Goal: Task Accomplishment & Management: Complete application form

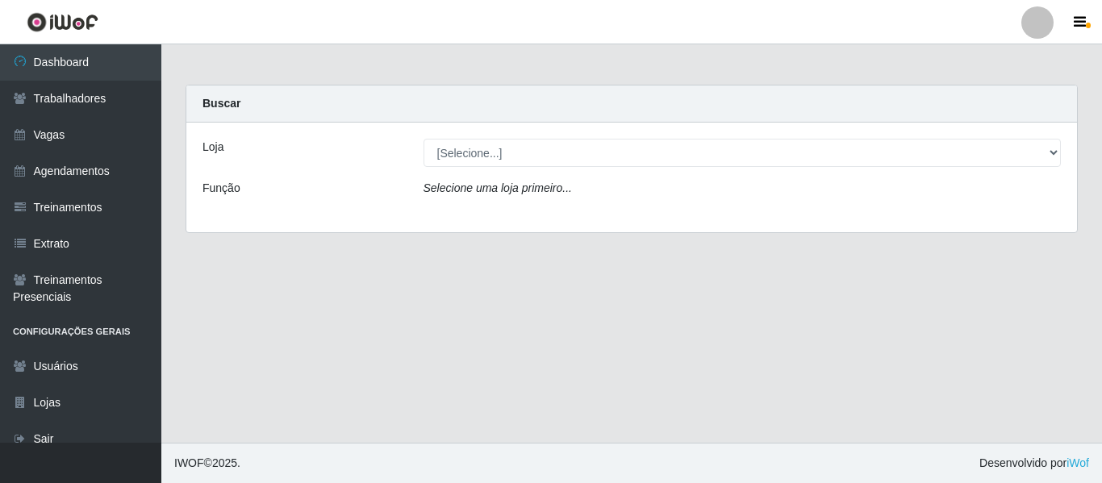
click at [1041, 27] on div at bounding box center [1038, 22] width 32 height 32
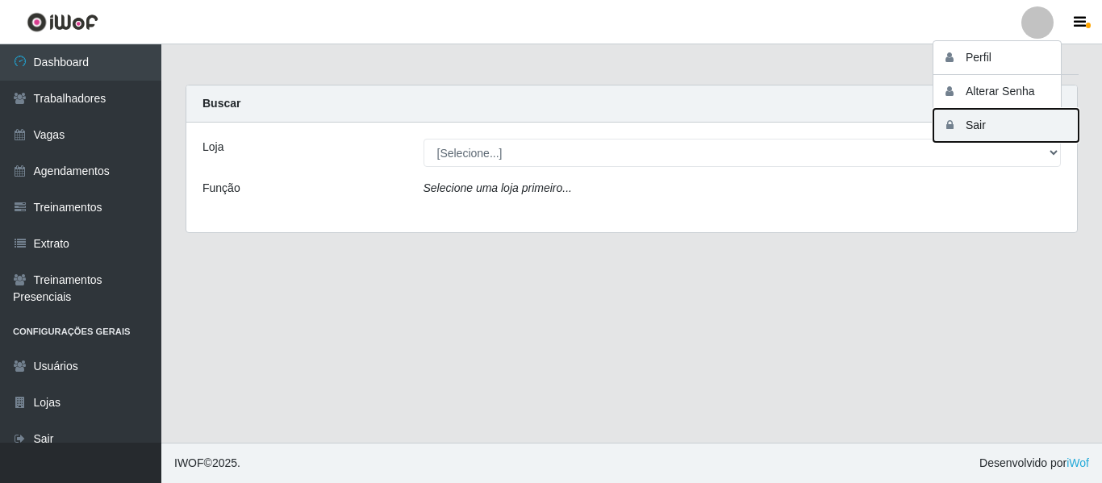
click at [1018, 125] on button "Sair" at bounding box center [1006, 125] width 145 height 33
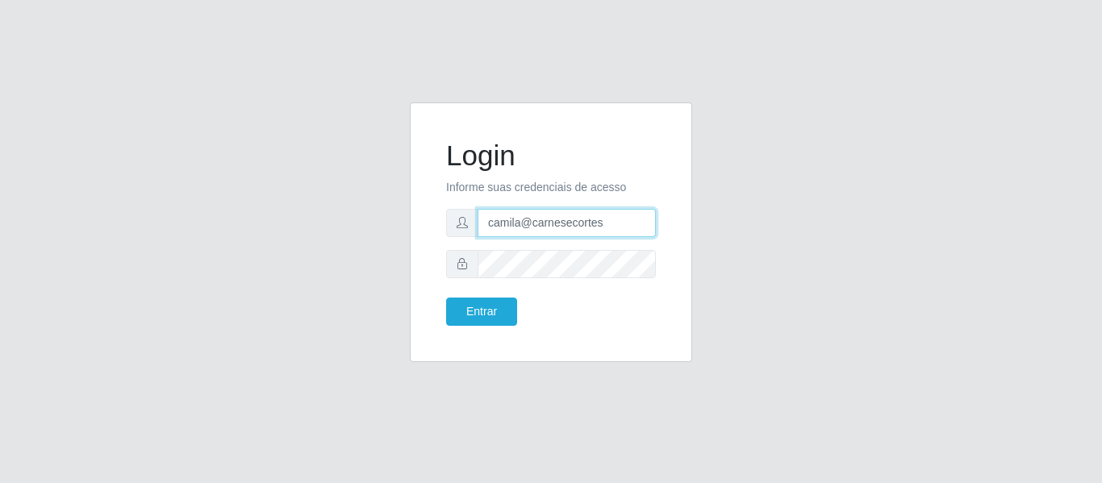
drag, startPoint x: 624, startPoint y: 228, endPoint x: 374, endPoint y: 209, distance: 250.0
click at [374, 209] on div "Login Informe suas credenciais de acesso camila@carnesecortes Entrar" at bounding box center [551, 241] width 920 height 279
type input "camilasuper@manaira"
click at [518, 317] on div "Entrar" at bounding box center [492, 312] width 117 height 28
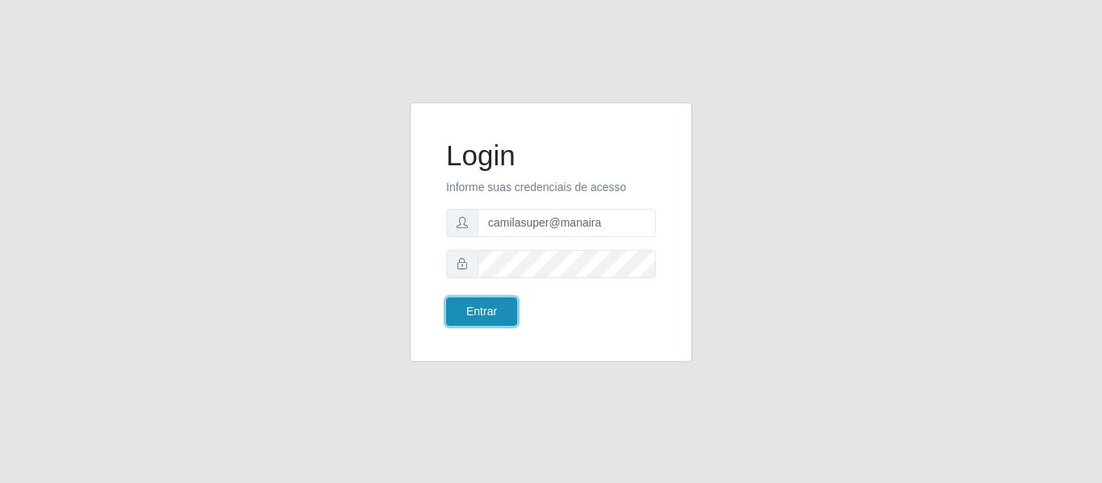
click at [494, 307] on button "Entrar" at bounding box center [481, 312] width 71 height 28
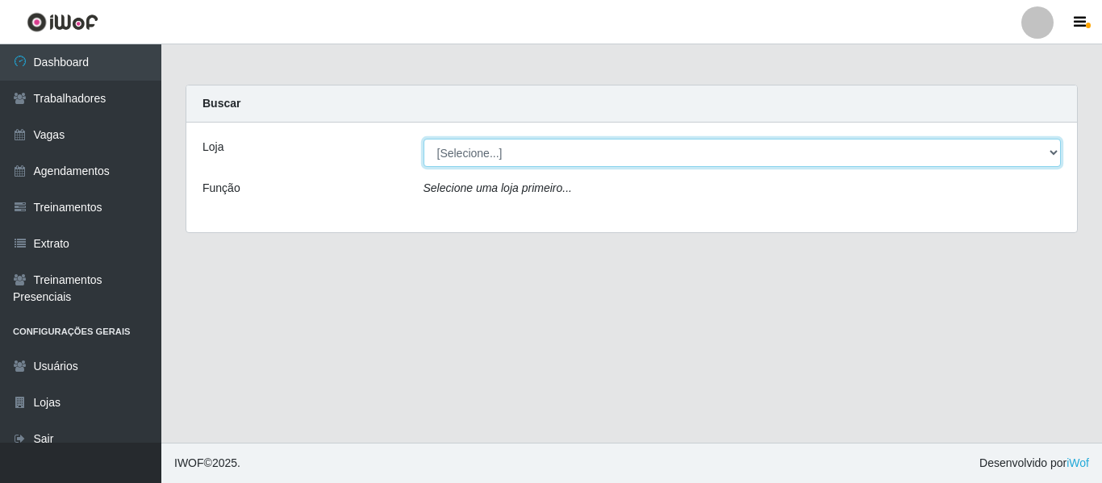
click at [512, 153] on select "[Selecione...] Supermercado Manaira" at bounding box center [743, 153] width 638 height 28
select select "443"
click at [424, 139] on select "[Selecione...] Supermercado Manaira" at bounding box center [743, 153] width 638 height 28
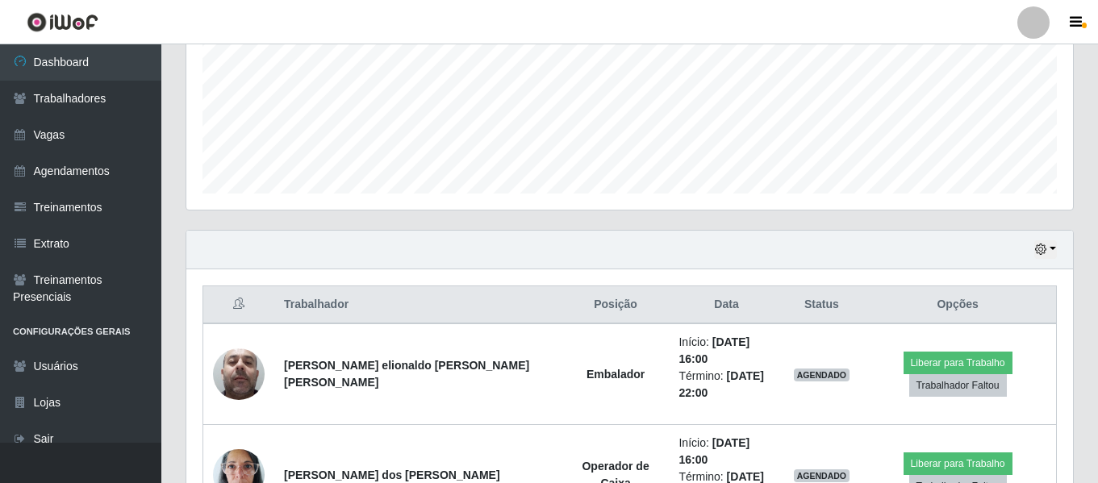
scroll to position [445, 0]
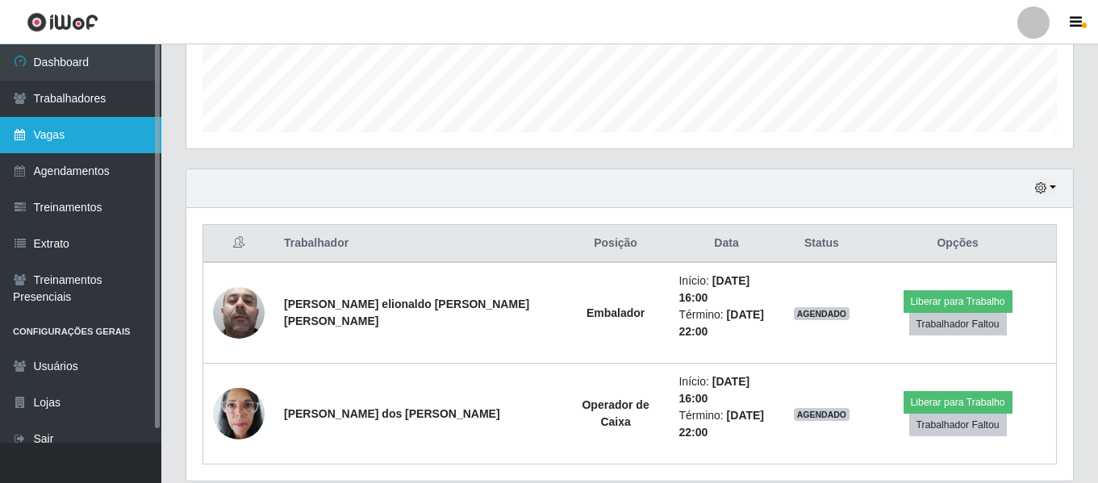
click at [65, 127] on link "Vagas" at bounding box center [80, 135] width 161 height 36
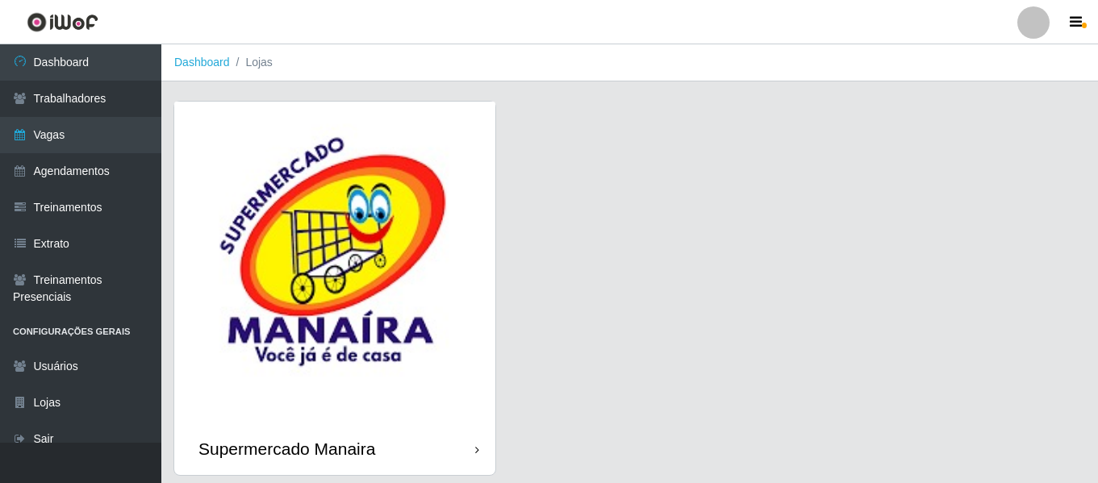
click at [224, 178] on img at bounding box center [334, 262] width 321 height 321
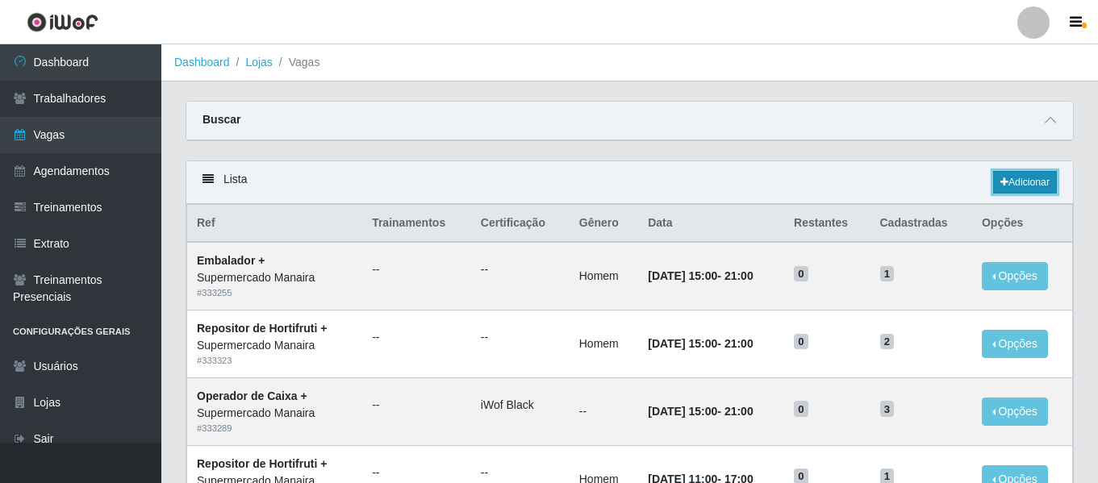
click at [1035, 178] on link "Adicionar" at bounding box center [1025, 182] width 64 height 23
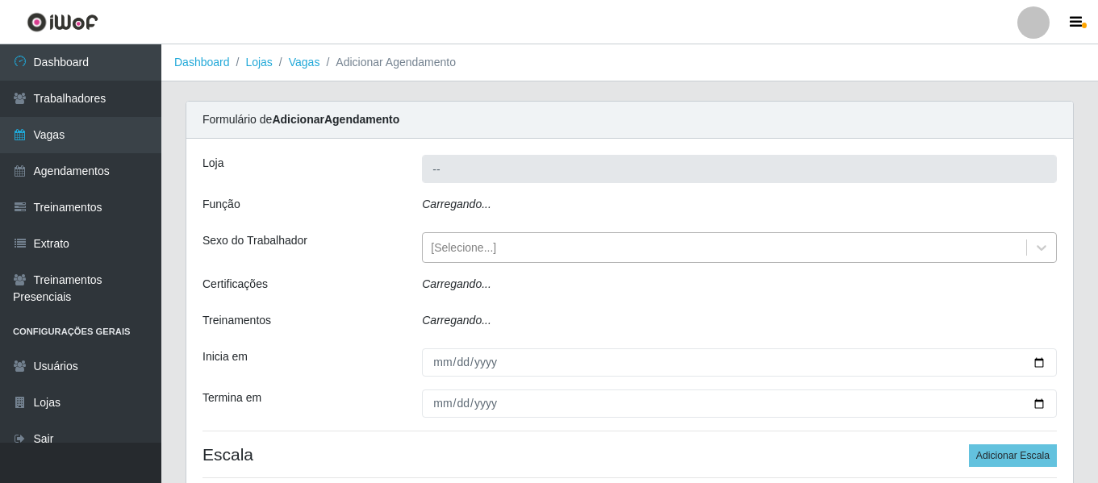
type input "Supermercado Manaira"
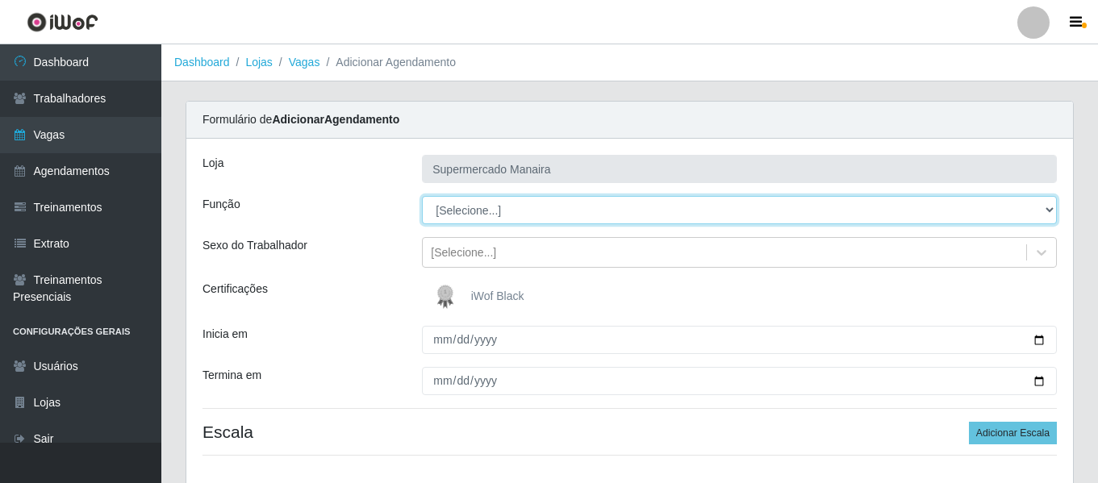
click at [482, 206] on select "[Selecione...] ASG ASG + ASG ++ Embalador Embalador + Embalador ++ Operador de …" at bounding box center [739, 210] width 635 height 28
select select "73"
click at [422, 196] on select "[Selecione...] ASG ASG + ASG ++ Embalador Embalador + Embalador ++ Operador de …" at bounding box center [739, 210] width 635 height 28
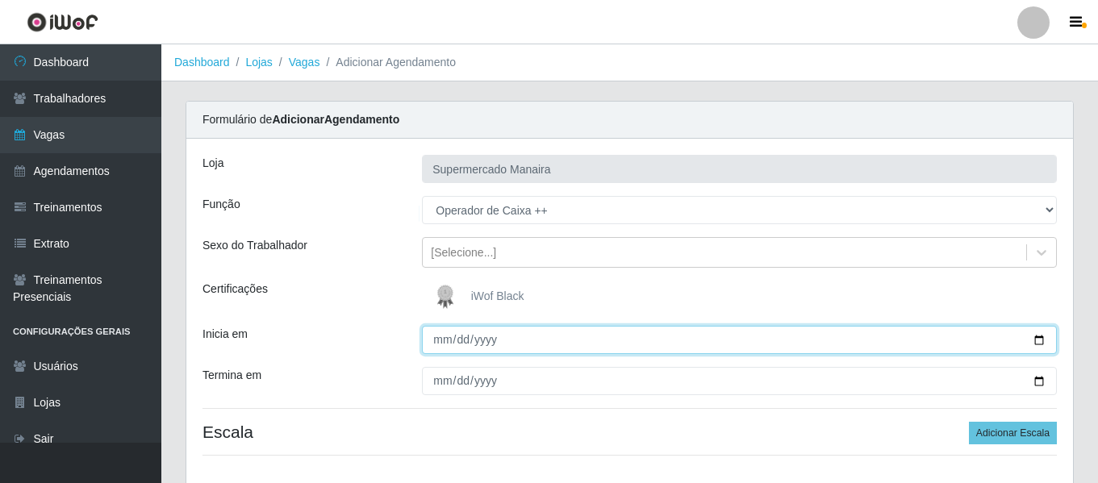
click at [442, 343] on input "Inicia em" at bounding box center [739, 340] width 635 height 28
type input "0002-02-19"
type input "2025-02-19"
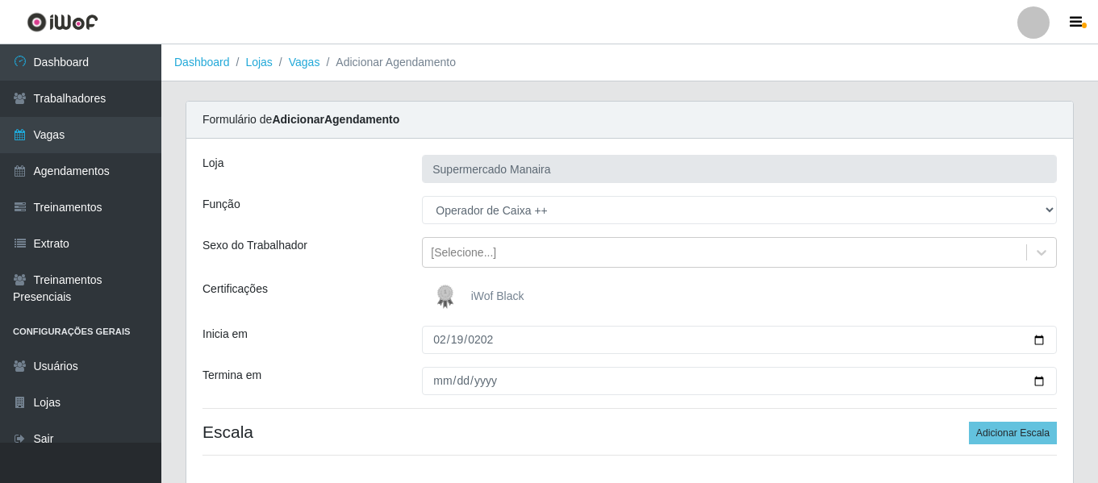
click at [364, 353] on div "Inicia em" at bounding box center [299, 340] width 219 height 28
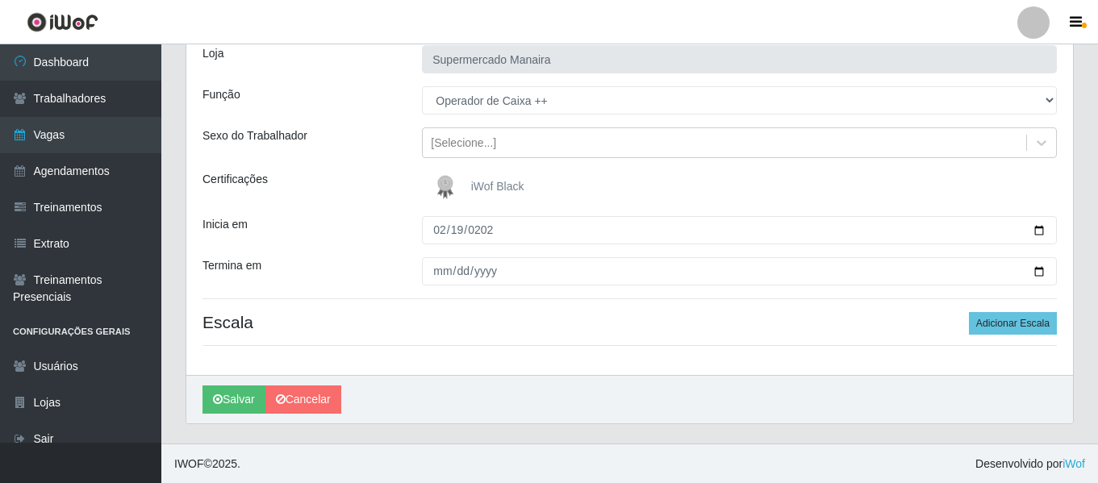
scroll to position [111, 0]
click at [1020, 322] on button "Adicionar Escala" at bounding box center [1013, 322] width 88 height 23
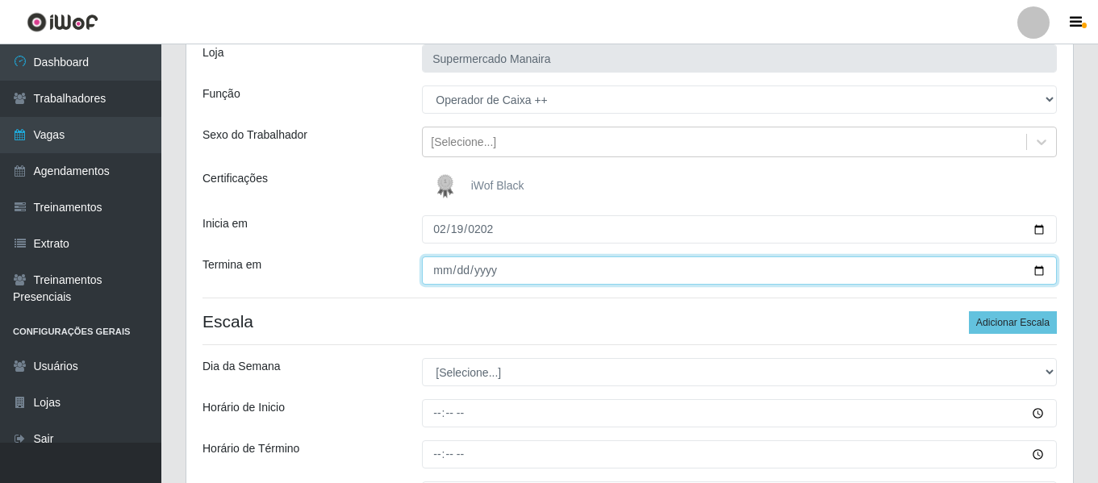
click at [445, 265] on input "Termina em" at bounding box center [739, 271] width 635 height 28
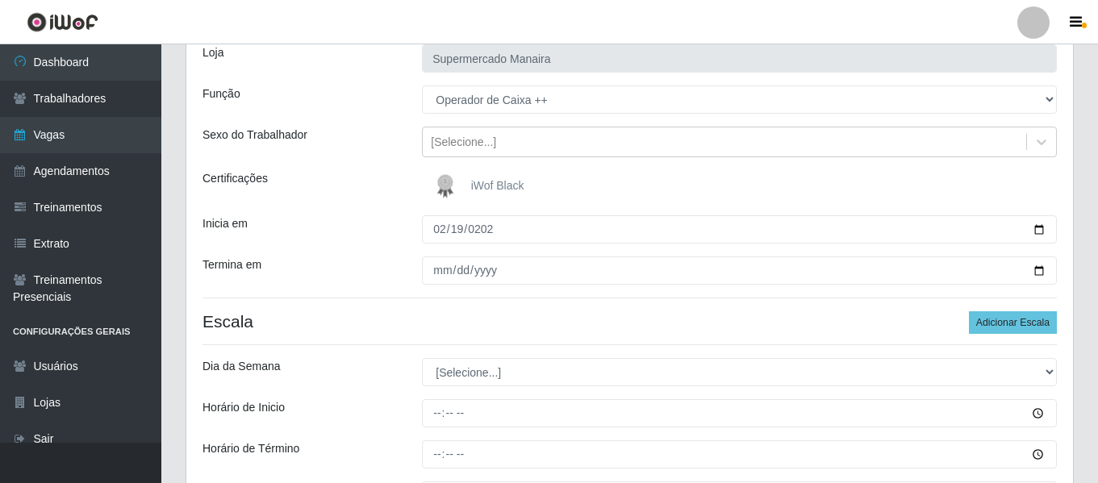
click at [390, 289] on div "Loja Supermercado Manaira Função [Selecione...] ASG ASG + ASG ++ Embalador Emba…" at bounding box center [629, 290] width 887 height 525
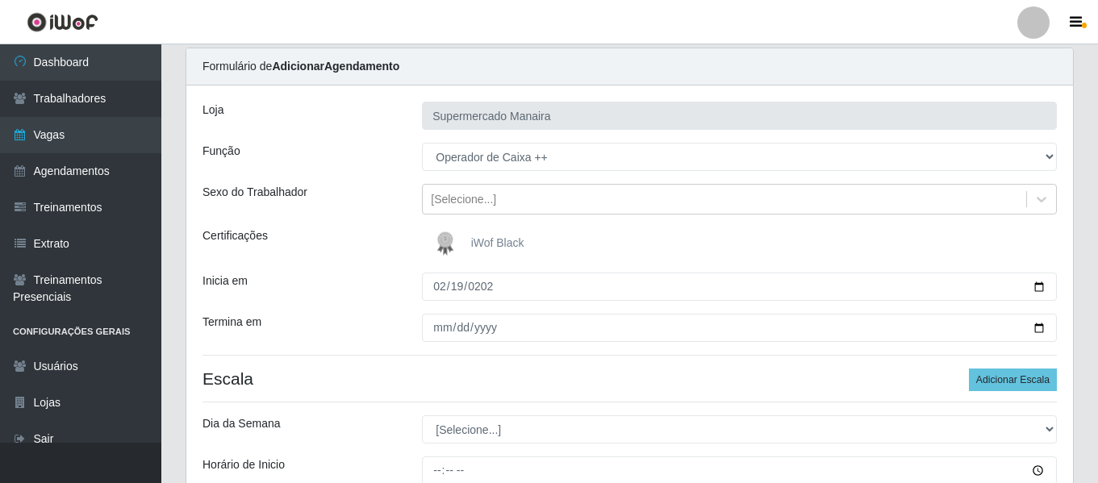
scroll to position [47, 0]
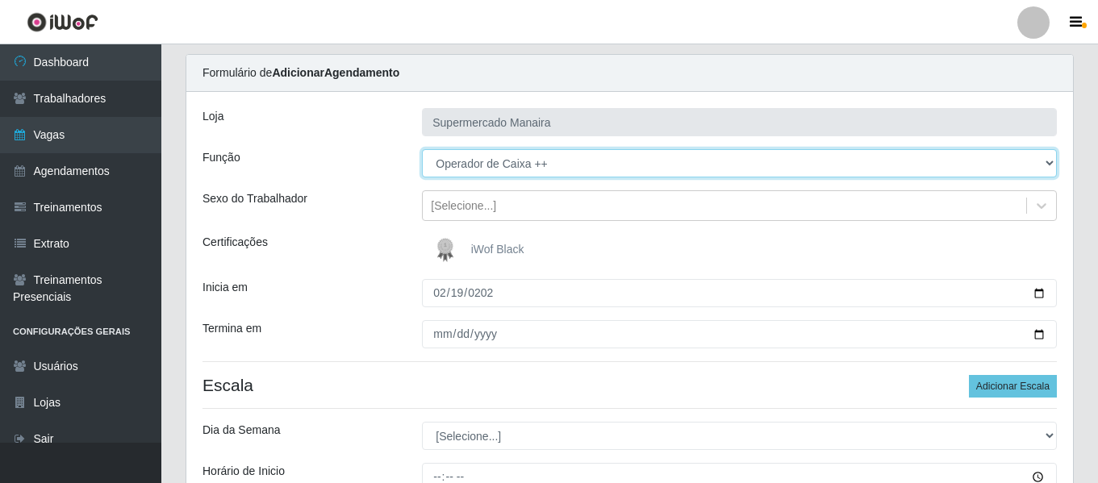
click at [549, 172] on select "[Selecione...] ASG ASG + ASG ++ Embalador Embalador + Embalador ++ Operador de …" at bounding box center [739, 163] width 635 height 28
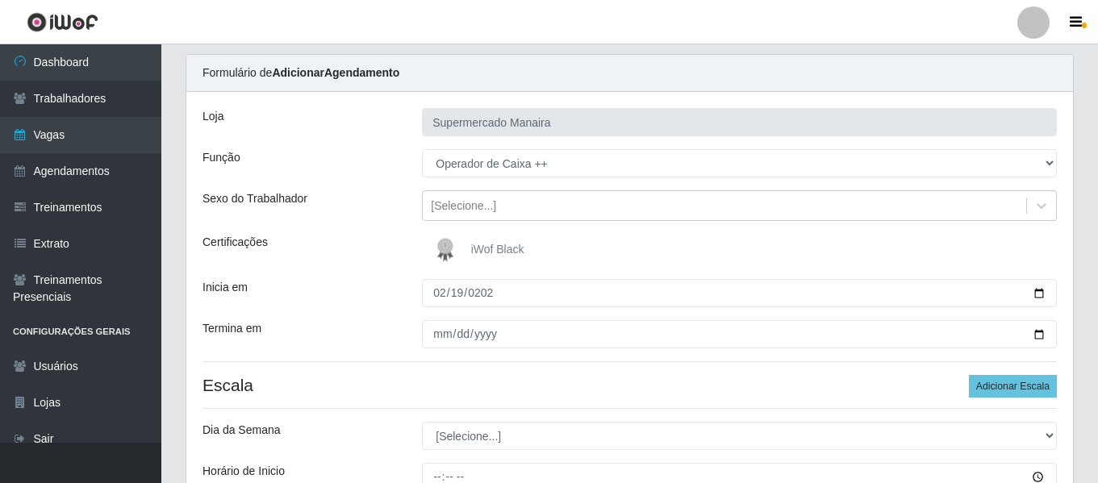
click at [399, 209] on div "Sexo do Trabalhador" at bounding box center [299, 205] width 219 height 31
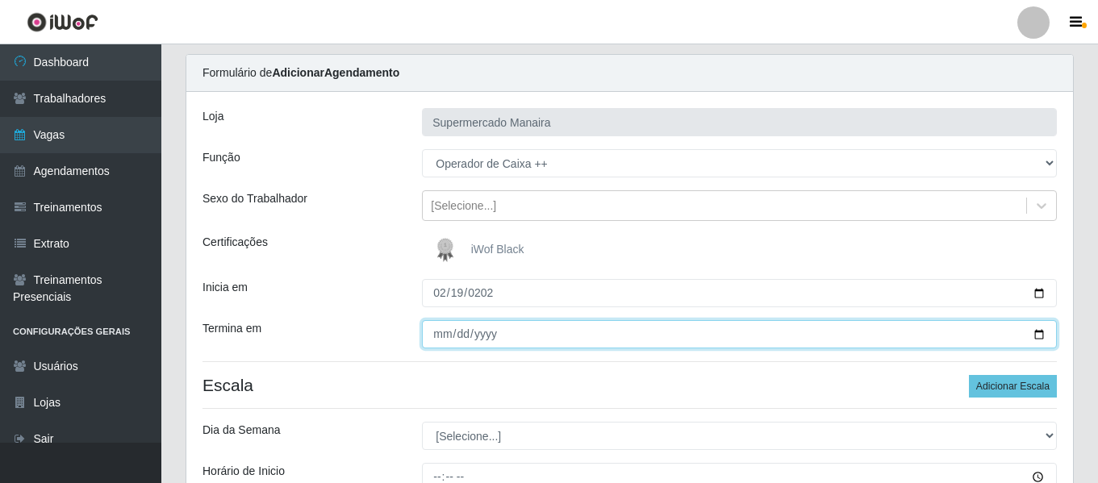
click at [447, 323] on input "2025-02-20" at bounding box center [739, 334] width 635 height 28
type input "2025-02-19"
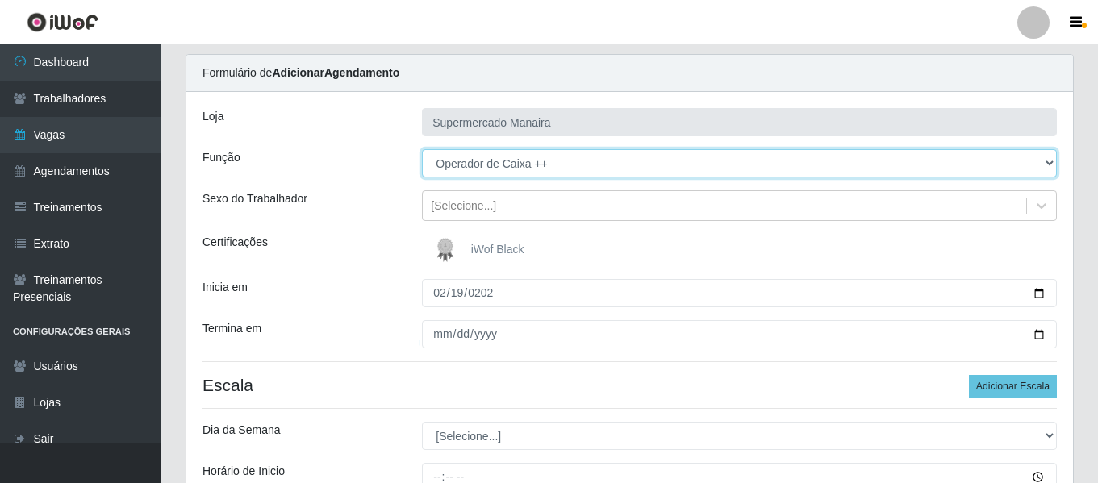
click at [553, 166] on select "[Selecione...] ASG ASG + ASG ++ Embalador Embalador + Embalador ++ Operador de …" at bounding box center [739, 163] width 635 height 28
click at [422, 149] on select "[Selecione...] ASG ASG + ASG ++ Embalador Embalador + Embalador ++ Operador de …" at bounding box center [739, 163] width 635 height 28
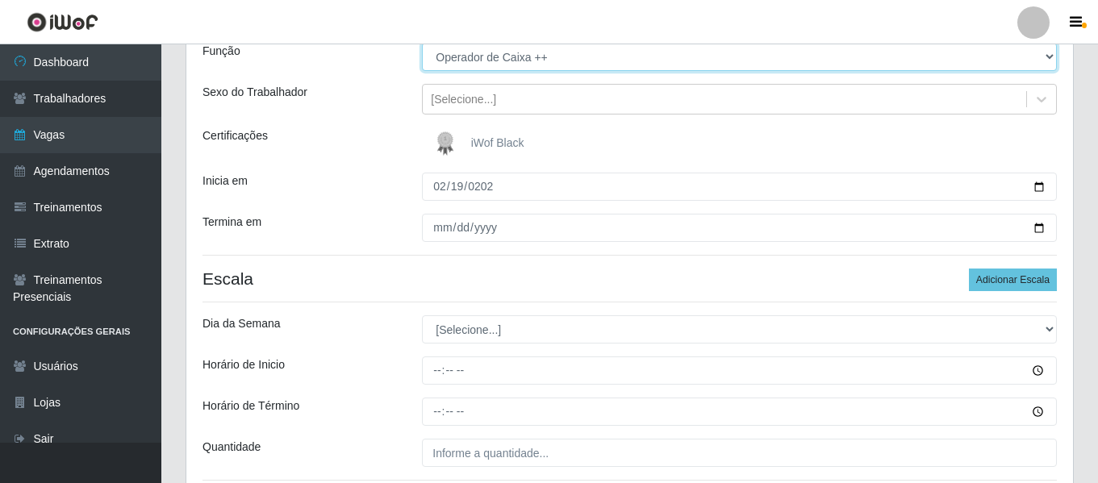
scroll to position [289, 0]
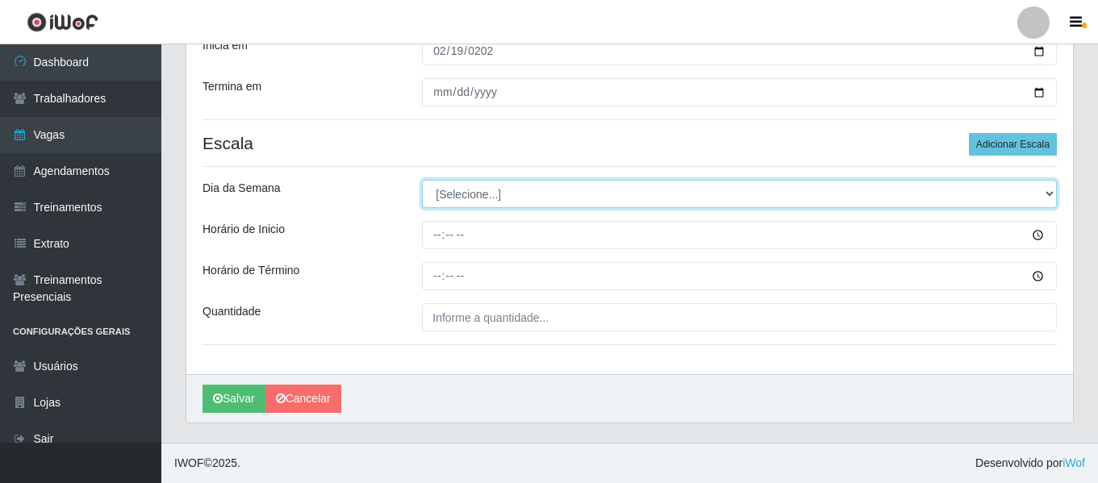
click at [487, 195] on select "[Selecione...] Segunda Terça Quarta Quinta Sexta Sábado Domingo" at bounding box center [739, 194] width 635 height 28
select select "4"
click at [422, 180] on select "[Selecione...] Segunda Terça Quarta Quinta Sexta Sábado Domingo" at bounding box center [739, 194] width 635 height 28
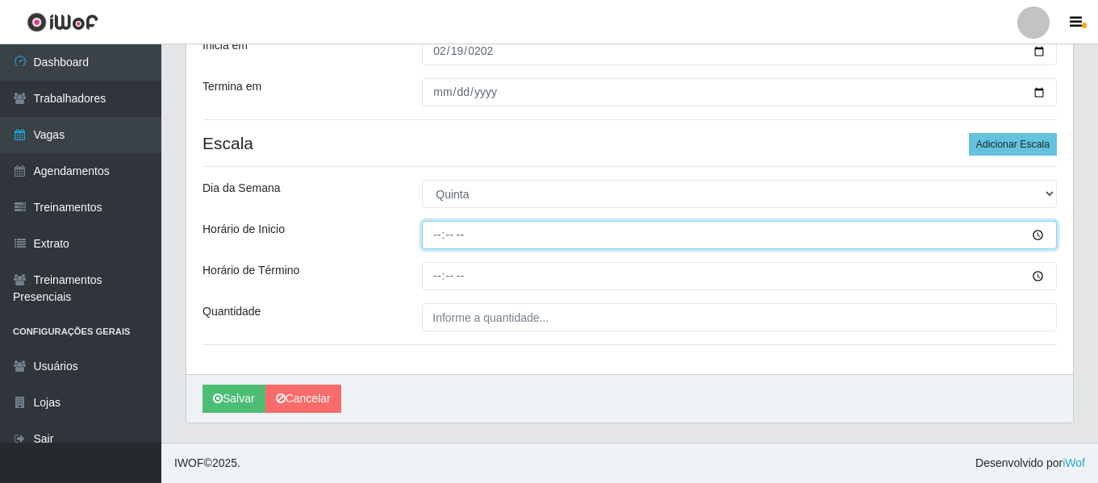
click at [433, 227] on input "Horário de Inicio" at bounding box center [739, 235] width 635 height 28
type input "08:00"
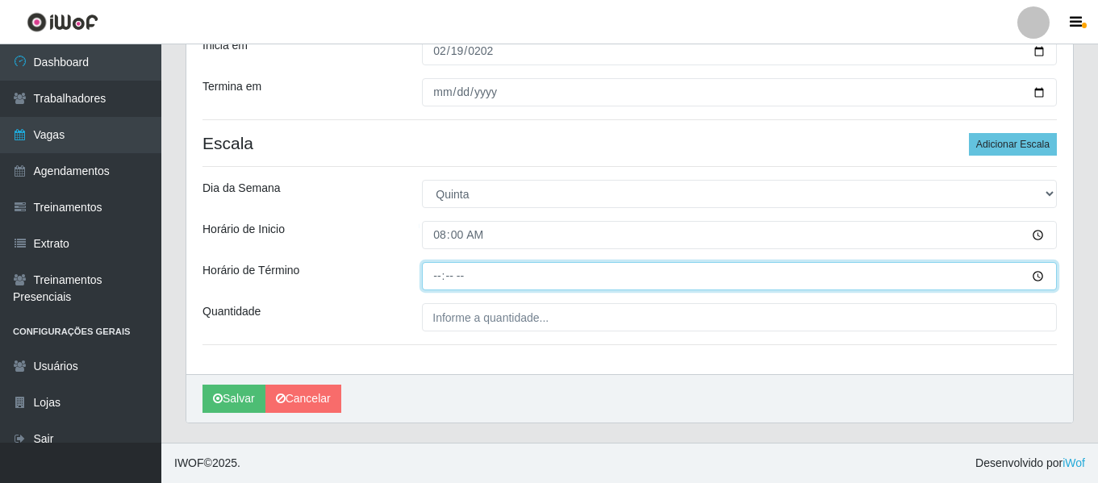
click at [441, 278] on input "Horário de Término" at bounding box center [739, 276] width 635 height 28
type input "14:00"
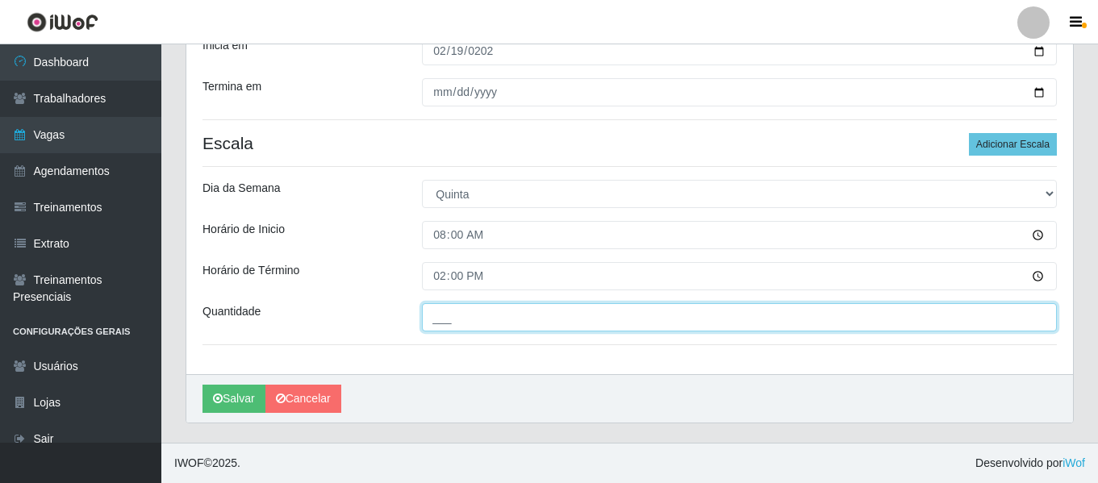
click at [487, 320] on input "___" at bounding box center [739, 317] width 635 height 28
type input "2__"
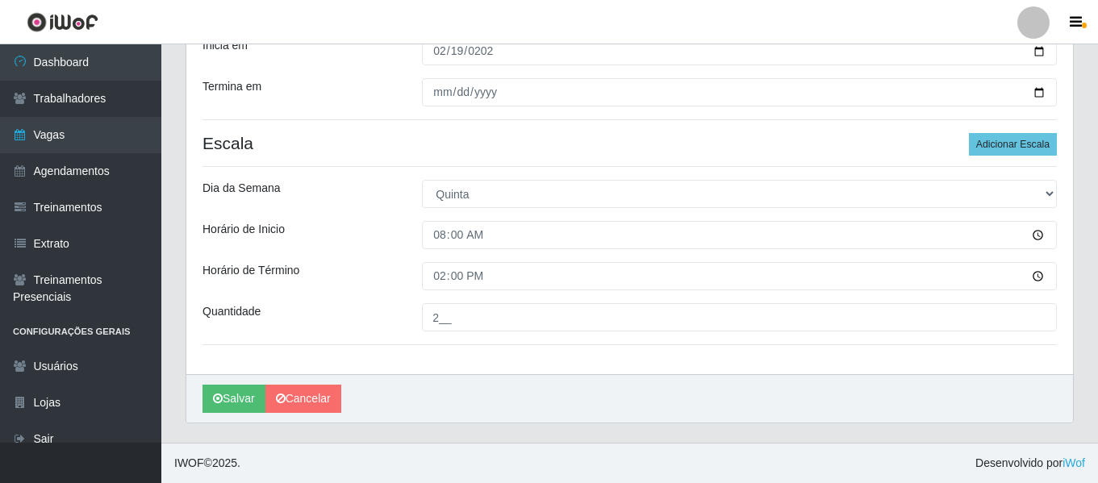
click at [509, 382] on div "Salvar Cancelar" at bounding box center [629, 398] width 887 height 48
click at [243, 403] on button "Salvar" at bounding box center [234, 399] width 63 height 28
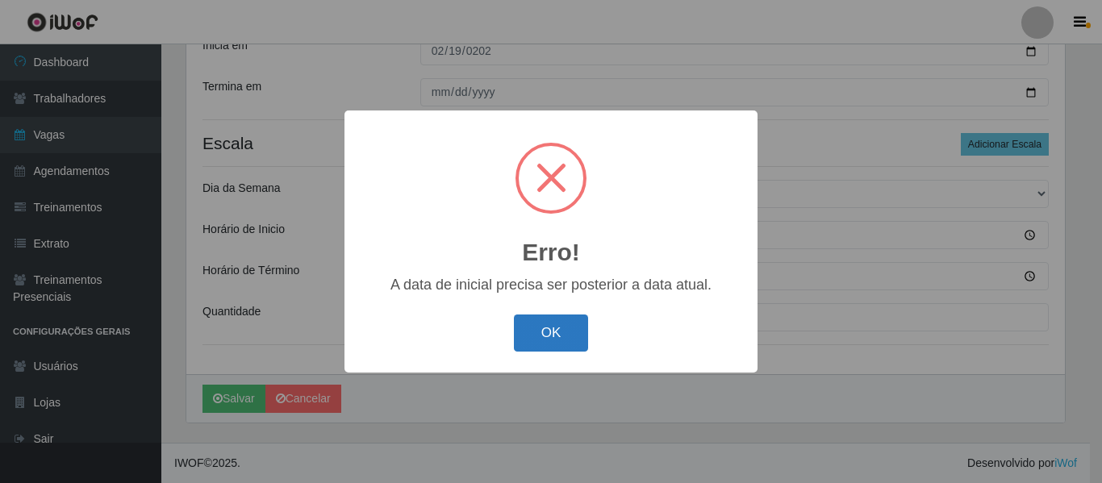
click at [537, 352] on button "OK" at bounding box center [551, 334] width 75 height 38
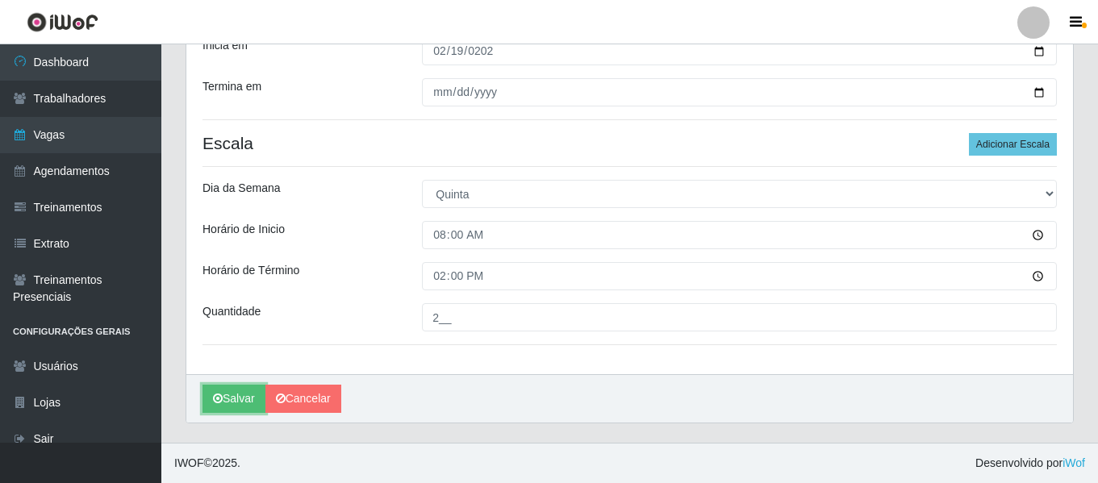
scroll to position [208, 0]
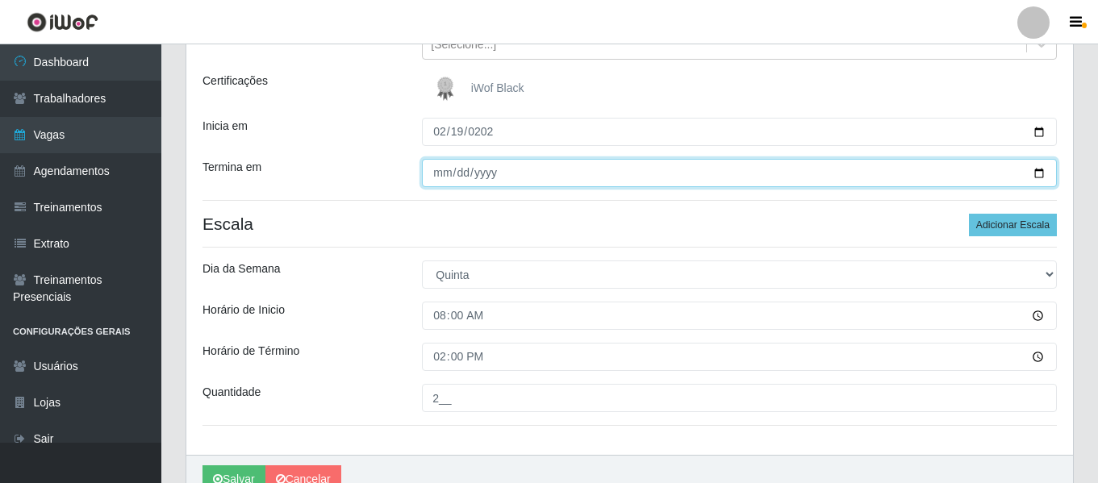
click at [463, 177] on input "2025-02-19" at bounding box center [739, 173] width 635 height 28
type input "[DATE]"
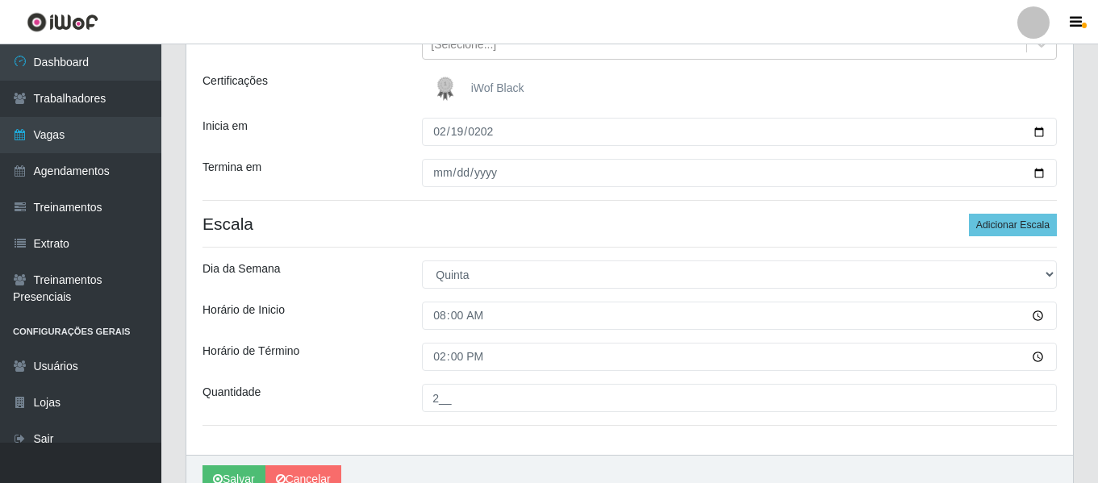
click at [395, 216] on h4 "Escala Adicionar Escala" at bounding box center [630, 224] width 855 height 20
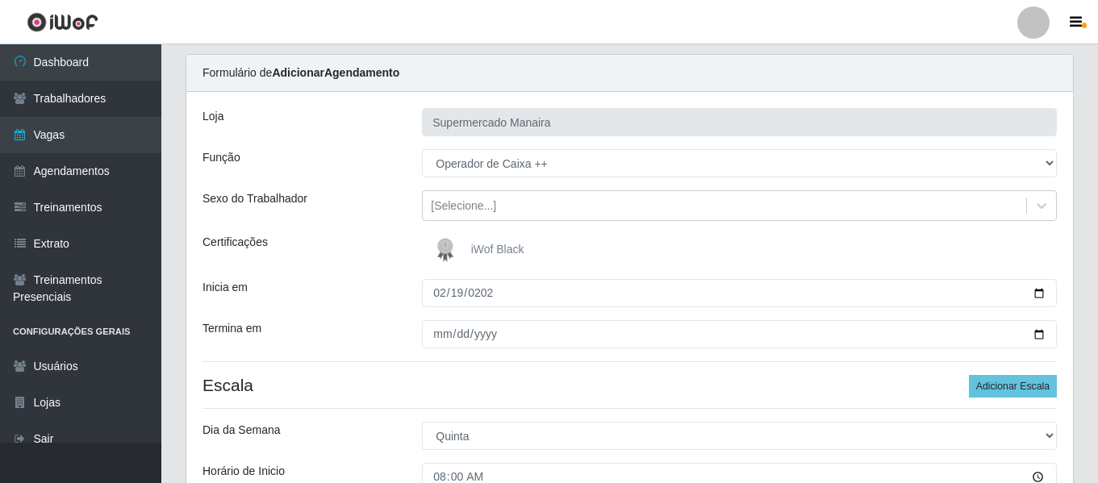
scroll to position [289, 0]
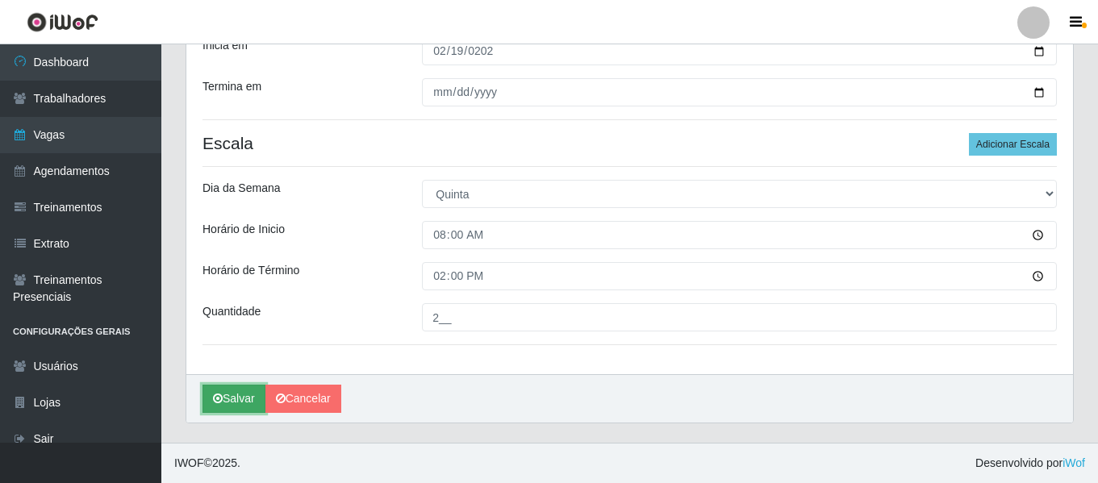
click at [232, 404] on button "Salvar" at bounding box center [234, 399] width 63 height 28
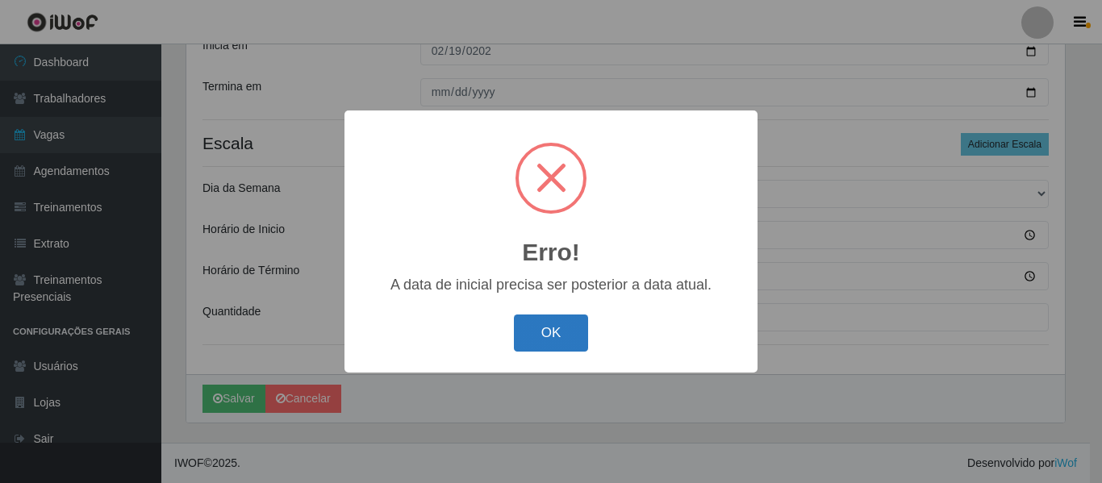
click at [563, 332] on button "OK" at bounding box center [551, 334] width 75 height 38
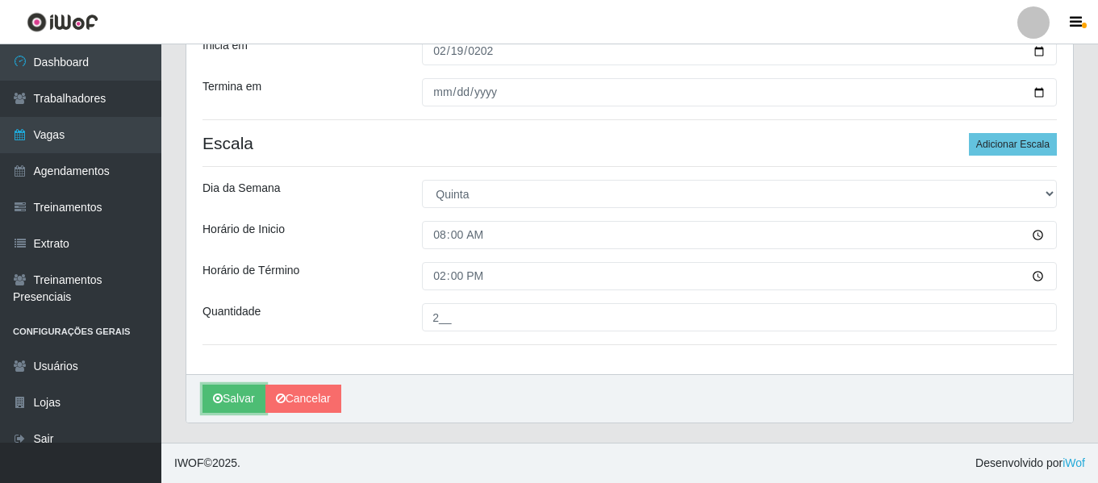
scroll to position [128, 0]
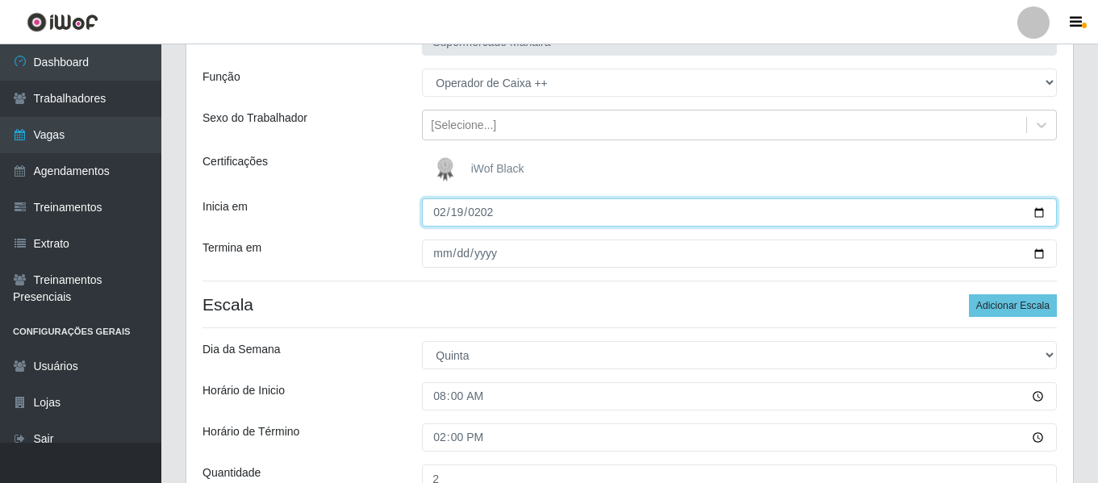
click at [455, 206] on input "2025-02-19" at bounding box center [739, 213] width 635 height 28
type input "[DATE]"
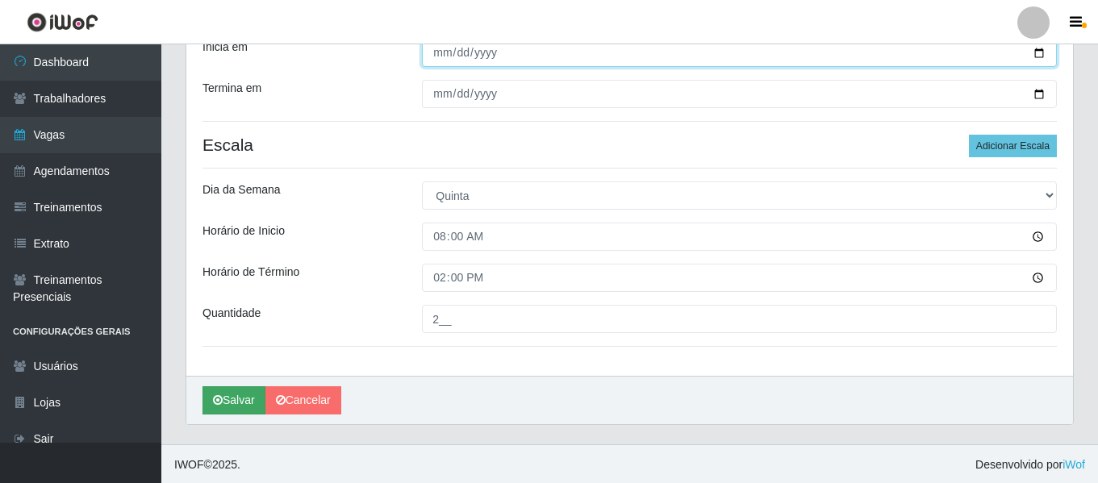
scroll to position [289, 0]
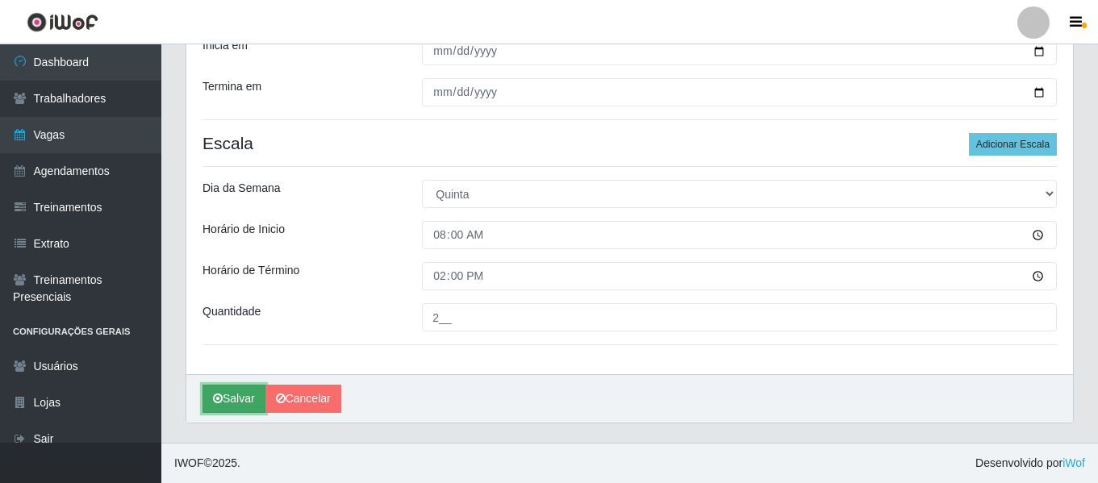
click at [216, 404] on icon "submit" at bounding box center [218, 398] width 10 height 11
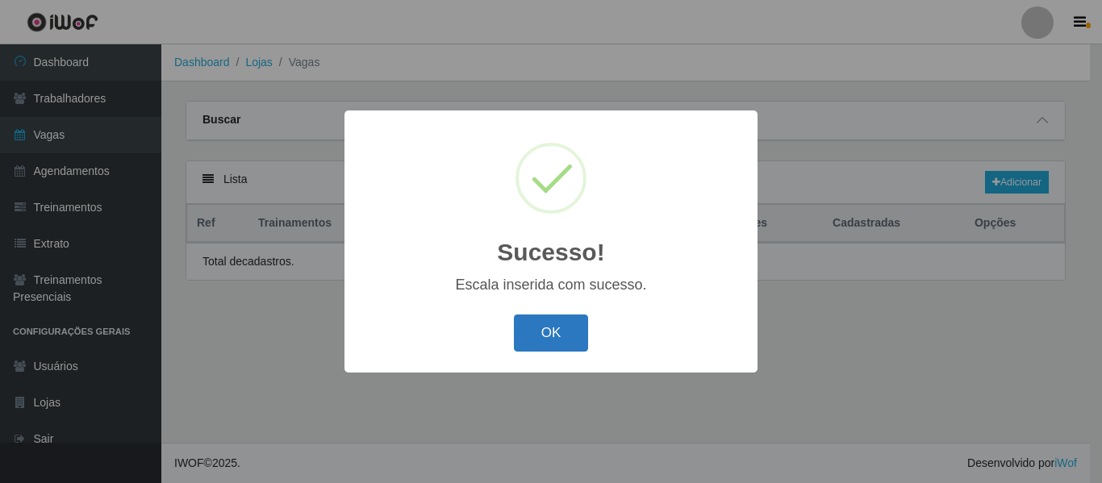
click at [587, 344] on button "OK" at bounding box center [551, 334] width 75 height 38
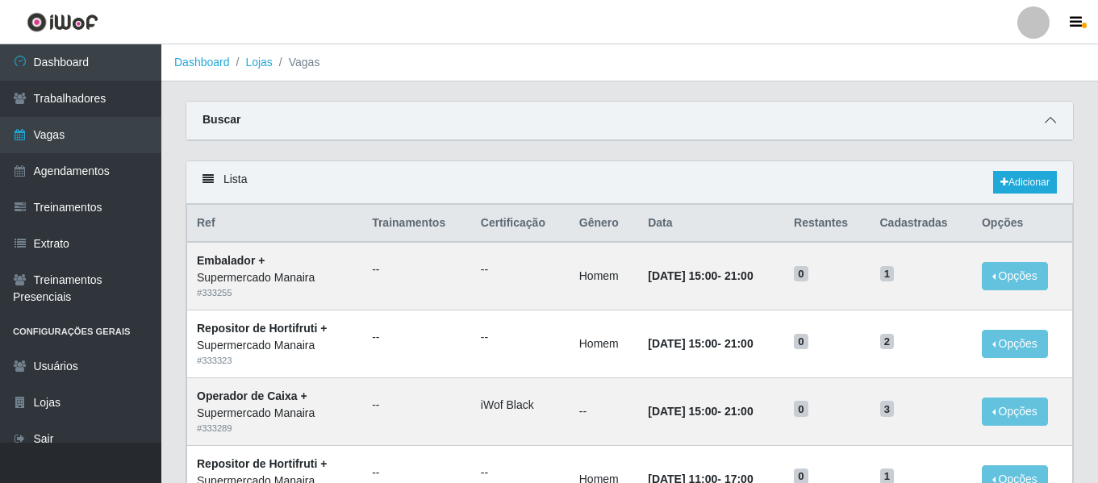
click at [1051, 122] on icon at bounding box center [1050, 120] width 11 height 11
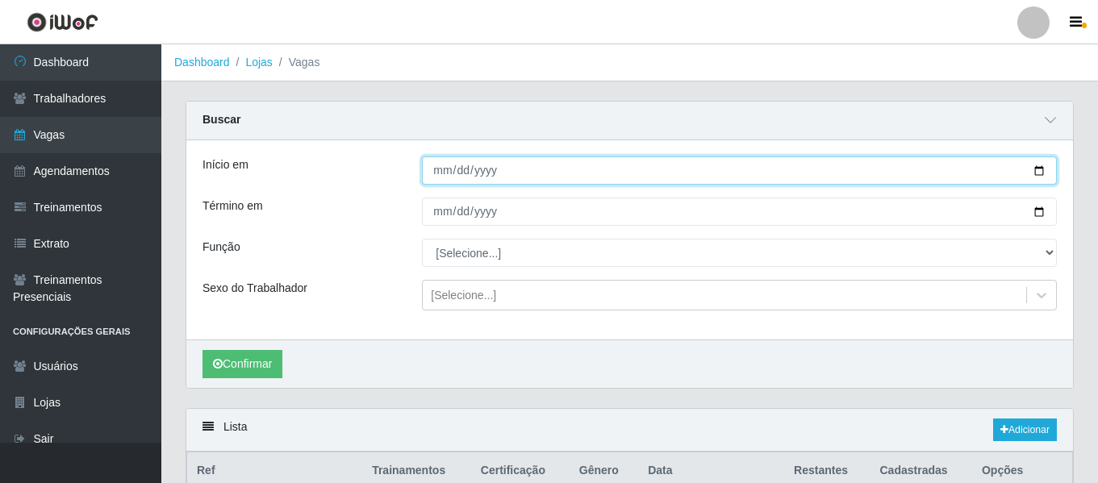
click at [437, 171] on input "Início em" at bounding box center [739, 171] width 635 height 28
click at [442, 179] on input "Início em" at bounding box center [739, 171] width 635 height 28
type input "[DATE]"
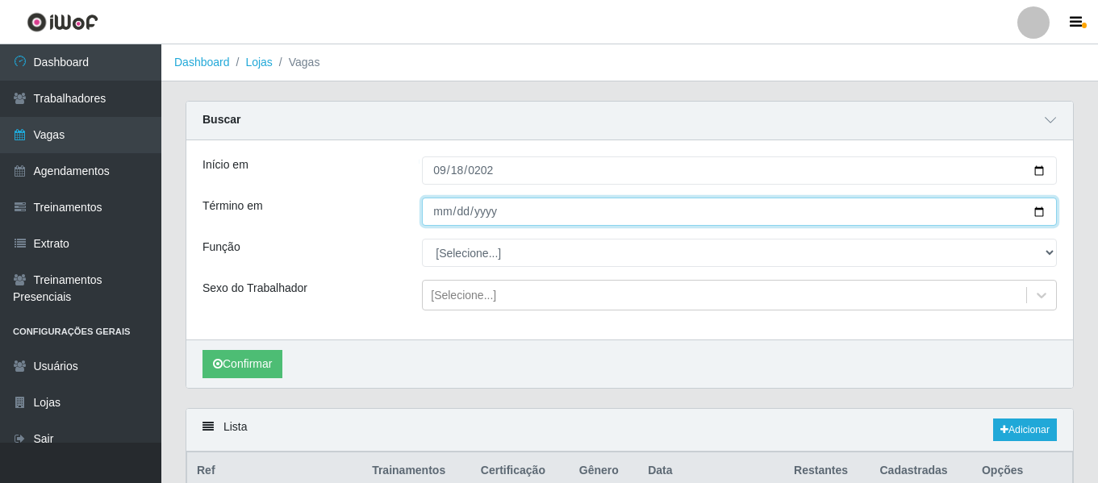
click at [441, 215] on input "Término em" at bounding box center [739, 212] width 635 height 28
type input "[DATE]"
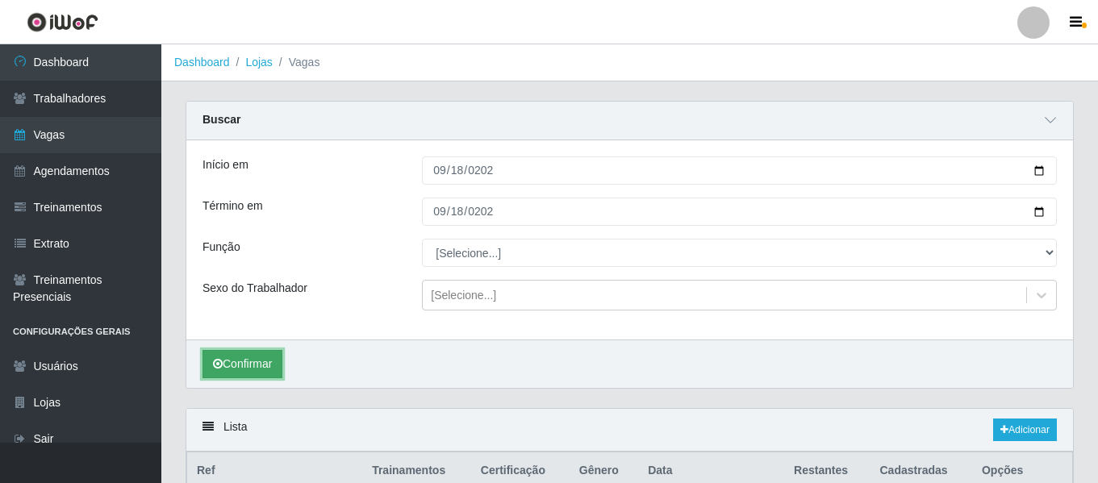
click at [262, 352] on button "Confirmar" at bounding box center [243, 364] width 80 height 28
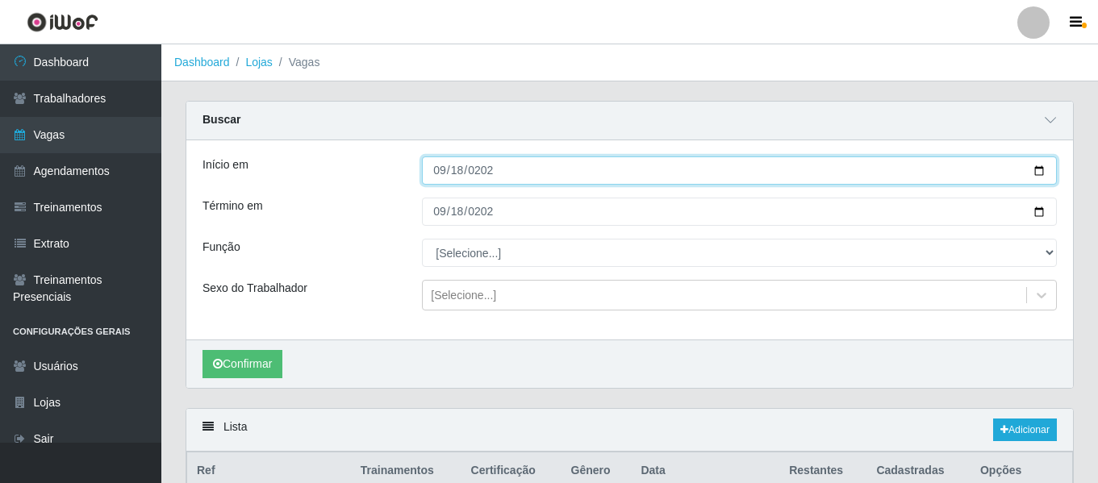
click at [438, 172] on input "[DATE]" at bounding box center [739, 171] width 635 height 28
type input "2025-09-19"
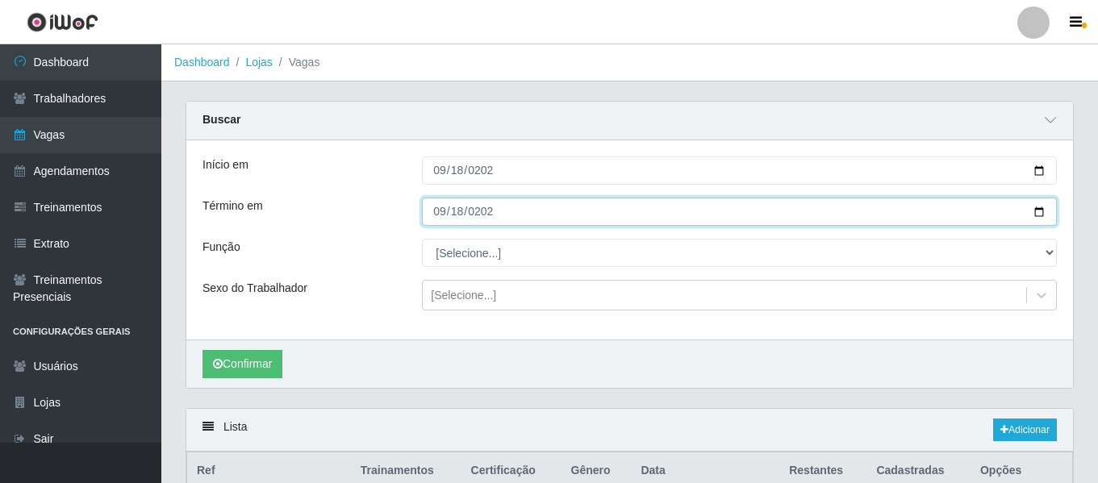
click at [435, 215] on input "[DATE]" at bounding box center [739, 212] width 635 height 28
type input "2025-09-19"
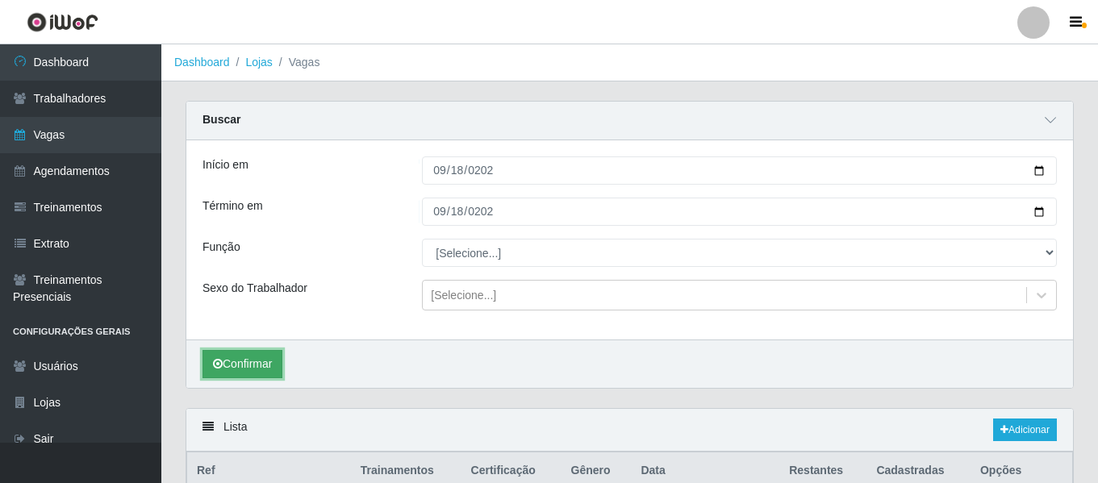
click at [229, 374] on button "Confirmar" at bounding box center [243, 364] width 80 height 28
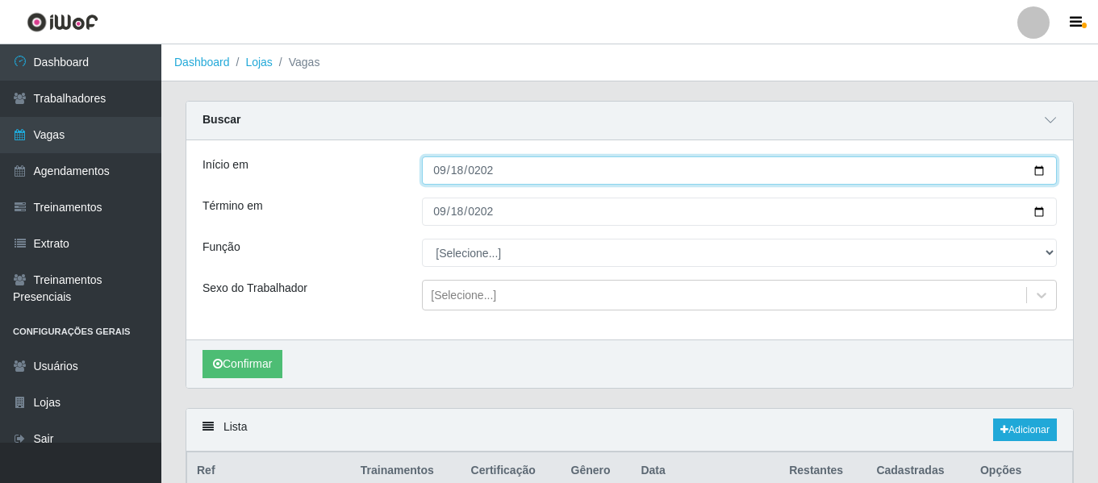
click at [431, 175] on input "2025-09-19" at bounding box center [739, 171] width 635 height 28
type input "2025-09-01"
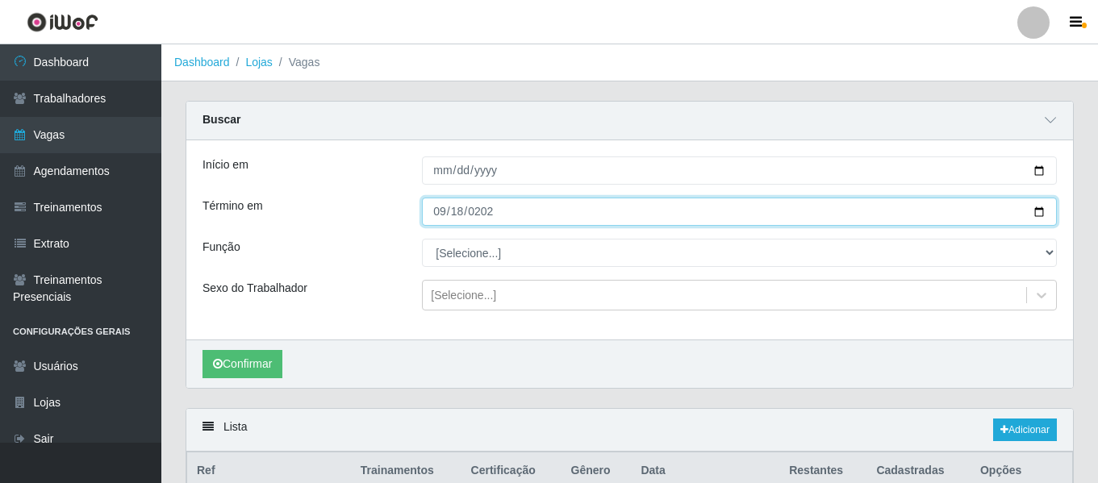
click at [437, 217] on input "2025-09-19" at bounding box center [739, 212] width 635 height 28
type input "2025-09-03"
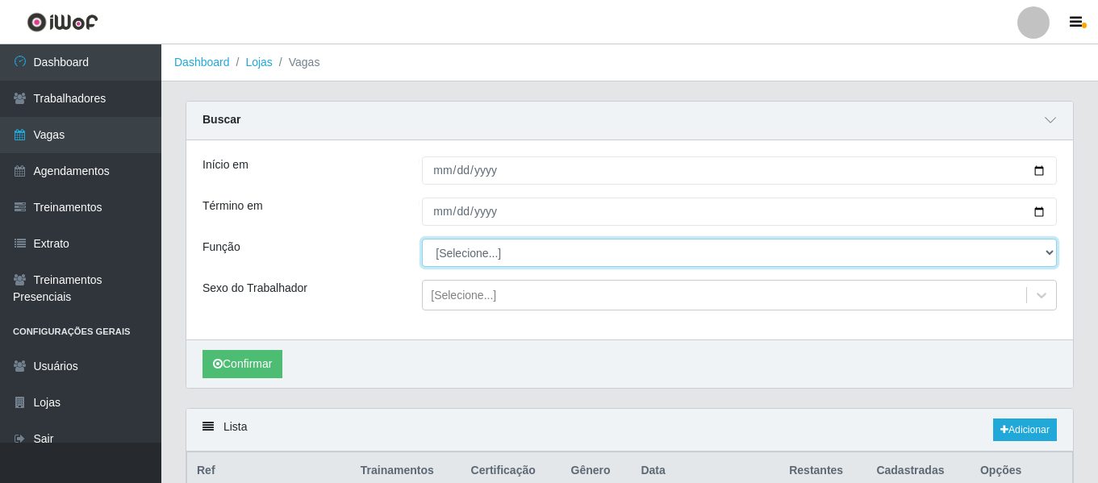
click at [452, 260] on select "[Selecione...] ASG ASG + ASG ++ Embalador Embalador + Embalador ++ Operador de …" at bounding box center [739, 253] width 635 height 28
click at [422, 240] on select "[Selecione...] ASG ASG + ASG ++ Embalador Embalador + Embalador ++ Operador de …" at bounding box center [739, 253] width 635 height 28
click at [533, 265] on select "[Selecione...] ASG ASG + ASG ++ Embalador Embalador + Embalador ++ Operador de …" at bounding box center [739, 253] width 635 height 28
select select "73"
click at [422, 240] on select "[Selecione...] ASG ASG + ASG ++ Embalador Embalador + Embalador ++ Operador de …" at bounding box center [739, 253] width 635 height 28
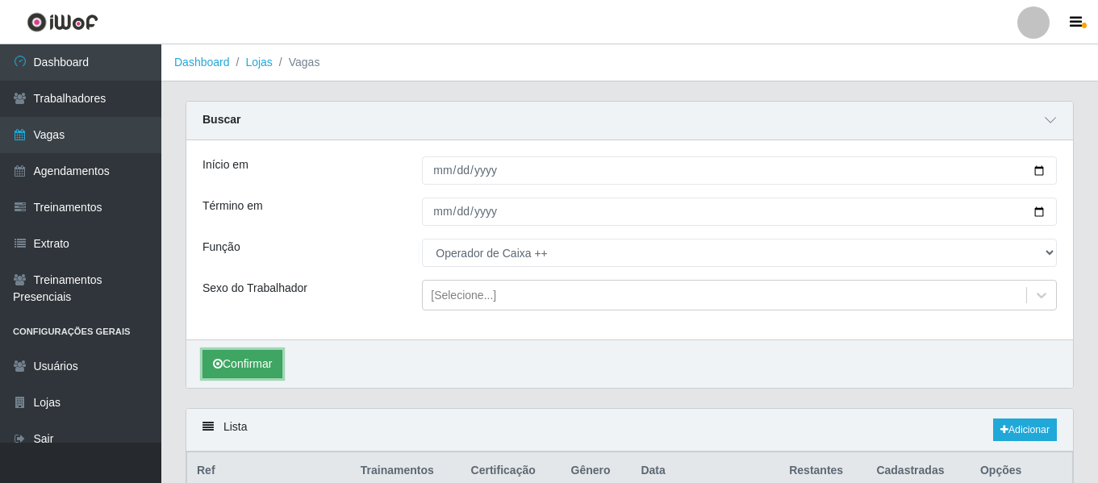
click at [266, 357] on button "Confirmar" at bounding box center [243, 364] width 80 height 28
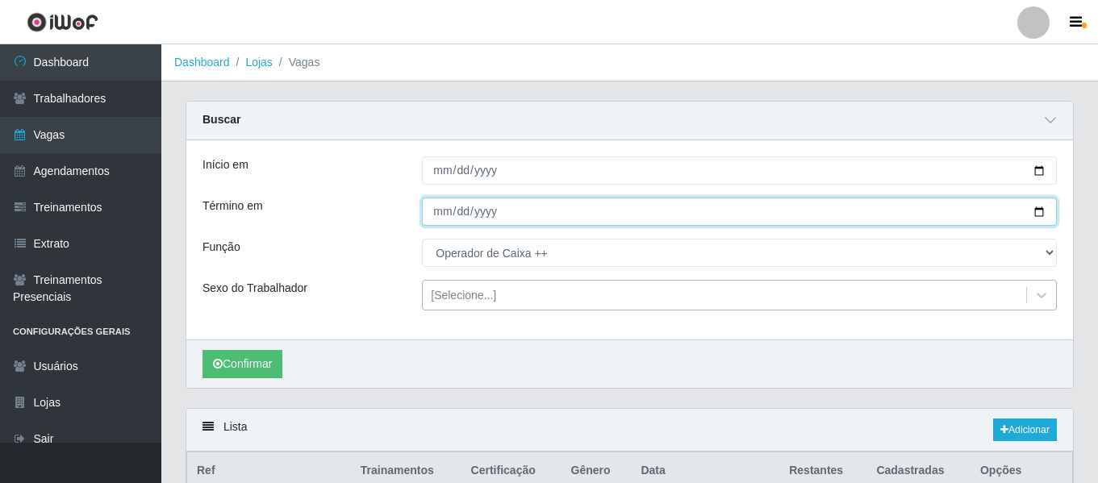
type input "2025-09-30"
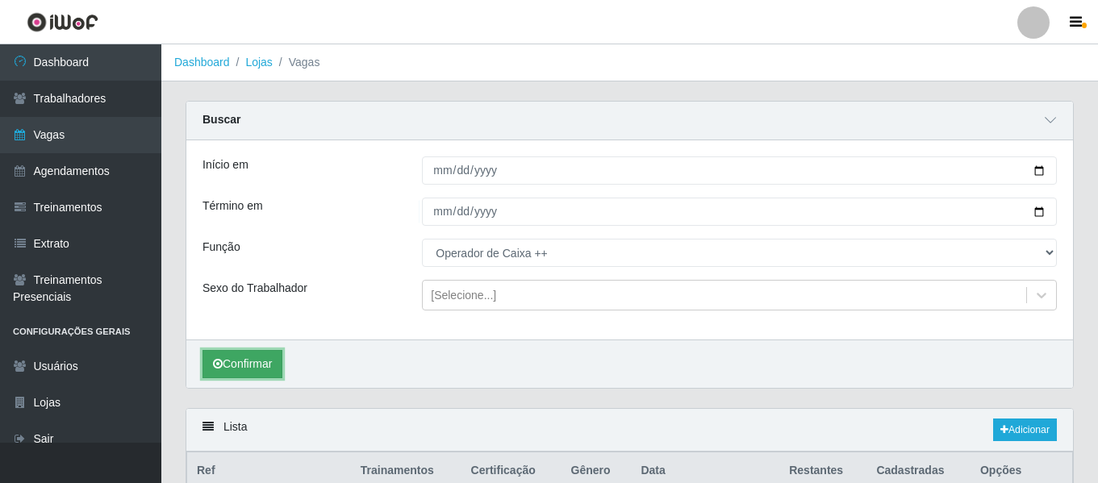
click at [226, 364] on button "Confirmar" at bounding box center [243, 364] width 80 height 28
click at [1014, 430] on link "Adicionar" at bounding box center [1025, 430] width 64 height 23
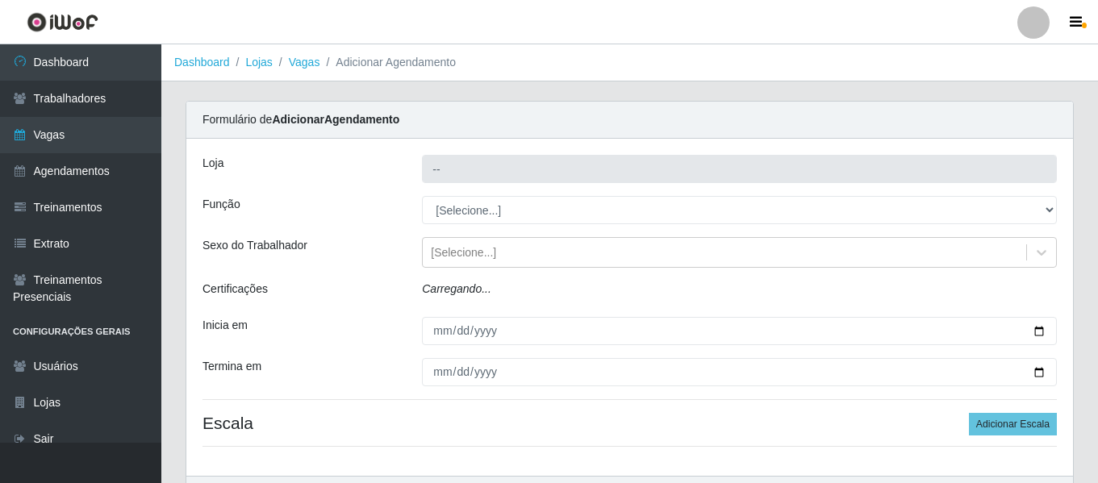
type input "Supermercado Manaira"
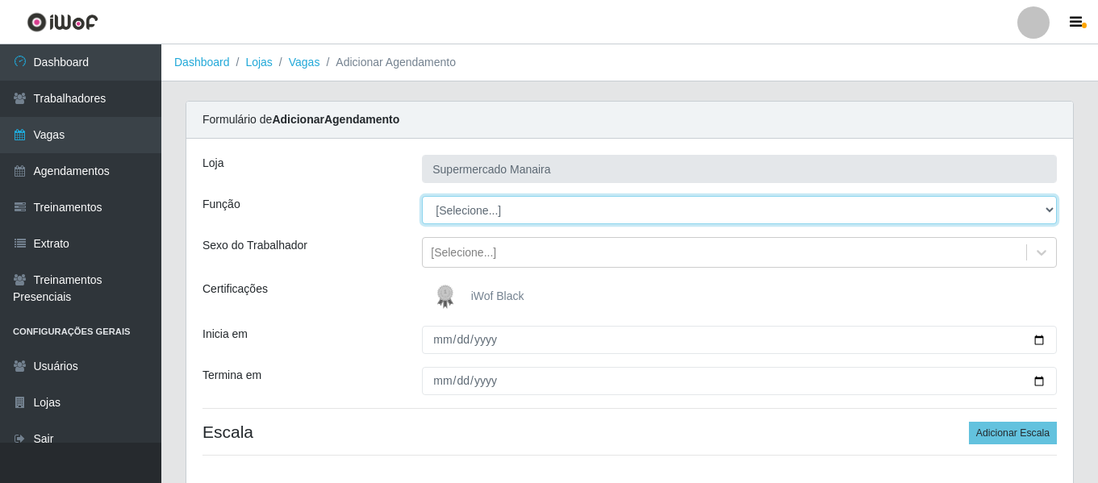
click at [471, 208] on select "[Selecione...] ASG ASG + ASG ++ Embalador Embalador + Embalador ++ Operador de …" at bounding box center [739, 210] width 635 height 28
select select "73"
click at [422, 196] on select "[Selecione...] ASG ASG + ASG ++ Embalador Embalador + Embalador ++ Operador de …" at bounding box center [739, 210] width 635 height 28
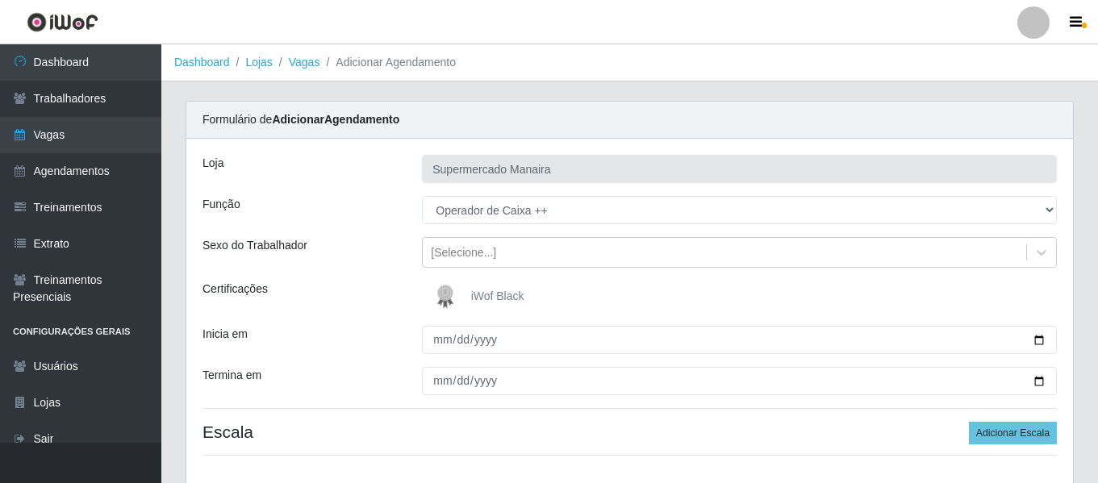
click at [437, 299] on img at bounding box center [448, 297] width 39 height 32
click at [0, 0] on input "iWof Black" at bounding box center [0, 0] width 0 height 0
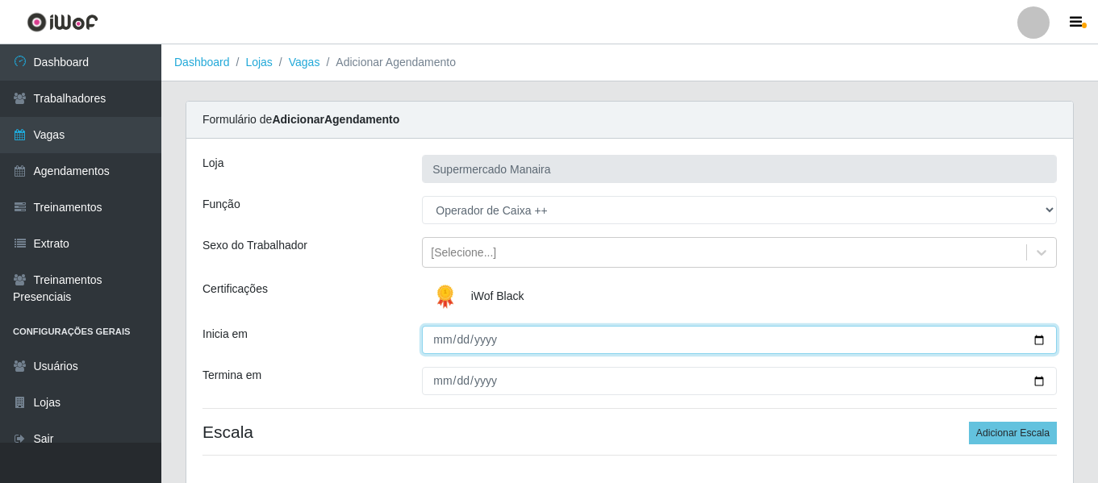
click at [448, 348] on input "Inicia em" at bounding box center [739, 340] width 635 height 28
type input "0001-02-19"
click at [453, 346] on input "0001-02-19" at bounding box center [739, 340] width 635 height 28
type input "2025-09-19"
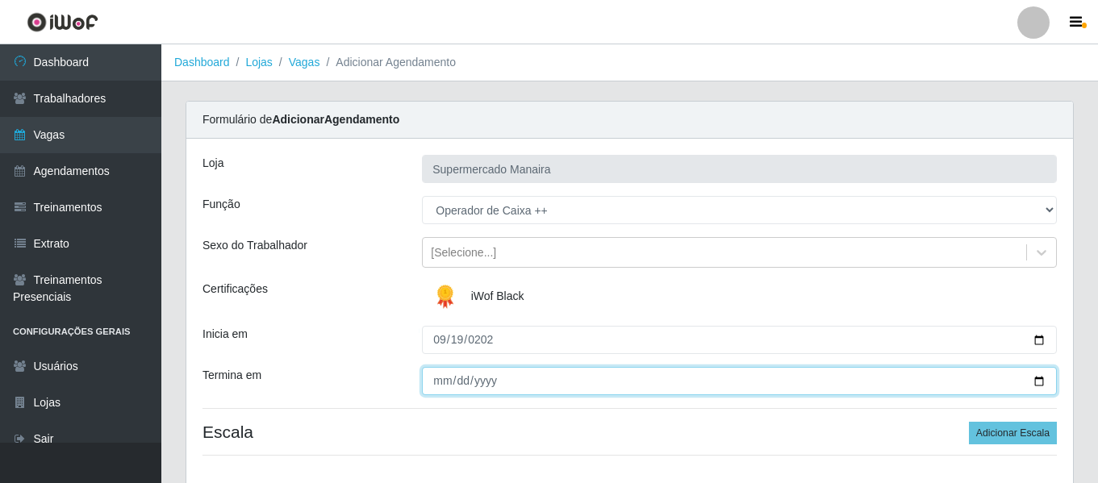
click at [440, 386] on input "Termina em" at bounding box center [739, 381] width 635 height 28
type input "0205-09-19"
type input "2025-09-19"
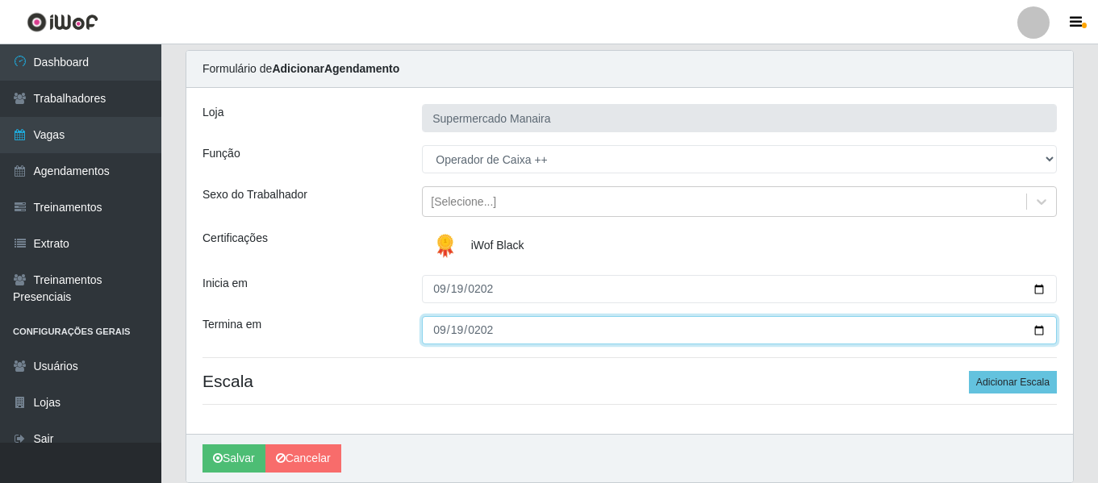
scroll to position [111, 0]
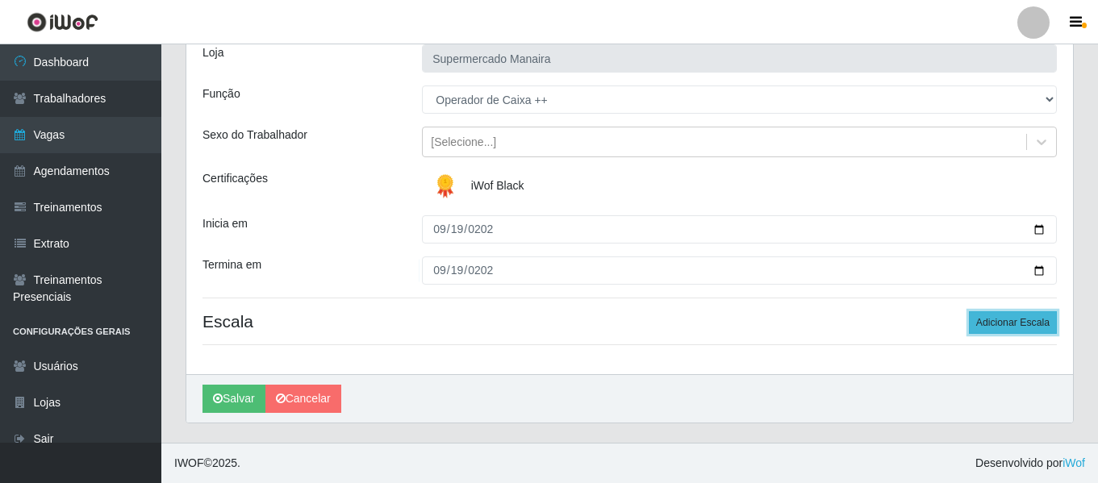
click at [1036, 324] on button "Adicionar Escala" at bounding box center [1013, 322] width 88 height 23
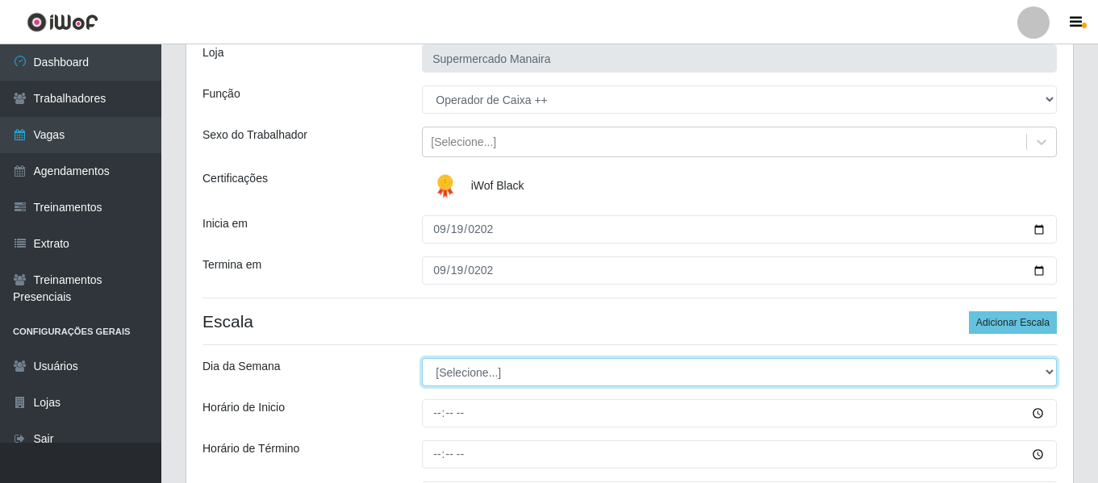
click at [479, 358] on select "[Selecione...] Segunda Terça Quarta Quinta Sexta Sábado Domingo" at bounding box center [739, 372] width 635 height 28
select select "4"
click at [422, 358] on select "[Selecione...] Segunda Terça Quarta Quinta Sexta Sábado Domingo" at bounding box center [739, 372] width 635 height 28
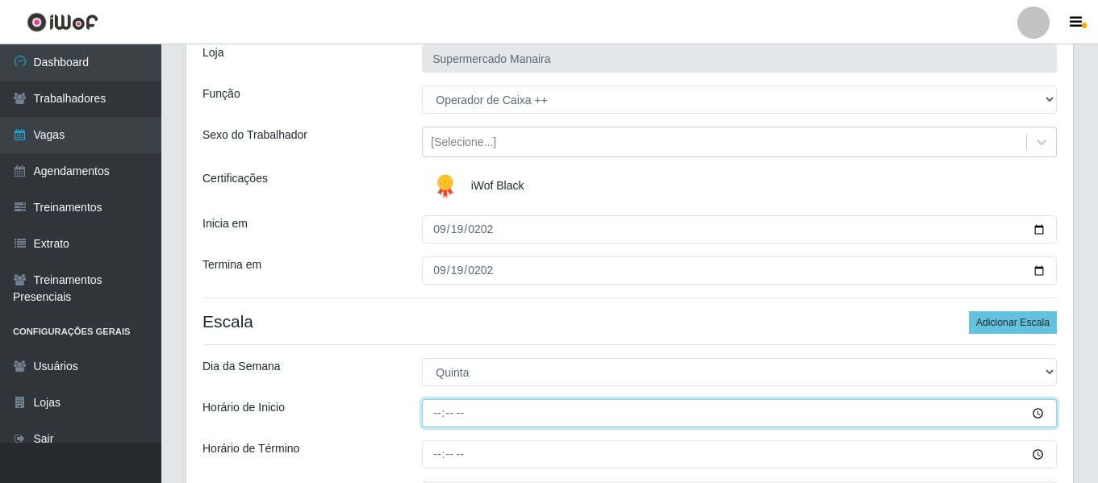
click at [437, 411] on input "Horário de Inicio" at bounding box center [739, 413] width 635 height 28
type input "08:00"
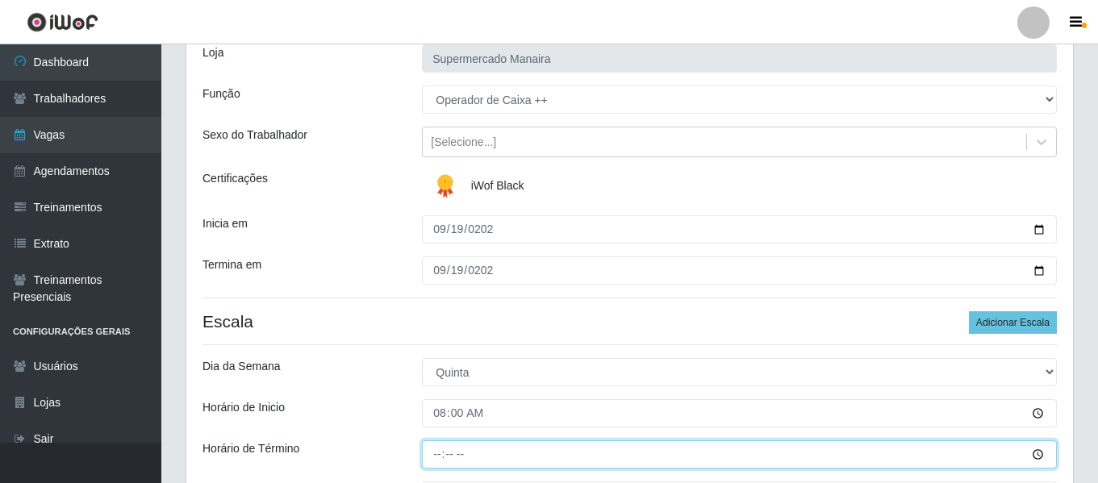
click at [437, 454] on input "Horário de Término" at bounding box center [739, 455] width 635 height 28
type input "14:00"
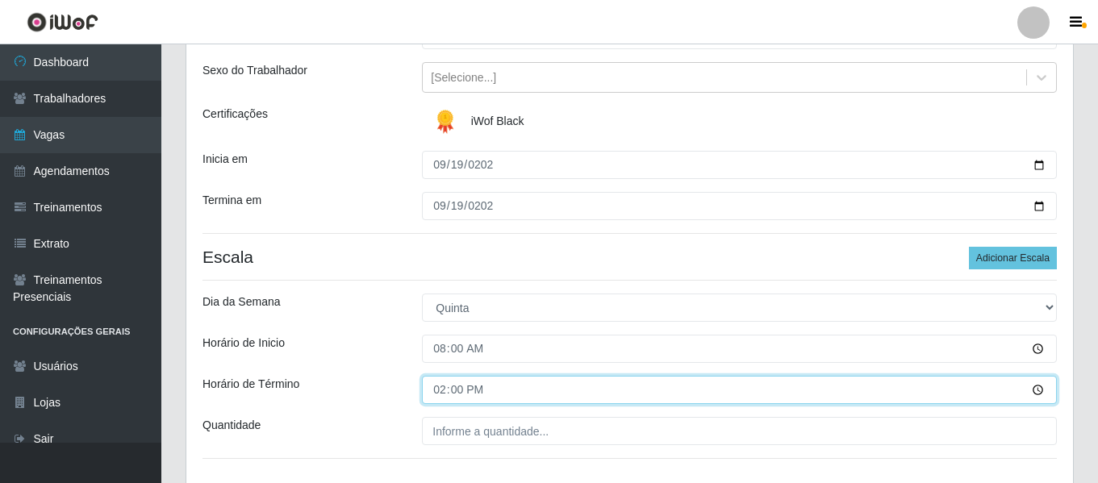
scroll to position [272, 0]
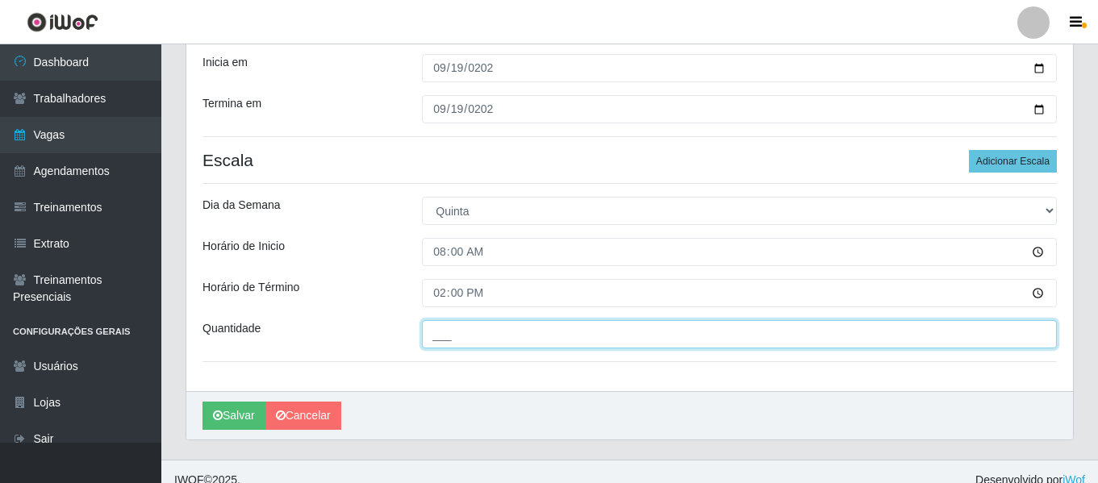
click at [464, 340] on input "___" at bounding box center [739, 334] width 635 height 28
type input "2__"
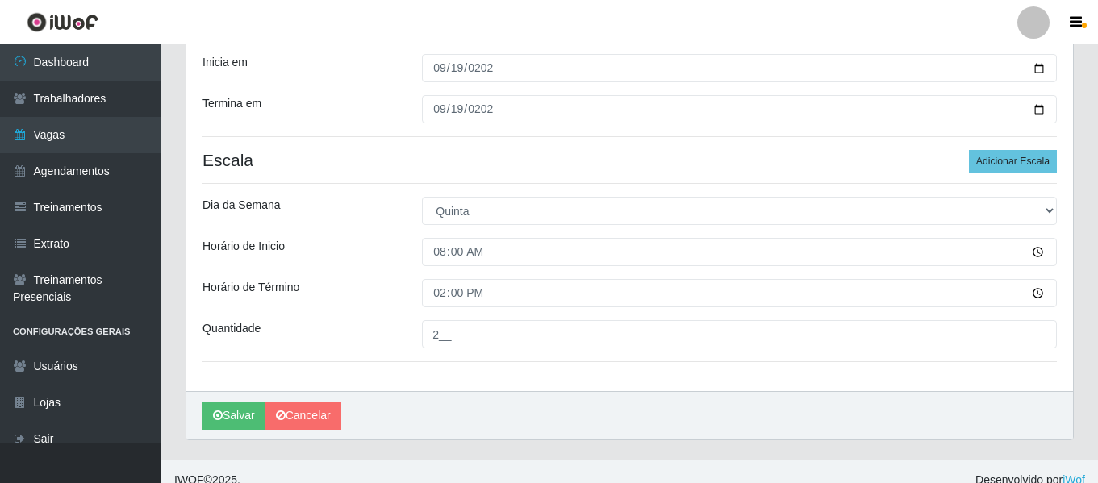
click at [468, 387] on div "Loja Supermercado Manaira Função [Selecione...] ASG ASG + ASG ++ Embalador Emba…" at bounding box center [629, 129] width 887 height 525
click at [321, 224] on div "Dia da Semana" at bounding box center [299, 211] width 219 height 28
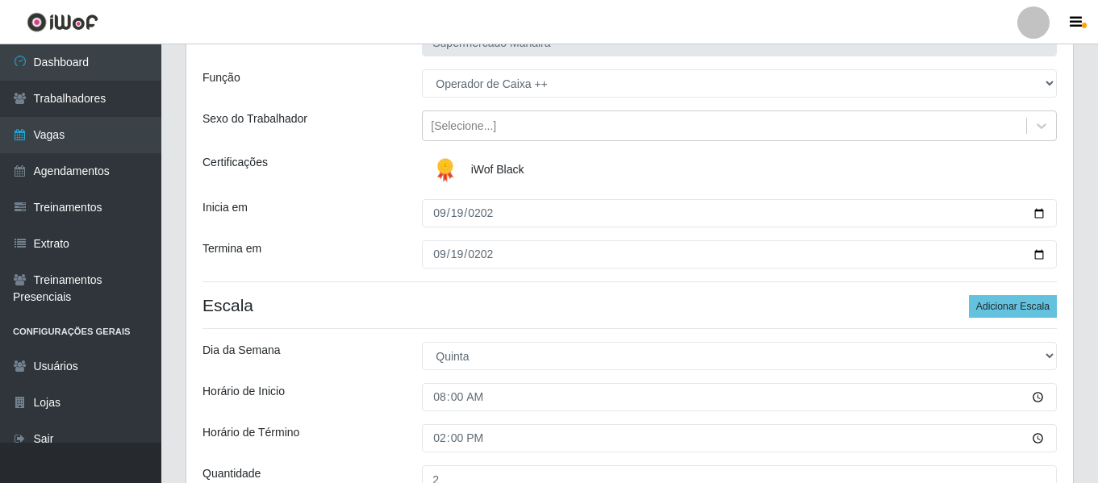
scroll to position [289, 0]
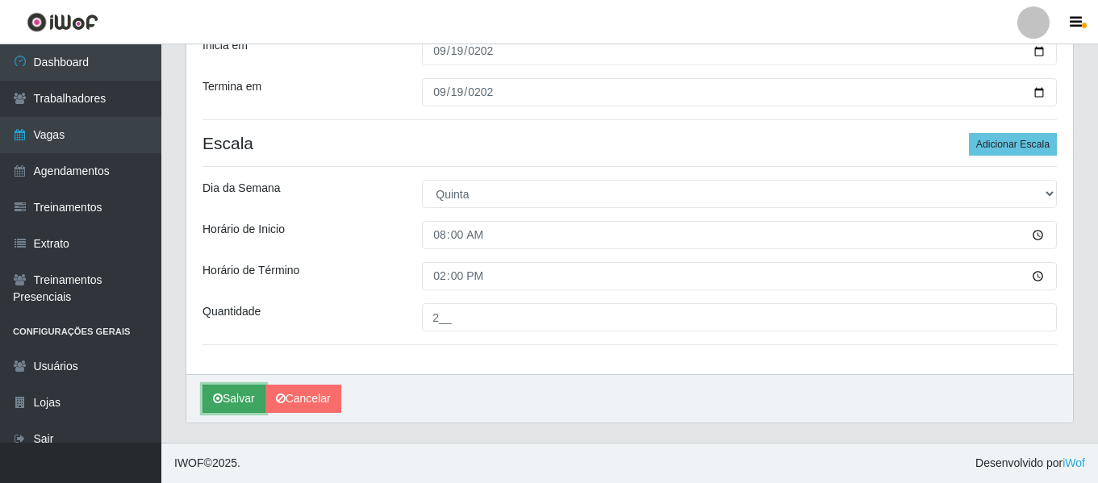
click at [225, 396] on button "Salvar" at bounding box center [234, 399] width 63 height 28
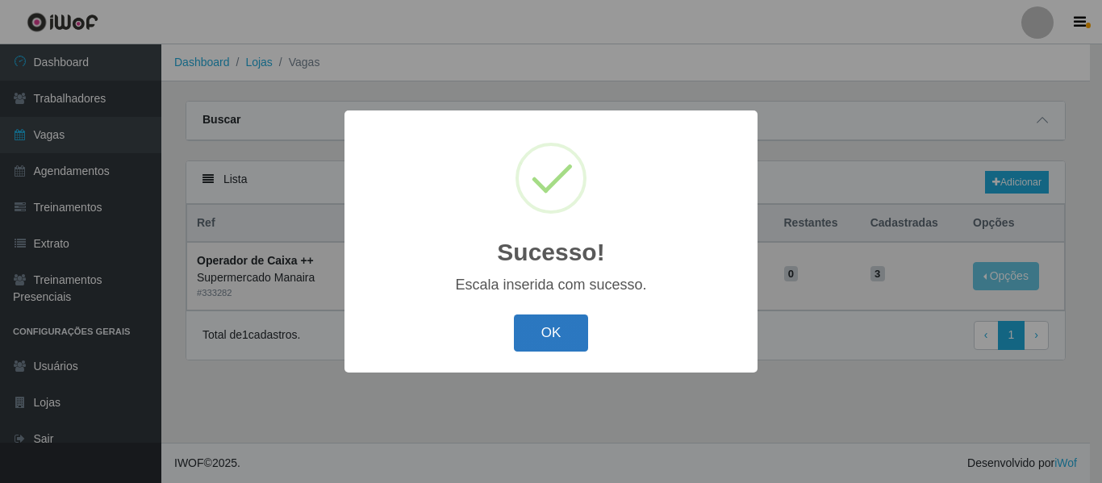
click at [538, 333] on button "OK" at bounding box center [551, 334] width 75 height 38
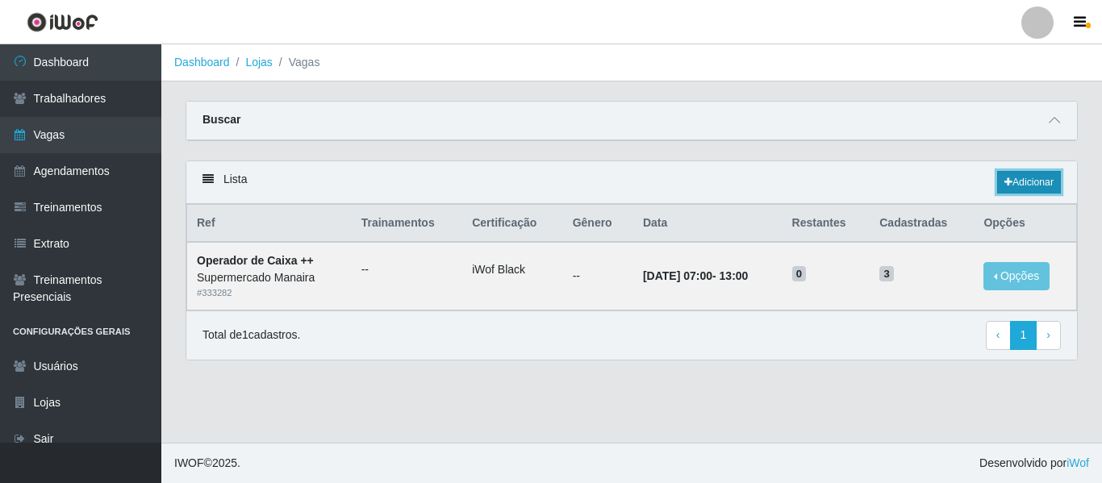
click at [1037, 189] on link "Adicionar" at bounding box center [1029, 182] width 64 height 23
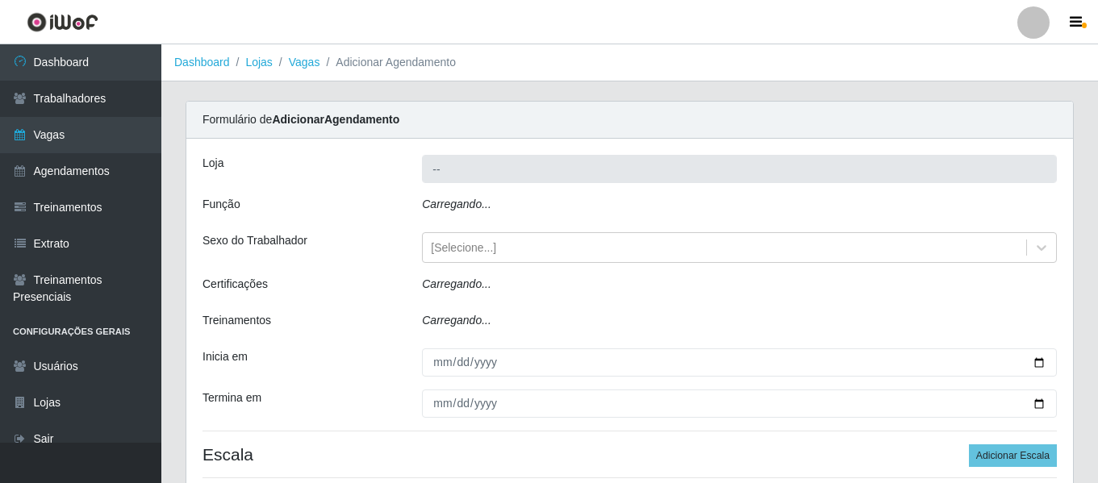
type input "Supermercado Manaira"
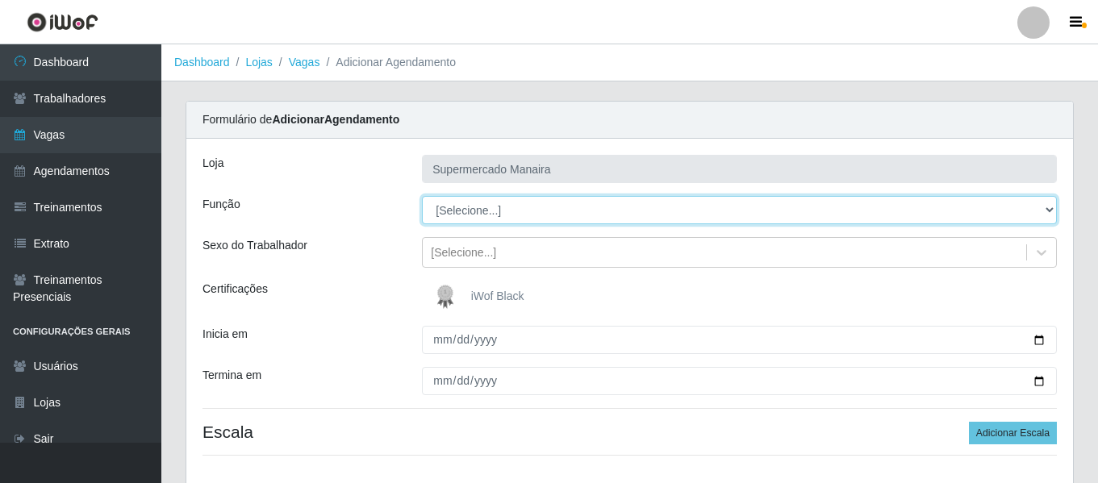
click at [519, 204] on select "[Selecione...] ASG ASG + ASG ++ Embalador Embalador + Embalador ++ Operador de …" at bounding box center [739, 210] width 635 height 28
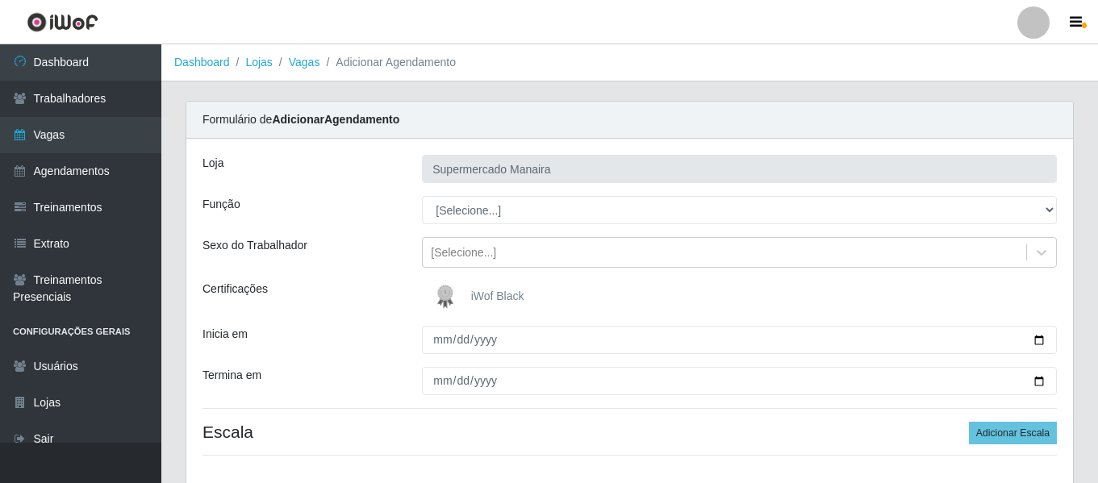
click at [401, 209] on div "Função" at bounding box center [299, 210] width 219 height 28
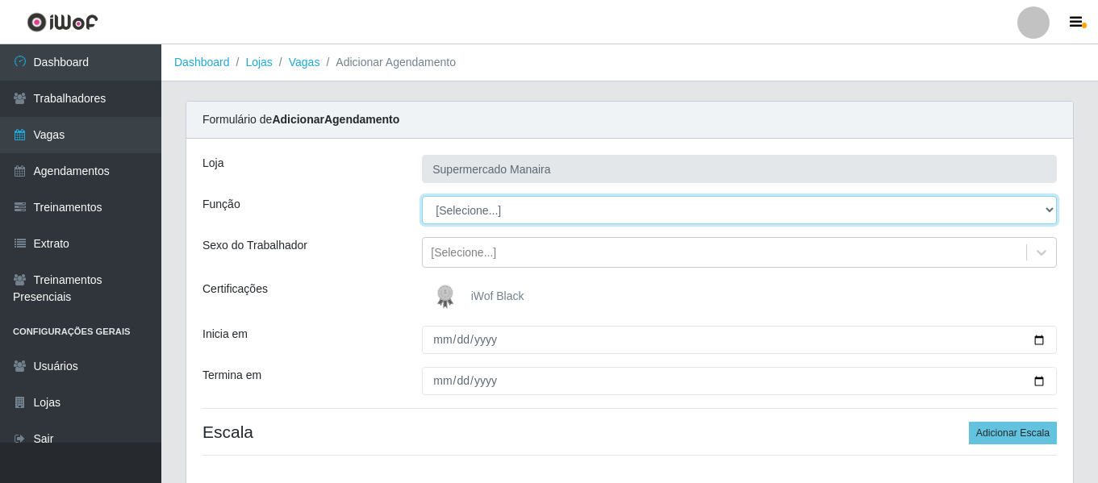
click at [526, 214] on select "[Selecione...] ASG ASG + ASG ++ Embalador Embalador + Embalador ++ Operador de …" at bounding box center [739, 210] width 635 height 28
select select "73"
click at [422, 196] on select "[Selecione...] ASG ASG + ASG ++ Embalador Embalador + Embalador ++ Operador de …" at bounding box center [739, 210] width 635 height 28
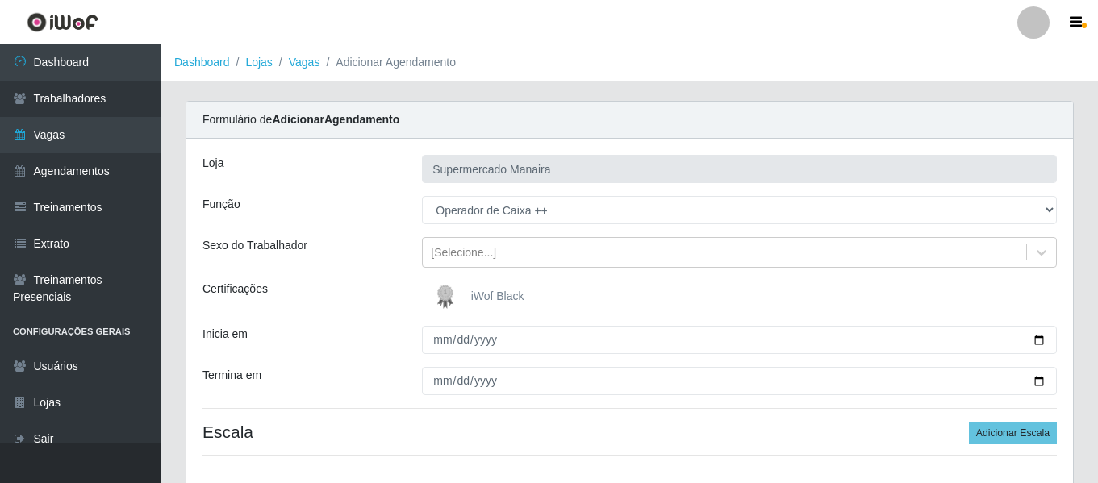
click at [442, 295] on img at bounding box center [448, 297] width 39 height 32
click at [0, 0] on input "iWof Black" at bounding box center [0, 0] width 0 height 0
click at [437, 357] on div "Loja Supermercado Manaira Função [Selecione...] ASG ASG + ASG ++ Embalador Emba…" at bounding box center [629, 312] width 887 height 346
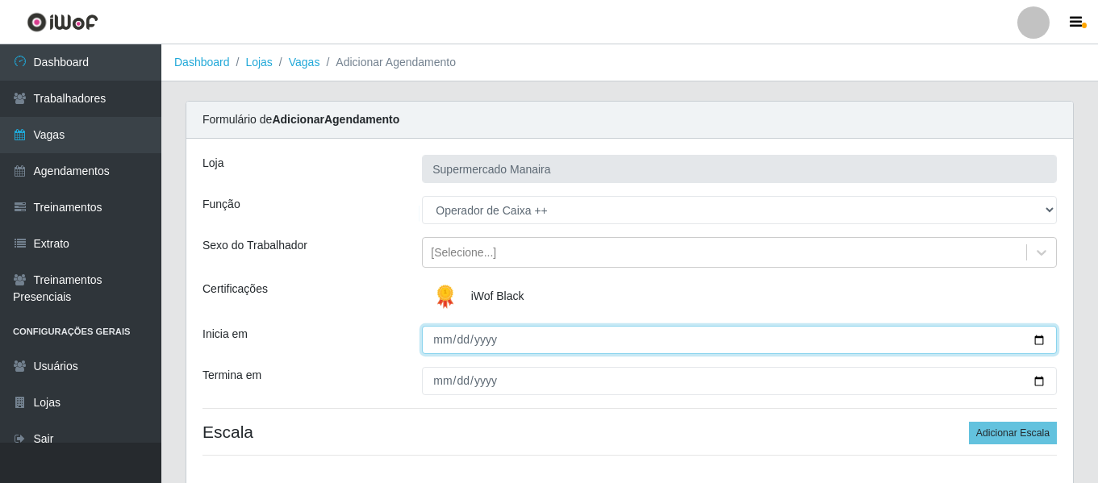
click at [441, 353] on input "Inicia em" at bounding box center [739, 340] width 635 height 28
type input "0092-01-19"
click at [457, 333] on input "0092-01-19" at bounding box center [739, 340] width 635 height 28
type input "2025-09-19"
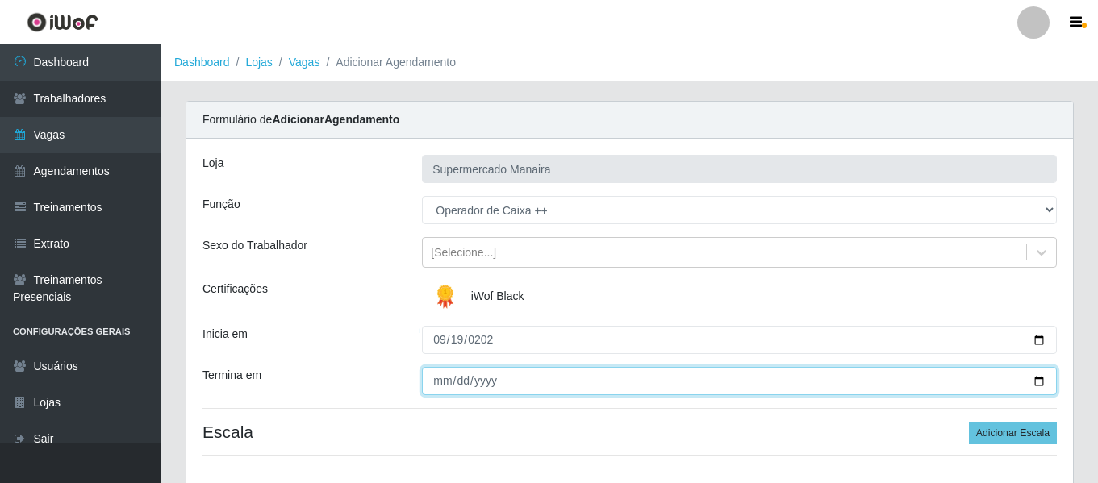
click at [448, 382] on input "Termina em" at bounding box center [739, 381] width 635 height 28
type input "2025-09-19"
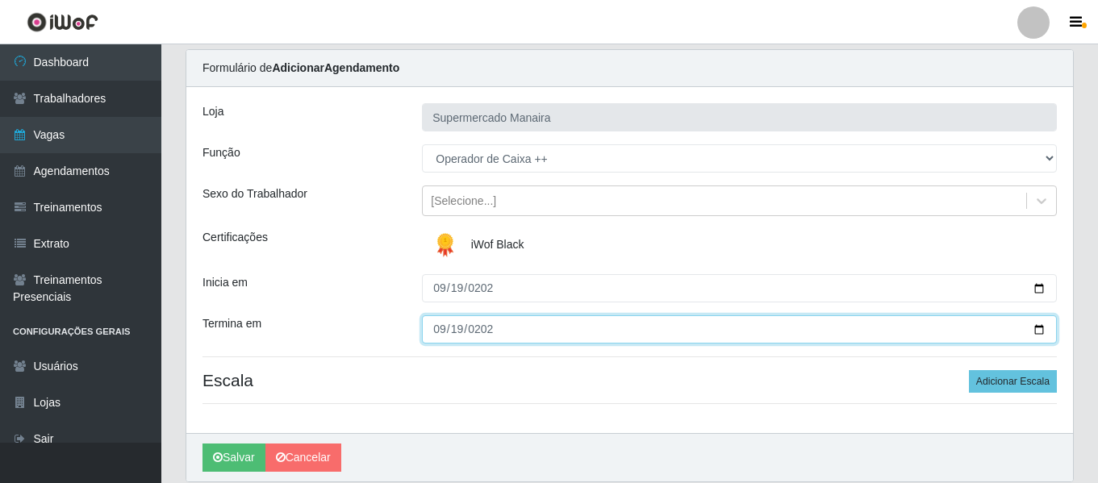
scroll to position [111, 0]
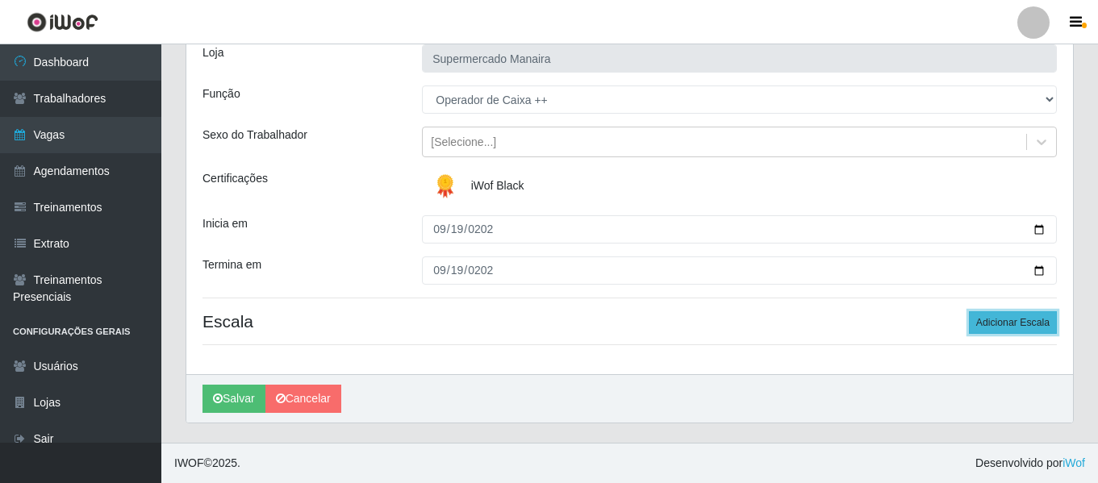
click at [1006, 323] on button "Adicionar Escala" at bounding box center [1013, 322] width 88 height 23
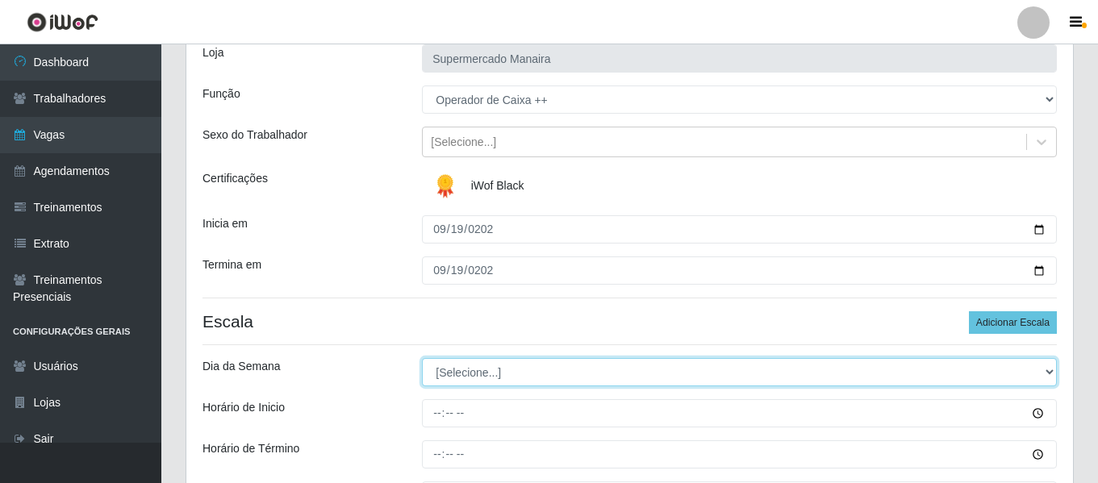
click at [546, 368] on select "[Selecione...] Segunda Terça Quarta Quinta Sexta Sábado Domingo" at bounding box center [739, 372] width 635 height 28
select select "4"
click at [422, 358] on select "[Selecione...] Segunda Terça Quarta Quinta Sexta Sábado Domingo" at bounding box center [739, 372] width 635 height 28
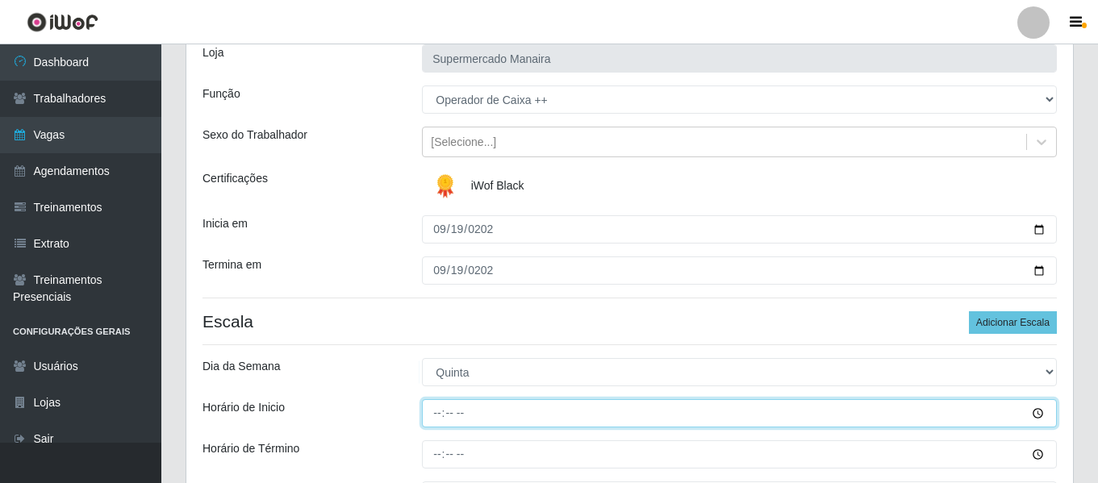
click at [433, 420] on input "Horário de Inicio" at bounding box center [739, 413] width 635 height 28
type input "16:00"
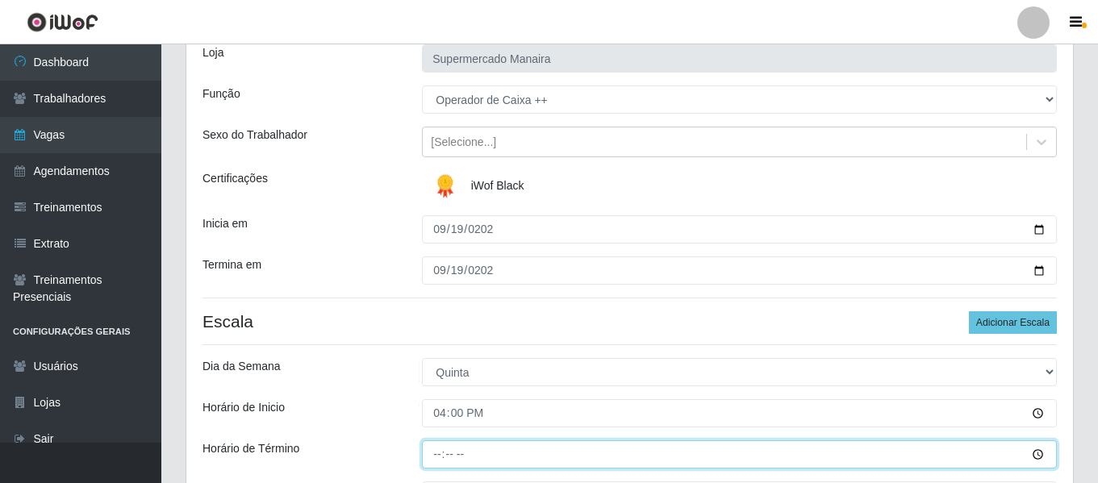
click at [431, 454] on input "Horário de Término" at bounding box center [739, 455] width 635 height 28
type input "22:00"
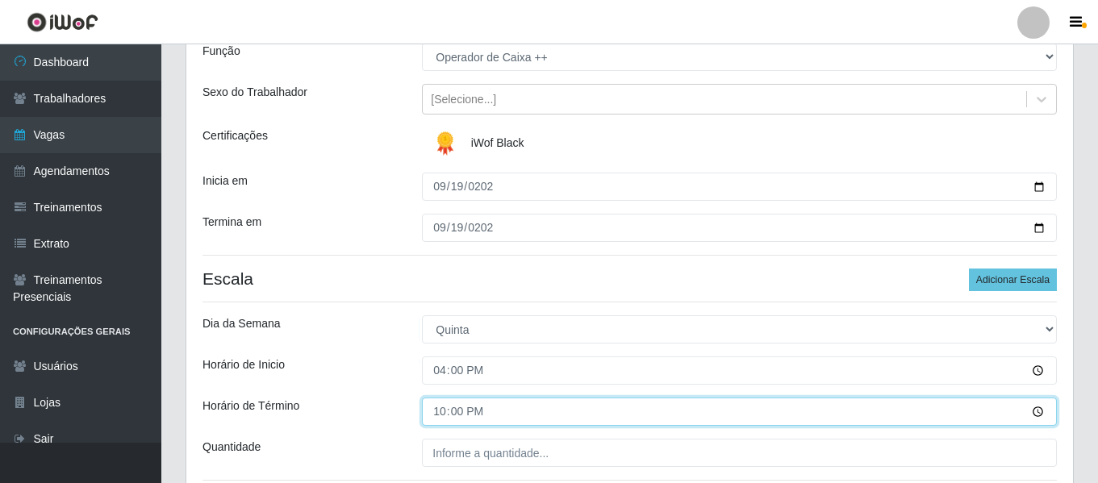
scroll to position [191, 0]
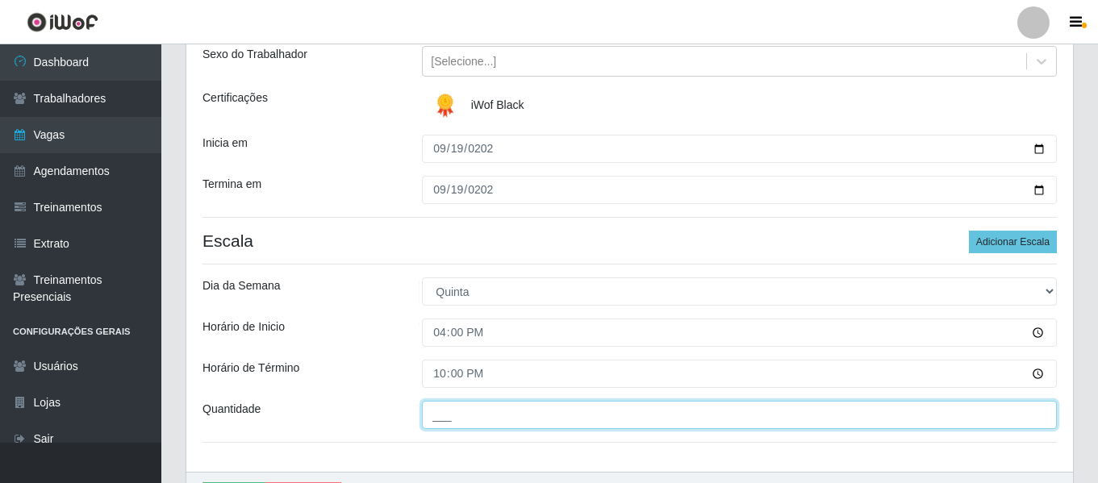
click at [506, 419] on input "___" at bounding box center [739, 415] width 635 height 28
type input "2__"
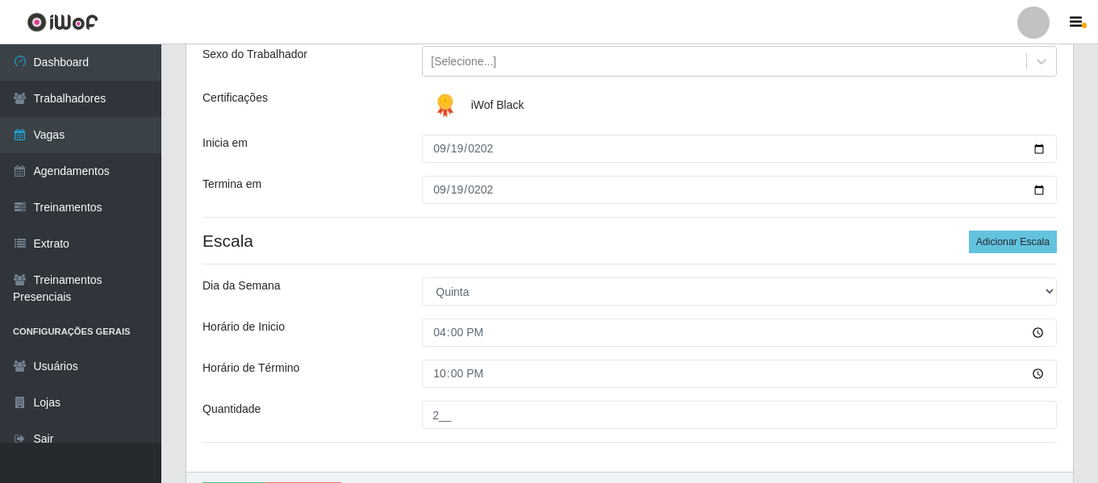
click at [358, 323] on div "Horário de Inicio" at bounding box center [299, 333] width 219 height 28
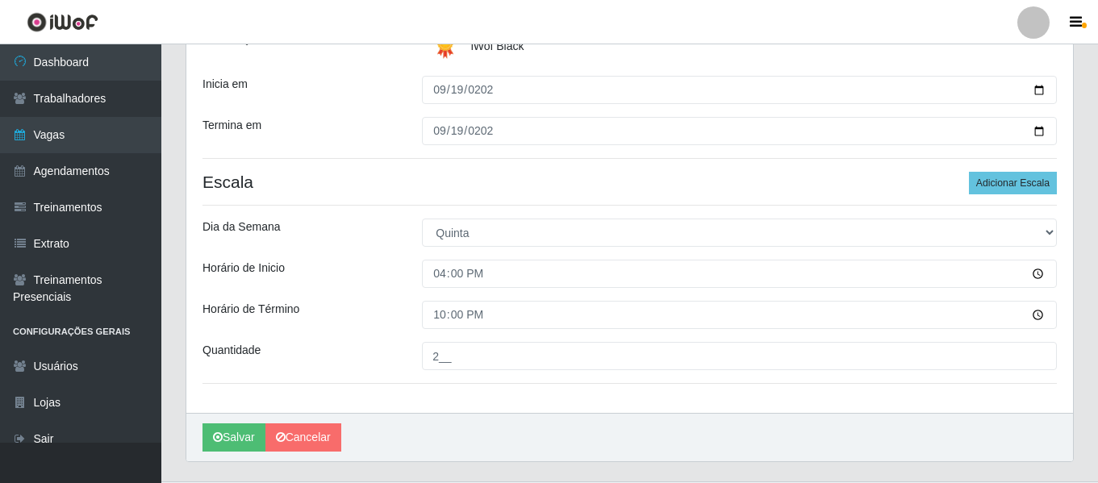
scroll to position [289, 0]
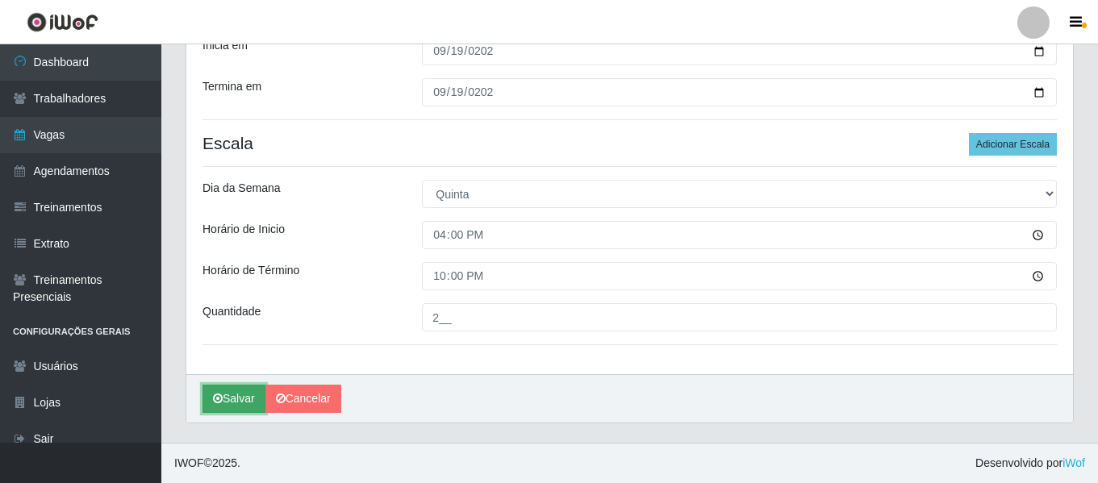
click at [249, 401] on button "Salvar" at bounding box center [234, 399] width 63 height 28
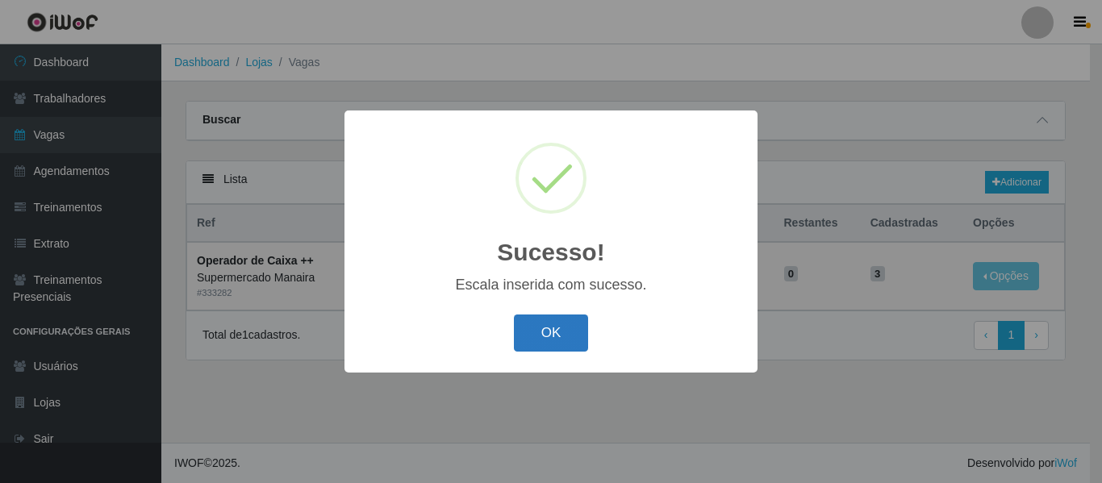
click at [520, 324] on button "OK" at bounding box center [551, 334] width 75 height 38
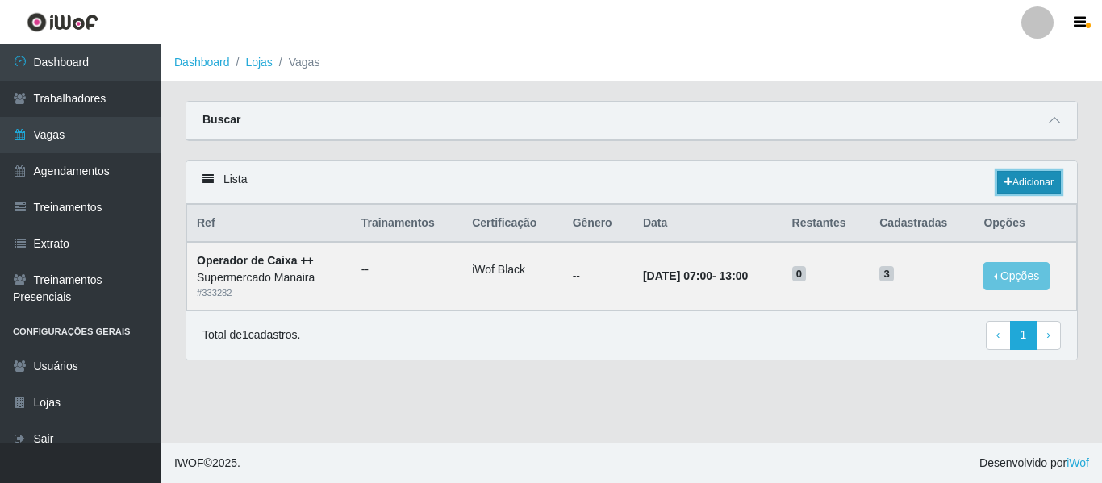
click at [1040, 187] on link "Adicionar" at bounding box center [1029, 182] width 64 height 23
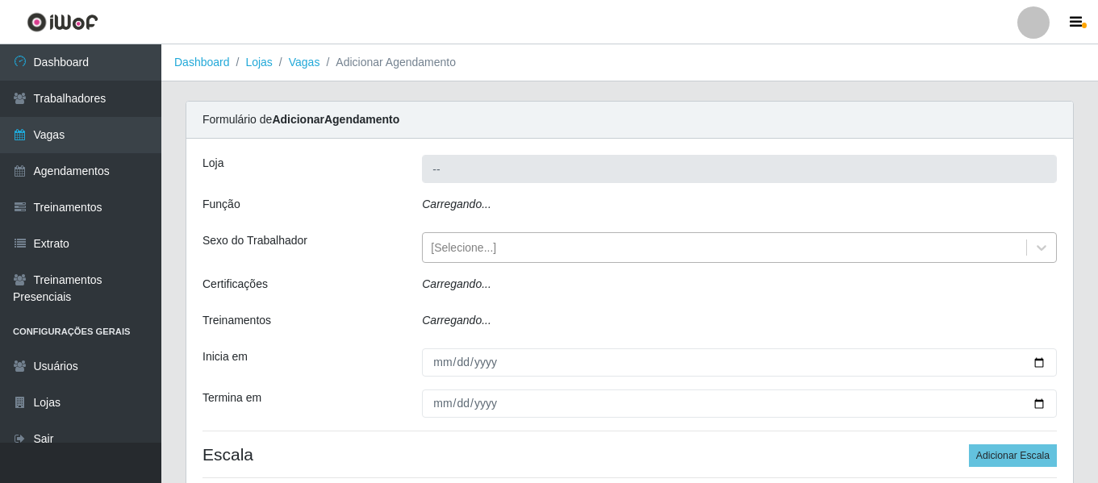
type input "Supermercado Manaira"
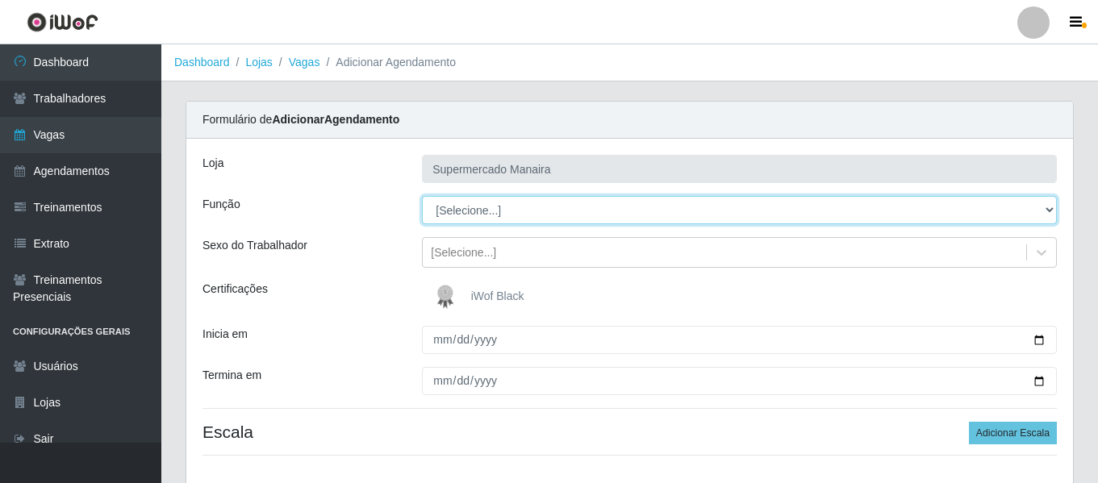
click at [521, 209] on select "[Selecione...] ASG ASG + ASG ++ Embalador Embalador + Embalador ++ Operador de …" at bounding box center [739, 210] width 635 height 28
select select "71"
click at [422, 196] on select "[Selecione...] ASG ASG + ASG ++ Embalador Embalador + Embalador ++ Operador de …" at bounding box center [739, 210] width 635 height 28
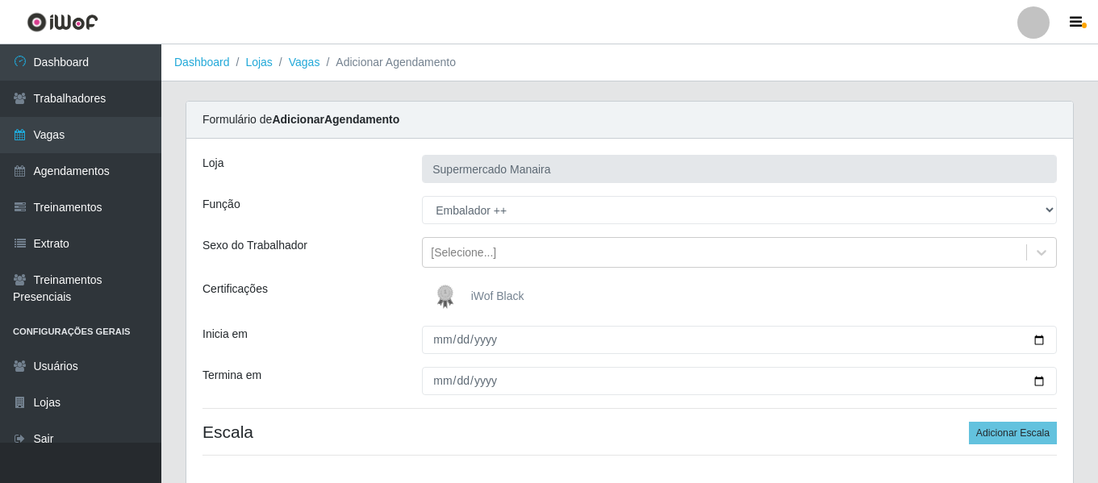
click at [444, 322] on div "Loja Supermercado Manaira Função [Selecione...] ASG ASG + ASG ++ Embalador Emba…" at bounding box center [629, 312] width 887 height 346
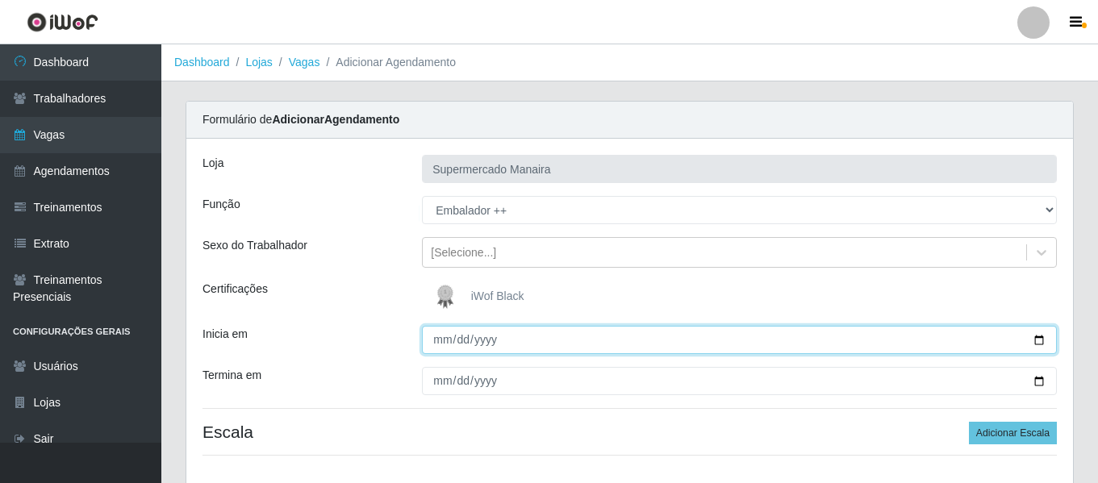
click at [443, 331] on input "Inicia em" at bounding box center [739, 340] width 635 height 28
click at [465, 341] on input "Inicia em" at bounding box center [739, 340] width 635 height 28
click at [458, 340] on input "Inicia em" at bounding box center [739, 340] width 635 height 28
type input "2025-09-19"
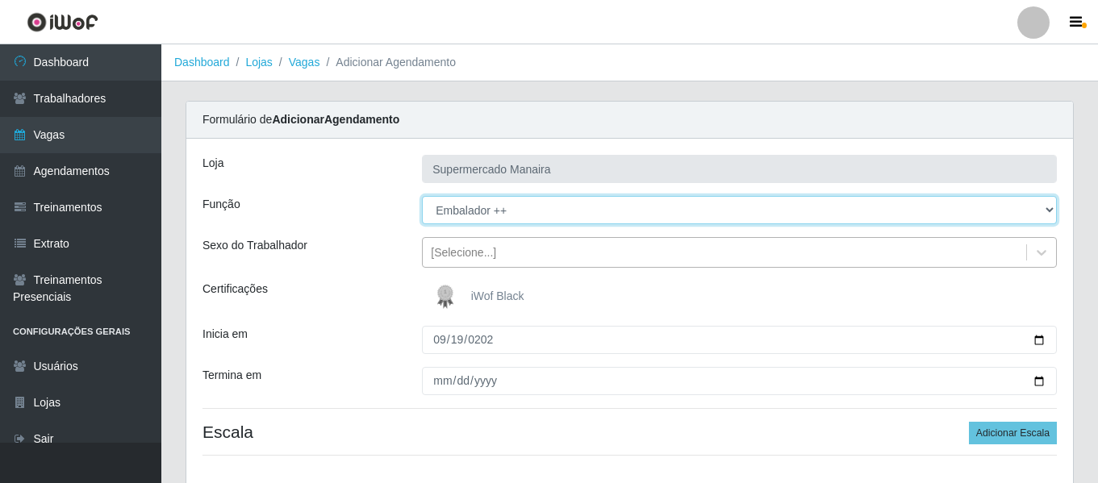
drag, startPoint x: 483, startPoint y: 223, endPoint x: 480, endPoint y: 245, distance: 22.7
click at [483, 223] on select "[Selecione...] ASG ASG + ASG ++ Embalador Embalador + Embalador ++ Operador de …" at bounding box center [739, 210] width 635 height 28
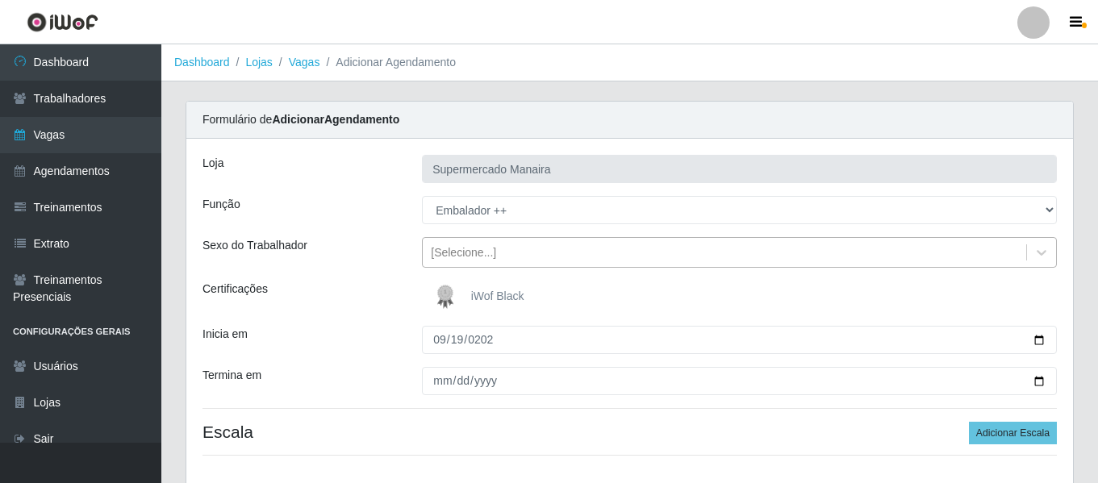
click at [480, 246] on div "[Selecione...]" at bounding box center [463, 253] width 65 height 17
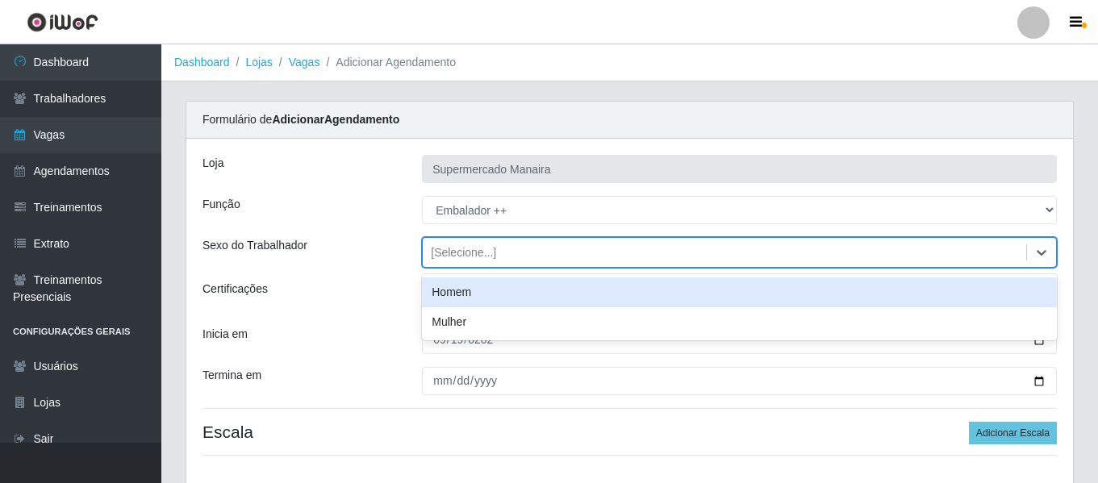
click at [473, 295] on div "Homem" at bounding box center [739, 293] width 635 height 30
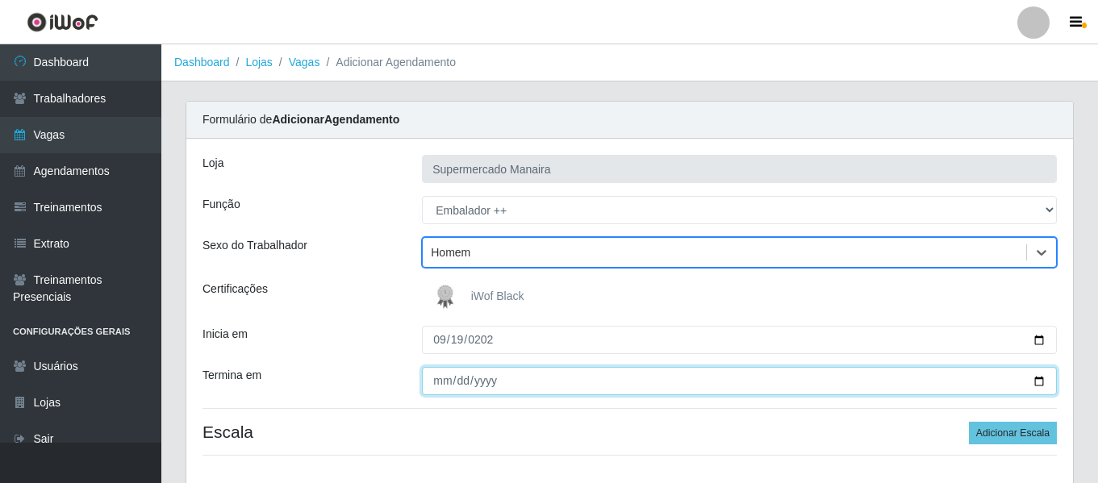
click at [439, 387] on input "Termina em" at bounding box center [739, 381] width 635 height 28
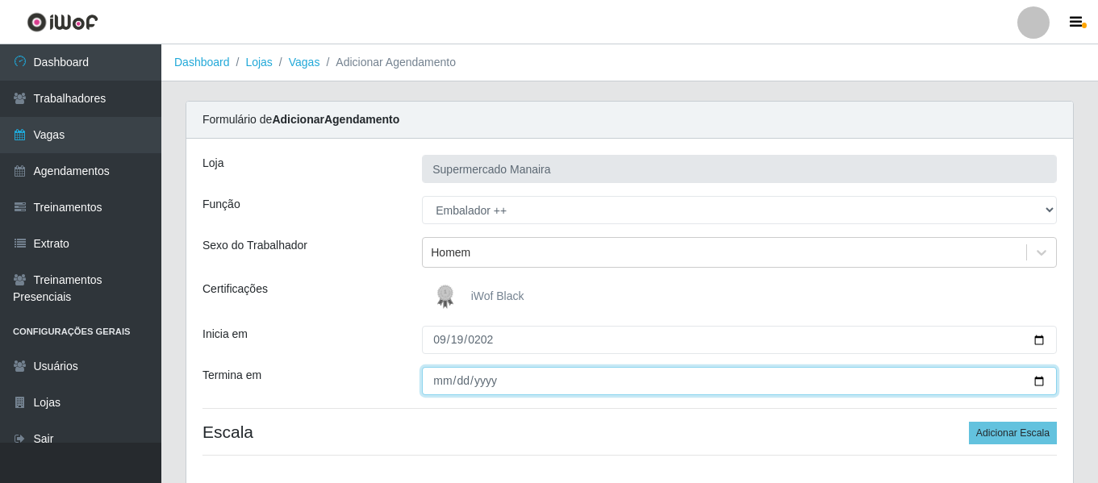
type input "0002-09-19"
type input "2025-09-19"
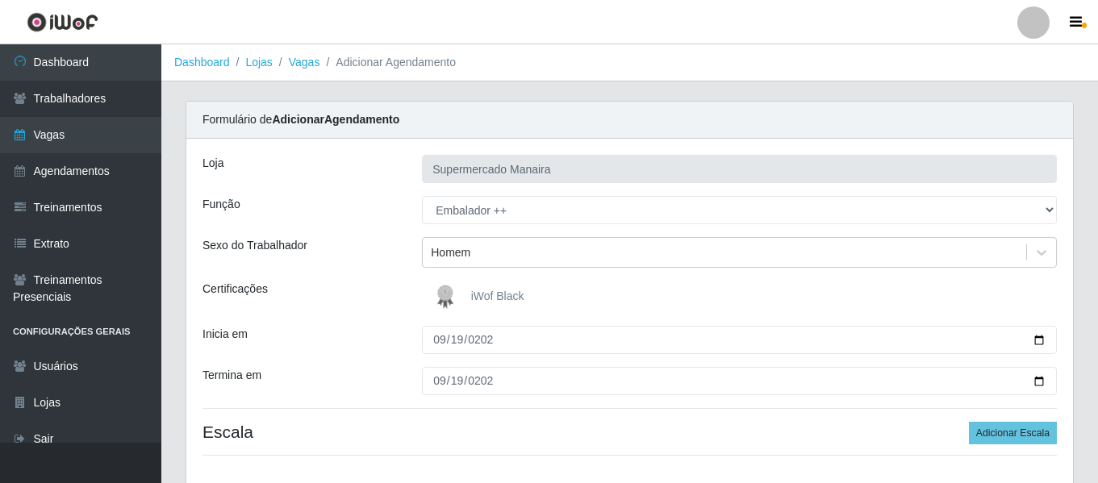
click at [1027, 26] on div at bounding box center [1034, 22] width 32 height 32
click at [1007, 124] on button "Sair" at bounding box center [1002, 125] width 145 height 33
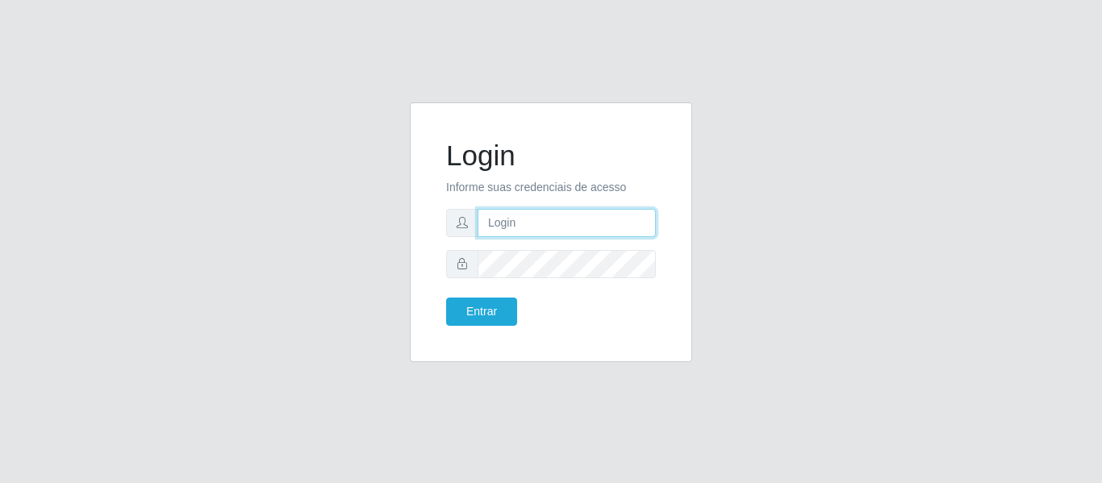
type input "camilasuper@manaira"
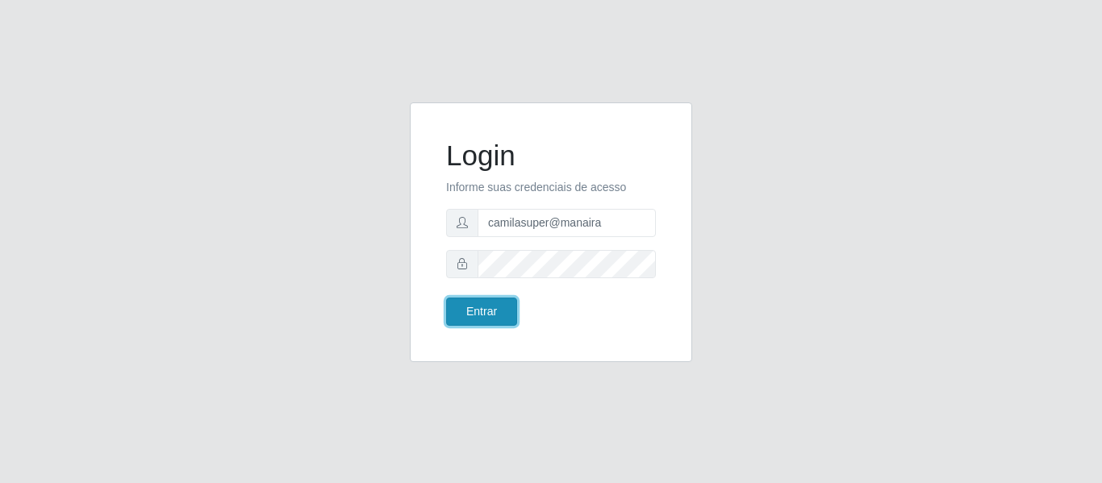
click at [498, 315] on button "Entrar" at bounding box center [481, 312] width 71 height 28
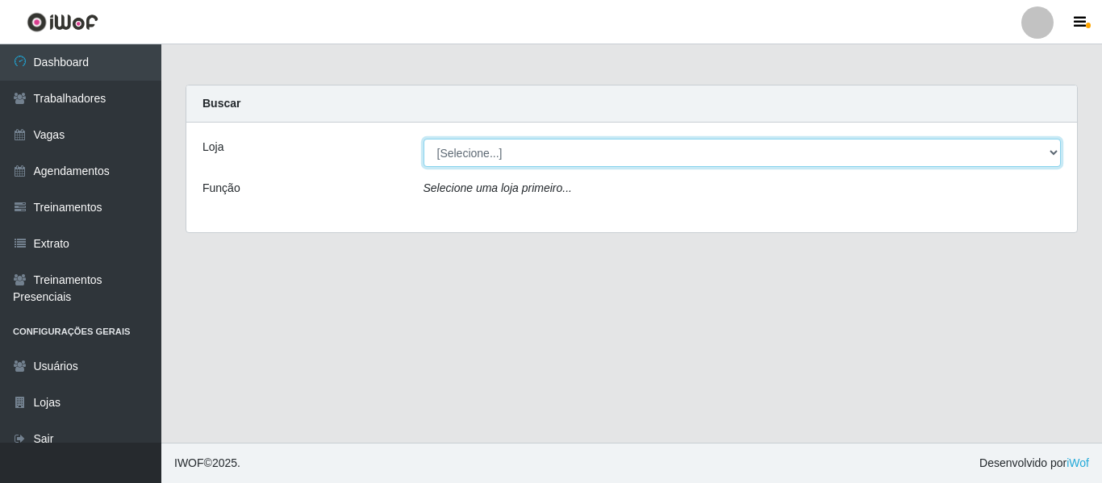
click at [437, 144] on select "[Selecione...] Supermercado Manaira" at bounding box center [743, 153] width 638 height 28
select select "443"
click at [424, 139] on select "[Selecione...] Supermercado Manaira" at bounding box center [743, 153] width 638 height 28
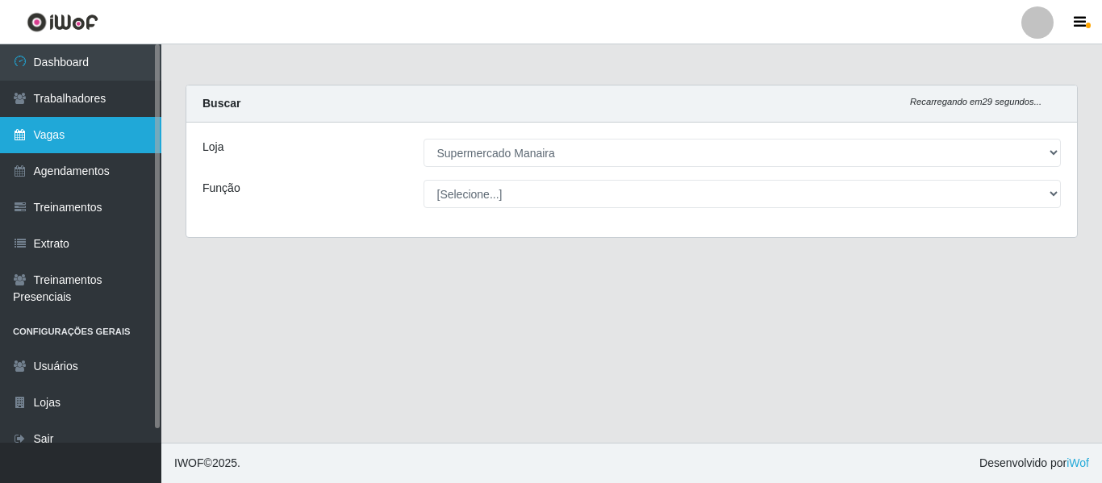
click at [97, 141] on link "Vagas" at bounding box center [80, 135] width 161 height 36
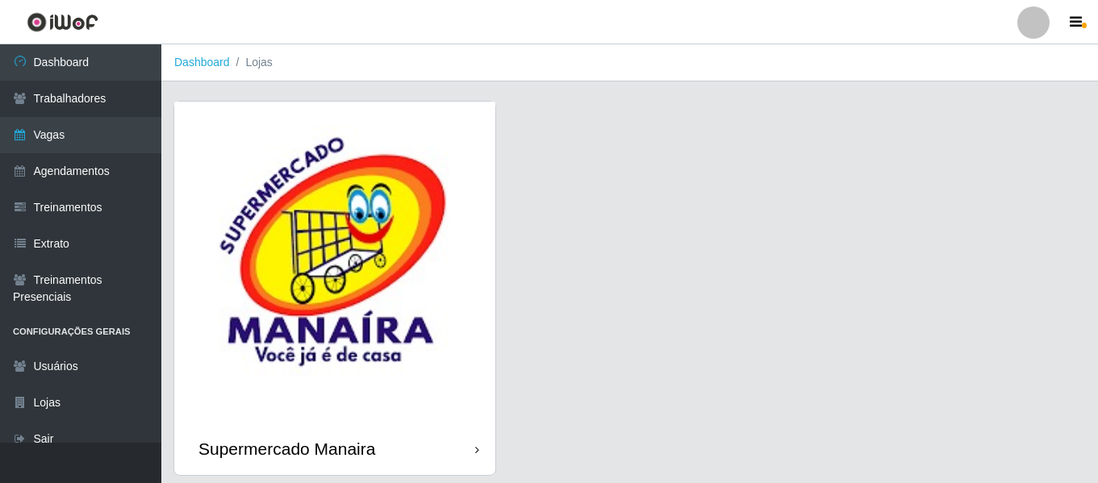
click at [342, 205] on img at bounding box center [334, 262] width 321 height 321
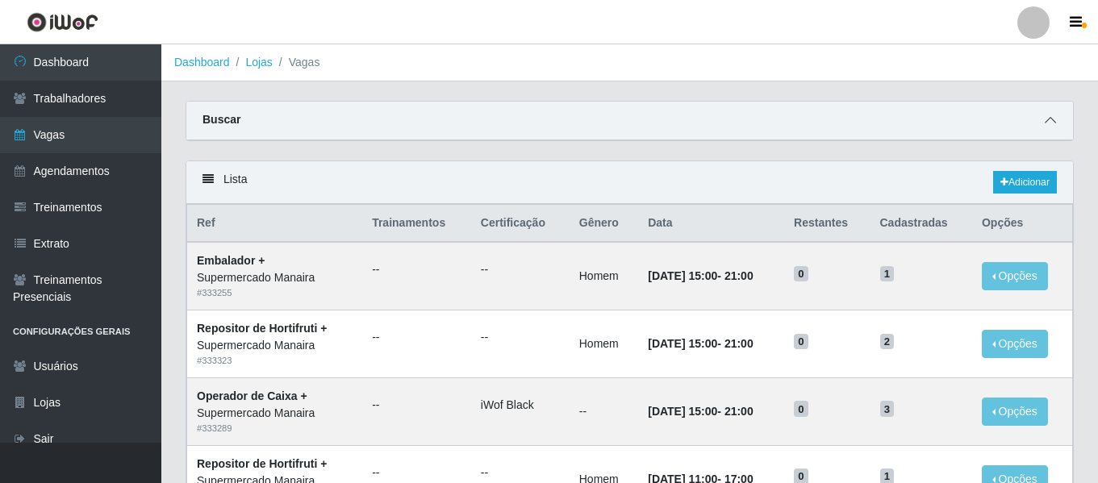
click at [1048, 112] on span at bounding box center [1050, 120] width 19 height 19
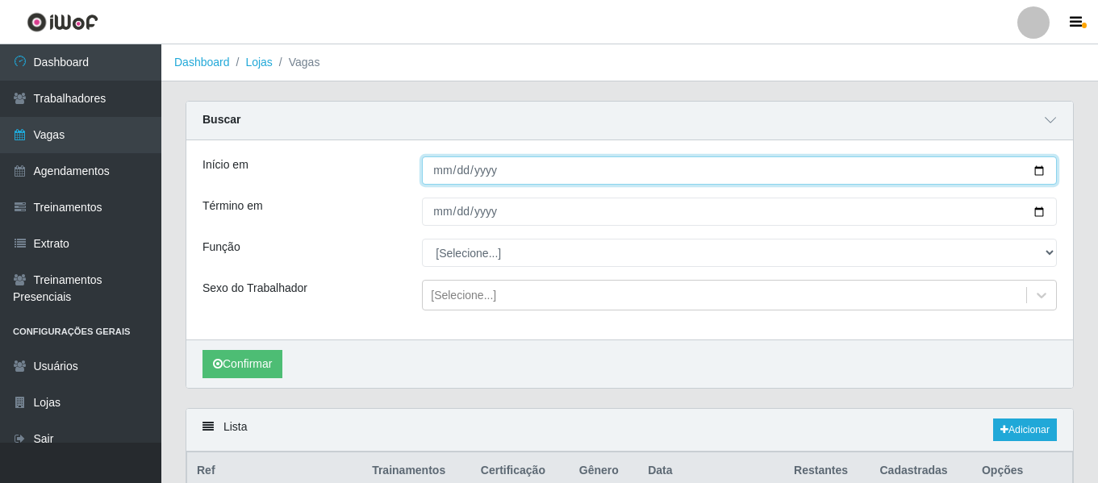
click at [452, 176] on input "Início em" at bounding box center [739, 171] width 635 height 28
click at [449, 177] on input "Início em" at bounding box center [739, 171] width 635 height 28
click at [442, 177] on input "Início em" at bounding box center [739, 171] width 635 height 28
type input "2025-09-19"
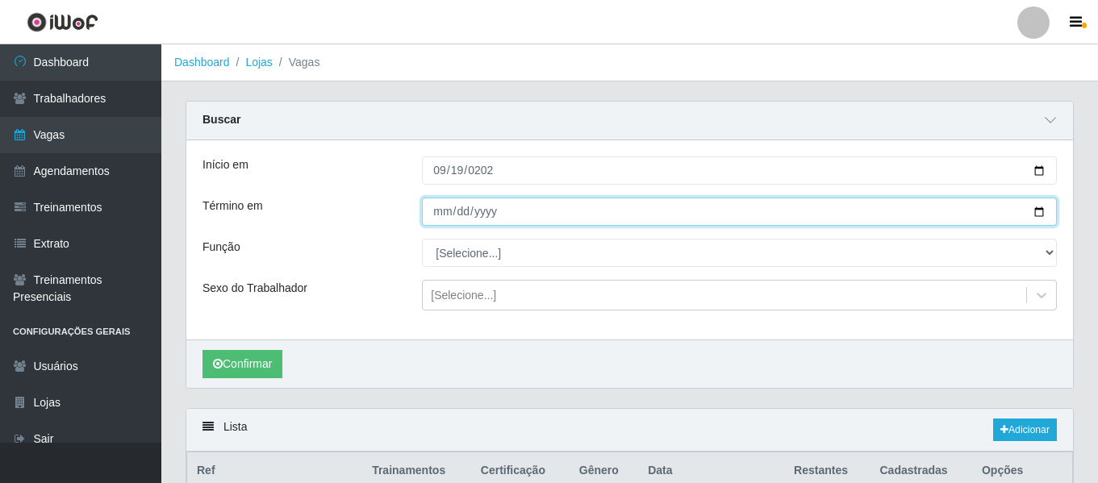
click at [444, 211] on input "Término em" at bounding box center [739, 212] width 635 height 28
type input "0009-01-19"
click at [461, 212] on input "0009-01-19" at bounding box center [739, 212] width 635 height 28
type input "2025-09-19"
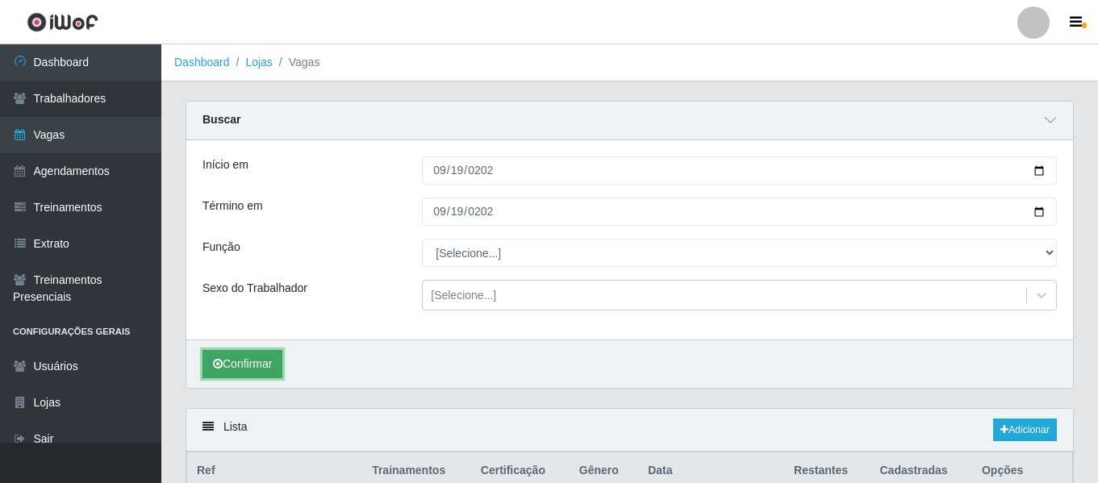
click at [225, 363] on button "Confirmar" at bounding box center [243, 364] width 80 height 28
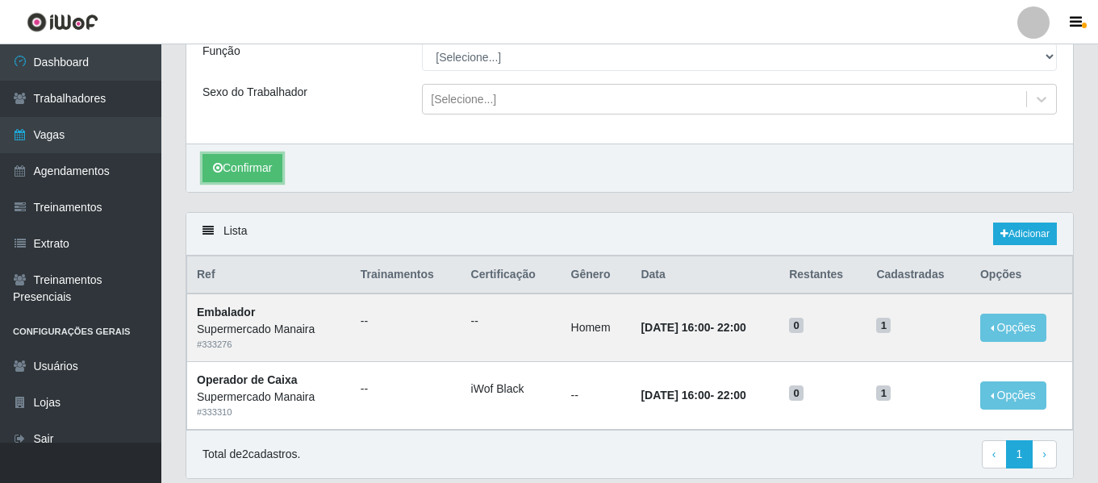
scroll to position [253, 0]
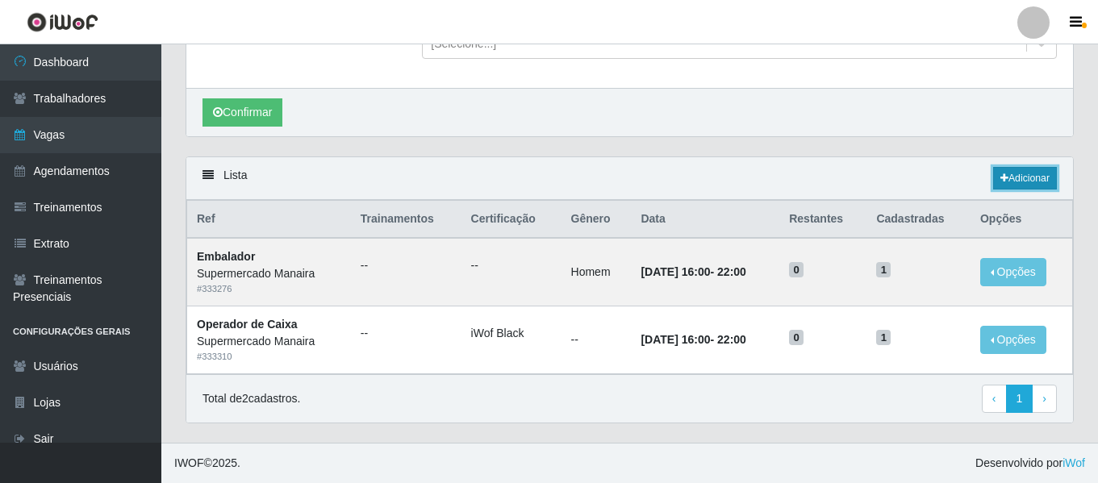
click at [1001, 173] on icon at bounding box center [1005, 178] width 8 height 10
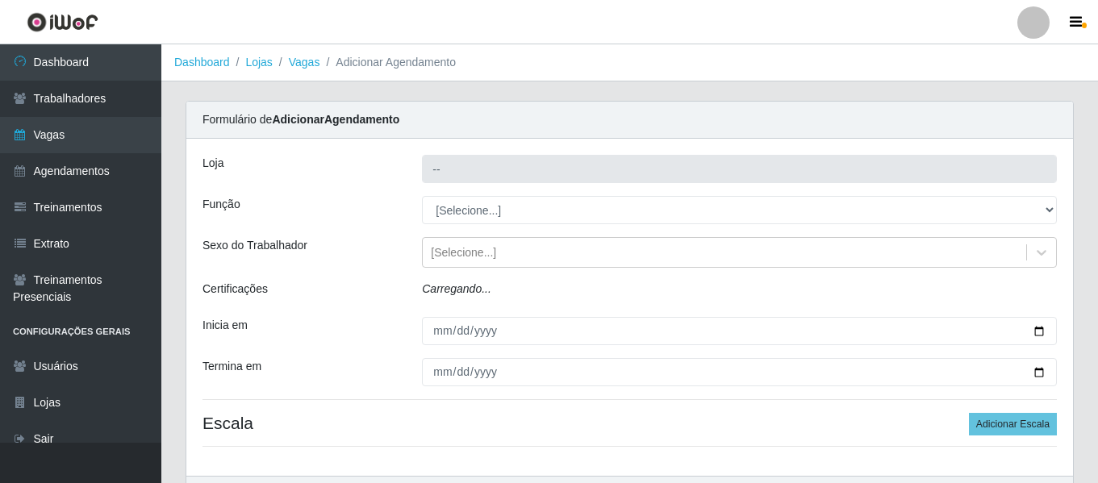
type input "Supermercado Manaira"
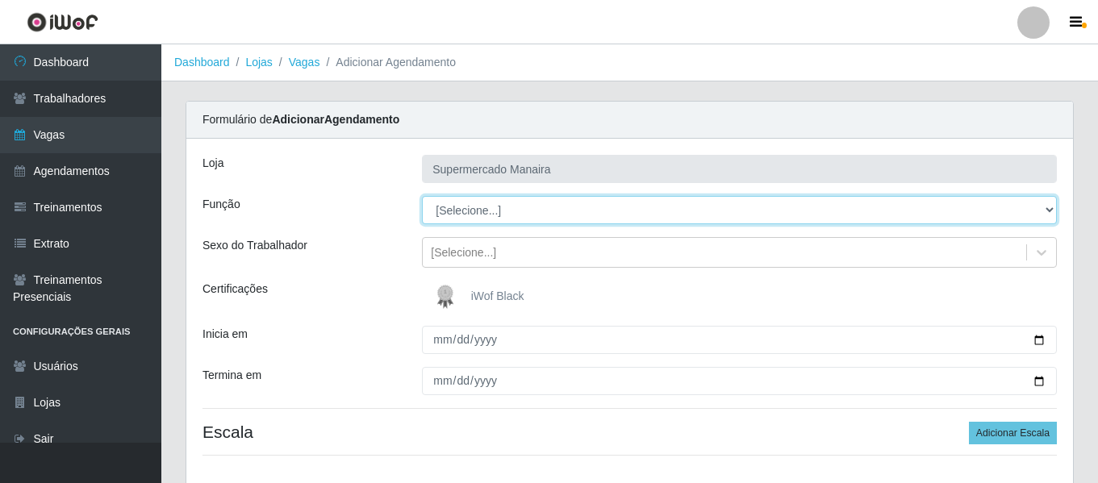
click at [466, 213] on select "[Selecione...] ASG ASG + ASG ++ Embalador Embalador + Embalador ++ Operador de …" at bounding box center [739, 210] width 635 height 28
select select "70"
click at [422, 196] on select "[Selecione...] ASG ASG + ASG ++ Embalador Embalador + Embalador ++ Operador de …" at bounding box center [739, 210] width 635 height 28
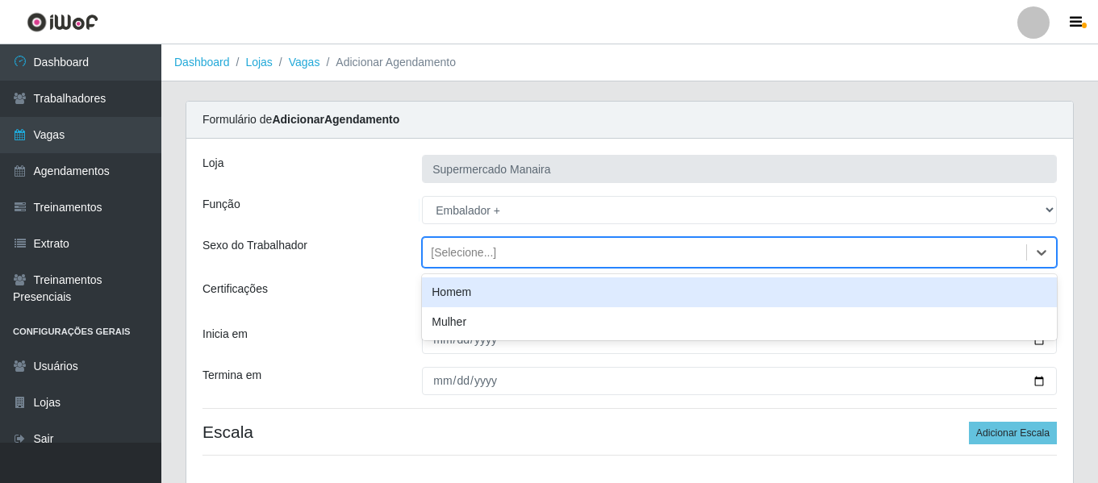
click at [447, 249] on div "[Selecione...]" at bounding box center [463, 253] width 65 height 17
click at [456, 296] on div "Homem" at bounding box center [739, 293] width 635 height 30
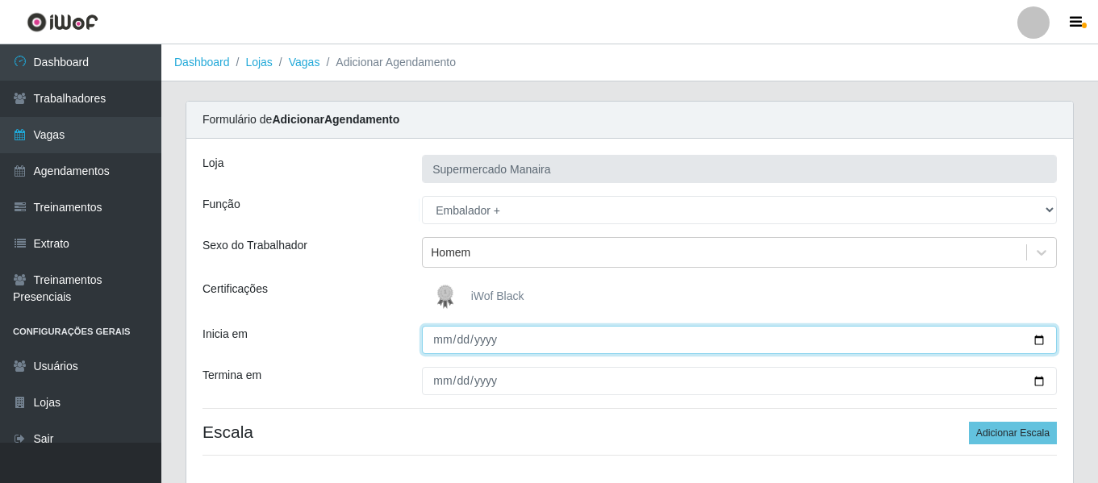
click at [432, 347] on input "Inicia em" at bounding box center [739, 340] width 635 height 28
type input "2025-09-20"
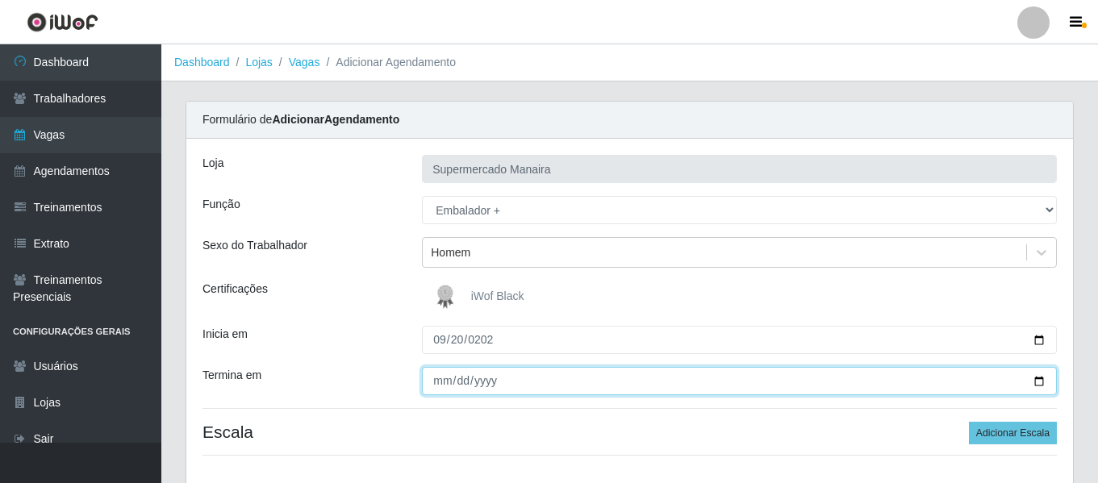
click at [433, 388] on input "Termina em" at bounding box center [739, 381] width 635 height 28
type input "[DATE]"
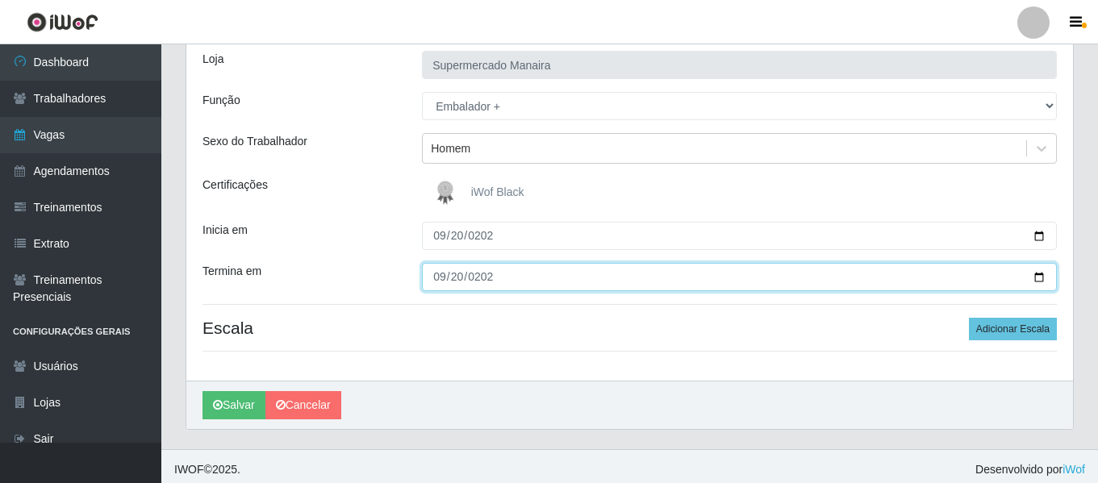
scroll to position [111, 0]
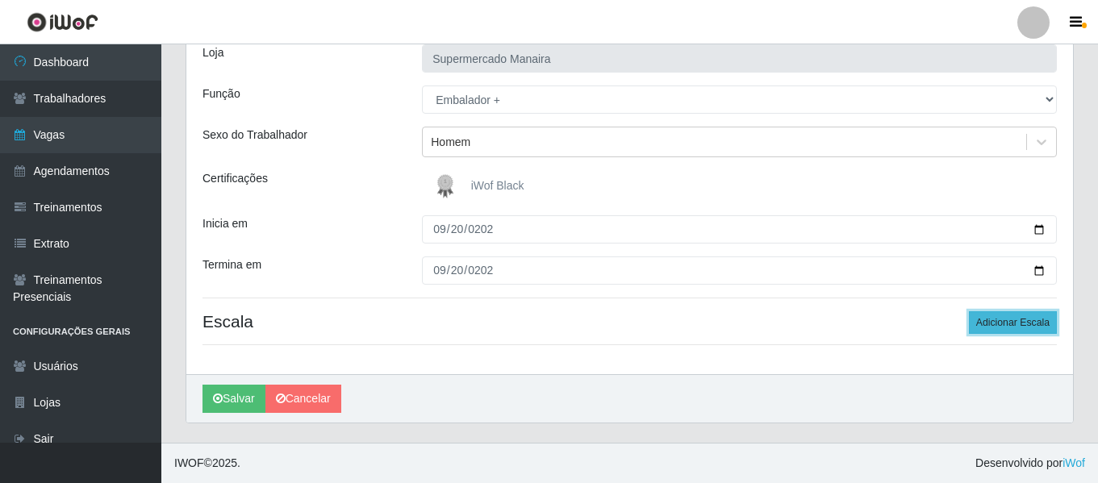
click at [1035, 332] on button "Adicionar Escala" at bounding box center [1013, 322] width 88 height 23
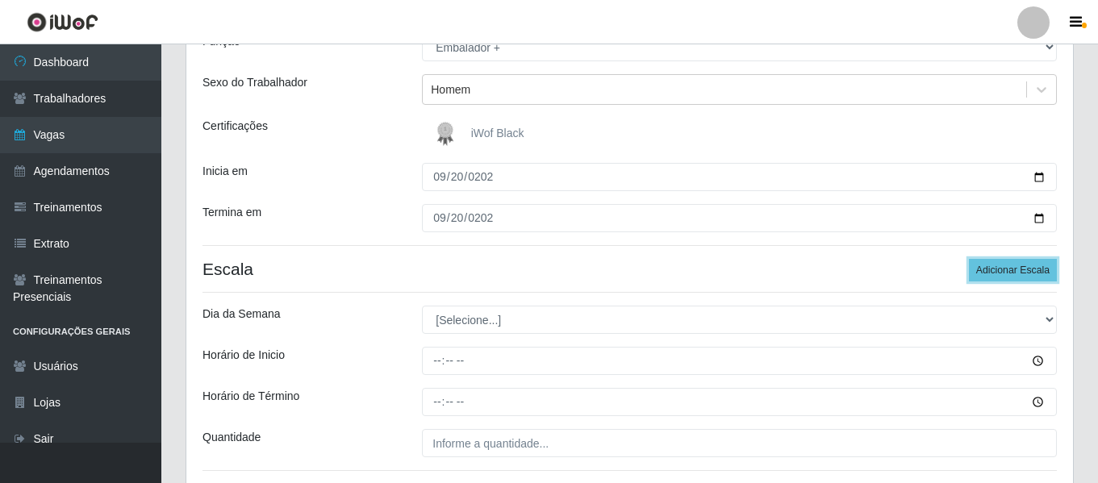
scroll to position [191, 0]
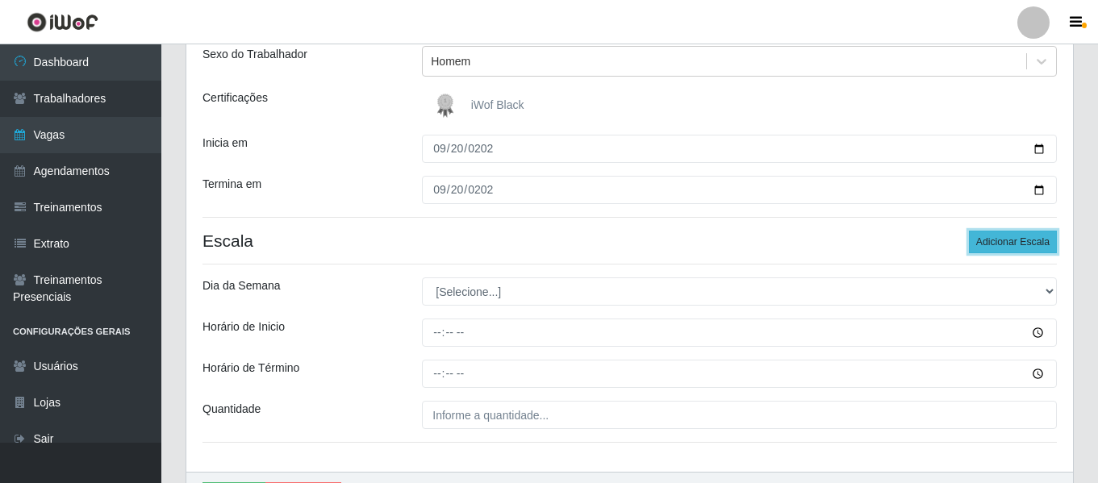
click at [1016, 245] on button "Adicionar Escala" at bounding box center [1013, 242] width 88 height 23
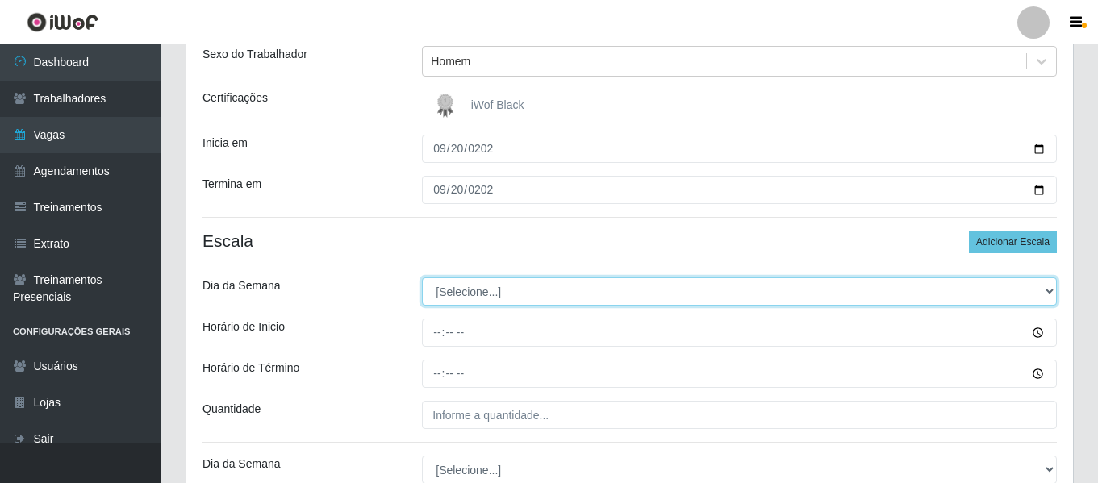
click at [488, 295] on select "[Selecione...] Segunda Terça Quarta Quinta Sexta Sábado Domingo" at bounding box center [739, 292] width 635 height 28
select select "6"
click at [422, 278] on select "[Selecione...] Segunda Terça Quarta Quinta Sexta Sábado Domingo" at bounding box center [739, 292] width 635 height 28
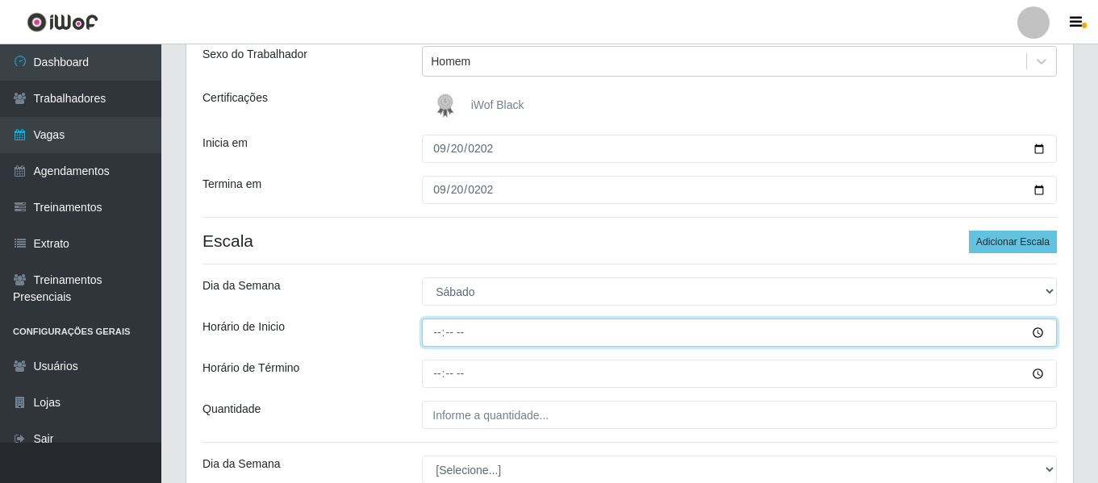
click at [434, 327] on input "Horário de Inicio" at bounding box center [739, 333] width 635 height 28
type input "08:00"
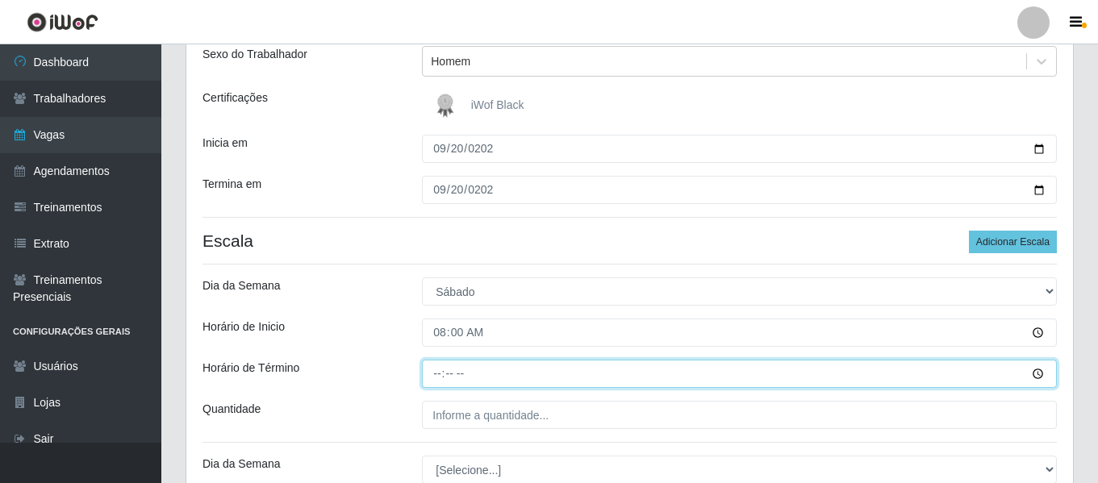
click at [432, 367] on input "Horário de Término" at bounding box center [739, 374] width 635 height 28
type input "14:00"
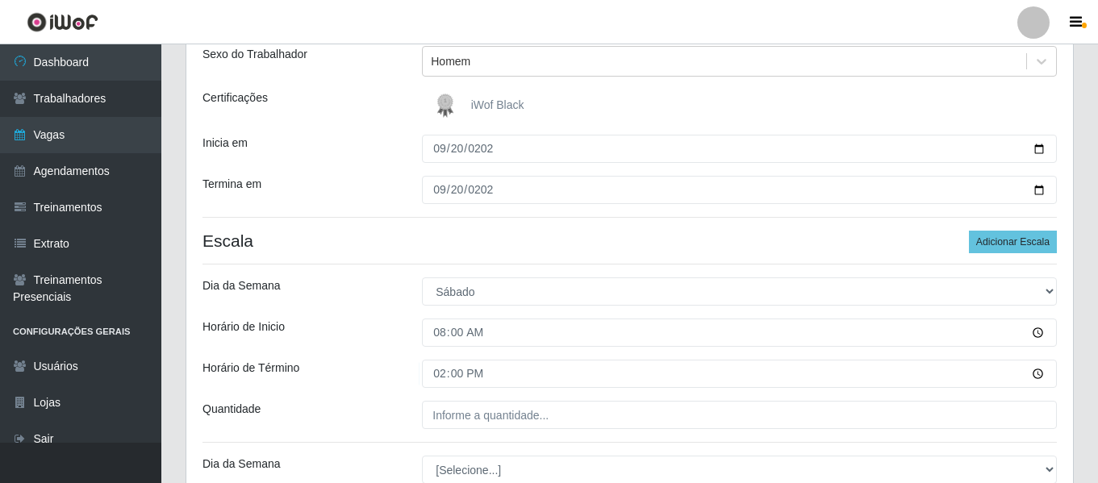
click at [453, 398] on div "Loja Supermercado Manaira Função [Selecione...] ASG ASG + ASG ++ Embalador Emba…" at bounding box center [629, 299] width 887 height 703
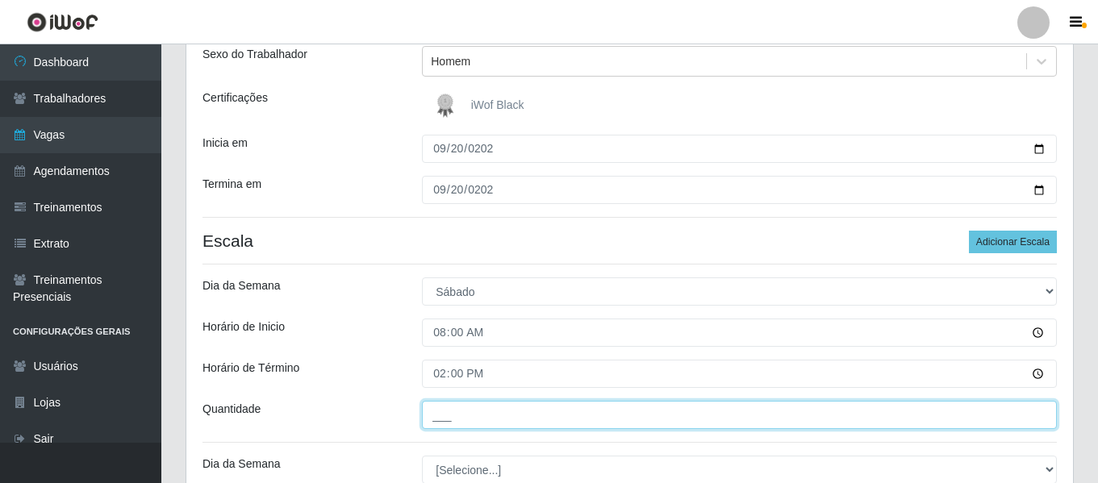
click at [454, 409] on input "___" at bounding box center [739, 415] width 635 height 28
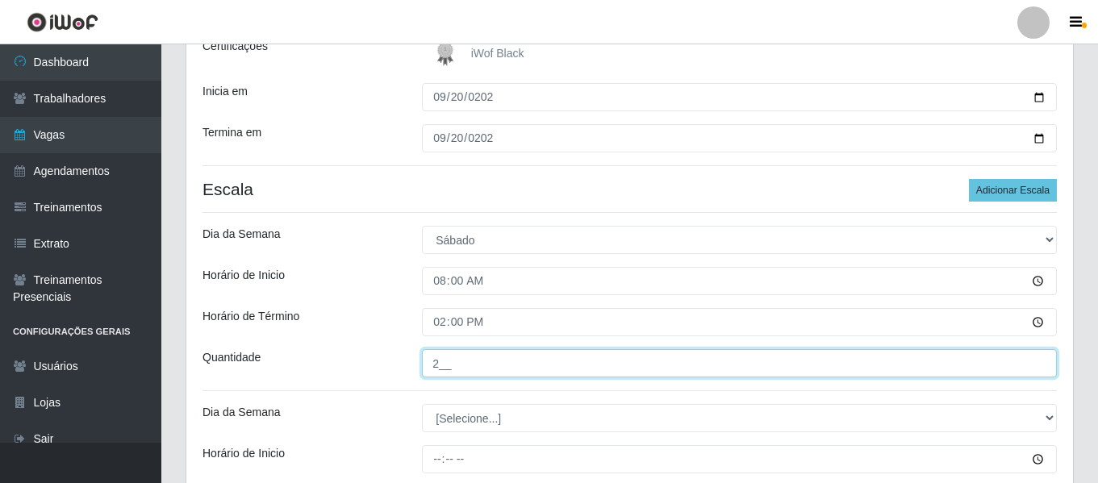
scroll to position [272, 0]
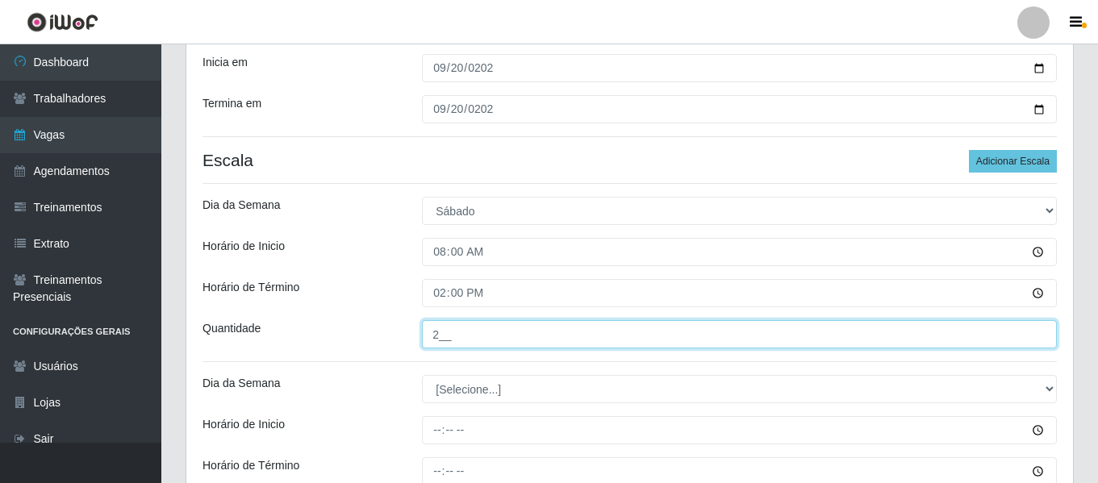
type input "2__"
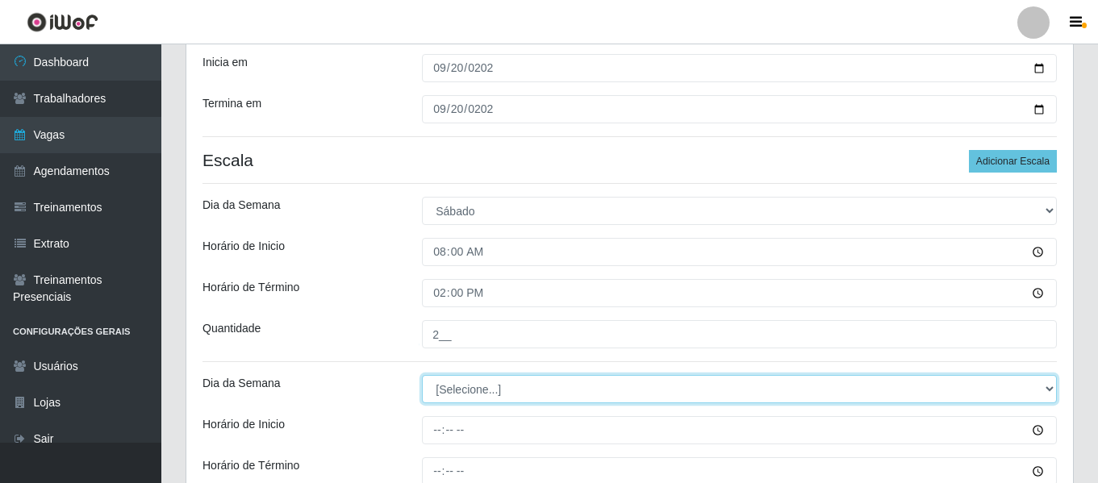
click at [480, 383] on select "[Selecione...] Segunda Terça Quarta Quinta Sexta Sábado Domingo" at bounding box center [739, 389] width 635 height 28
select select "6"
click at [422, 375] on select "[Selecione...] Segunda Terça Quarta Quinta Sexta Sábado Domingo" at bounding box center [739, 389] width 635 height 28
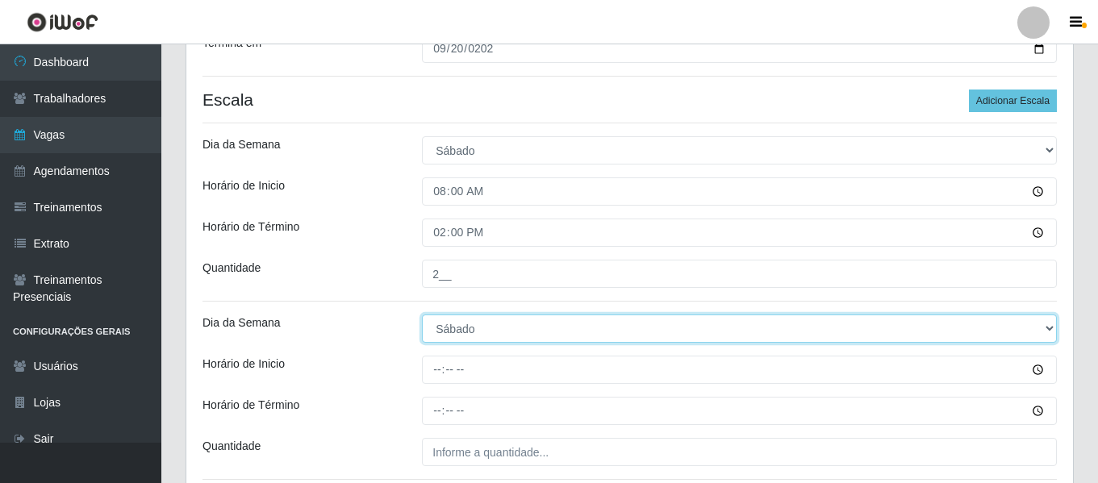
scroll to position [433, 0]
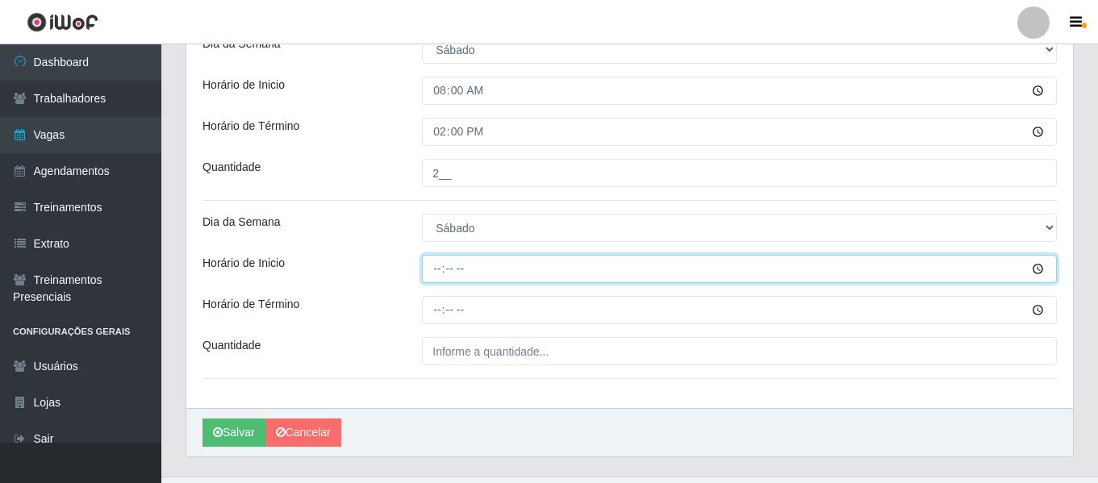
click at [441, 274] on input "Horário de Inicio" at bounding box center [739, 269] width 635 height 28
type input "16:00"
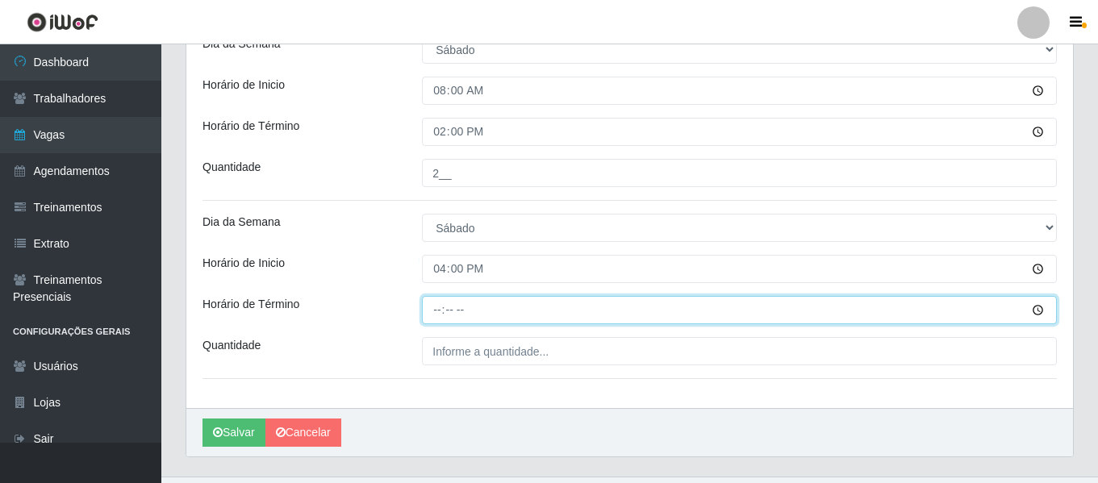
drag, startPoint x: 455, startPoint y: 303, endPoint x: 442, endPoint y: 306, distance: 13.3
click at [454, 303] on input "Horário de Término" at bounding box center [739, 310] width 635 height 28
click at [442, 306] on input "Horário de Término" at bounding box center [739, 310] width 635 height 28
type input "22:00"
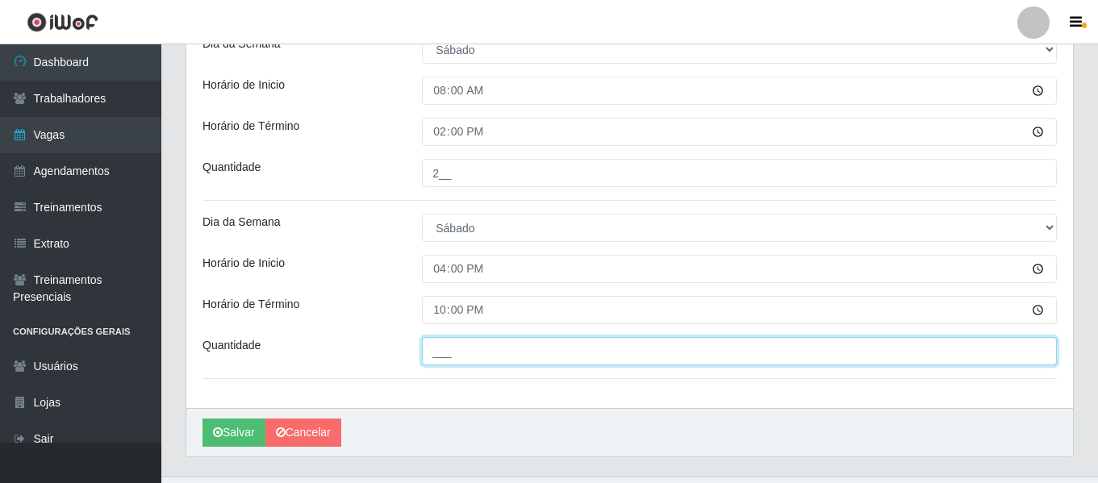
click at [564, 365] on input "___" at bounding box center [739, 351] width 635 height 28
type input "2__"
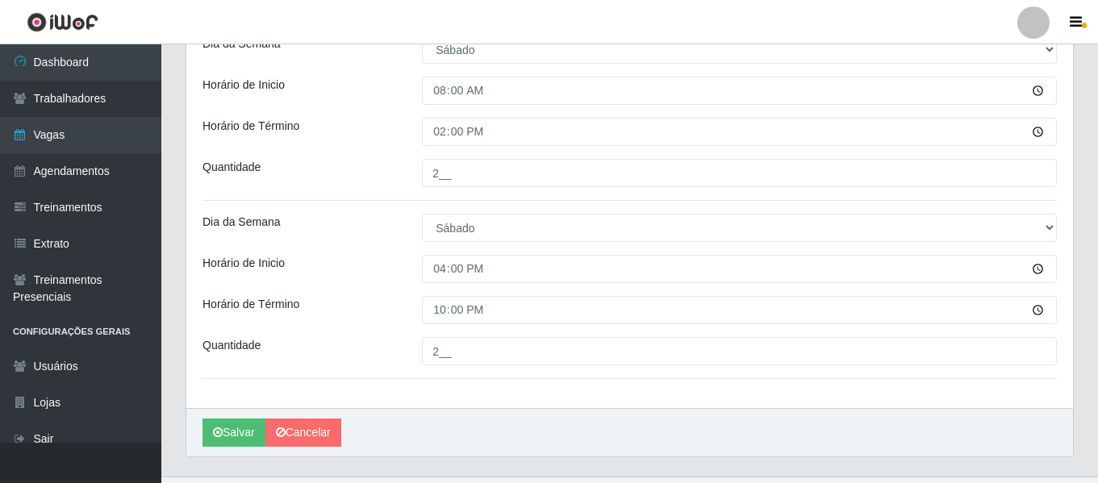
click at [371, 286] on div "Loja Supermercado Manaira Função [Selecione...] ASG ASG + ASG ++ Embalador Emba…" at bounding box center [629, 56] width 887 height 703
click at [218, 433] on icon "submit" at bounding box center [218, 432] width 10 height 11
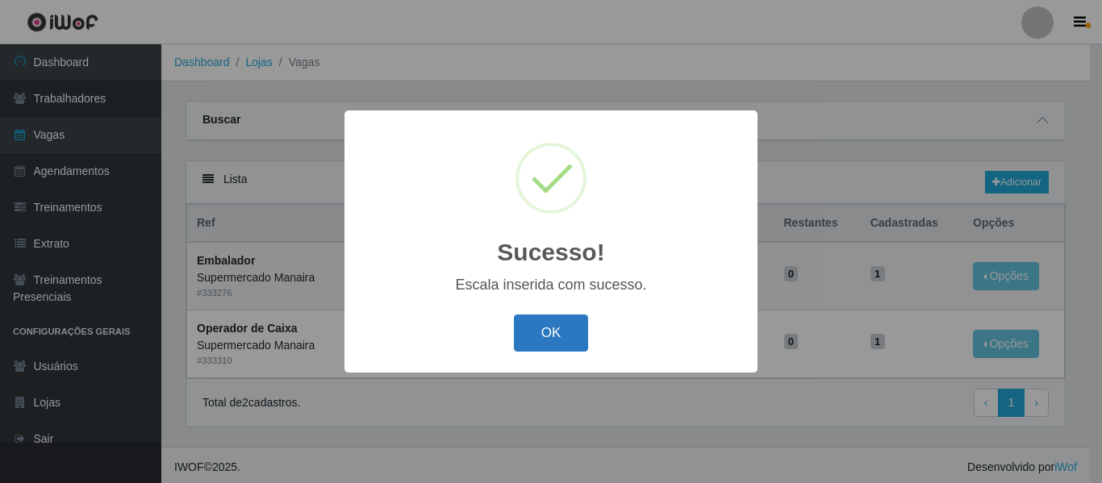
click at [550, 332] on button "OK" at bounding box center [551, 334] width 75 height 38
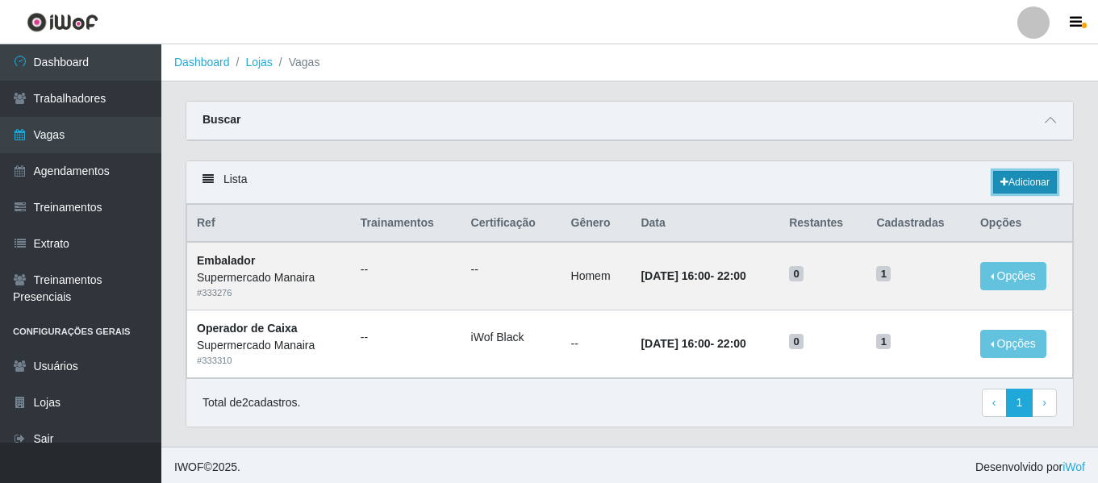
click at [1022, 194] on link "Adicionar" at bounding box center [1025, 182] width 64 height 23
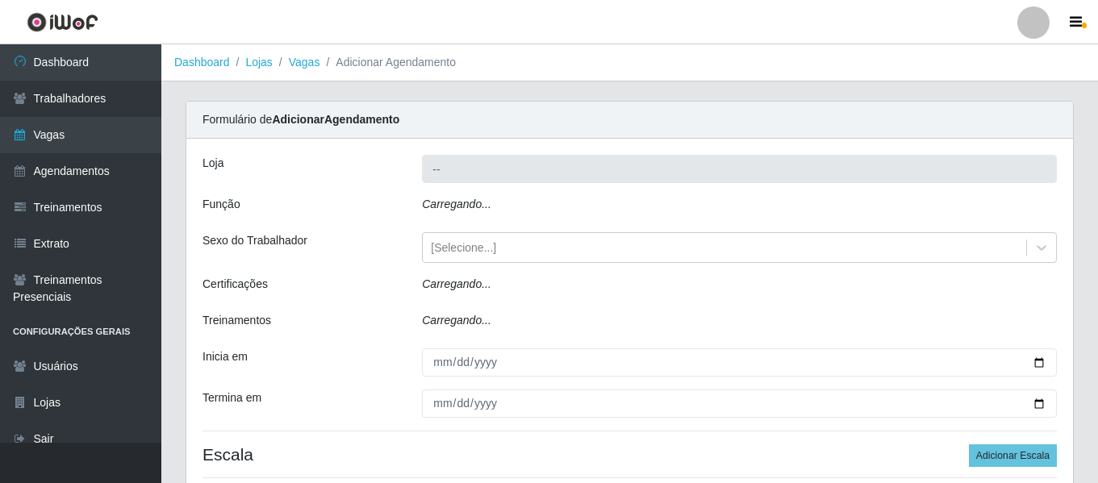
type input "Supermercado Manaira"
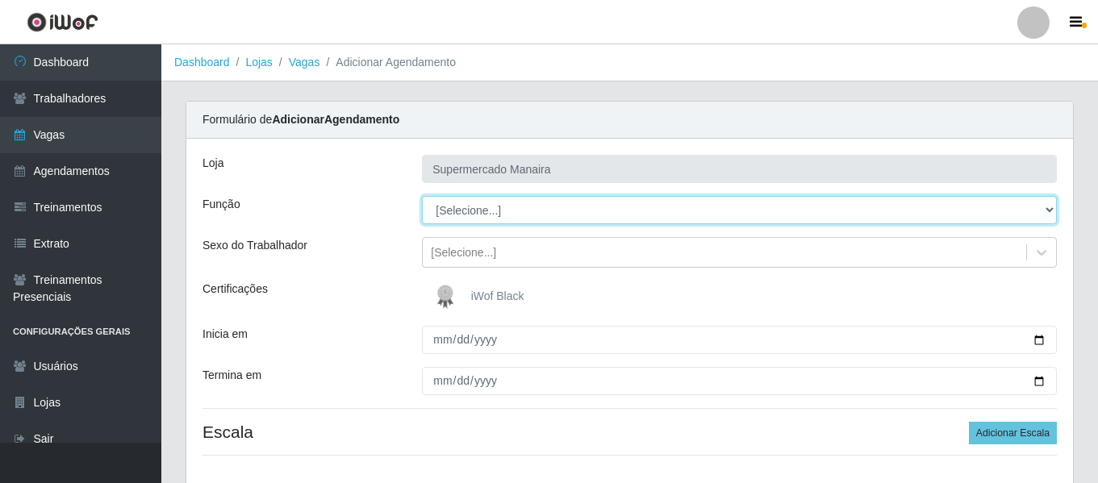
click at [457, 222] on select "[Selecione...] ASG ASG + ASG ++ Embalador Embalador + Embalador ++ Operador de …" at bounding box center [739, 210] width 635 height 28
select select "22"
click at [422, 196] on select "[Selecione...] ASG ASG + ASG ++ Embalador Embalador + Embalador ++ Operador de …" at bounding box center [739, 210] width 635 height 28
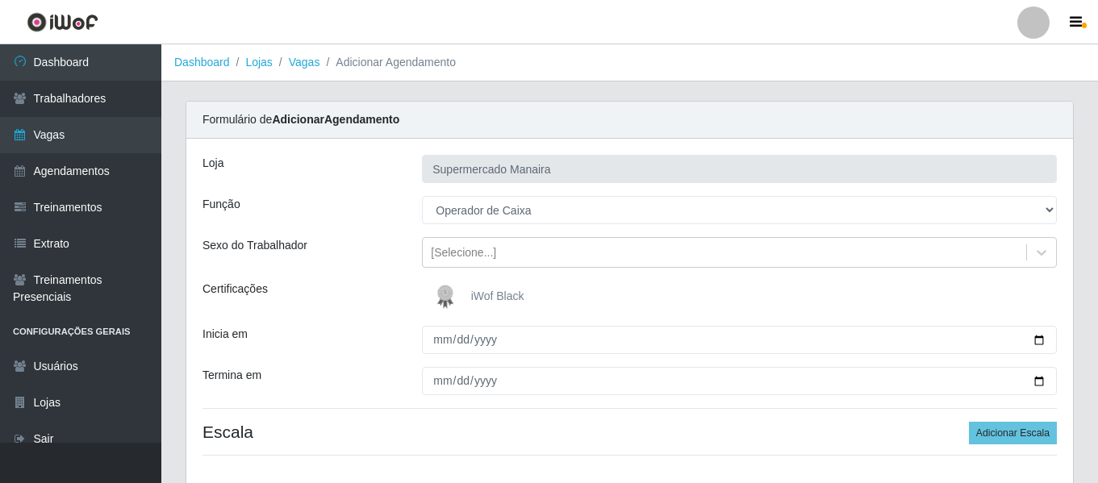
click at [449, 294] on img at bounding box center [448, 297] width 39 height 32
click at [0, 0] on input "iWof Black" at bounding box center [0, 0] width 0 height 0
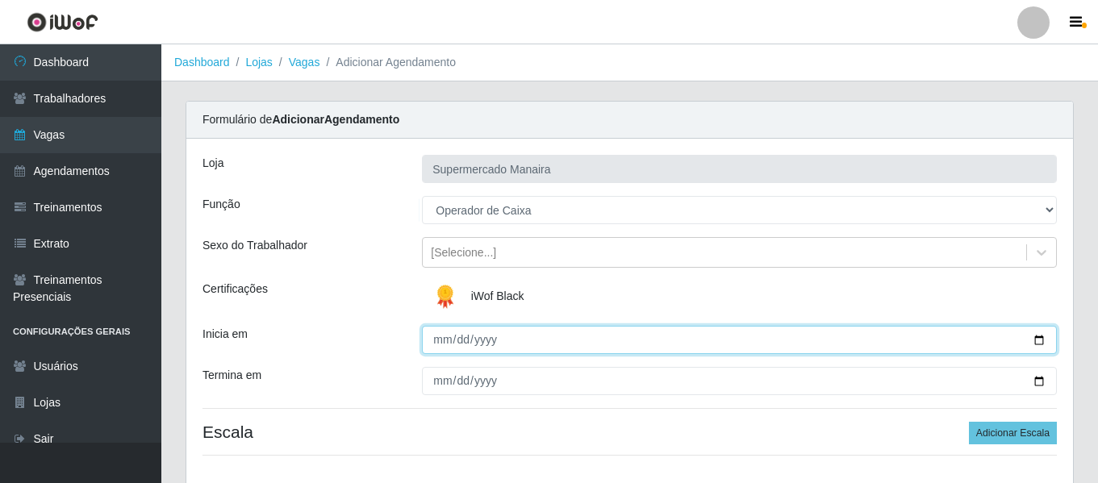
click at [439, 337] on input "Inicia em" at bounding box center [739, 340] width 635 height 28
type input "0205-09-19"
type input "2025-09-19"
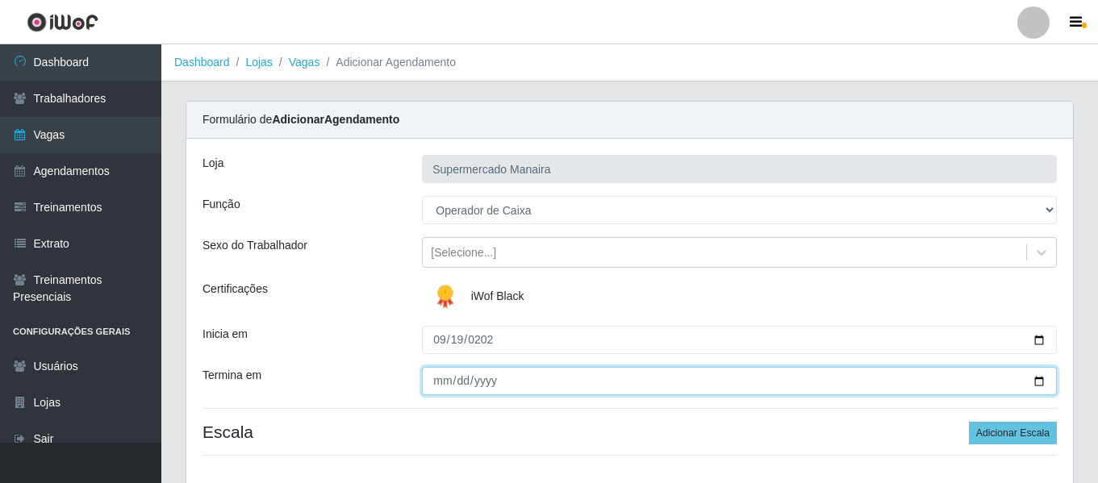
click at [435, 387] on input "Termina em" at bounding box center [739, 381] width 635 height 28
type input "2025-09-19"
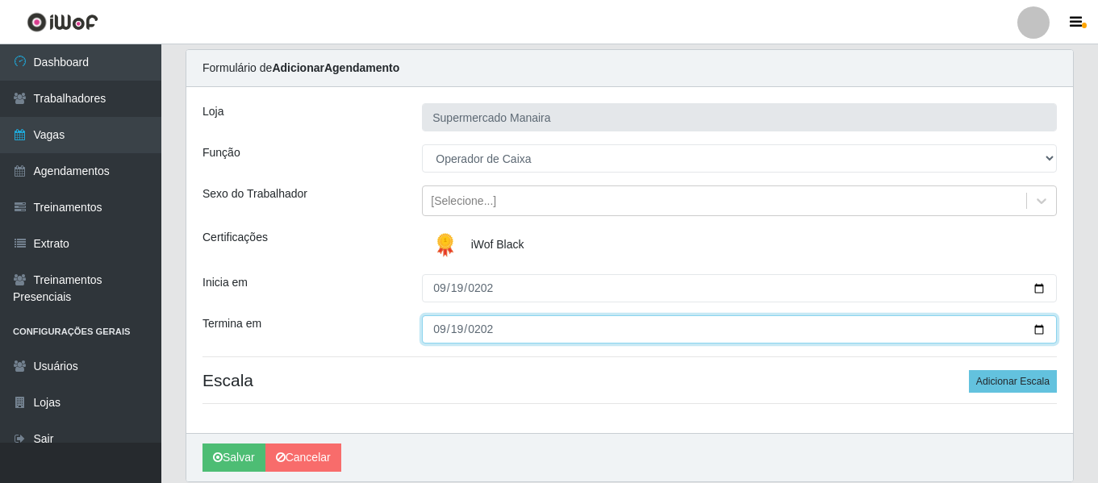
scroll to position [111, 0]
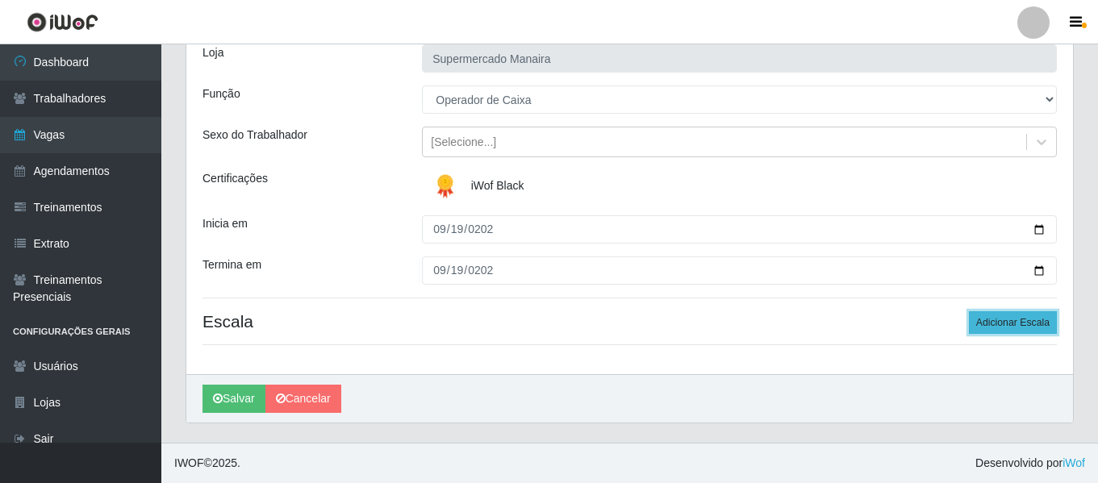
click at [1010, 332] on button "Adicionar Escala" at bounding box center [1013, 322] width 88 height 23
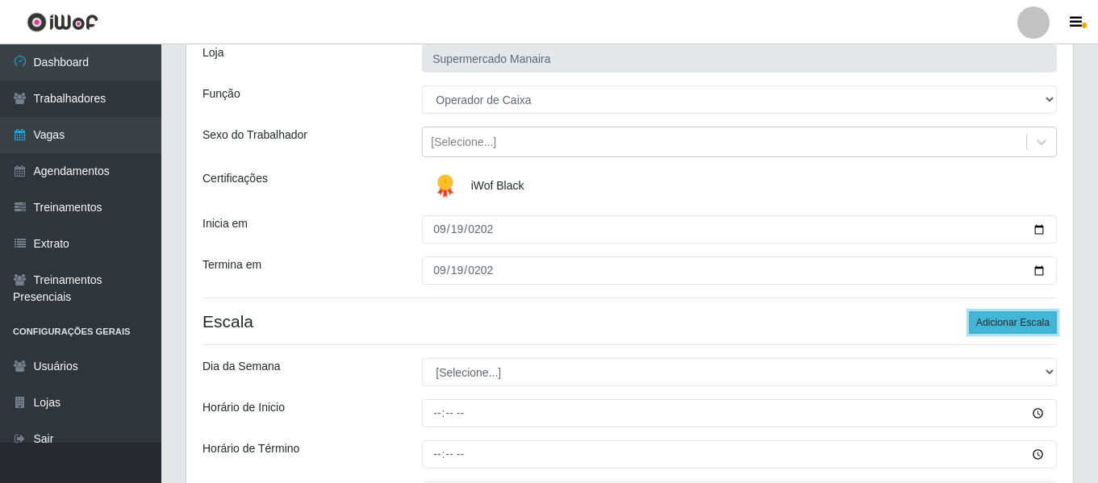
click at [1010, 329] on button "Adicionar Escala" at bounding box center [1013, 322] width 88 height 23
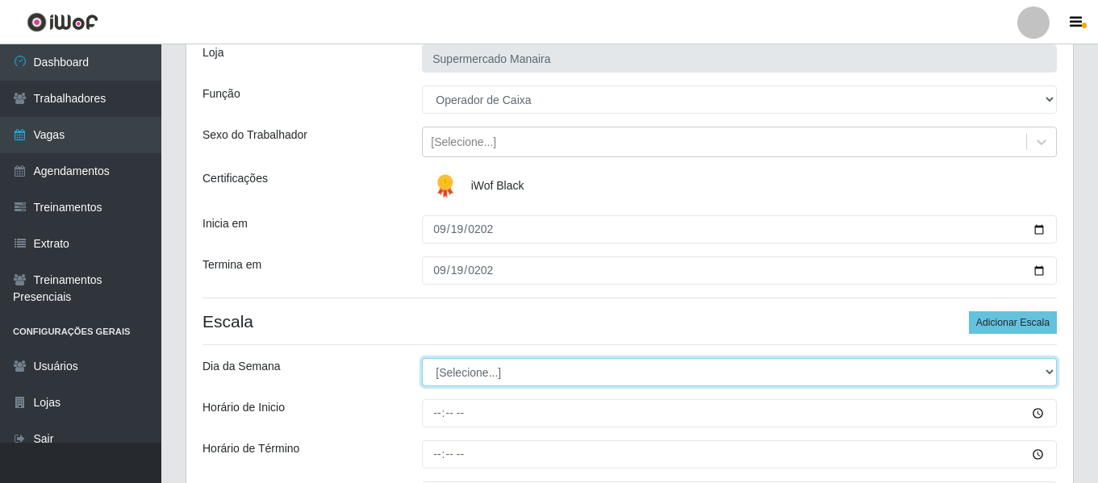
click at [491, 381] on select "[Selecione...] Segunda Terça Quarta Quinta Sexta Sábado Domingo" at bounding box center [739, 372] width 635 height 28
select select "5"
click at [422, 358] on select "[Selecione...] Segunda Terça Quarta Quinta Sexta Sábado Domingo" at bounding box center [739, 372] width 635 height 28
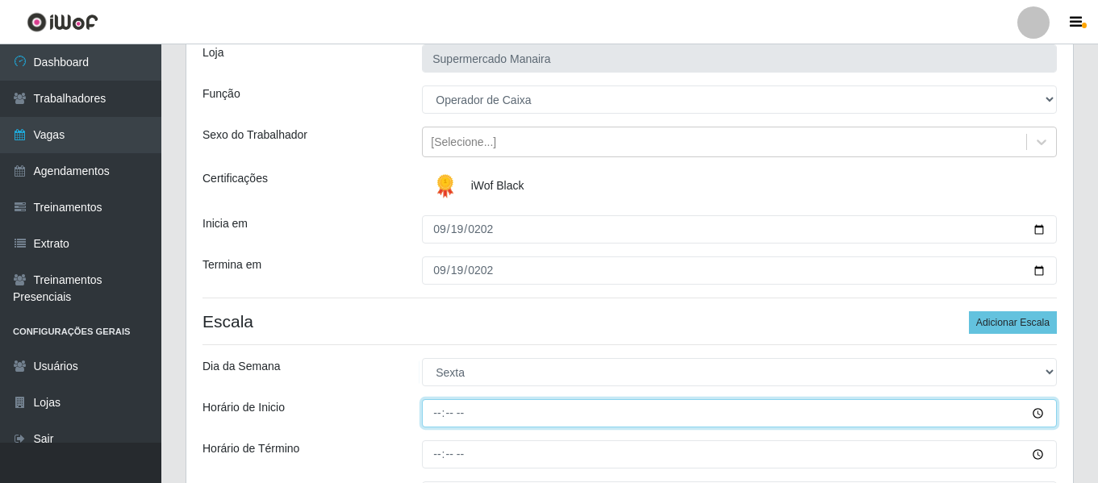
click at [438, 418] on input "Horário de Inicio" at bounding box center [739, 413] width 635 height 28
type input "08:00"
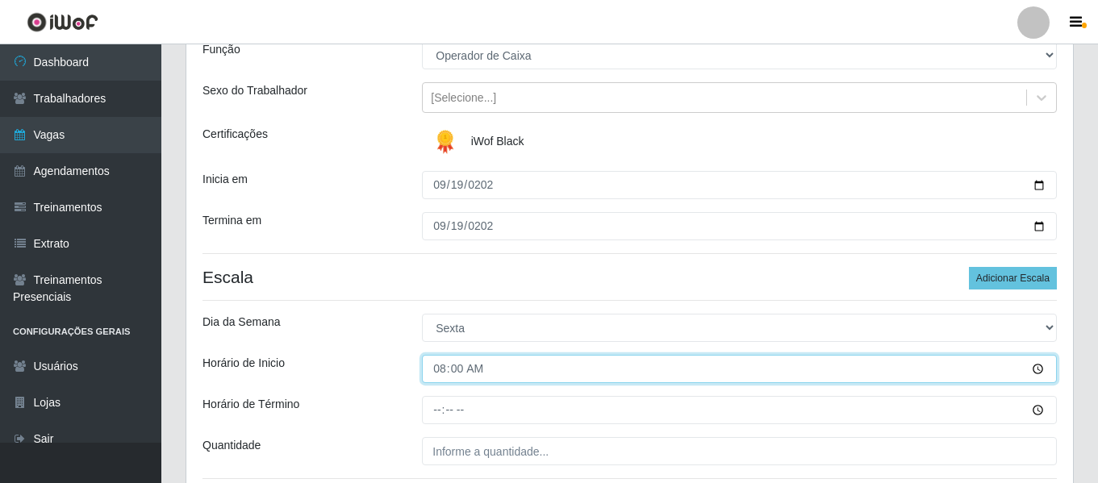
scroll to position [191, 0]
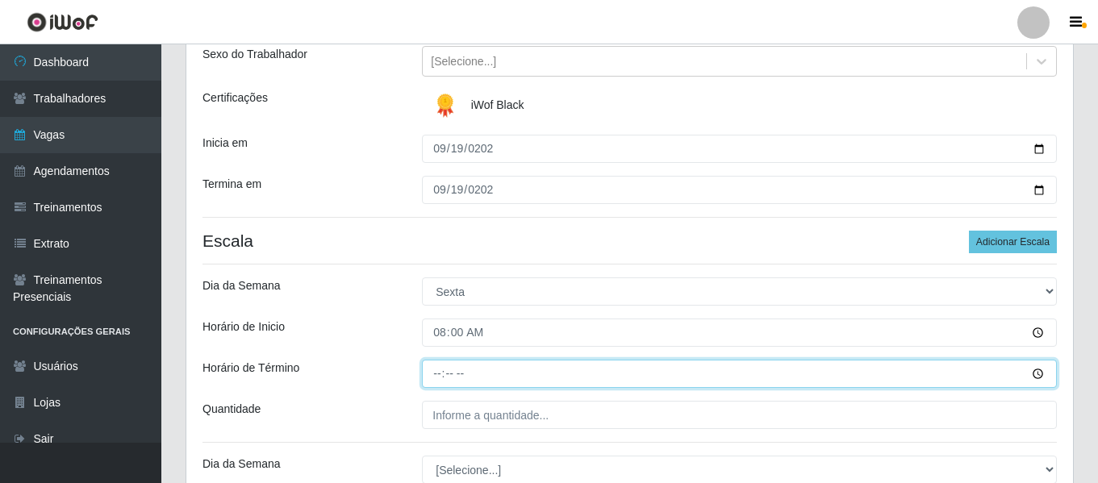
click at [445, 378] on input "Horário de Término" at bounding box center [739, 374] width 635 height 28
type input "14:00"
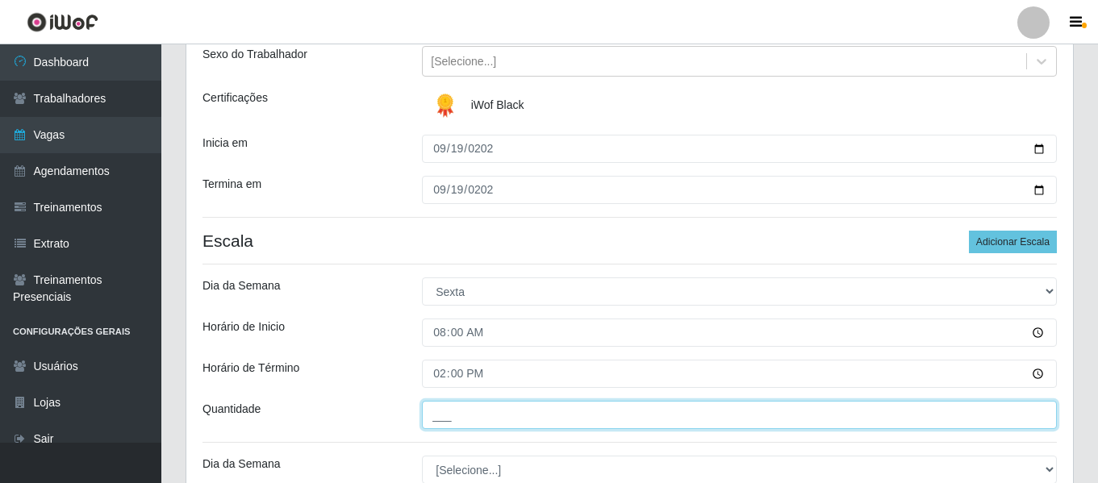
click at [454, 411] on input "___" at bounding box center [739, 415] width 635 height 28
click at [444, 419] on input "___" at bounding box center [739, 415] width 635 height 28
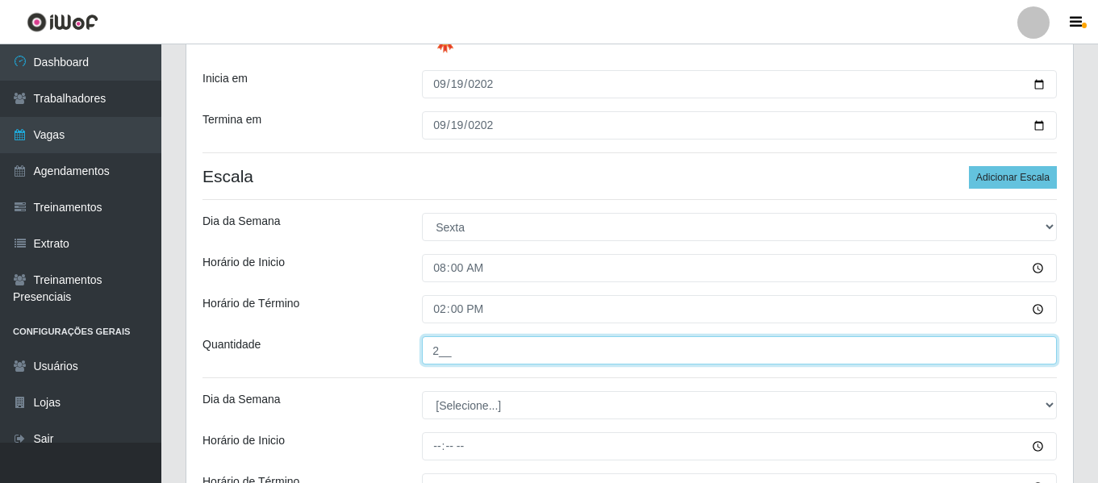
scroll to position [353, 0]
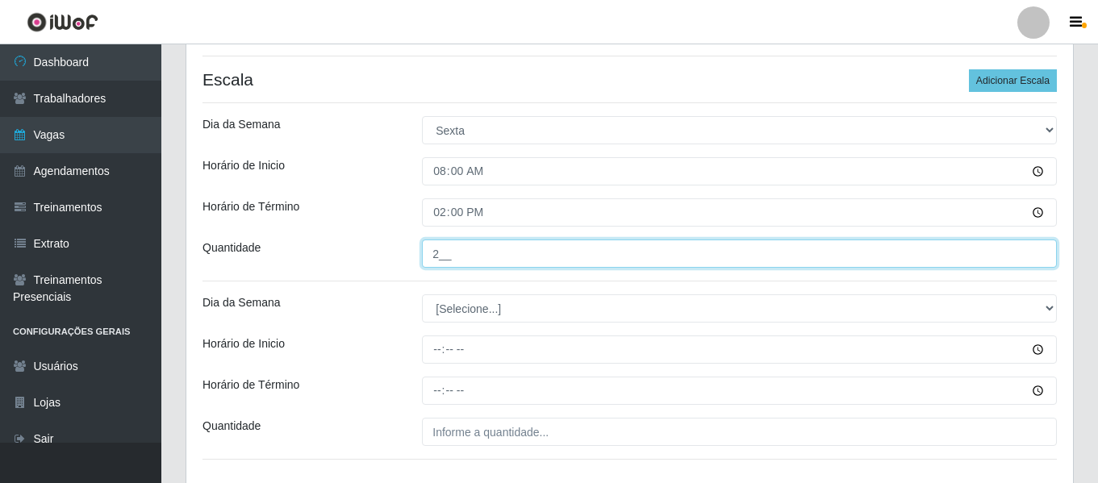
type input "2__"
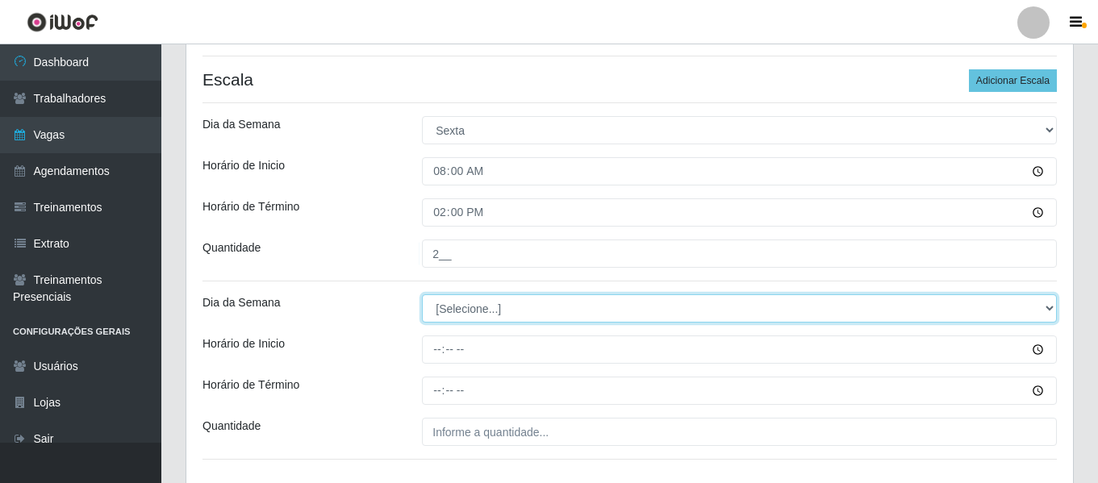
click at [469, 316] on select "[Selecione...] Segunda Terça Quarta Quinta Sexta Sábado Domingo" at bounding box center [739, 309] width 635 height 28
select select "5"
click at [422, 295] on select "[Selecione...] Segunda Terça Quarta Quinta Sexta Sábado Domingo" at bounding box center [739, 309] width 635 height 28
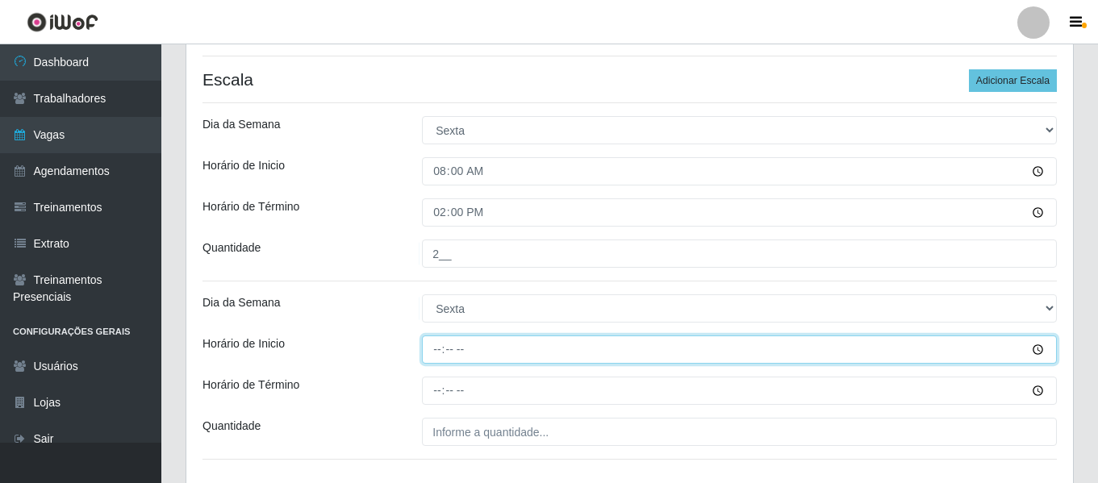
click at [437, 346] on input "Horário de Inicio" at bounding box center [739, 350] width 635 height 28
type input "16:00"
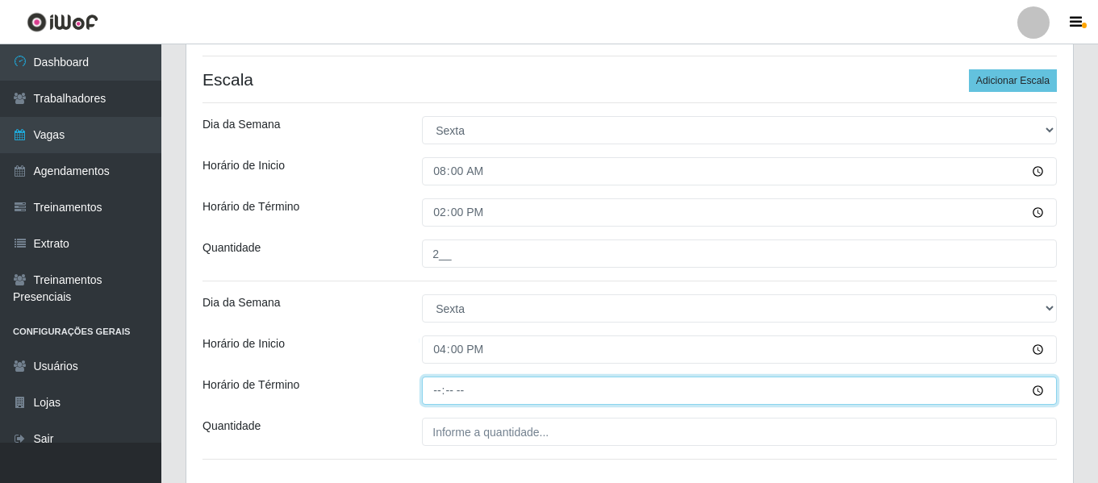
click at [436, 383] on input "Horário de Término" at bounding box center [739, 391] width 635 height 28
type input "22:00"
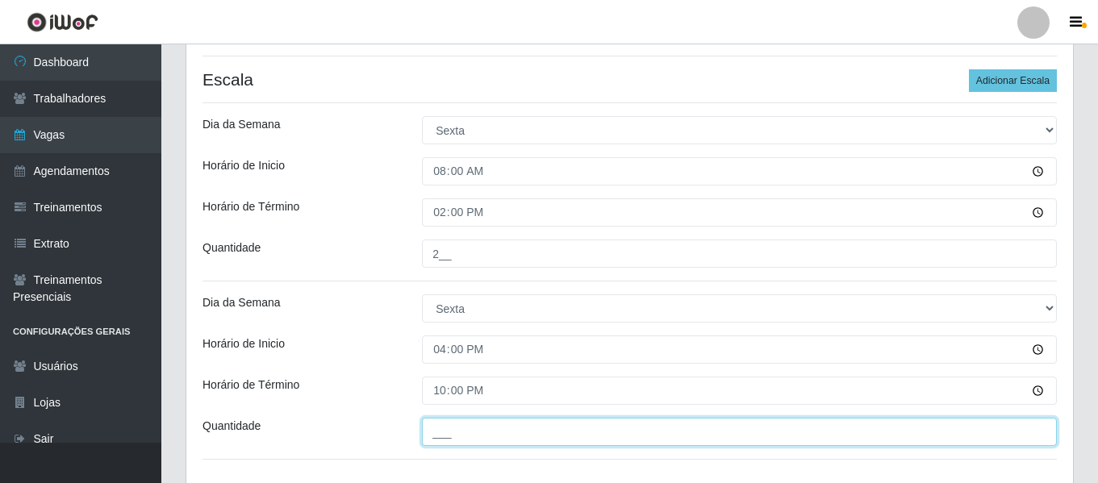
click at [566, 429] on input "___" at bounding box center [739, 432] width 635 height 28
type input "2__"
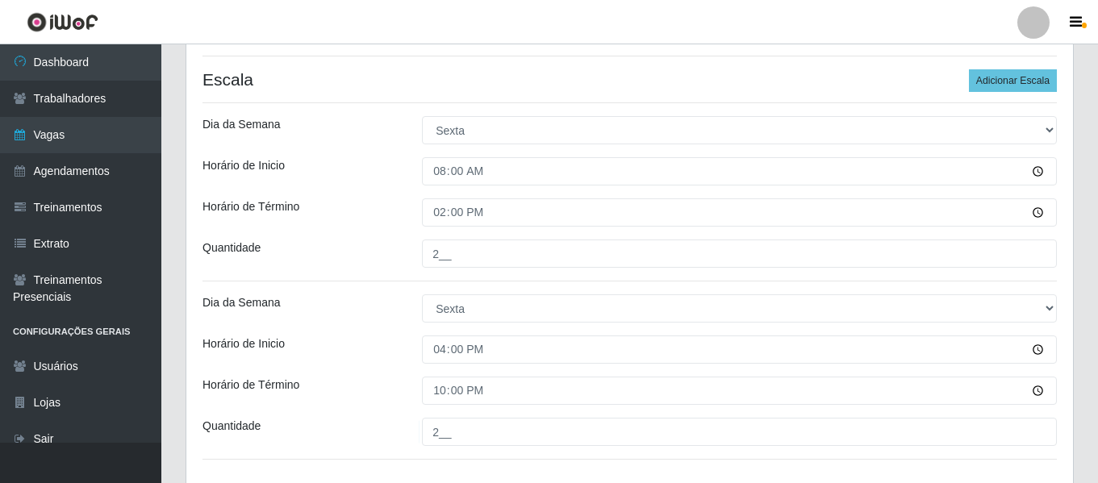
drag, startPoint x: 324, startPoint y: 317, endPoint x: 366, endPoint y: 300, distance: 44.5
click at [324, 317] on div "Dia da Semana" at bounding box center [299, 309] width 219 height 28
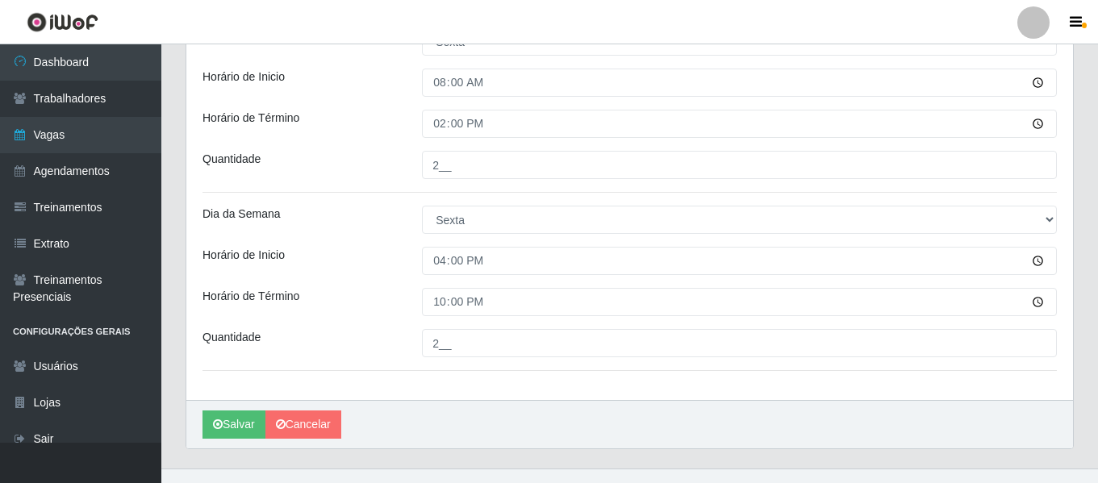
scroll to position [467, 0]
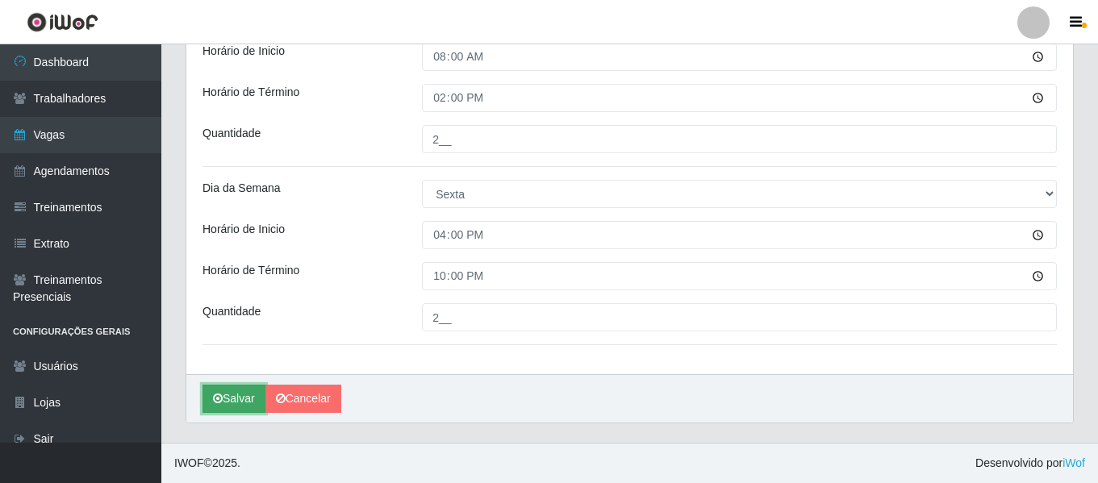
click at [235, 402] on button "Salvar" at bounding box center [234, 399] width 63 height 28
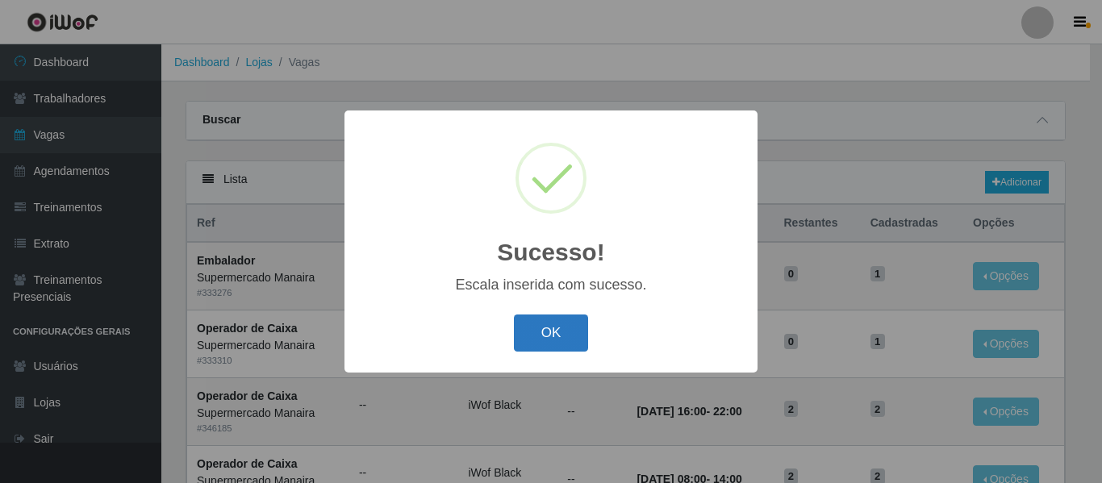
click at [533, 346] on button "OK" at bounding box center [551, 334] width 75 height 38
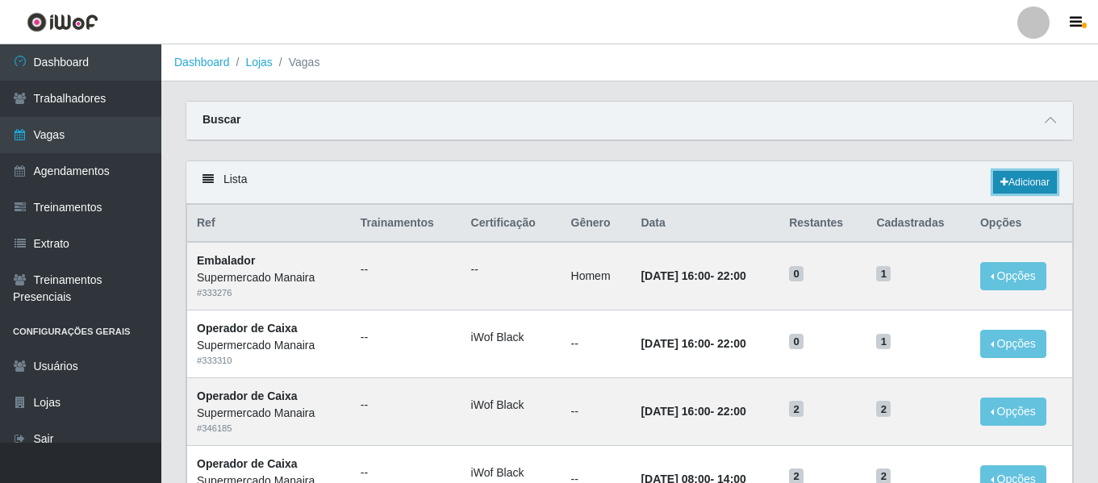
click at [1037, 184] on link "Adicionar" at bounding box center [1025, 182] width 64 height 23
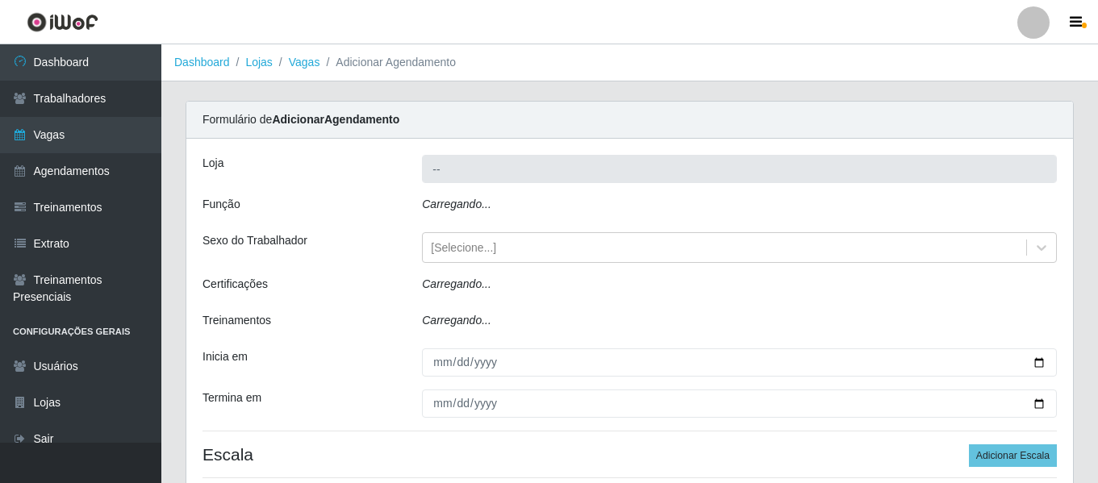
type input "Supermercado Manaira"
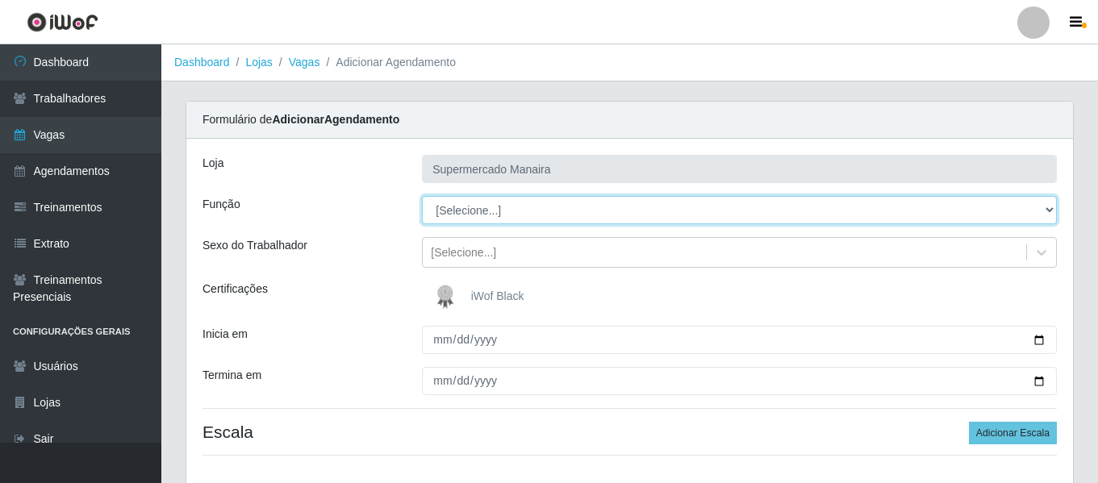
click at [491, 213] on select "[Selecione...] ASG ASG + ASG ++ Embalador Embalador + Embalador ++ Operador de …" at bounding box center [739, 210] width 635 height 28
select select "1"
click at [422, 196] on select "[Selecione...] ASG ASG + ASG ++ Embalador Embalador + Embalador ++ Operador de …" at bounding box center [739, 210] width 635 height 28
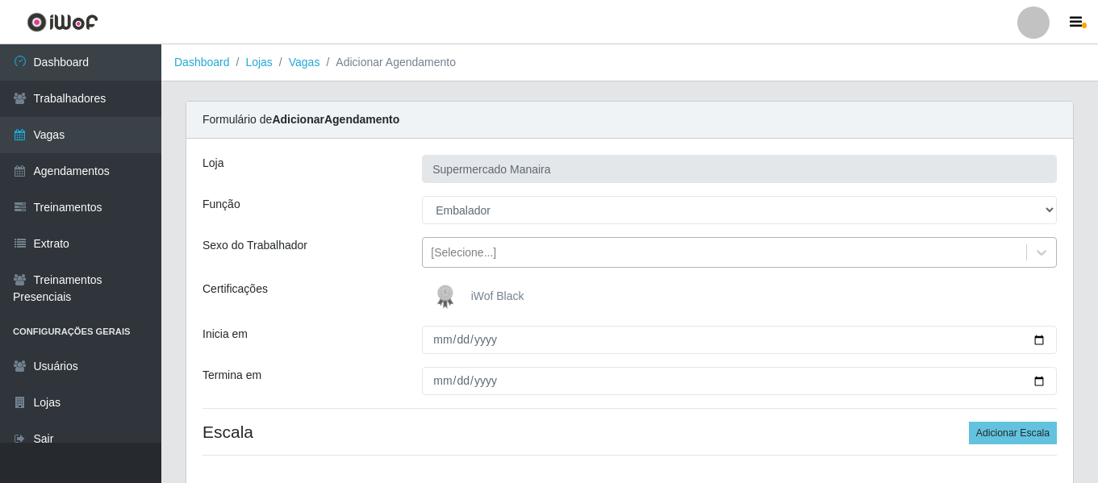
click at [479, 257] on div "[Selecione...]" at bounding box center [463, 253] width 65 height 17
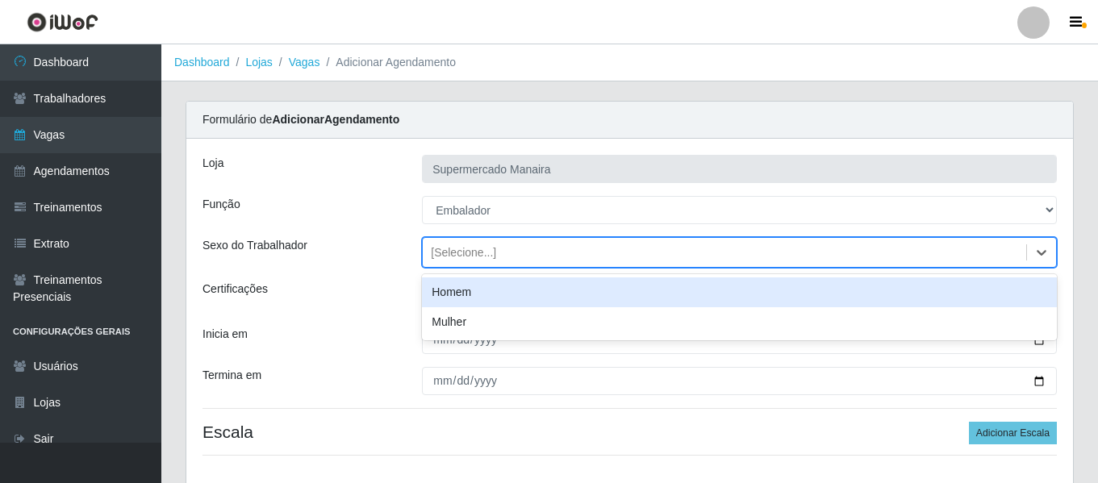
click at [477, 295] on div "Homem" at bounding box center [739, 293] width 635 height 30
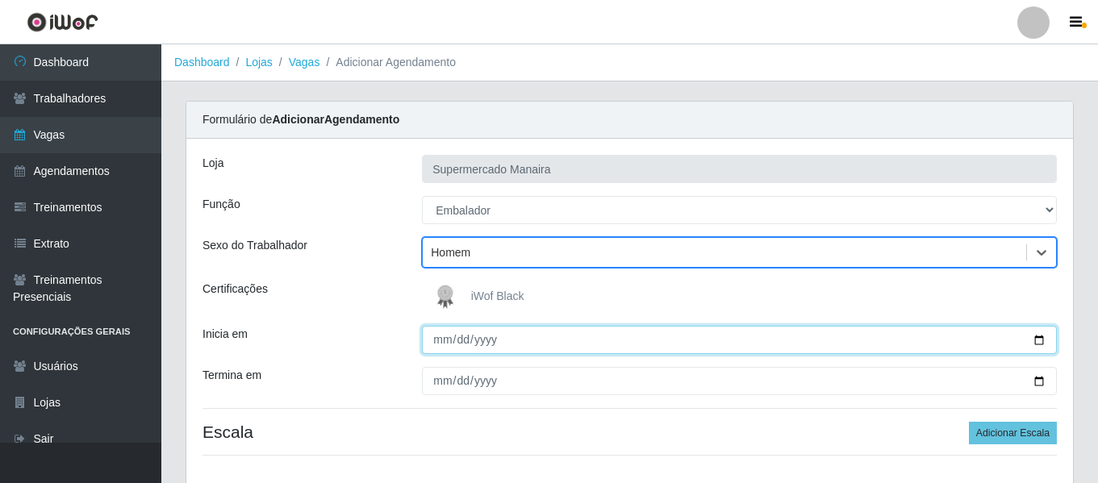
click at [431, 345] on input "Inicia em" at bounding box center [739, 340] width 635 height 28
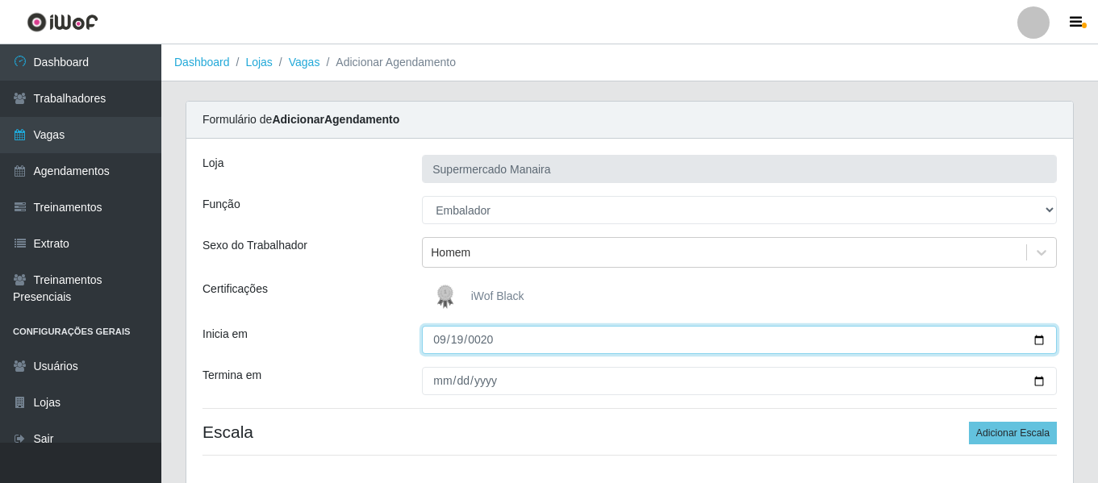
type input "0205-09-19"
type input "2025-09-19"
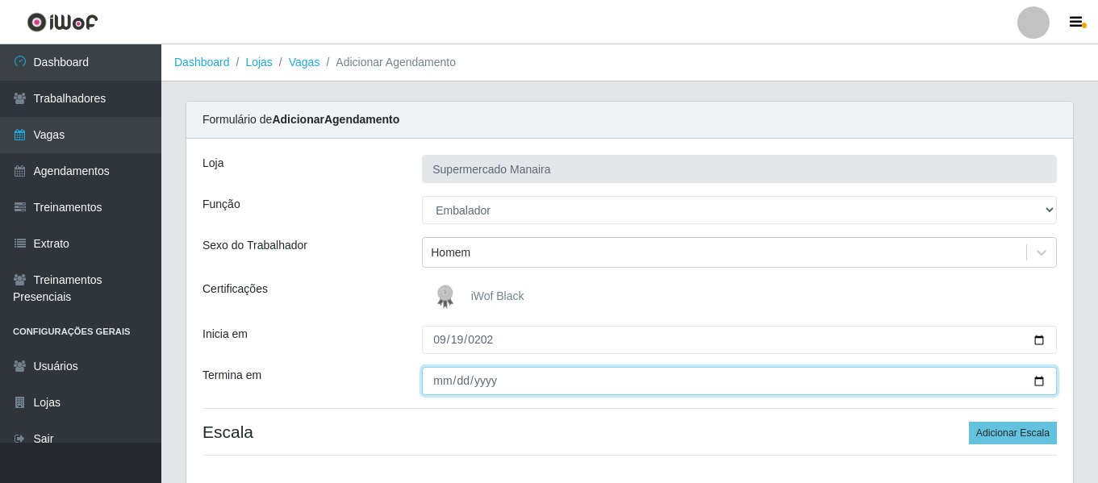
click at [433, 379] on input "Termina em" at bounding box center [739, 381] width 635 height 28
type input "2025-09-19"
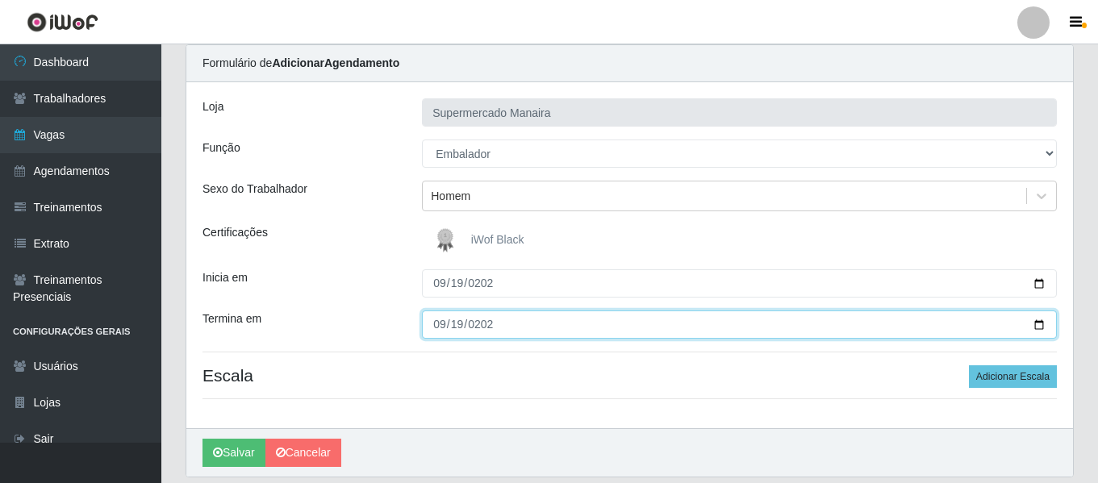
scroll to position [111, 0]
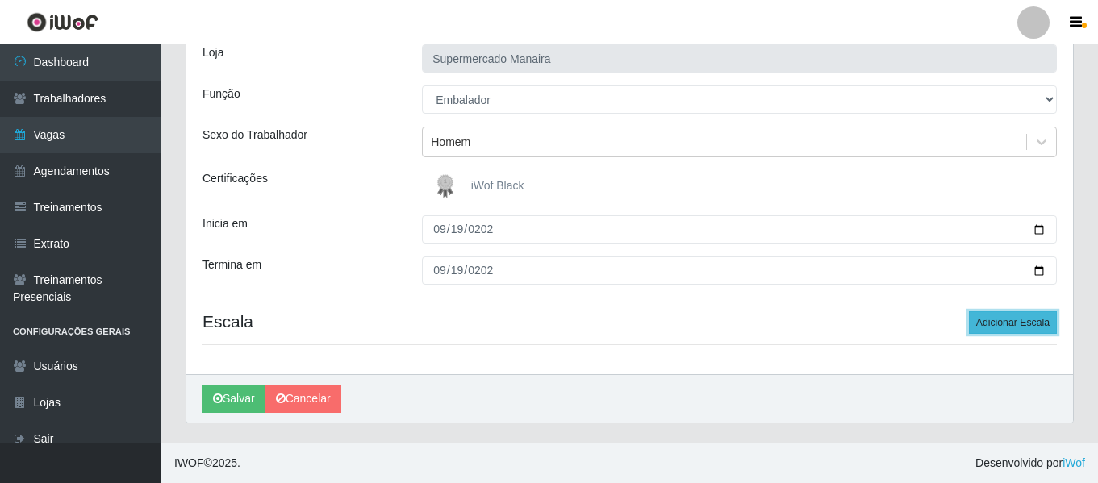
click at [1036, 326] on button "Adicionar Escala" at bounding box center [1013, 322] width 88 height 23
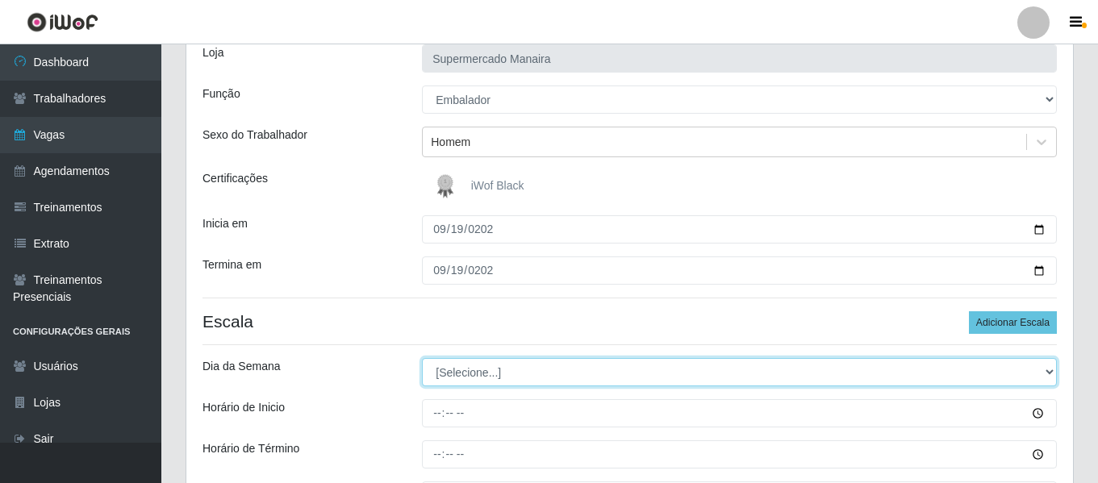
click at [511, 371] on select "[Selecione...] Segunda Terça Quarta Quinta Sexta Sábado Domingo" at bounding box center [739, 372] width 635 height 28
select select "5"
click at [422, 358] on select "[Selecione...] Segunda Terça Quarta Quinta Sexta Sábado Domingo" at bounding box center [739, 372] width 635 height 28
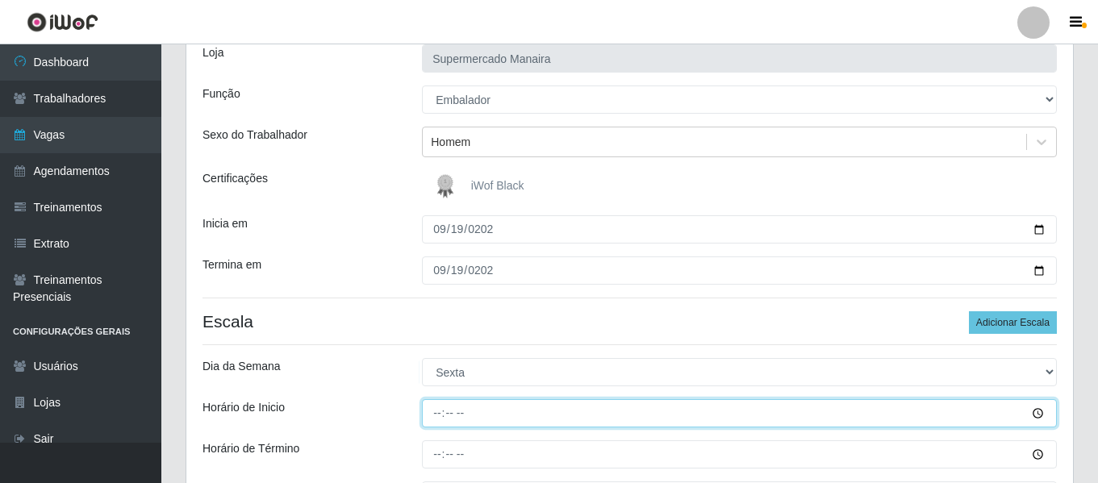
click at [443, 413] on input "Horário de Inicio" at bounding box center [739, 413] width 635 height 28
type input "08:00"
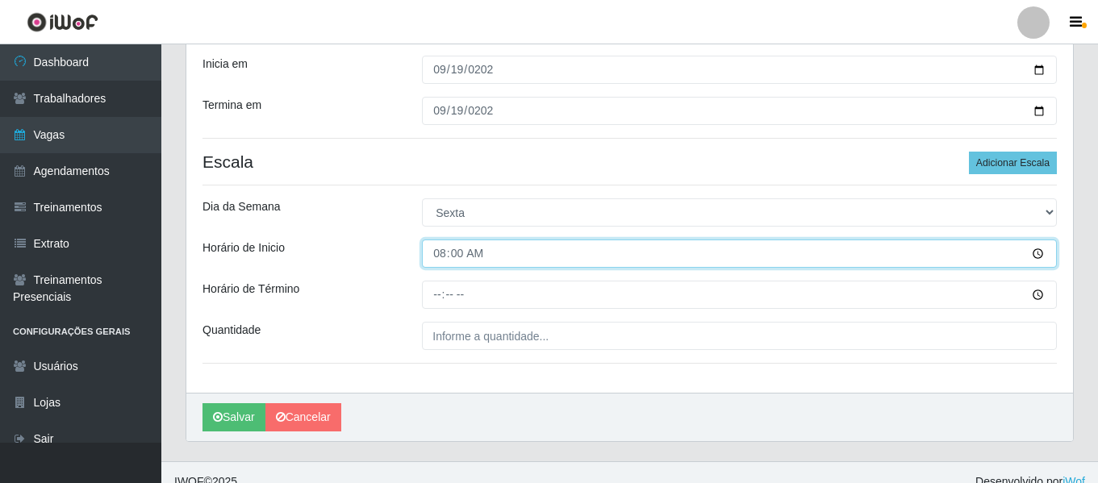
scroll to position [272, 0]
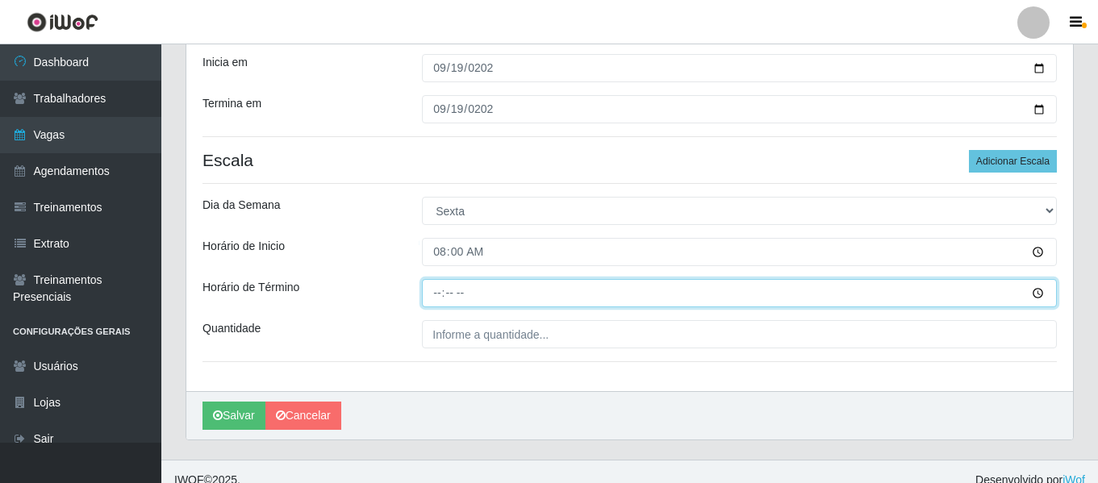
click at [435, 295] on input "Horário de Término" at bounding box center [739, 293] width 635 height 28
type input "14:00"
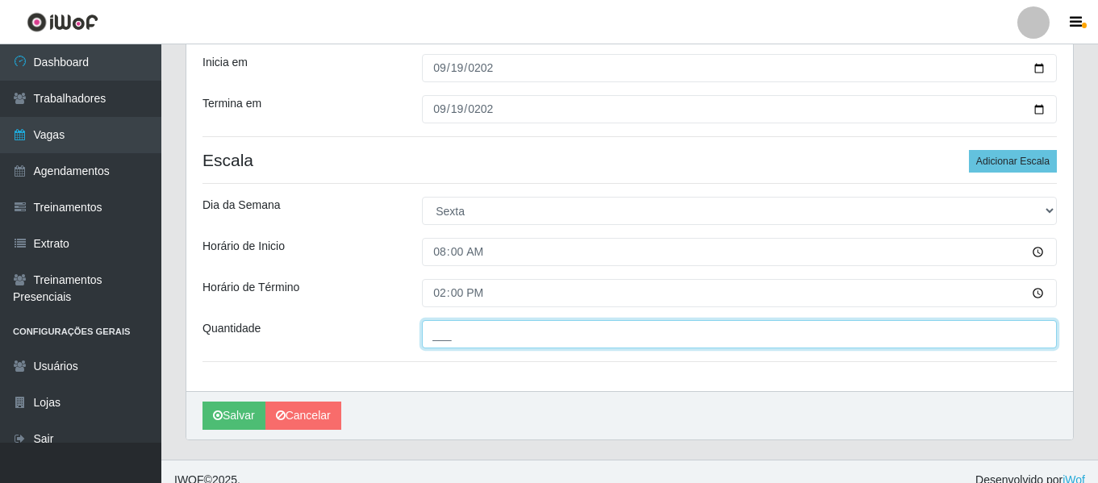
drag, startPoint x: 424, startPoint y: 342, endPoint x: 433, endPoint y: 345, distance: 9.2
click at [424, 342] on input "___" at bounding box center [739, 334] width 635 height 28
type input "2__"
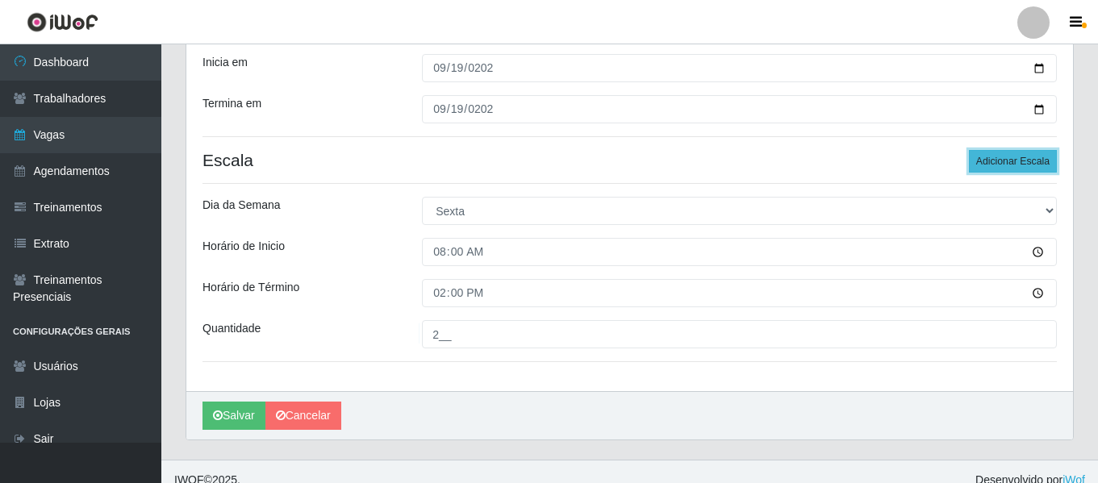
click at [1001, 153] on button "Adicionar Escala" at bounding box center [1013, 161] width 88 height 23
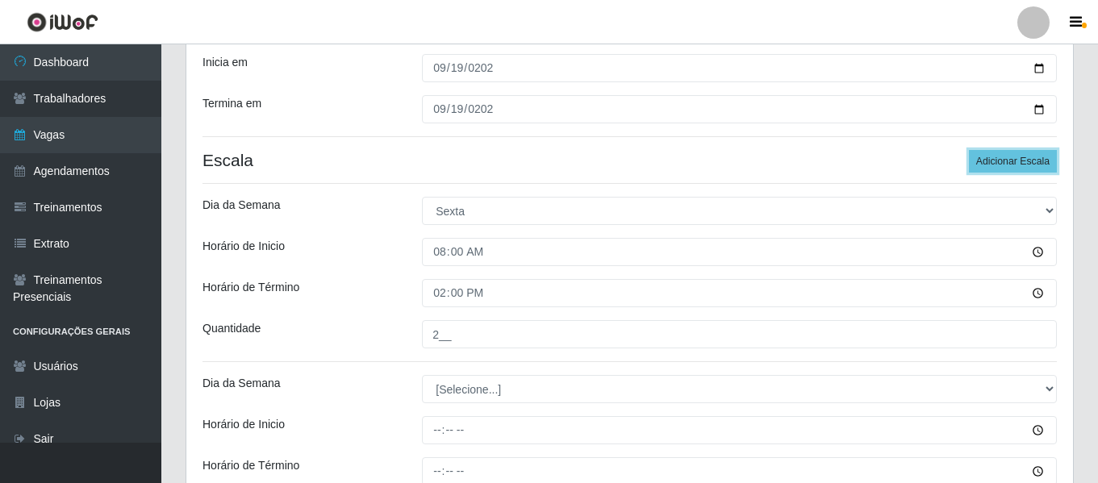
scroll to position [353, 0]
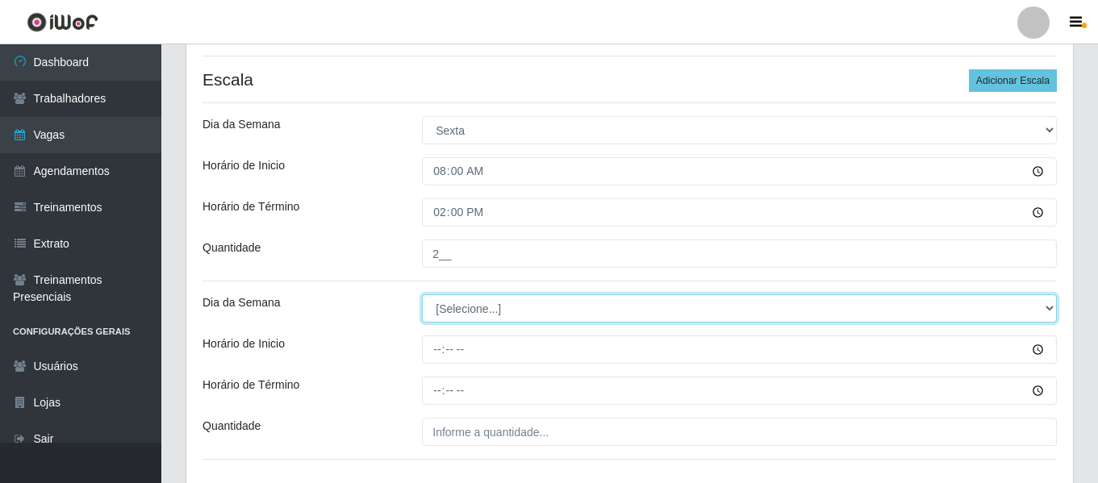
click at [483, 301] on select "[Selecione...] Segunda Terça Quarta Quinta Sexta Sábado Domingo" at bounding box center [739, 309] width 635 height 28
select select "5"
click at [422, 295] on select "[Selecione...] Segunda Terça Quarta Quinta Sexta Sábado Domingo" at bounding box center [739, 309] width 635 height 28
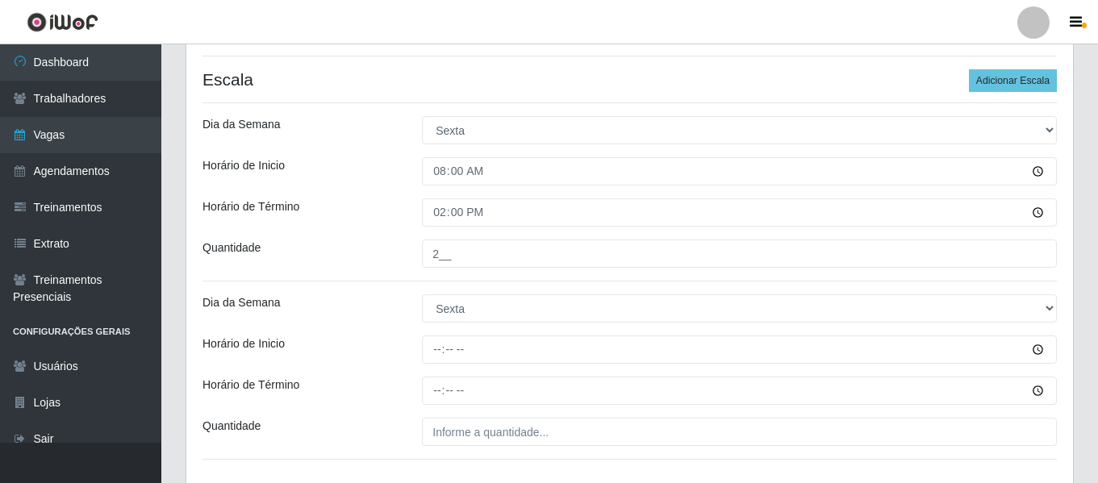
click at [439, 362] on div "Loja Supermercado Manaira Função [Selecione...] ASG ASG + ASG ++ Embalador Emba…" at bounding box center [629, 137] width 887 height 703
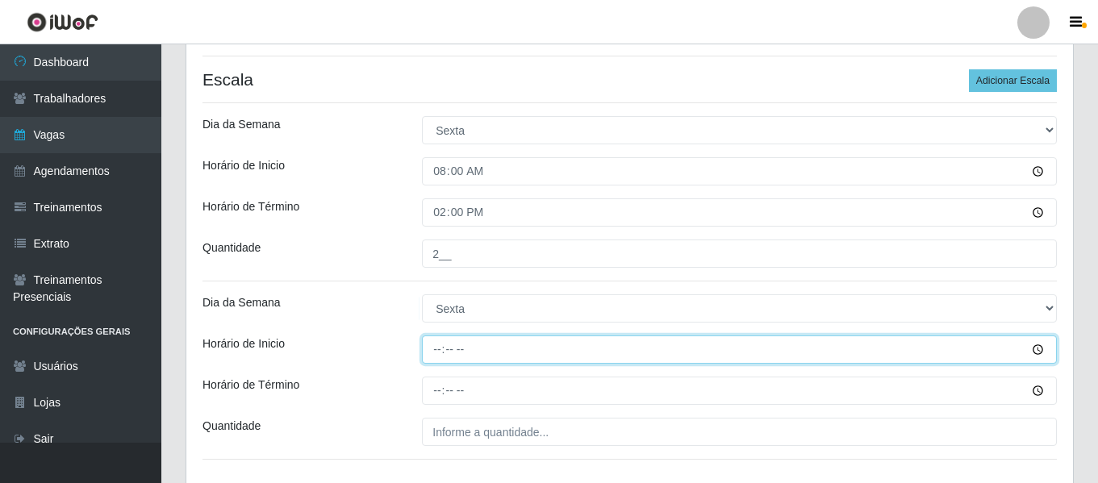
click at [438, 348] on input "Horário de Inicio" at bounding box center [739, 350] width 635 height 28
type input "16:00"
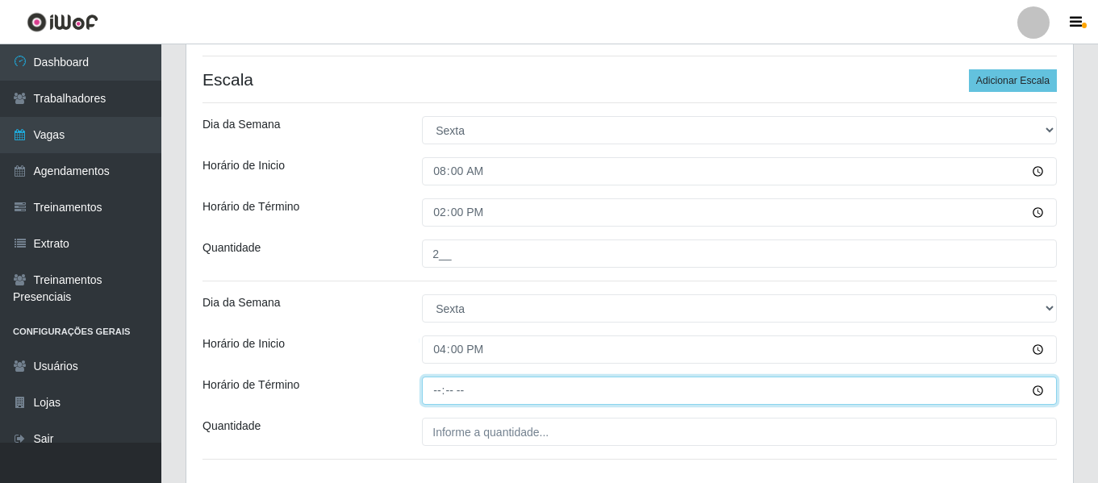
click at [429, 394] on input "Horário de Término" at bounding box center [739, 391] width 635 height 28
type input "22:00"
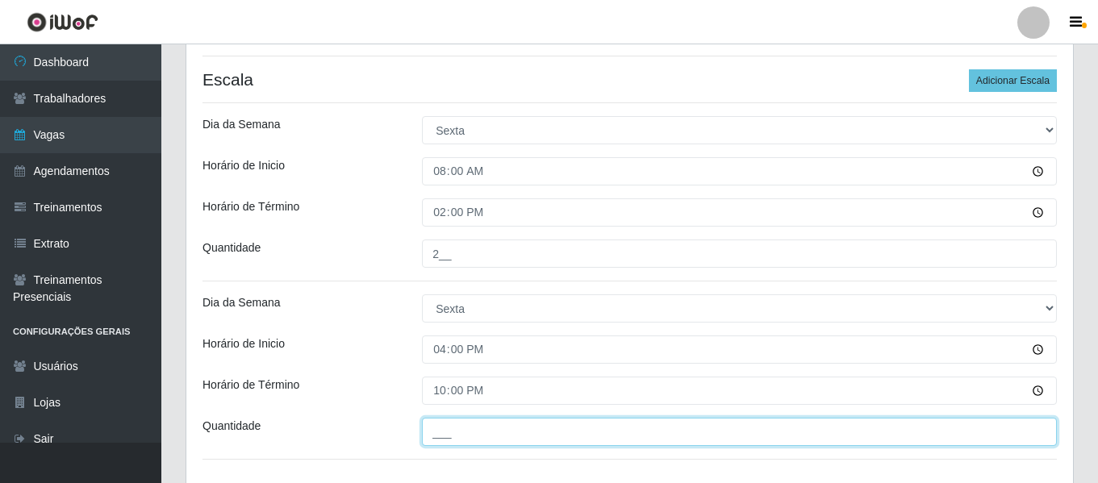
click at [467, 429] on input "___" at bounding box center [739, 432] width 635 height 28
type input "2__"
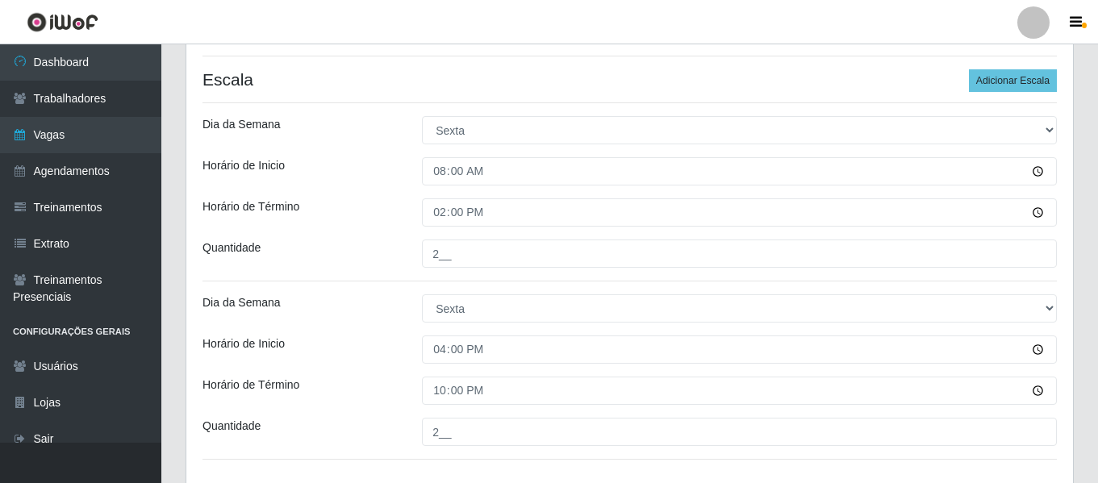
click at [359, 364] on div "Horário de Inicio" at bounding box center [299, 350] width 219 height 28
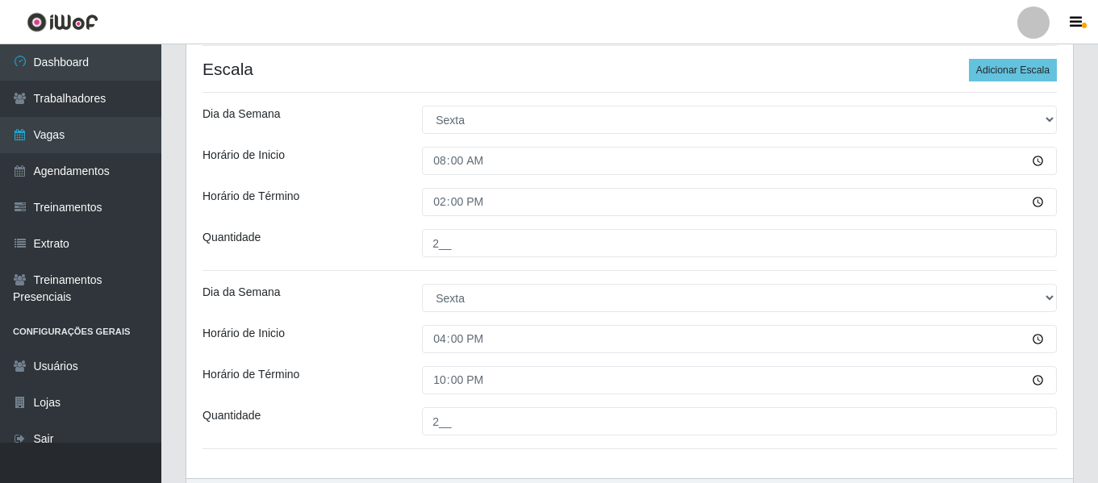
scroll to position [403, 0]
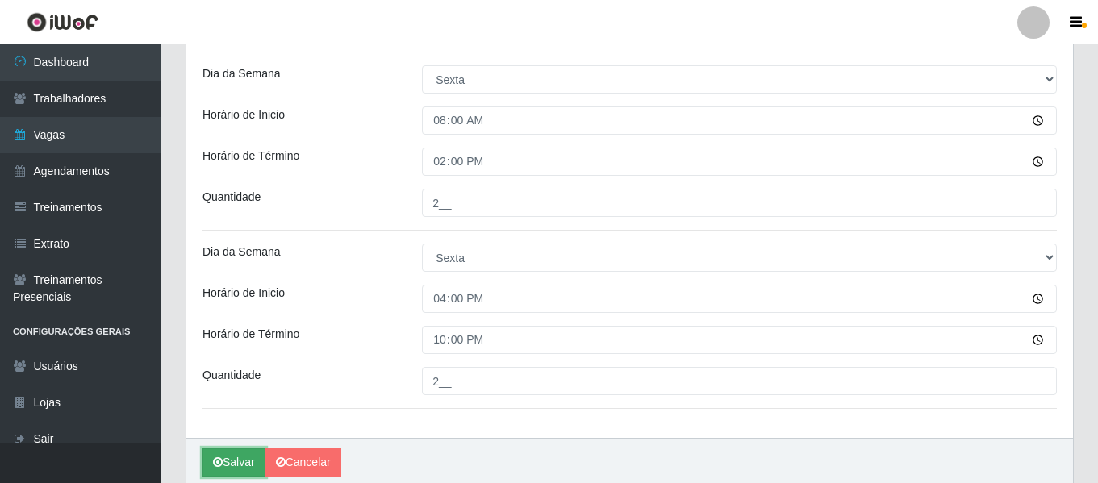
click at [228, 449] on button "Salvar" at bounding box center [234, 463] width 63 height 28
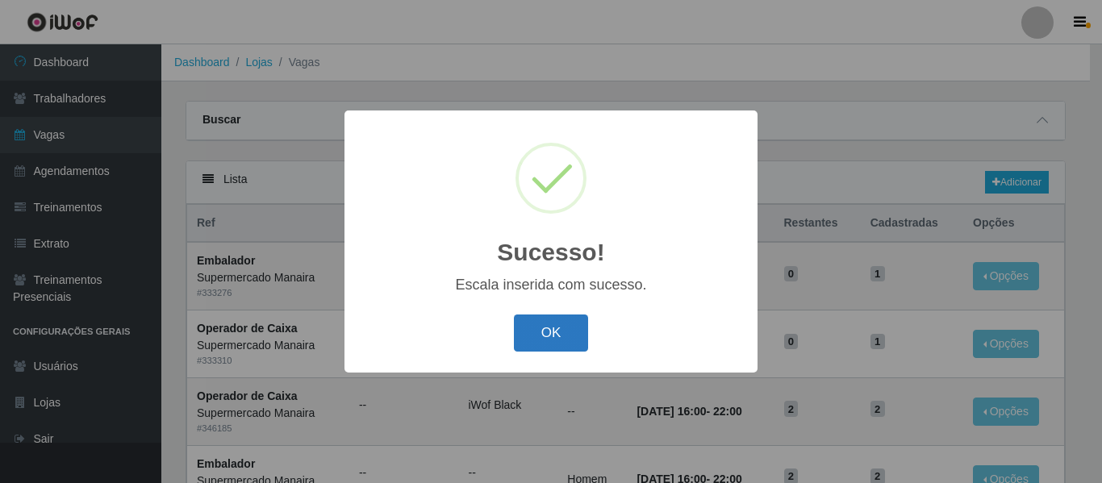
click at [551, 340] on button "OK" at bounding box center [551, 334] width 75 height 38
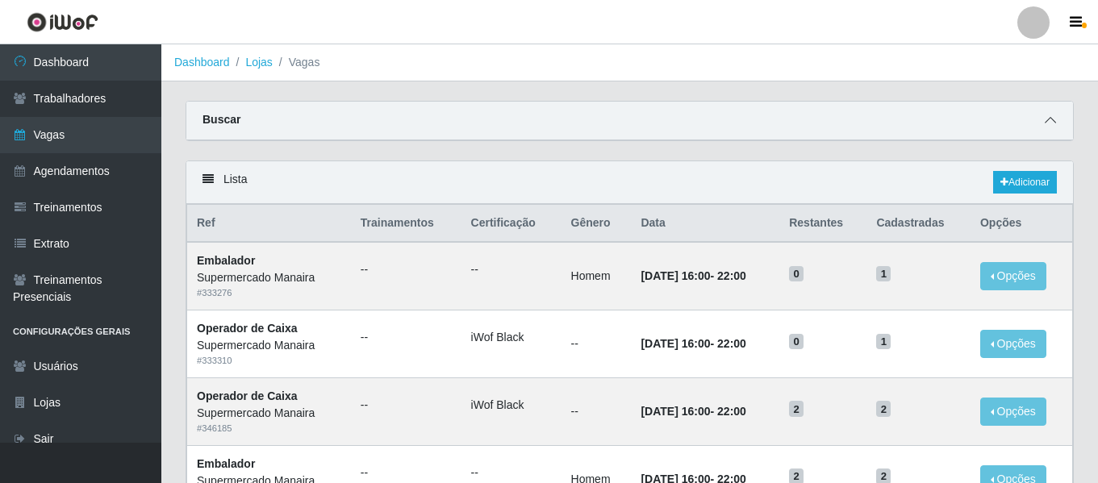
click at [1060, 120] on span at bounding box center [1050, 120] width 19 height 19
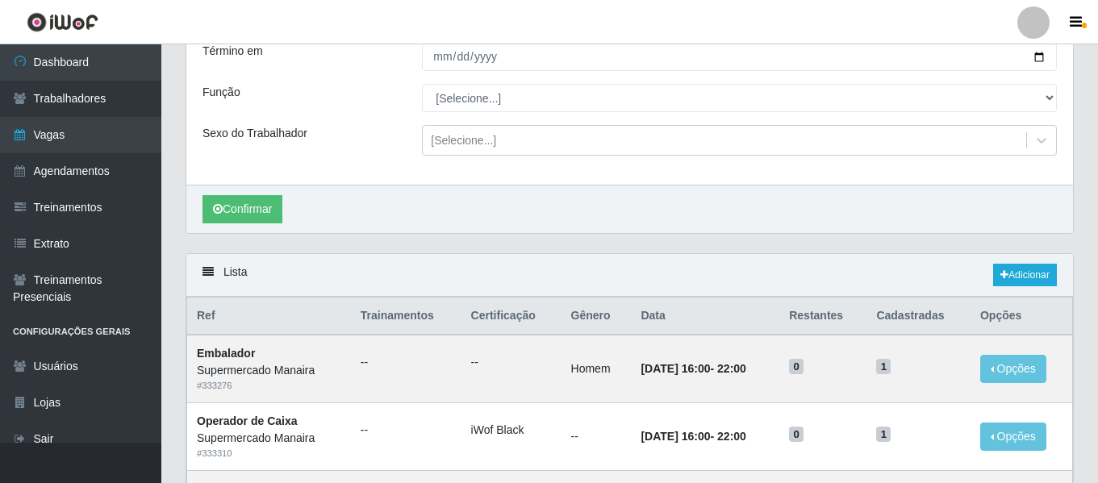
scroll to position [161, 0]
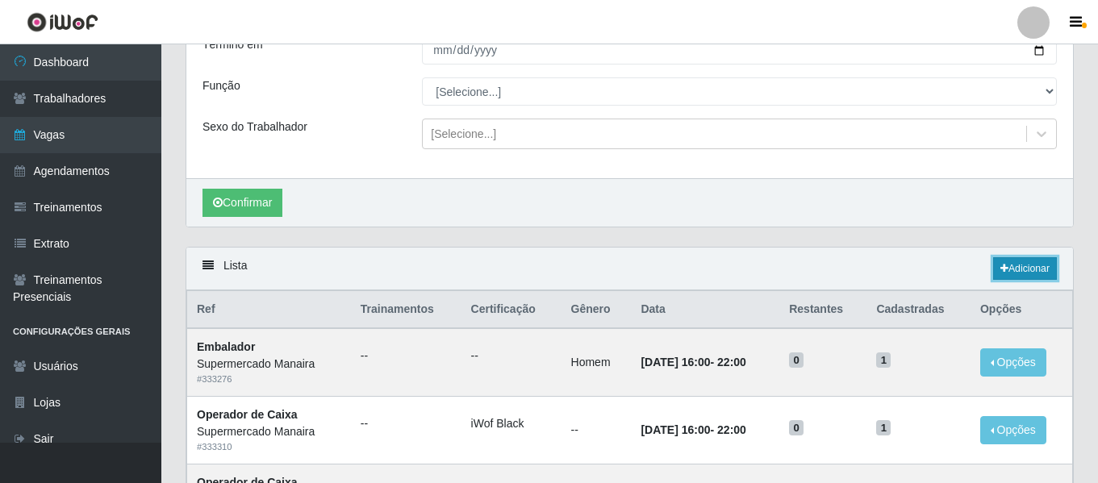
click at [1024, 279] on link "Adicionar" at bounding box center [1025, 268] width 64 height 23
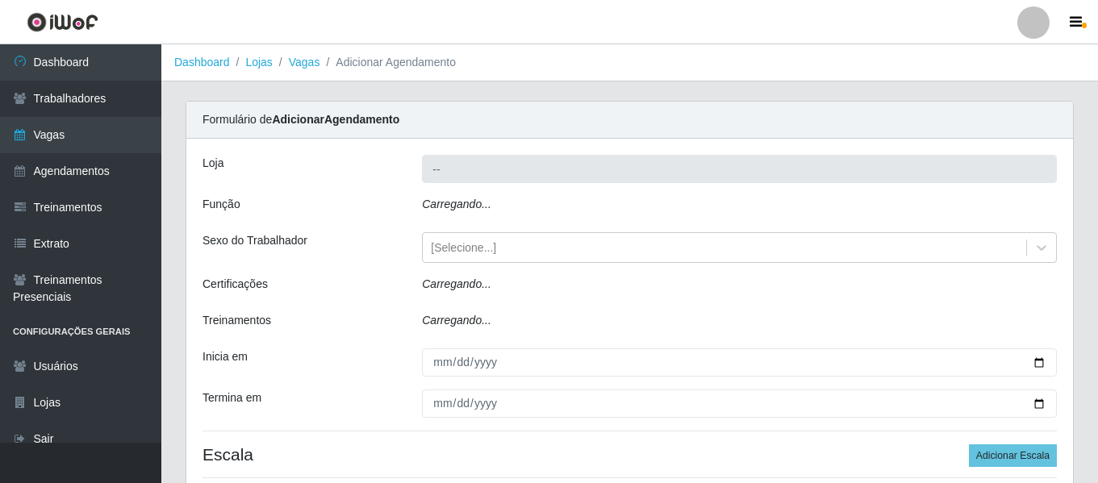
type input "Supermercado Manaira"
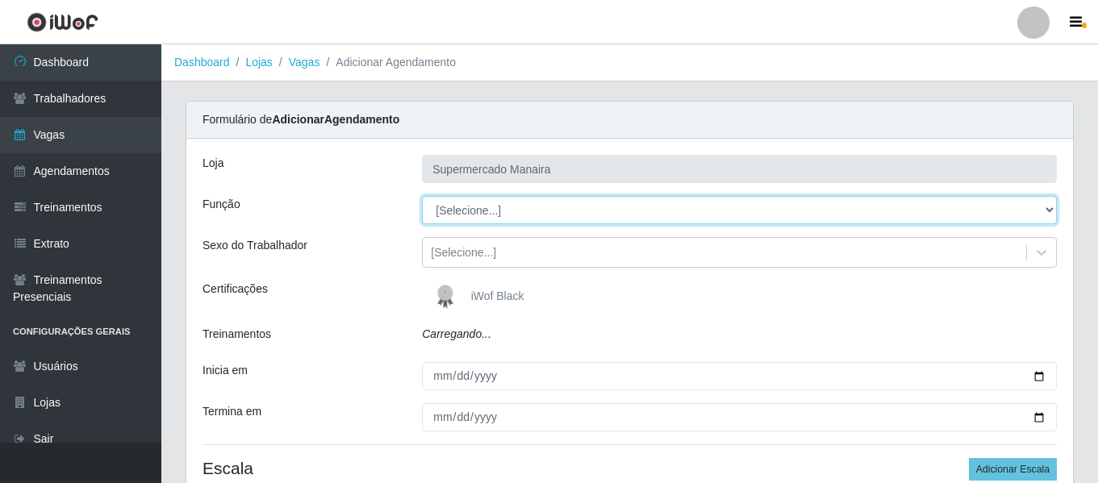
click at [458, 217] on select "[Selecione...] ASG ASG + ASG ++ Embalador Embalador + Embalador ++ Operador de …" at bounding box center [739, 210] width 635 height 28
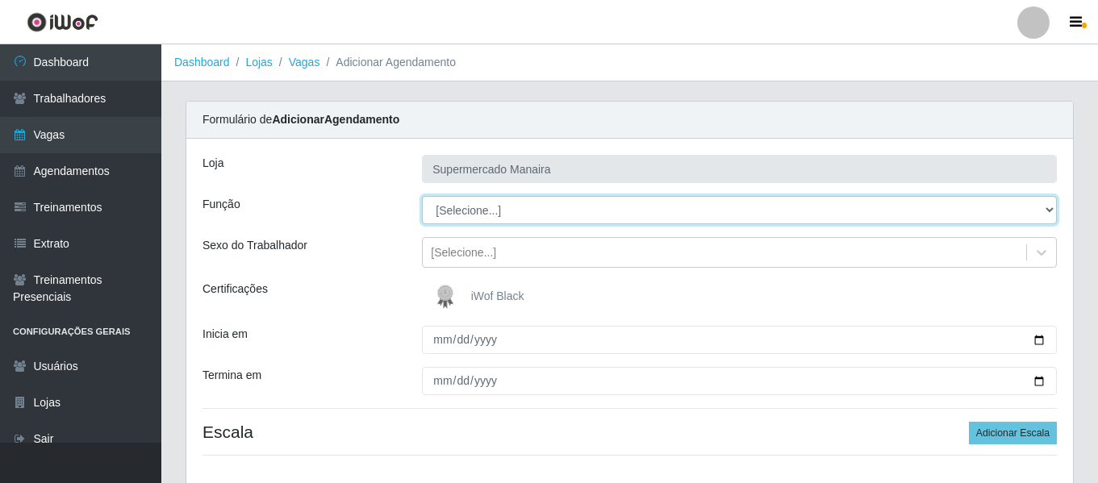
select select "73"
click at [422, 196] on select "[Selecione...] ASG ASG + ASG ++ Embalador Embalador + Embalador ++ Operador de …" at bounding box center [739, 210] width 635 height 28
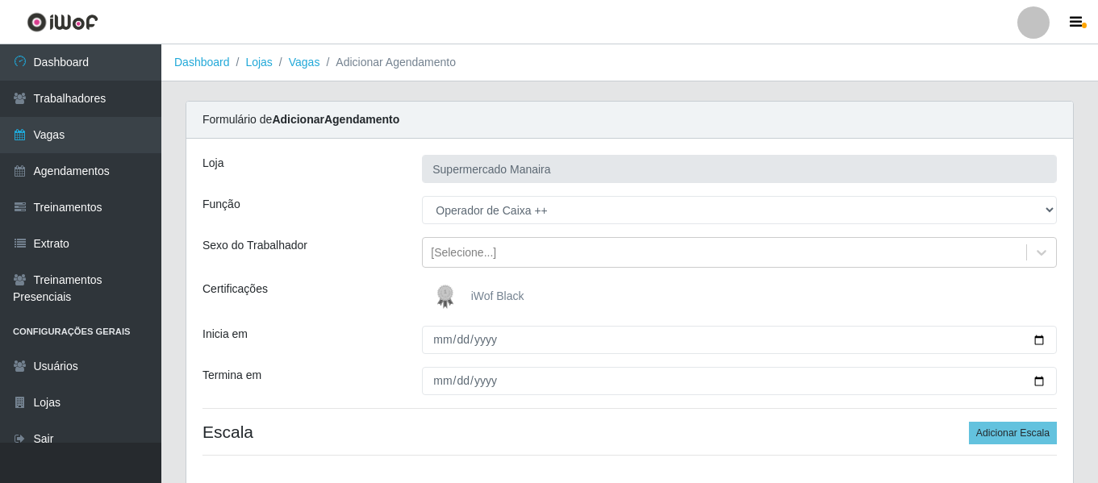
click at [441, 310] on img at bounding box center [448, 297] width 39 height 32
click at [0, 0] on input "iWof Black" at bounding box center [0, 0] width 0 height 0
click at [440, 357] on div "Loja Supermercado Manaira Função [Selecione...] ASG ASG + ASG ++ Embalador Emba…" at bounding box center [629, 312] width 887 height 346
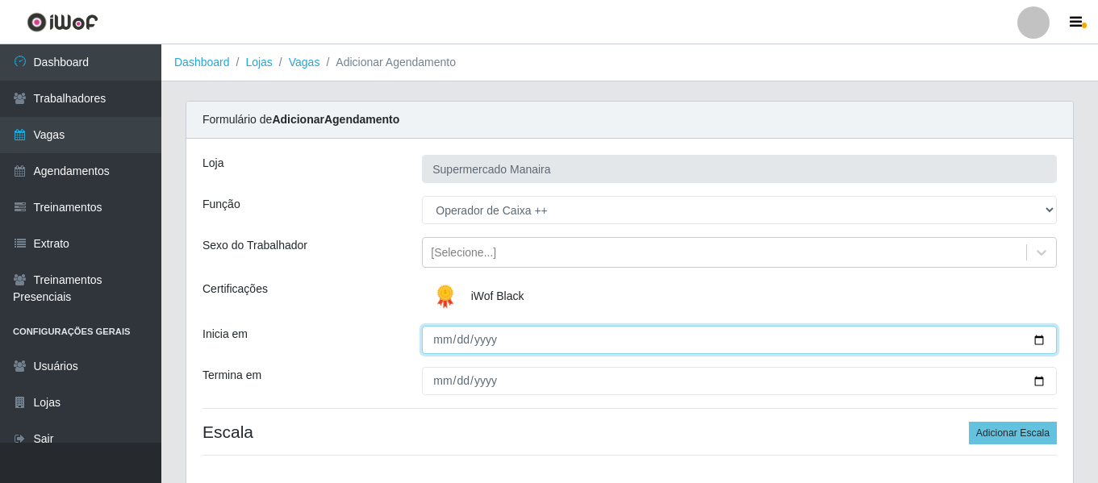
click at [440, 346] on input "Inicia em" at bounding box center [739, 340] width 635 height 28
type input "0205-09-18"
type input "2025-09-18"
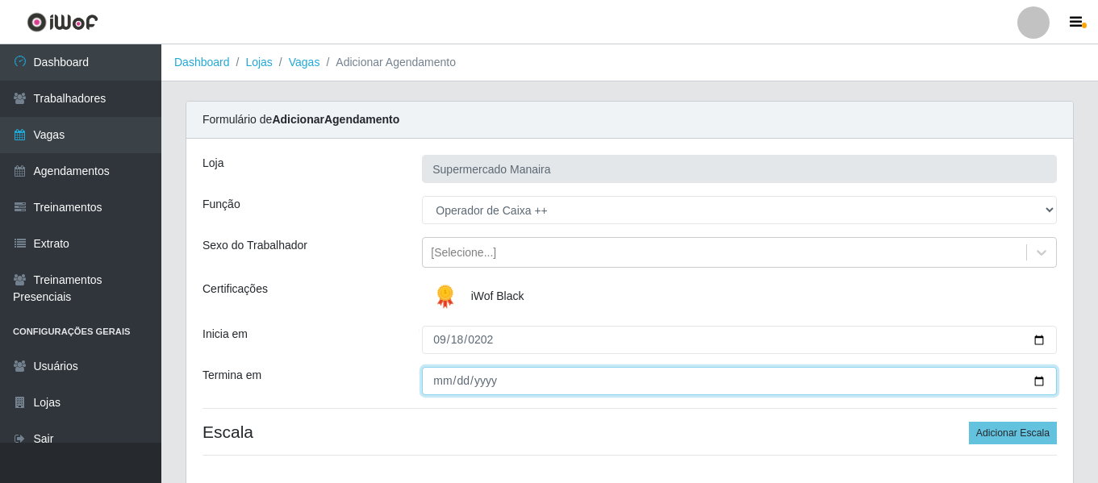
click at [439, 379] on input "Termina em" at bounding box center [739, 381] width 635 height 28
type input "2025-09-18"
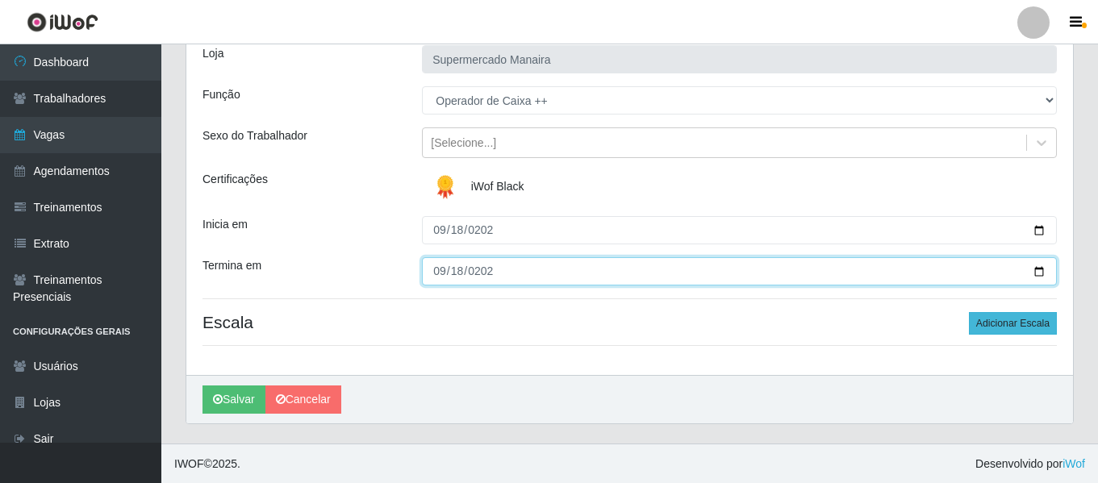
scroll to position [111, 0]
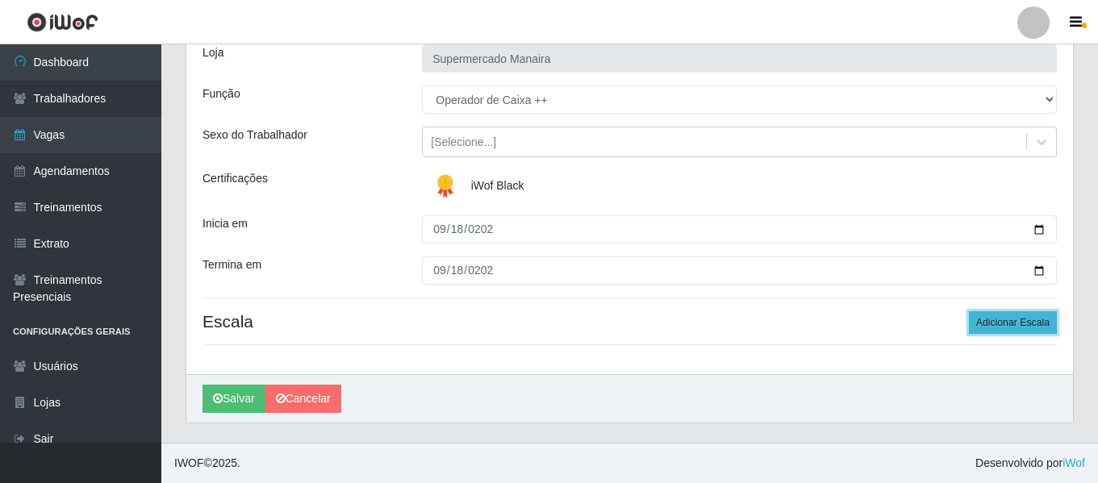
click at [1013, 327] on button "Adicionar Escala" at bounding box center [1013, 322] width 88 height 23
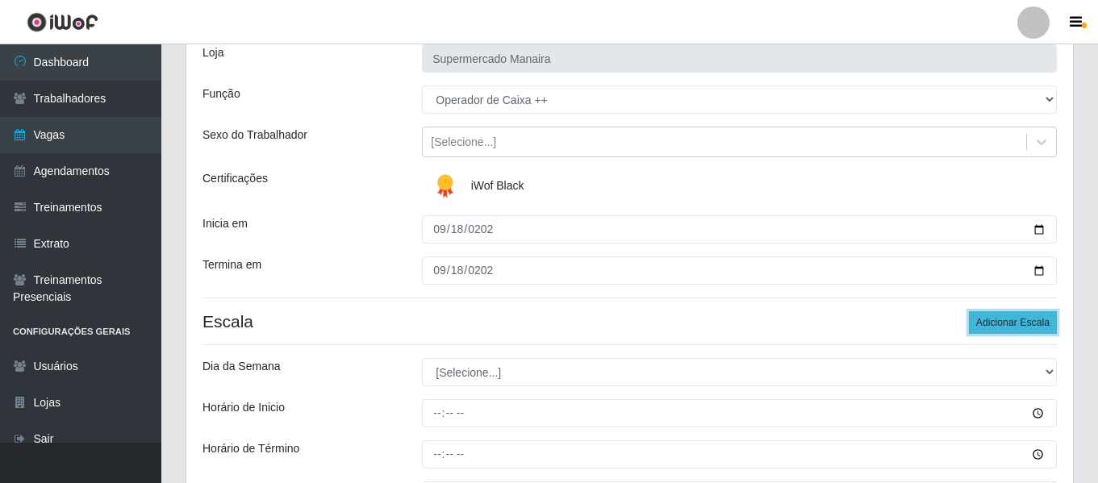
click at [1013, 327] on button "Adicionar Escala" at bounding box center [1013, 322] width 88 height 23
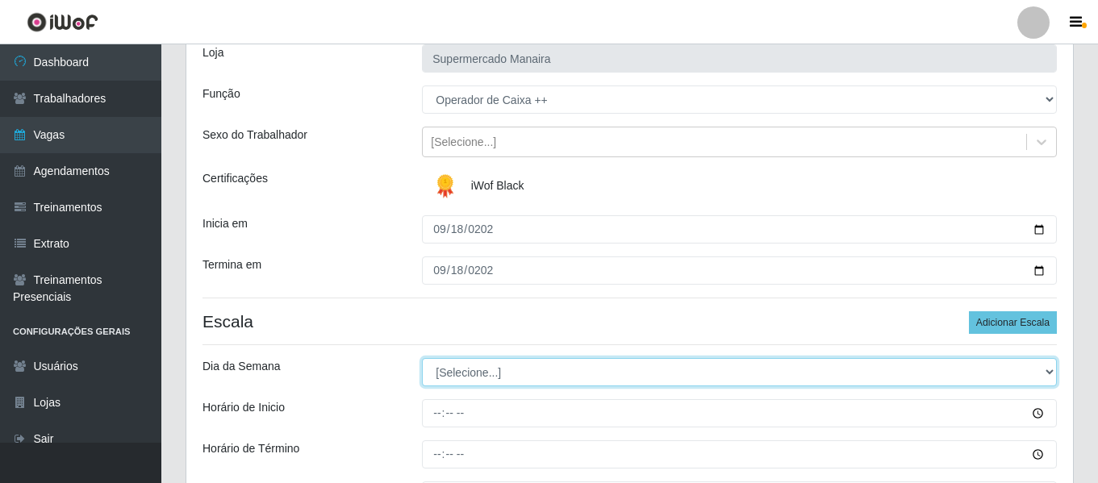
click at [496, 362] on select "[Selecione...] Segunda Terça Quarta Quinta Sexta Sábado Domingo" at bounding box center [739, 372] width 635 height 28
select select "4"
click at [422, 358] on select "[Selecione...] Segunda Terça Quarta Quinta Sexta Sábado Domingo" at bounding box center [739, 372] width 635 height 28
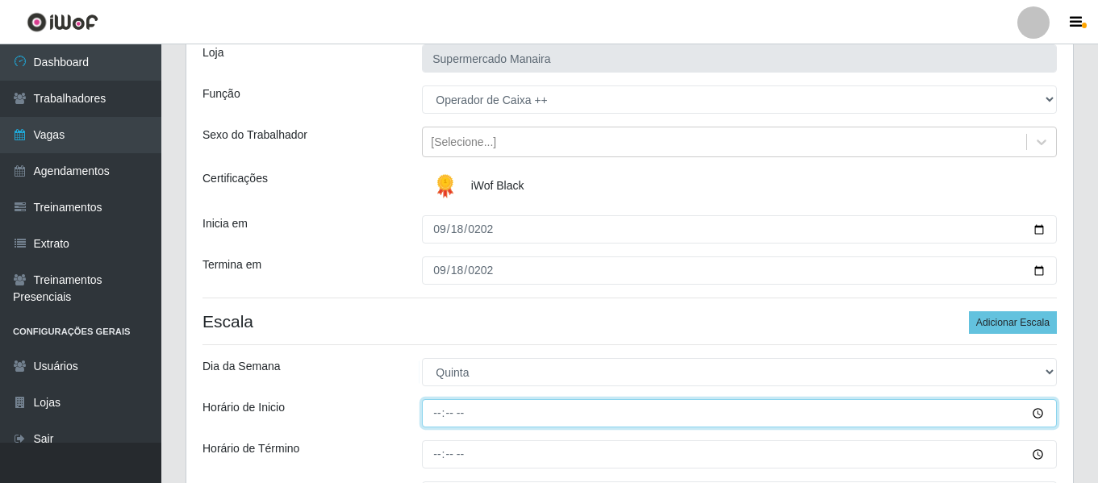
click at [434, 413] on input "Horário de Inicio" at bounding box center [739, 413] width 635 height 28
type input "08:00"
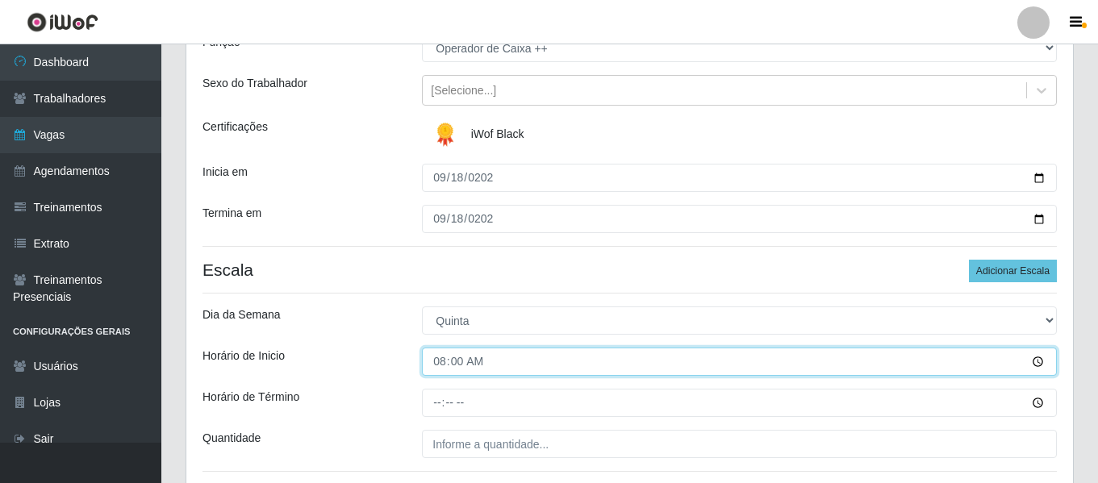
scroll to position [191, 0]
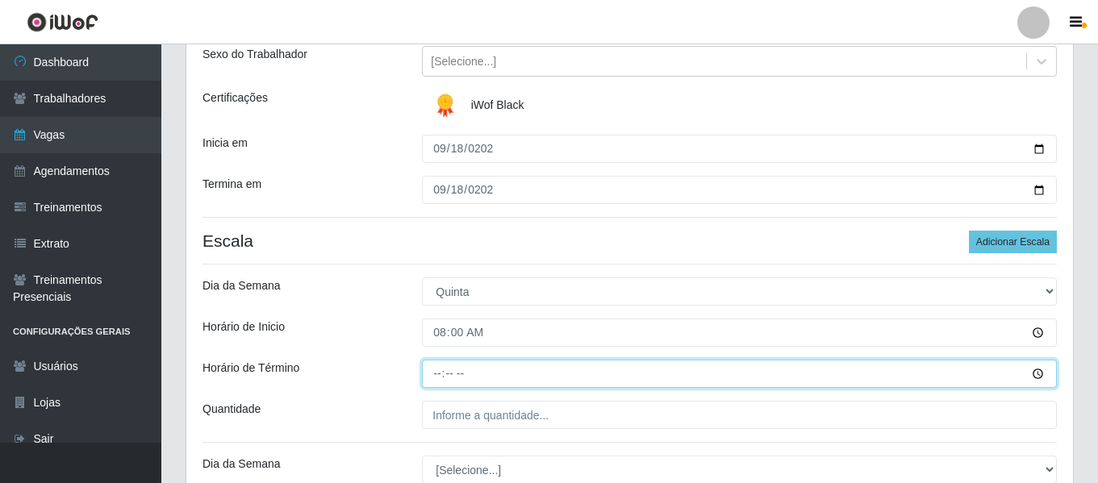
click at [435, 365] on input "Horário de Término" at bounding box center [739, 374] width 635 height 28
type input "14:00"
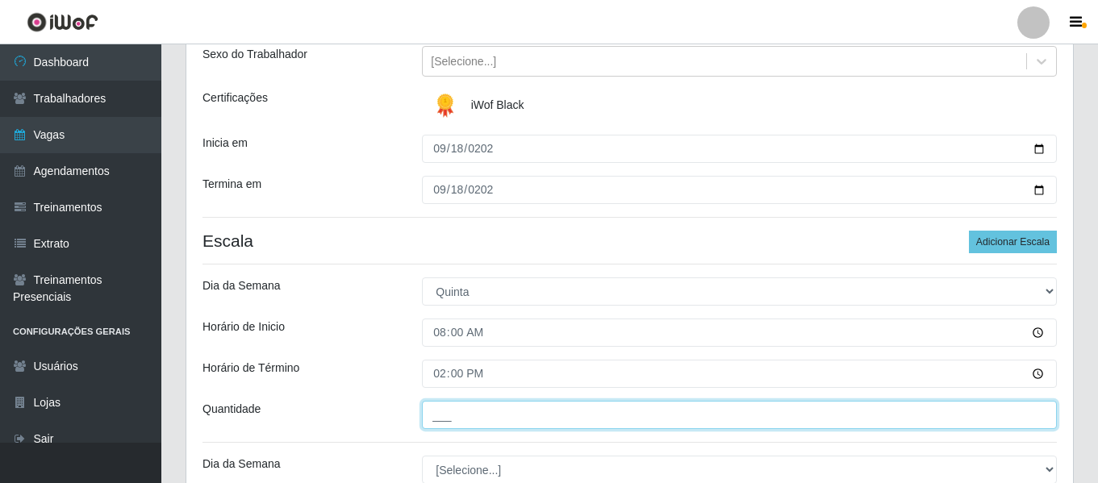
click at [465, 427] on input "___" at bounding box center [739, 415] width 635 height 28
type input "2__"
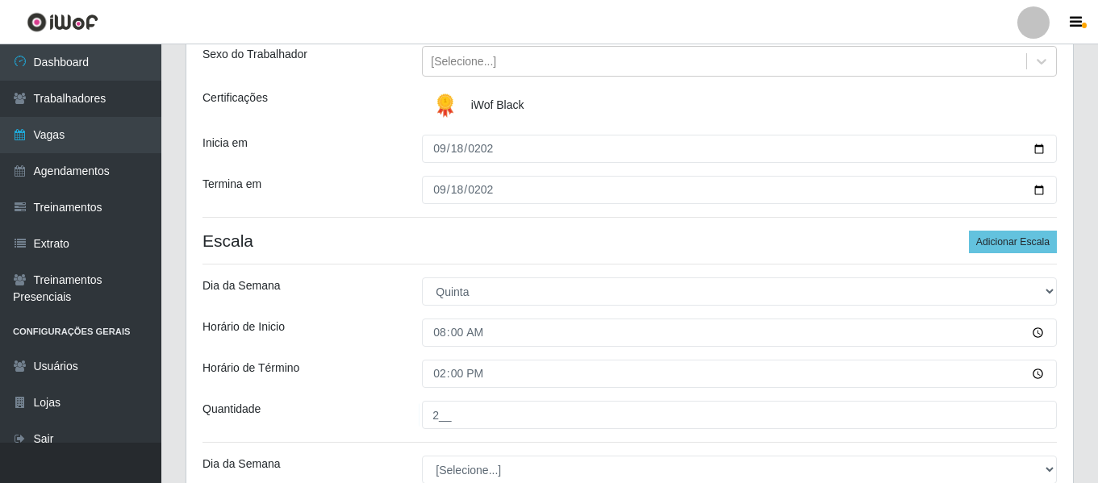
click at [382, 320] on div "Horário de Inicio" at bounding box center [299, 333] width 219 height 28
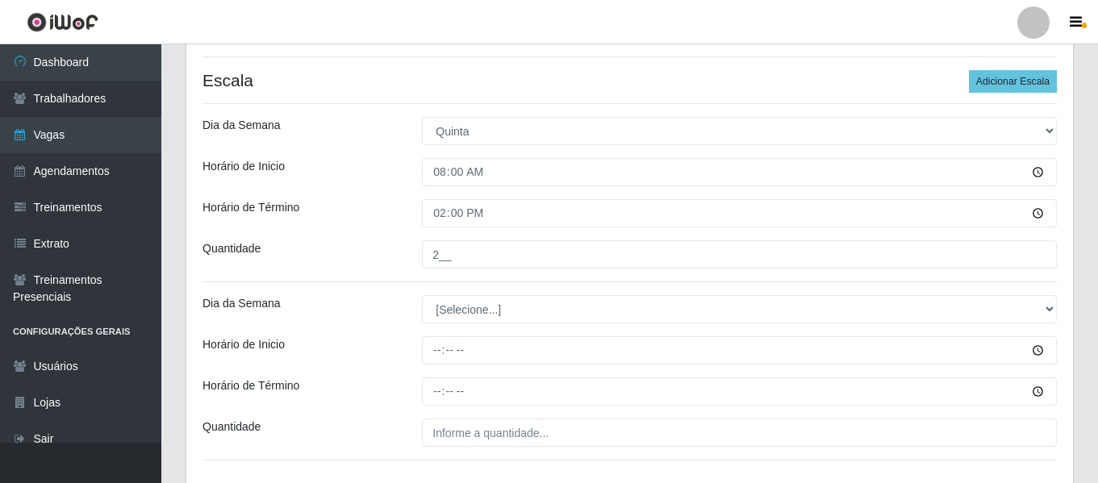
scroll to position [353, 0]
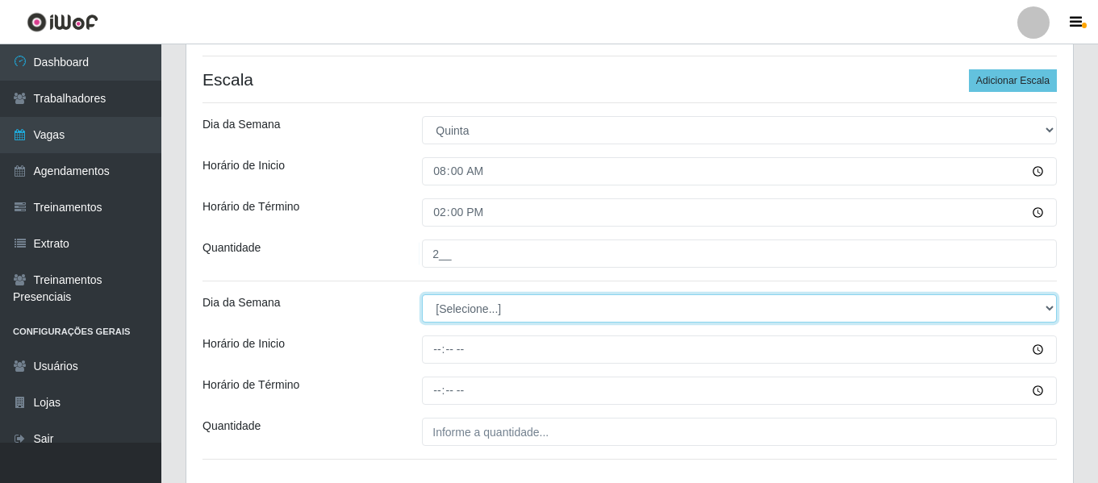
click at [475, 307] on select "[Selecione...] Segunda Terça Quarta Quinta Sexta Sábado Domingo" at bounding box center [739, 309] width 635 height 28
select select "4"
click at [422, 295] on select "[Selecione...] Segunda Terça Quarta Quinta Sexta Sábado Domingo" at bounding box center [739, 309] width 635 height 28
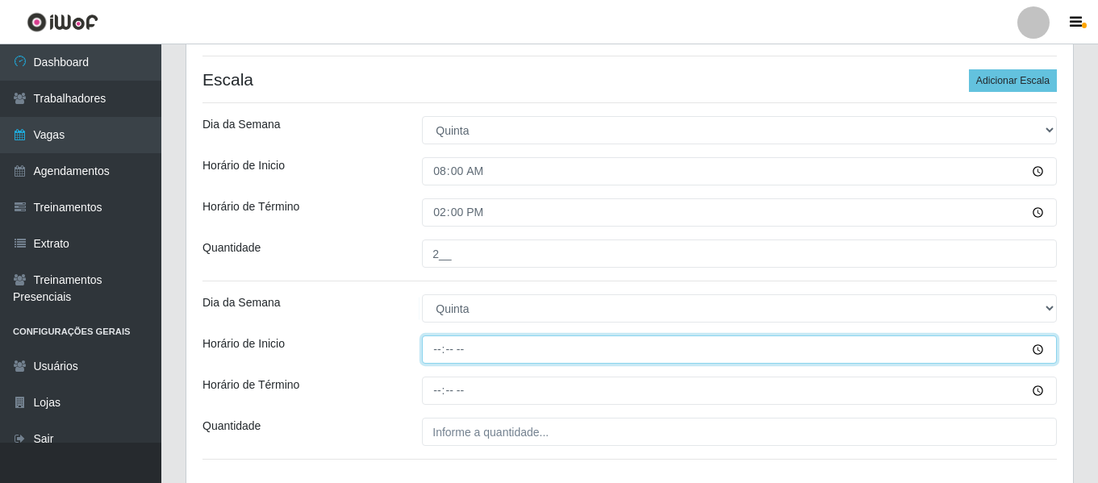
click at [438, 347] on input "Horário de Inicio" at bounding box center [739, 350] width 635 height 28
type input "16:00"
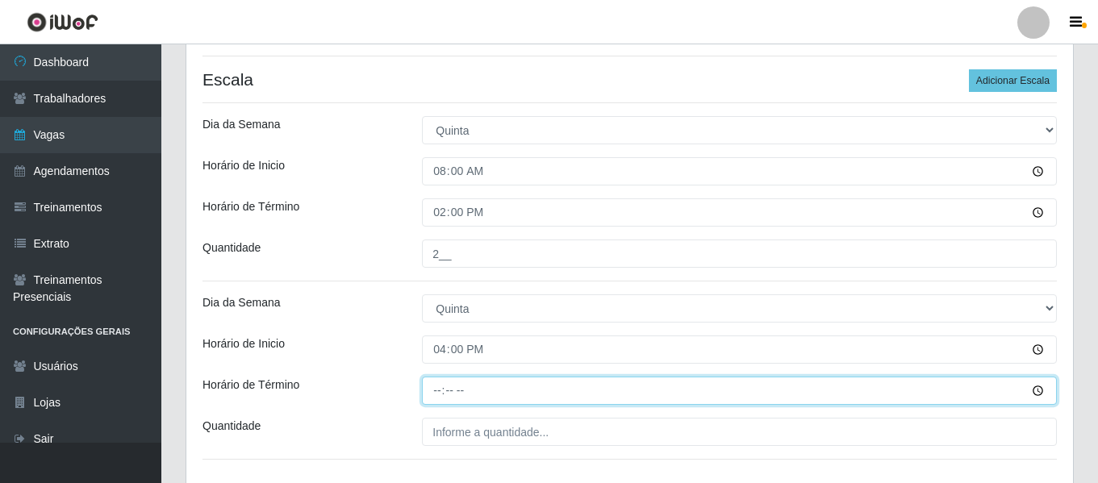
click at [445, 396] on input "Horário de Término" at bounding box center [739, 391] width 635 height 28
type input "22:00"
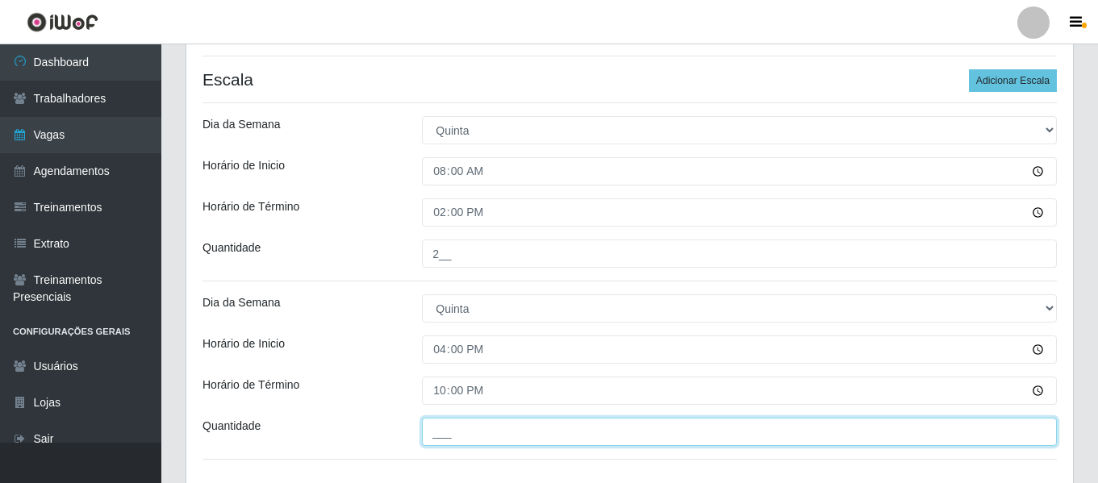
click at [461, 435] on input "___" at bounding box center [739, 432] width 635 height 28
type input "2__"
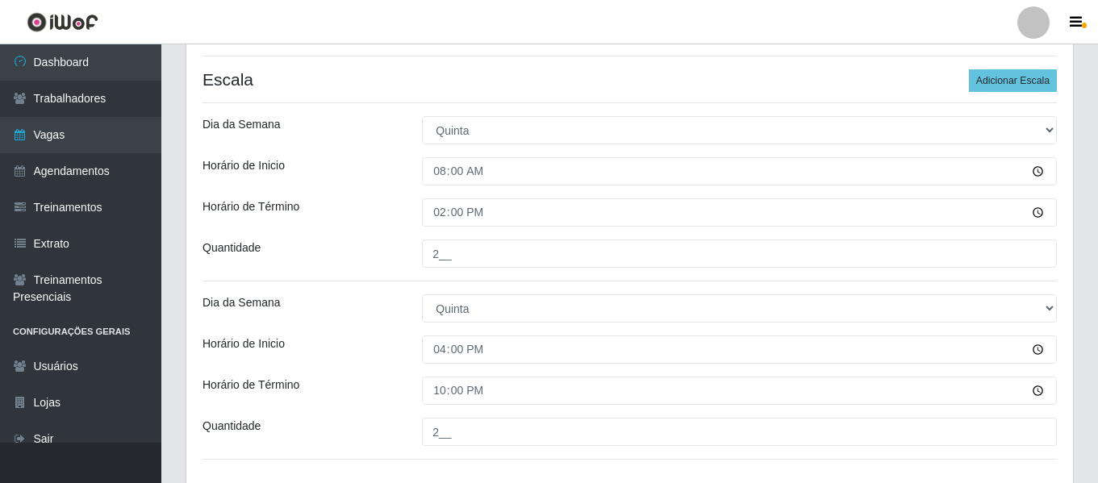
click at [328, 270] on div "Loja Supermercado Manaira Função [Selecione...] ASG ASG + ASG ++ Embalador Emba…" at bounding box center [629, 137] width 887 height 703
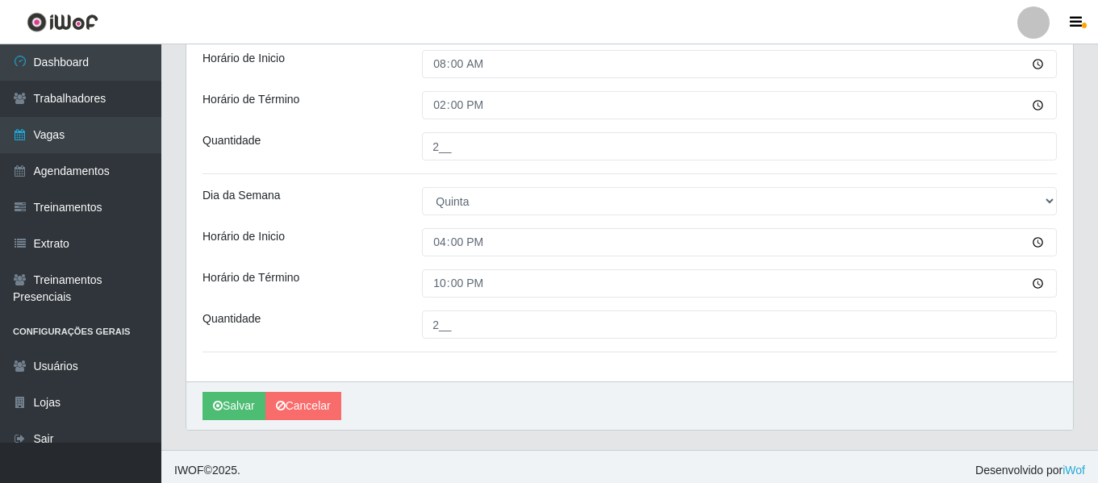
scroll to position [467, 0]
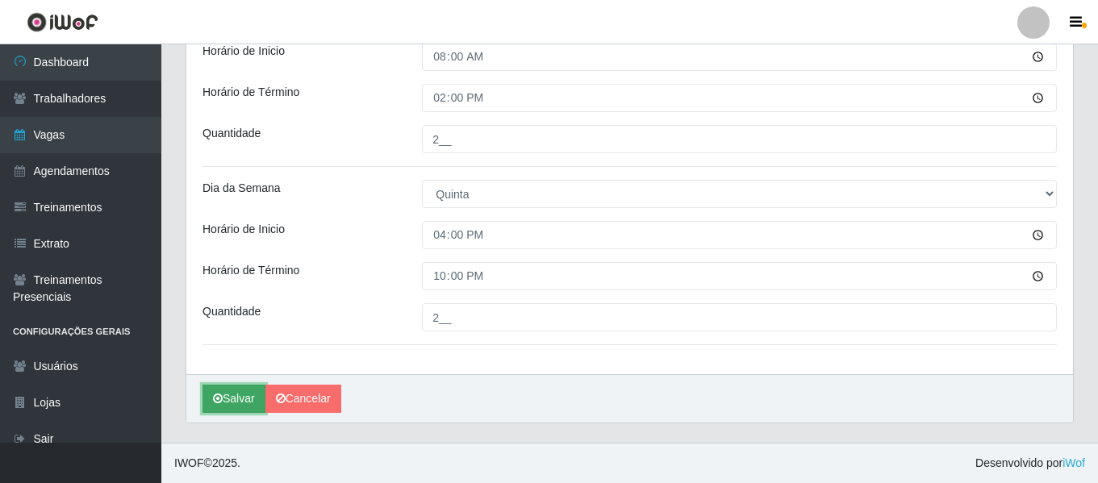
click at [231, 399] on button "Salvar" at bounding box center [234, 399] width 63 height 28
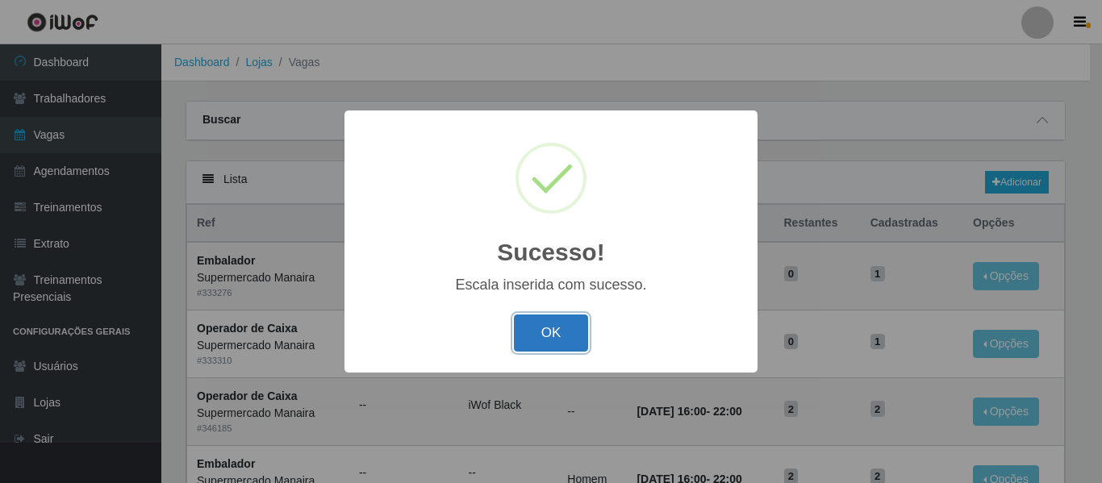
click at [550, 329] on button "OK" at bounding box center [551, 334] width 75 height 38
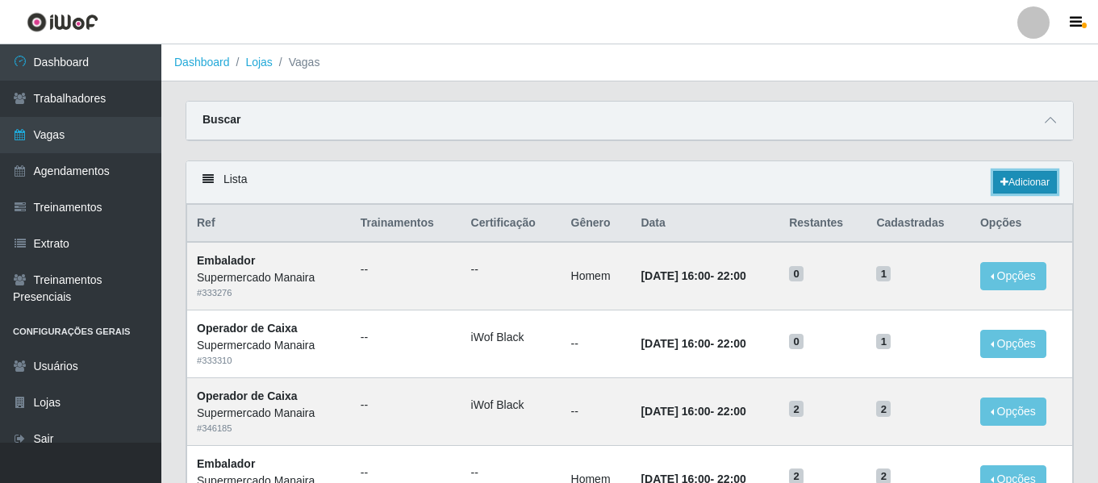
click at [1004, 177] on link "Adicionar" at bounding box center [1025, 182] width 64 height 23
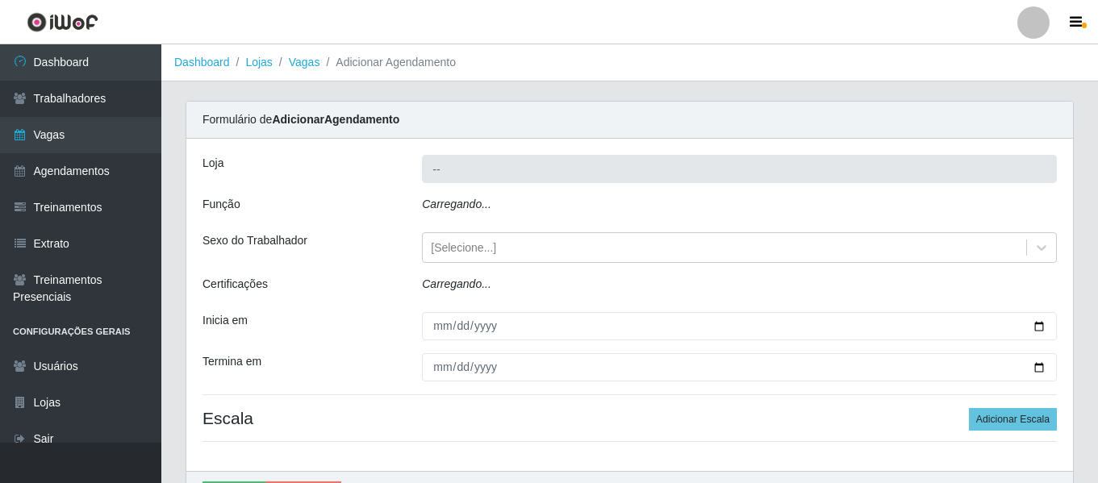
type input "Supermercado Manaira"
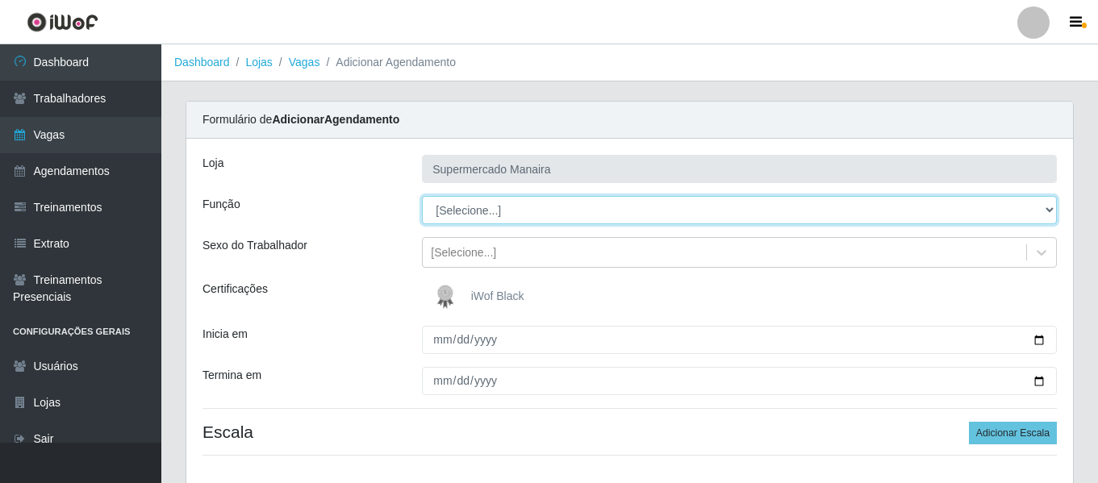
click at [476, 208] on select "[Selecione...] ASG ASG + ASG ++ Embalador Embalador + Embalador ++ Operador de …" at bounding box center [739, 210] width 635 height 28
select select "71"
click at [422, 196] on select "[Selecione...] ASG ASG + ASG ++ Embalador Embalador + Embalador ++ Operador de …" at bounding box center [739, 210] width 635 height 28
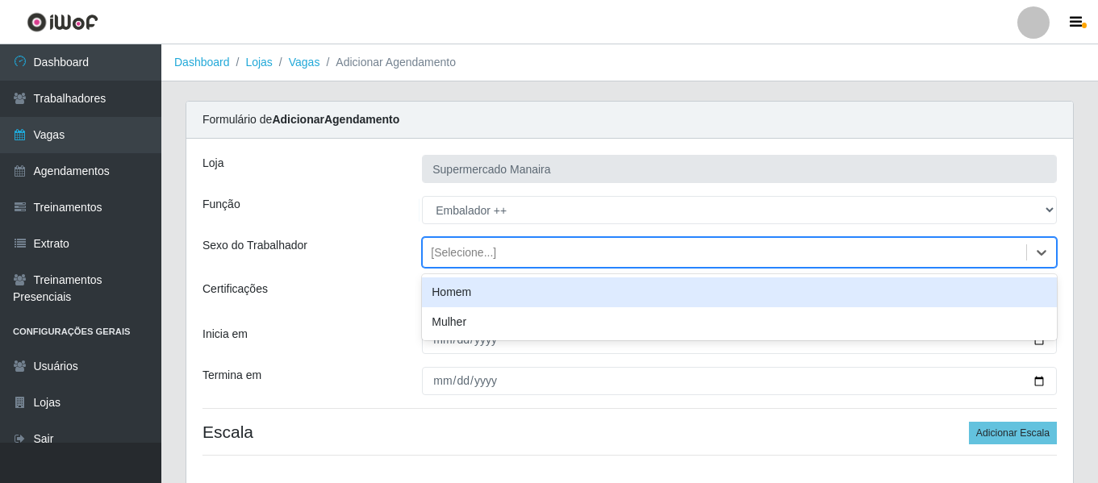
click at [454, 251] on div "[Selecione...]" at bounding box center [463, 253] width 65 height 17
click at [471, 292] on div "Homem" at bounding box center [739, 293] width 635 height 30
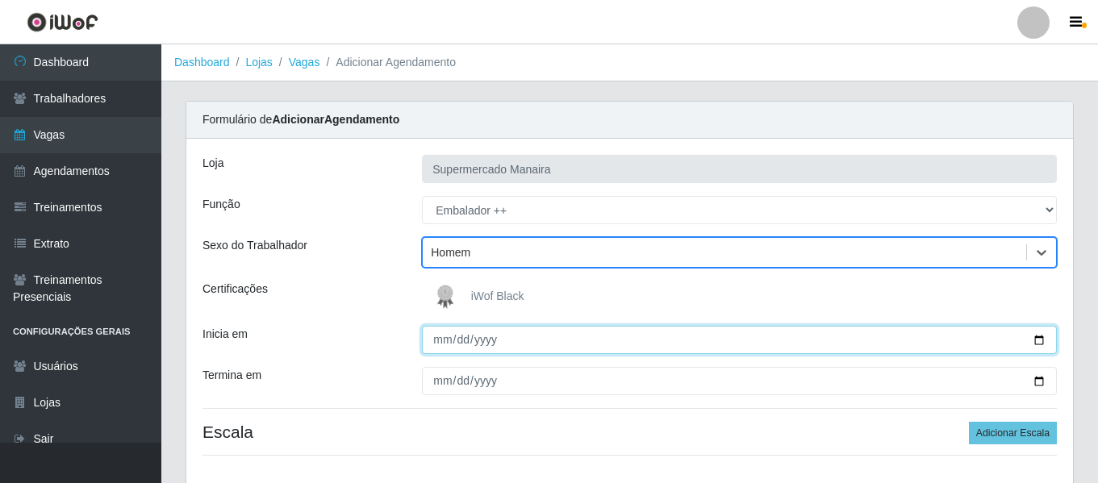
click at [443, 342] on input "Inicia em" at bounding box center [739, 340] width 635 height 28
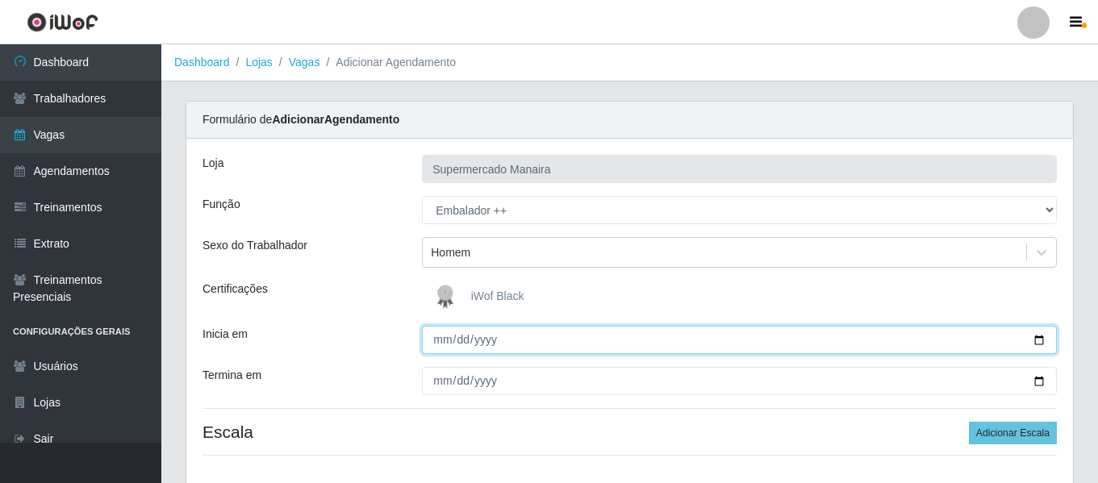
type input "20255-09-18"
type input "2025-09-18"
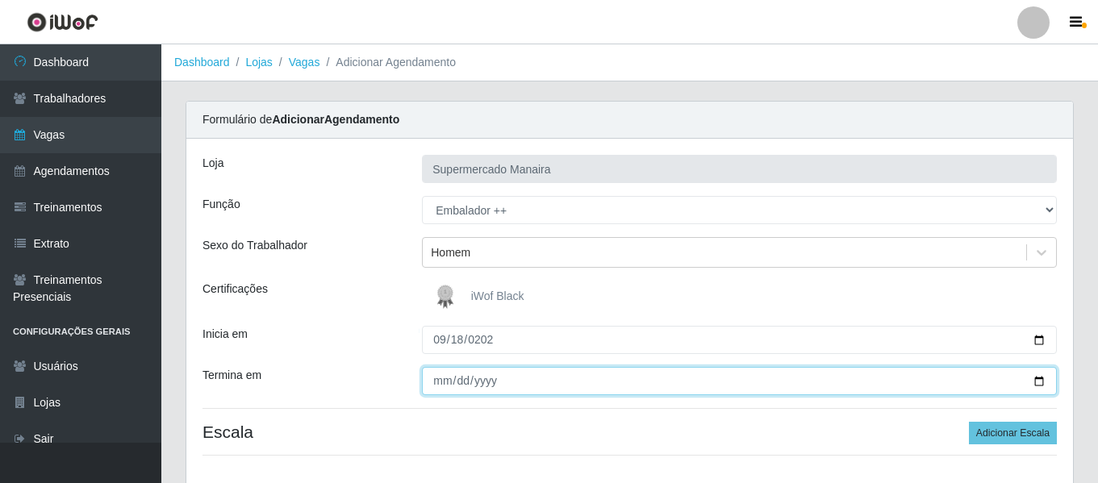
click at [438, 368] on input "Termina em" at bounding box center [739, 381] width 635 height 28
type input "2025-09-18"
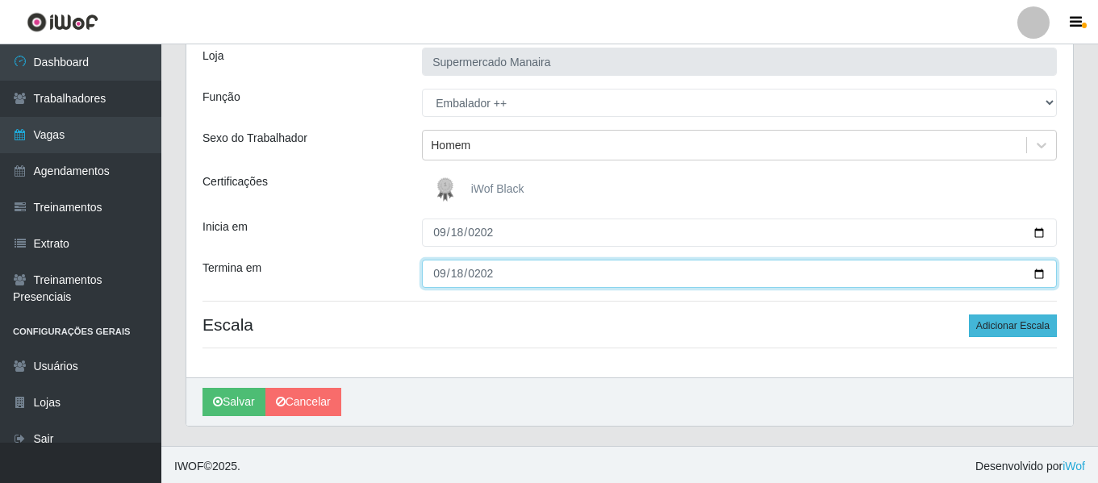
scroll to position [111, 0]
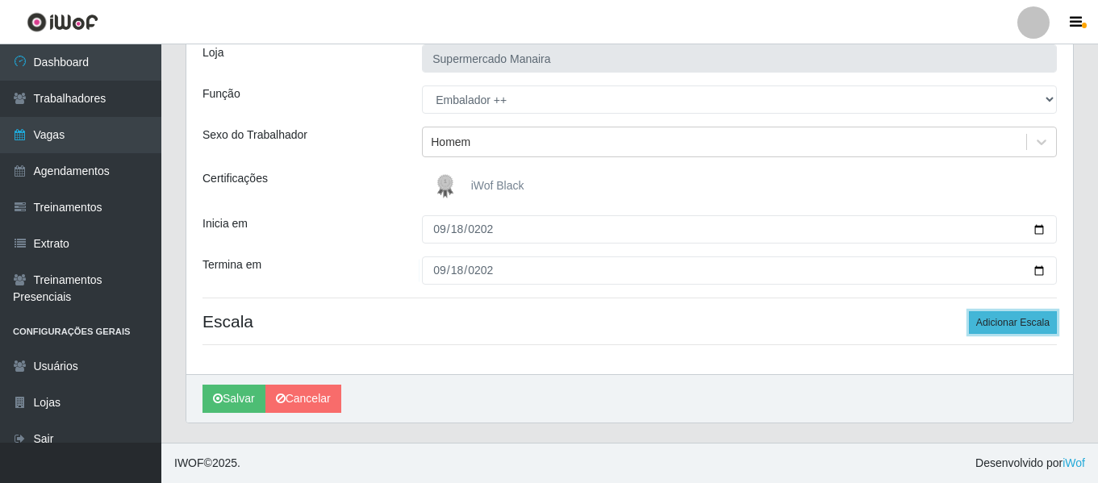
click at [1028, 317] on button "Adicionar Escala" at bounding box center [1013, 322] width 88 height 23
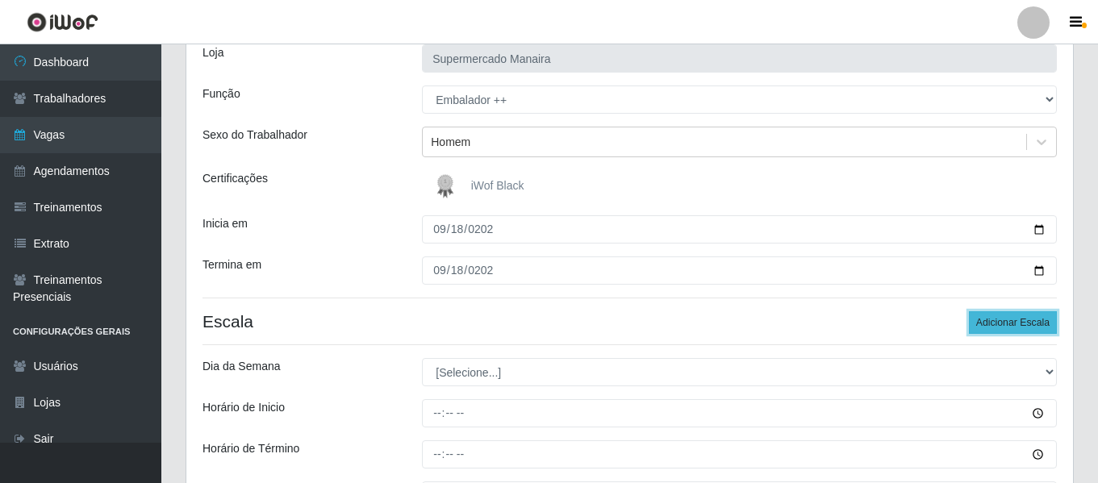
click at [1028, 317] on button "Adicionar Escala" at bounding box center [1013, 322] width 88 height 23
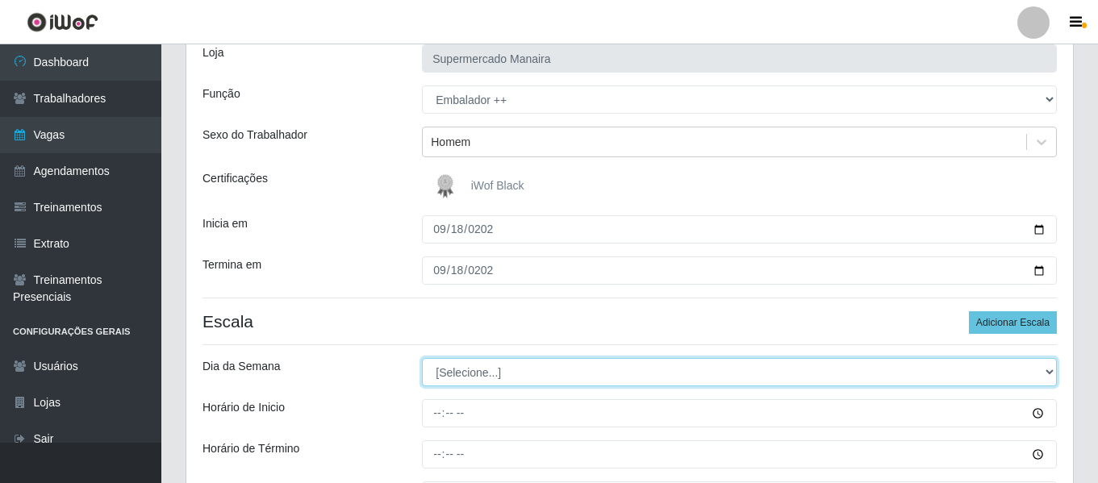
click at [509, 374] on select "[Selecione...] Segunda Terça Quarta Quinta Sexta Sábado Domingo" at bounding box center [739, 372] width 635 height 28
select select "4"
click at [422, 358] on select "[Selecione...] Segunda Terça Quarta Quinta Sexta Sábado Domingo" at bounding box center [739, 372] width 635 height 28
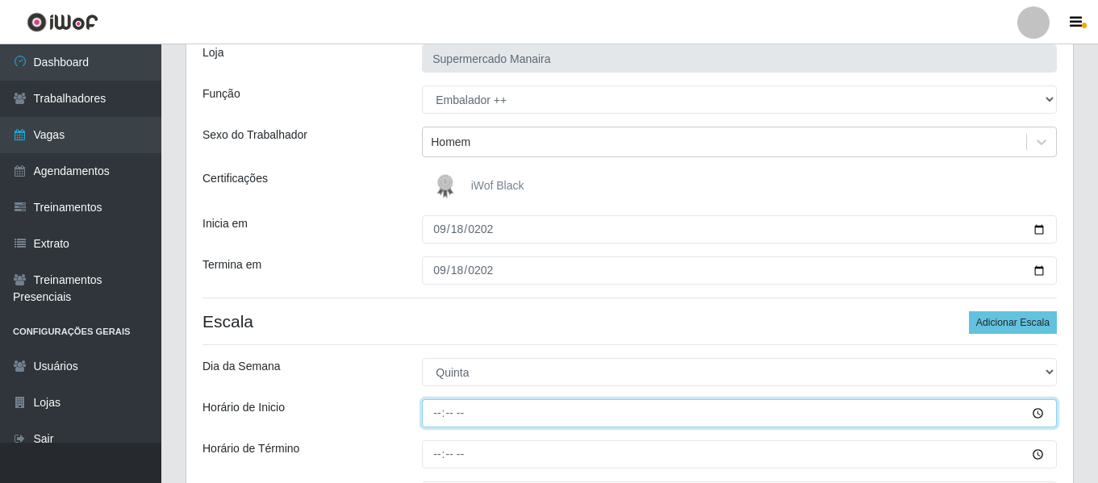
click at [439, 417] on input "Horário de Inicio" at bounding box center [739, 413] width 635 height 28
type input "08:00"
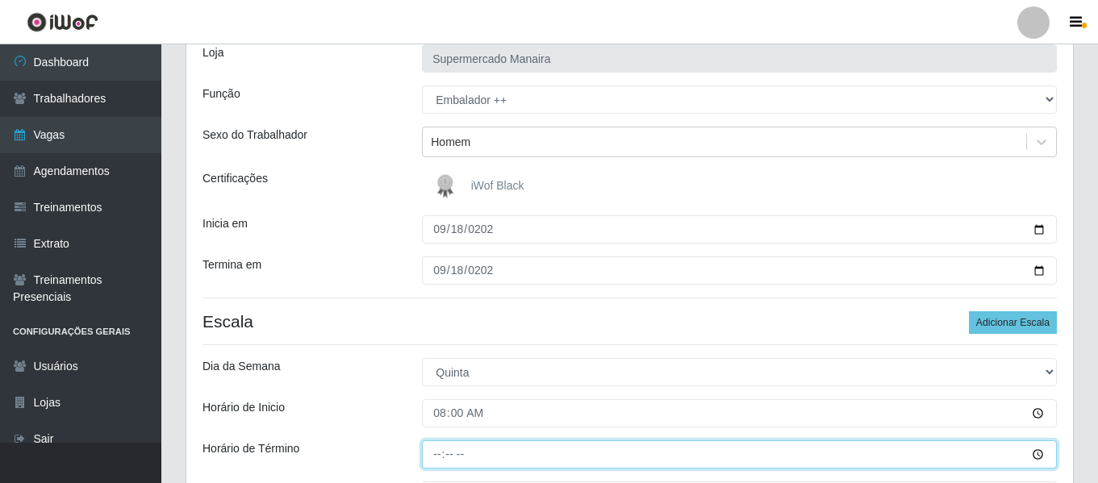
click at [430, 459] on input "Horário de Término" at bounding box center [739, 455] width 635 height 28
type input "14:00"
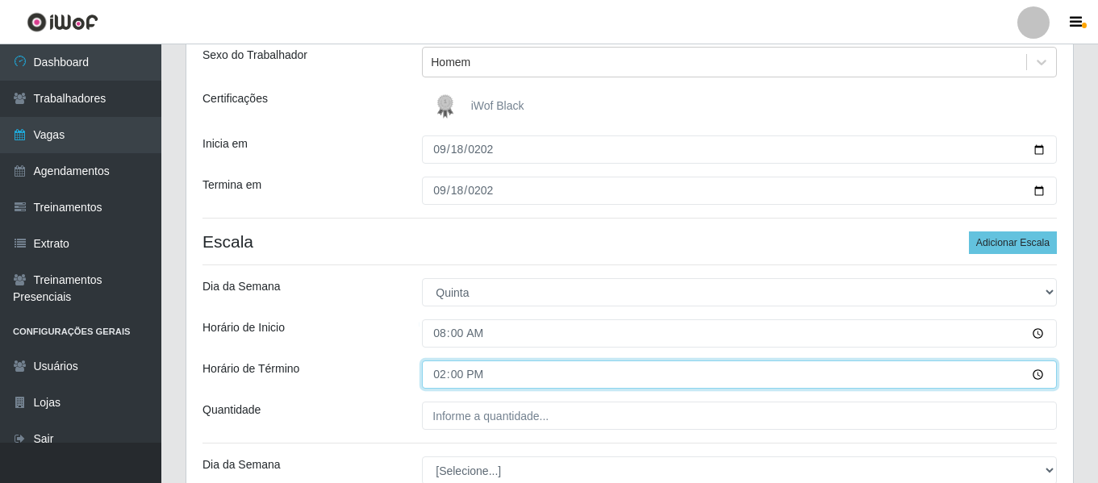
scroll to position [353, 0]
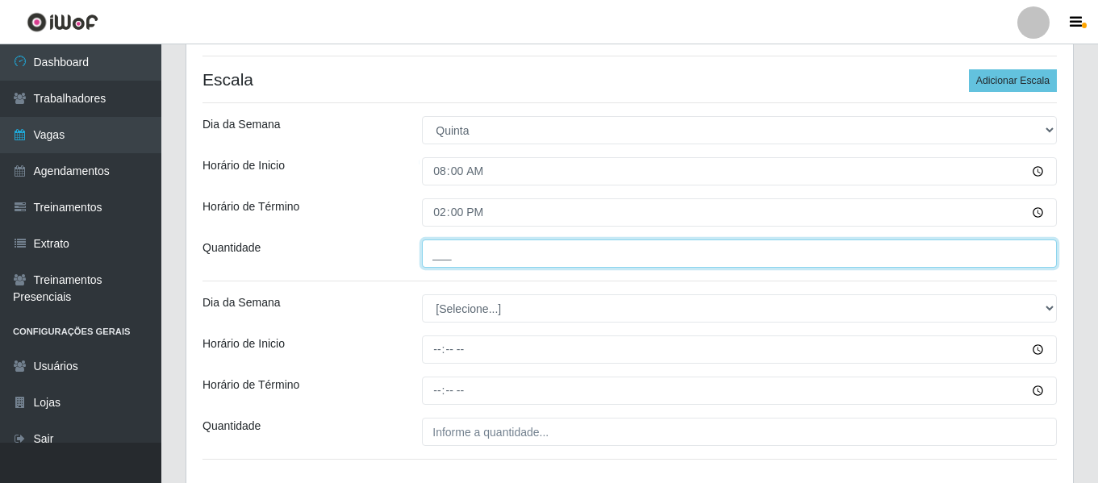
click at [476, 255] on input "___" at bounding box center [739, 254] width 635 height 28
type input "2__"
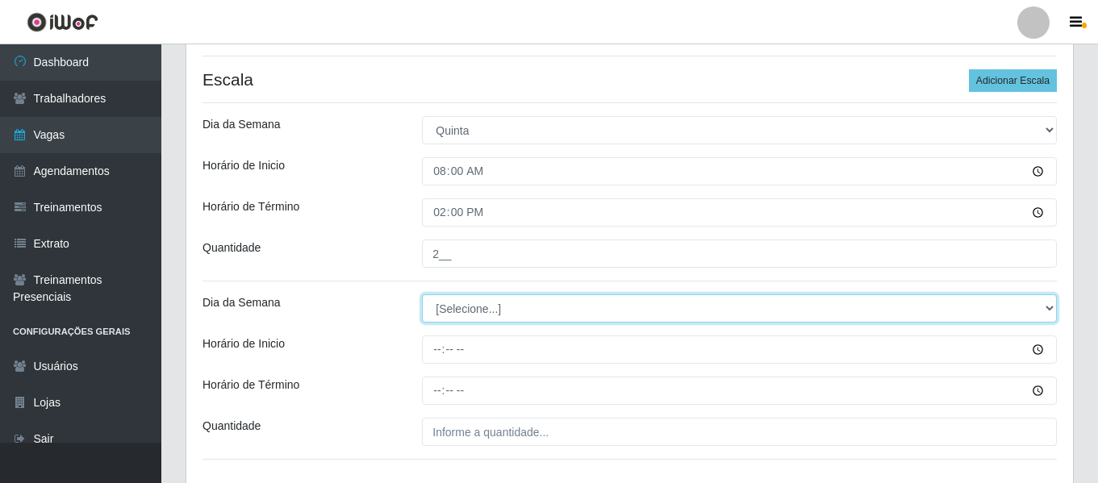
click at [488, 316] on select "[Selecione...] Segunda Terça Quarta Quinta Sexta Sábado Domingo" at bounding box center [739, 309] width 635 height 28
select select "4"
click at [422, 295] on select "[Selecione...] Segunda Terça Quarta Quinta Sexta Sábado Domingo" at bounding box center [739, 309] width 635 height 28
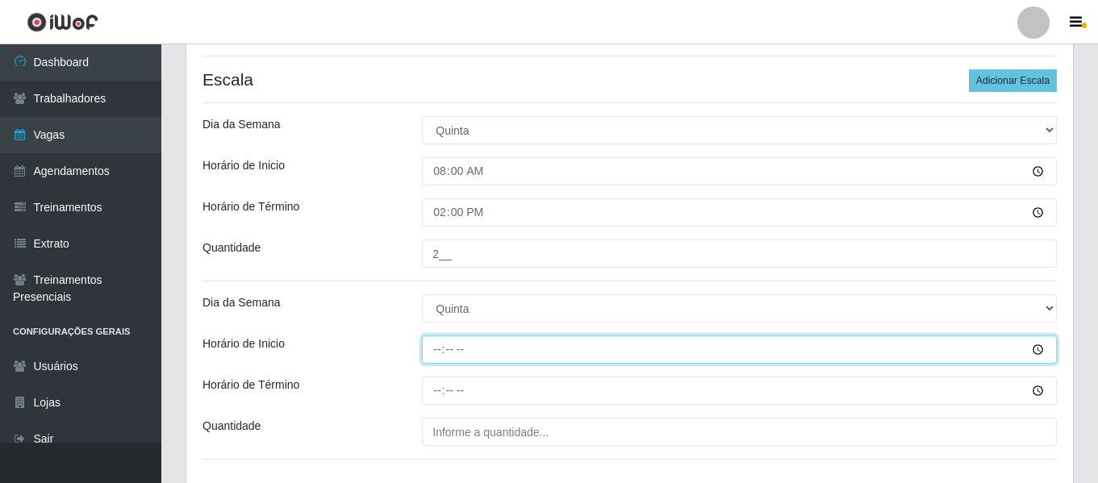
click at [438, 350] on input "Horário de Inicio" at bounding box center [739, 350] width 635 height 28
type input "16:00"
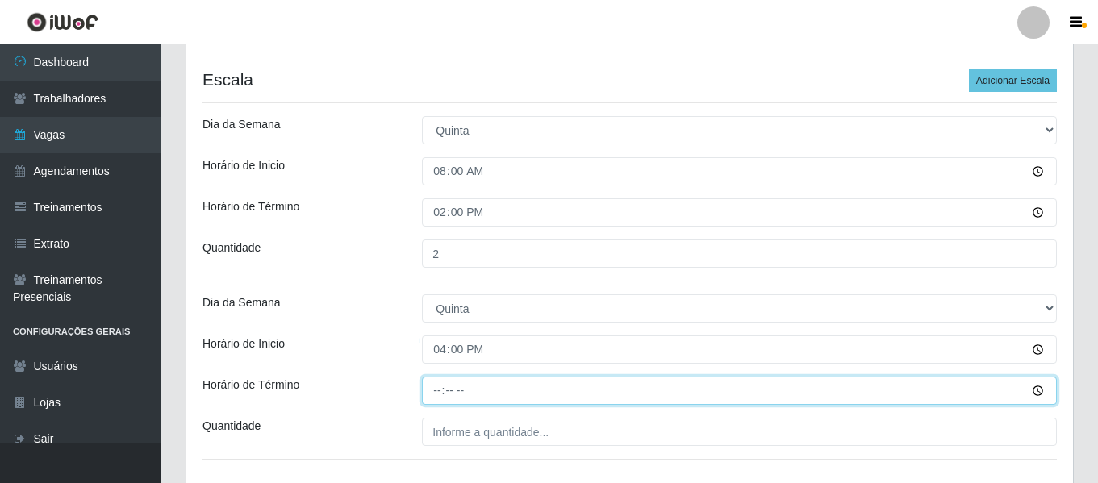
click at [449, 387] on input "Horário de Término" at bounding box center [739, 391] width 635 height 28
click at [442, 391] on input "Horário de Término" at bounding box center [739, 391] width 635 height 28
type input "22:00"
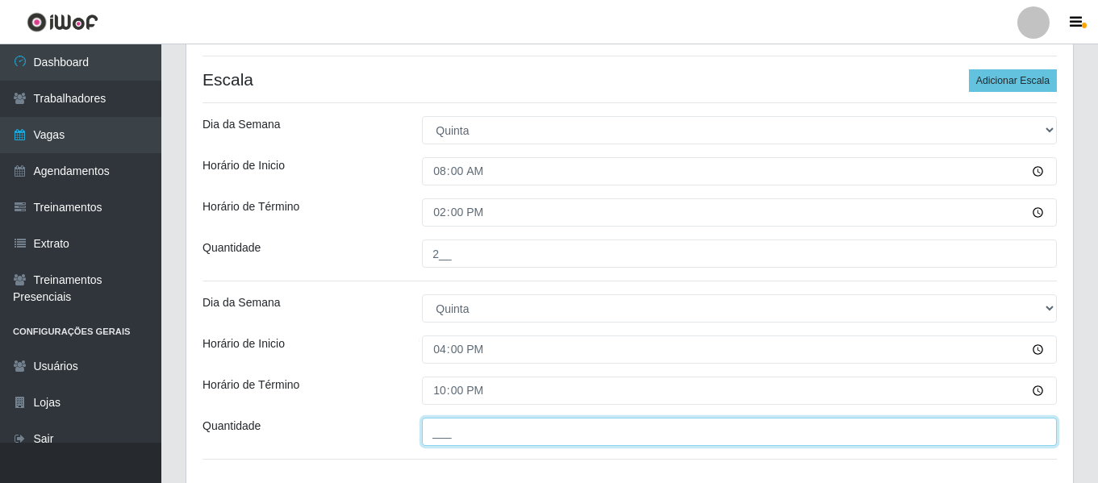
click at [444, 436] on input "___" at bounding box center [739, 432] width 635 height 28
type input "2__"
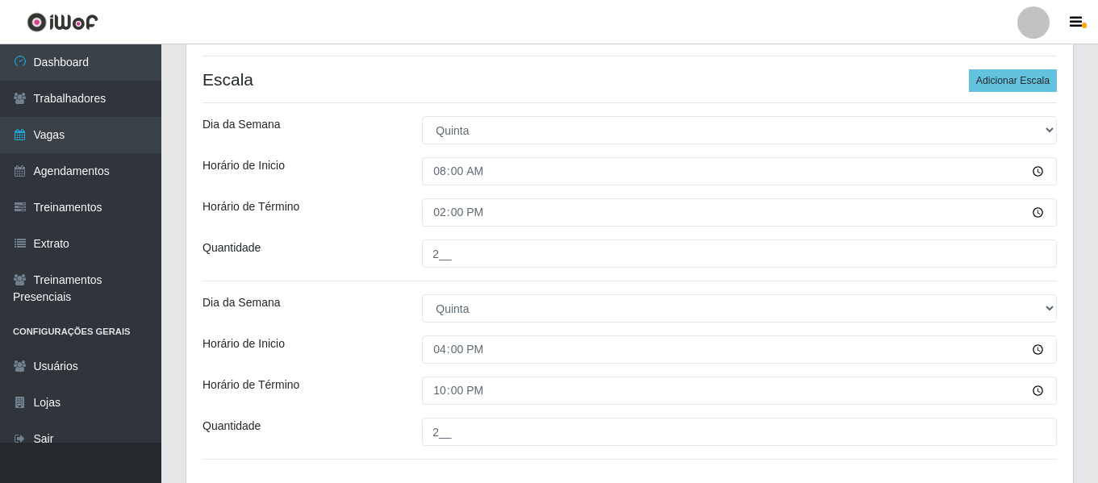
click at [352, 328] on div "Loja Supermercado Manaira Função [Selecione...] ASG ASG + ASG ++ Embalador Emba…" at bounding box center [629, 137] width 887 height 703
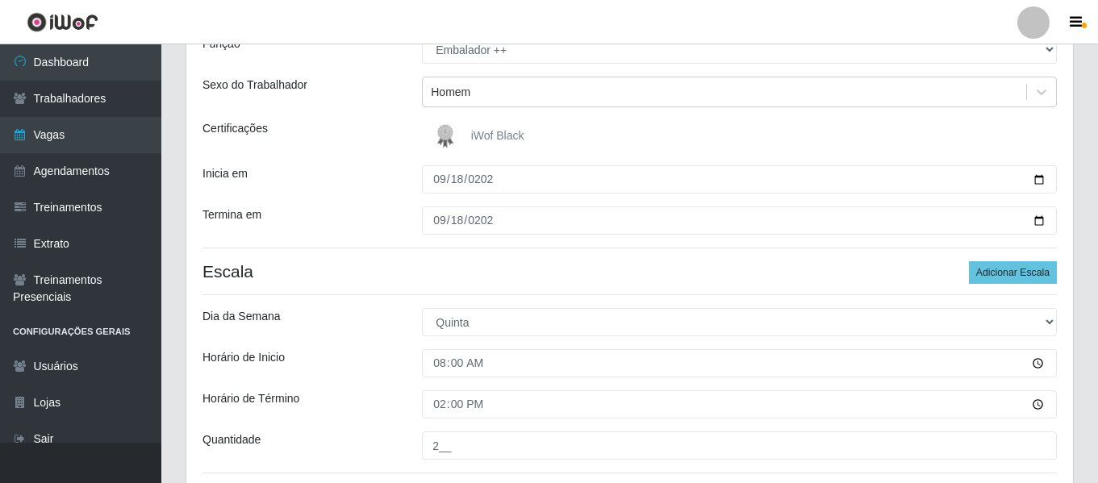
scroll to position [467, 0]
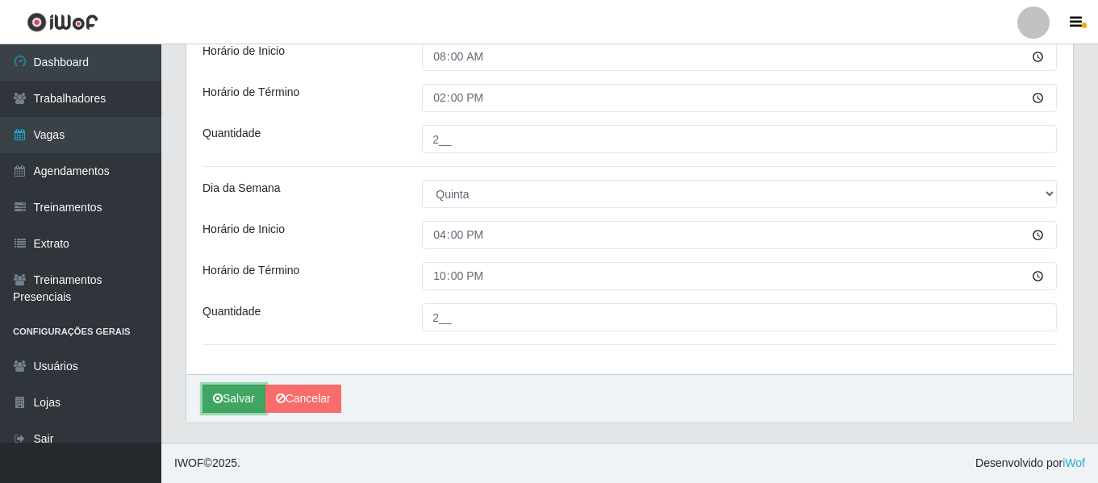
click at [233, 397] on button "Salvar" at bounding box center [234, 399] width 63 height 28
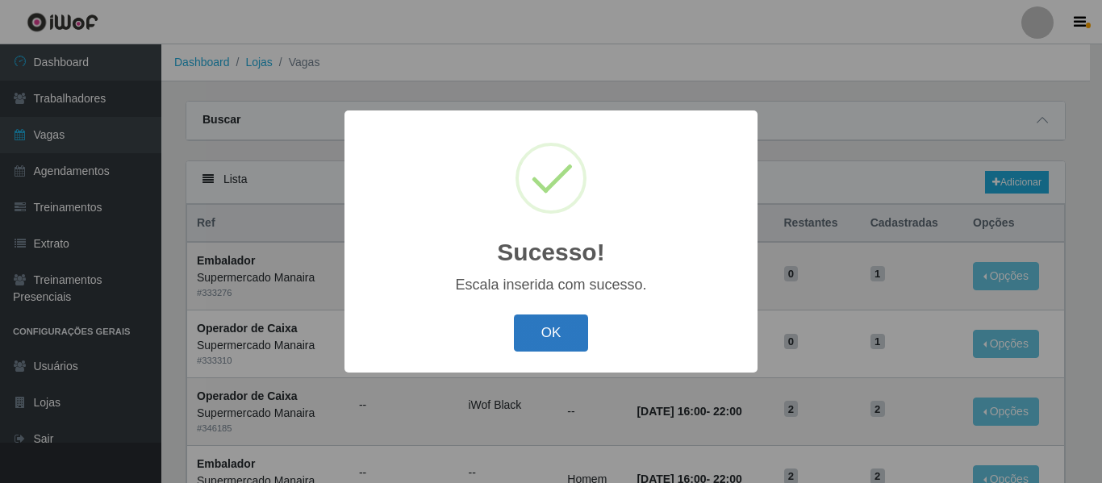
click at [560, 337] on button "OK" at bounding box center [551, 334] width 75 height 38
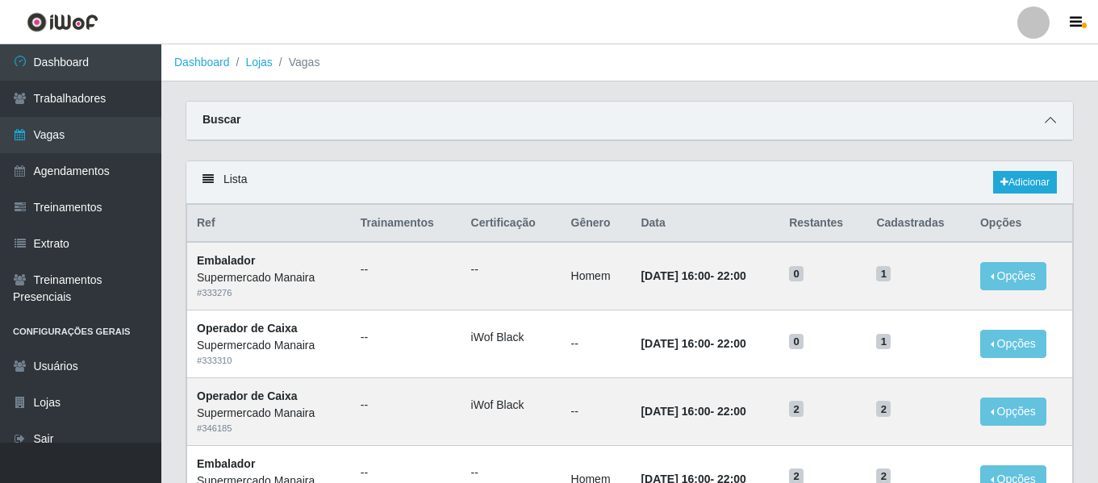
click at [1051, 126] on icon at bounding box center [1050, 120] width 11 height 11
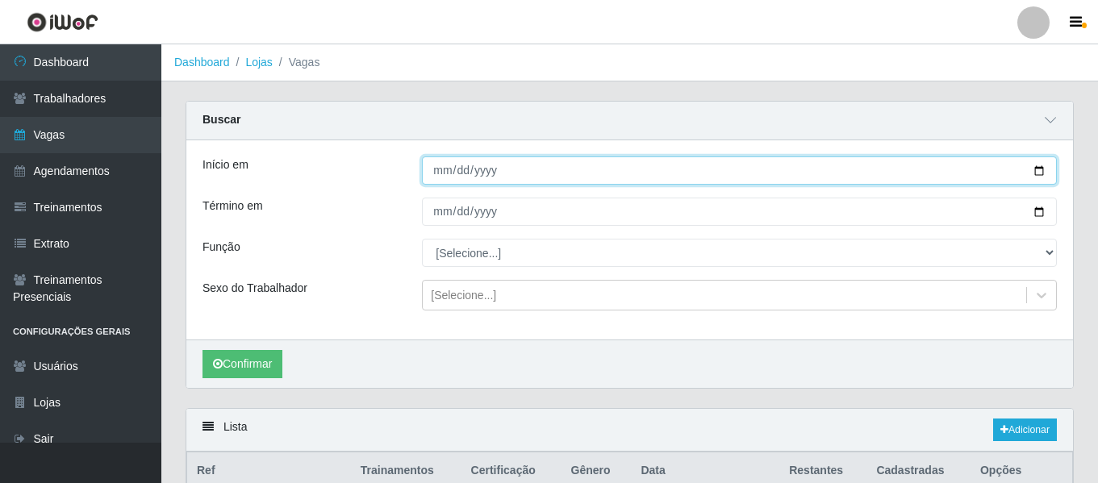
click at [433, 178] on input "2025-09-19" at bounding box center [739, 171] width 635 height 28
type input "2025-09-18"
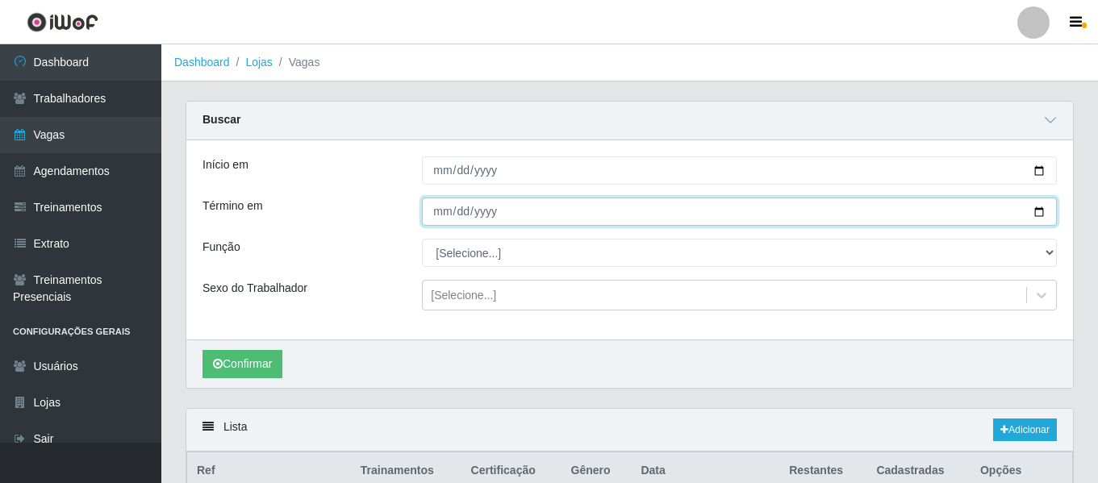
click at [440, 211] on input "2025-09-19" at bounding box center [739, 212] width 635 height 28
type input "2025-09-18"
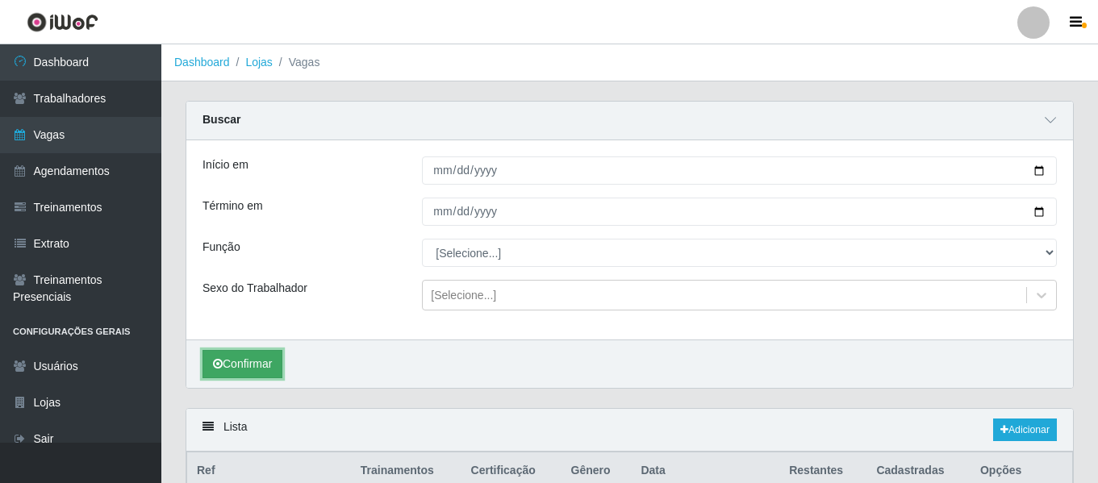
click at [267, 362] on button "Confirmar" at bounding box center [243, 364] width 80 height 28
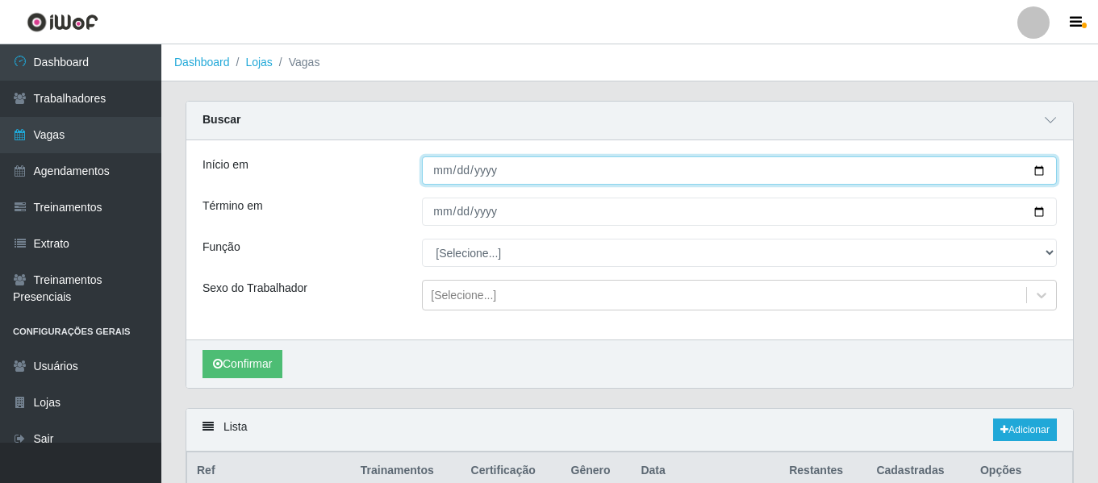
click at [441, 170] on input "2025-09-18" at bounding box center [739, 171] width 635 height 28
type input "2025-09-22"
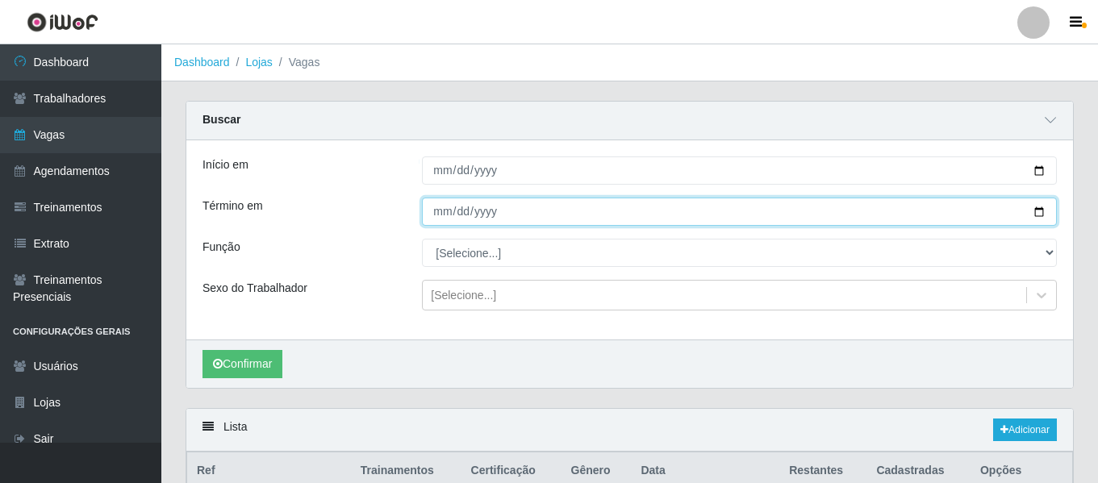
click at [441, 211] on input "2025-09-18" at bounding box center [739, 212] width 635 height 28
type input "2025-09-28"
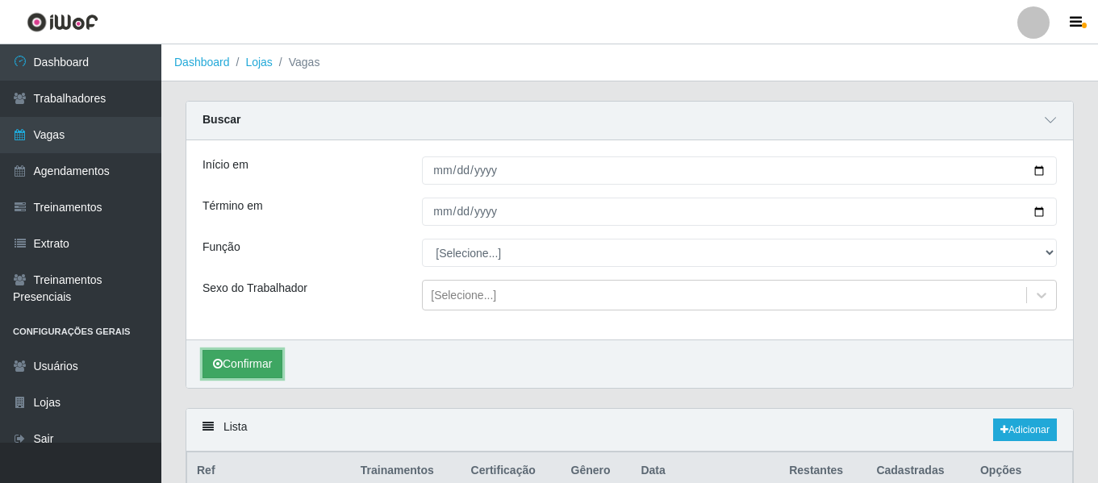
click at [263, 370] on button "Confirmar" at bounding box center [243, 364] width 80 height 28
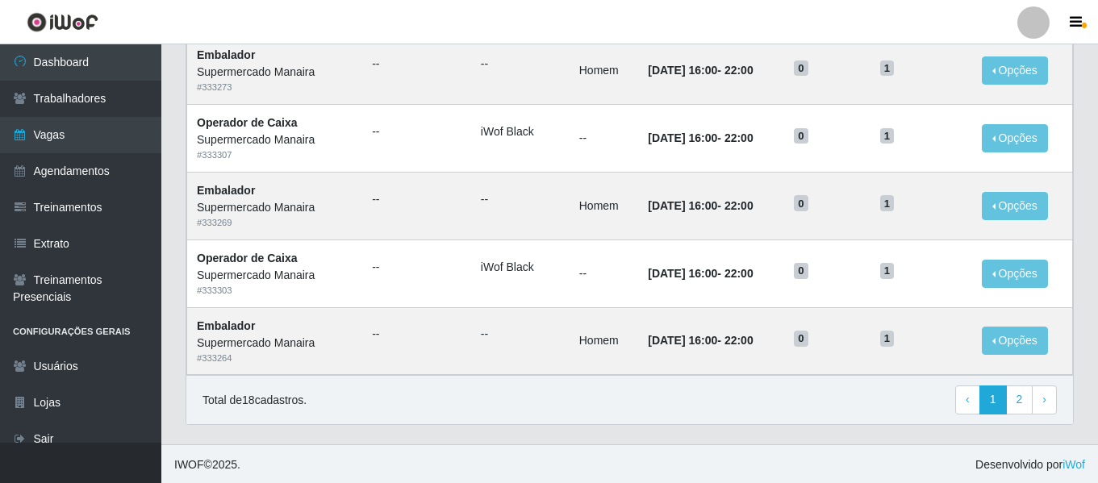
scroll to position [1132, 0]
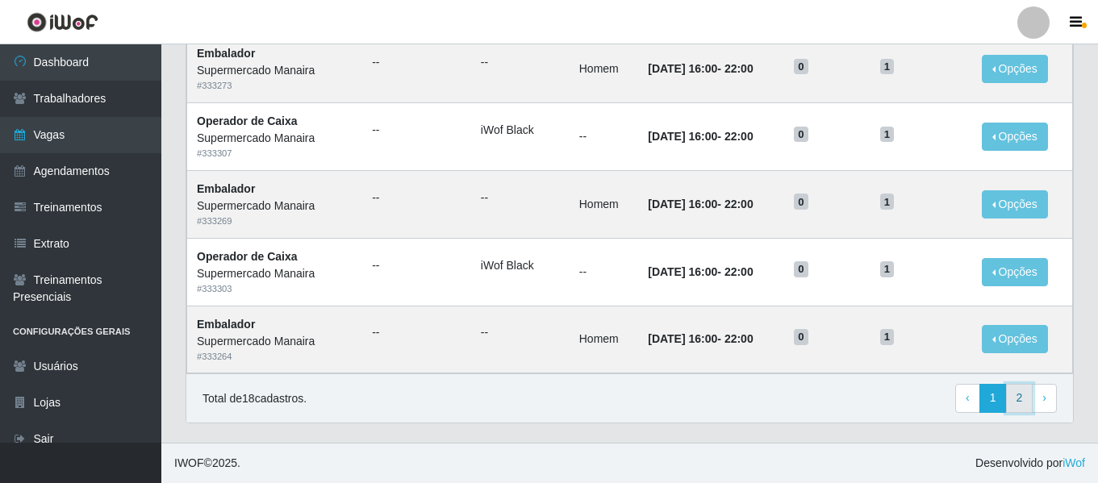
click at [1022, 402] on link "2" at bounding box center [1019, 398] width 27 height 29
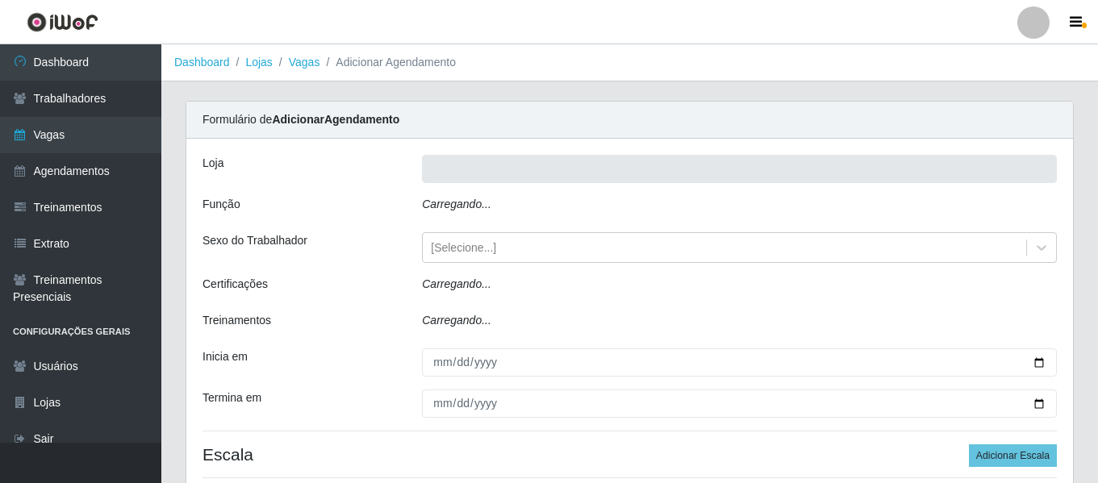
type input "Supermercado Manaira"
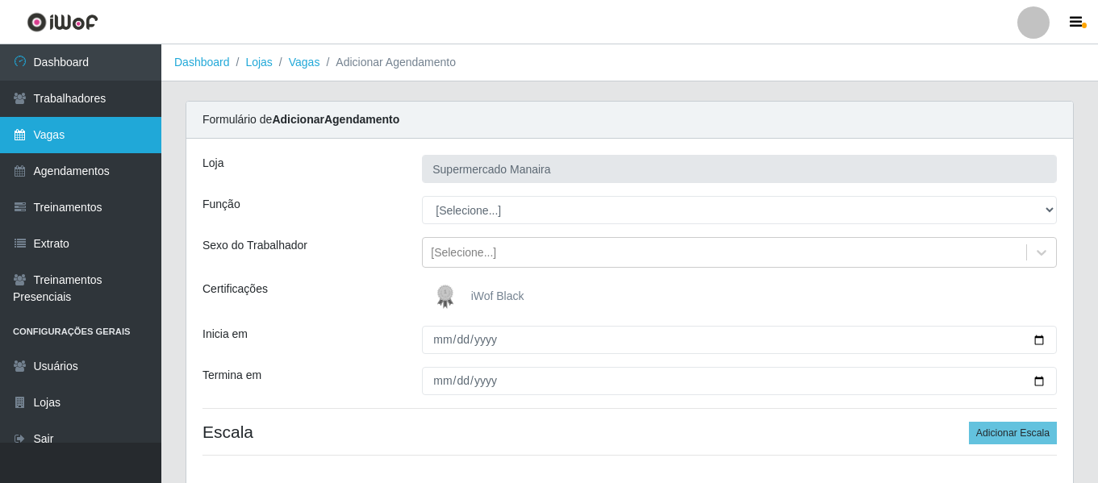
click at [112, 150] on link "Vagas" at bounding box center [80, 135] width 161 height 36
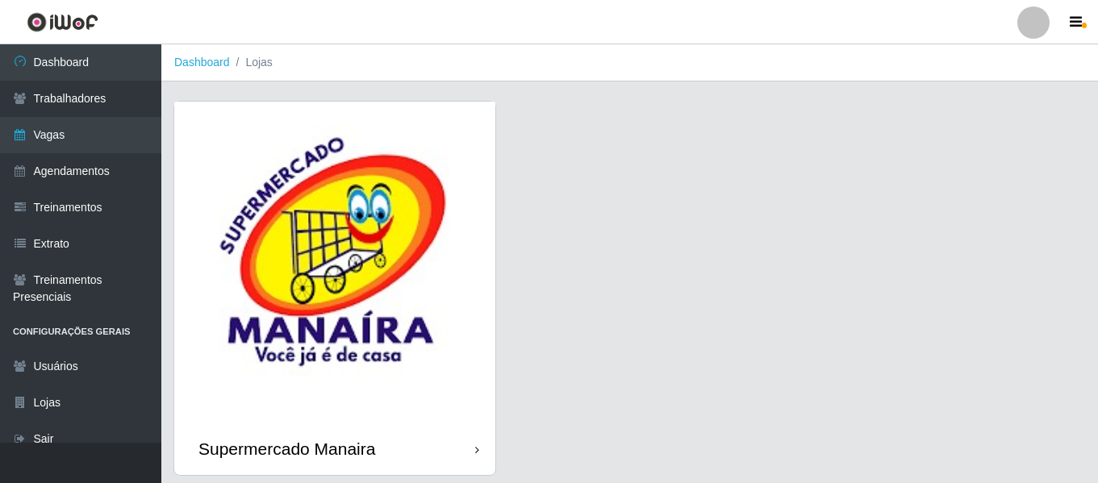
click at [230, 230] on img at bounding box center [334, 262] width 321 height 321
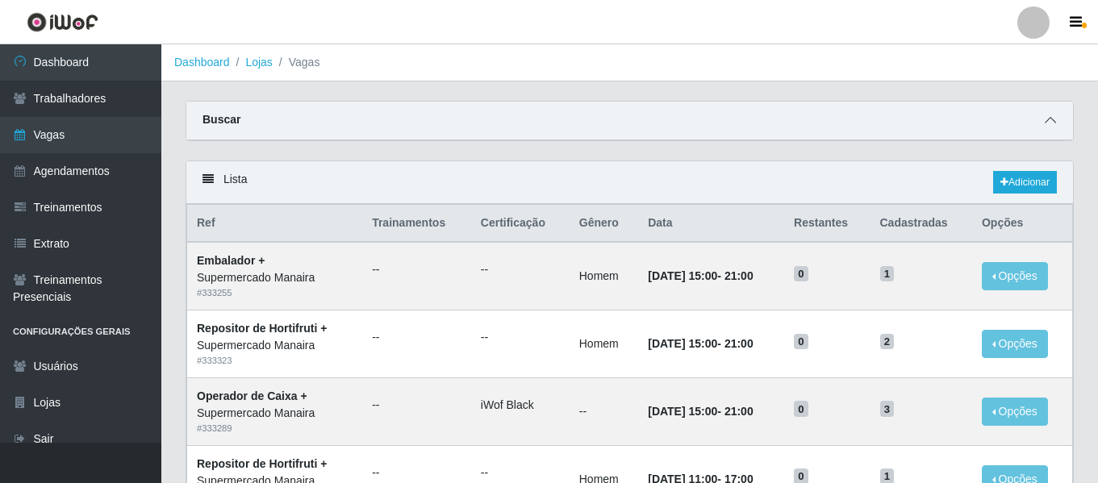
click at [1055, 119] on icon at bounding box center [1050, 120] width 11 height 11
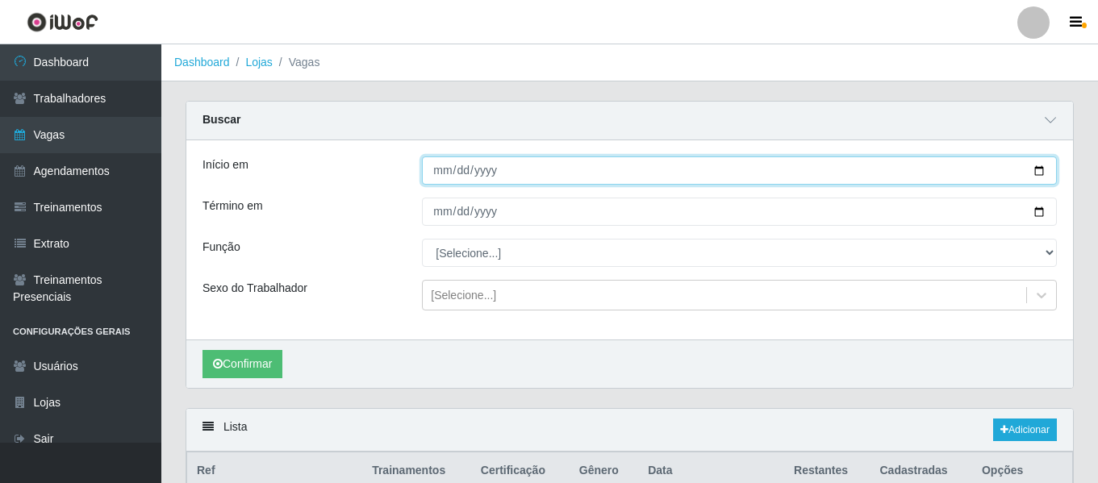
click at [447, 178] on input "Início em" at bounding box center [739, 171] width 635 height 28
type input "[DATE]"
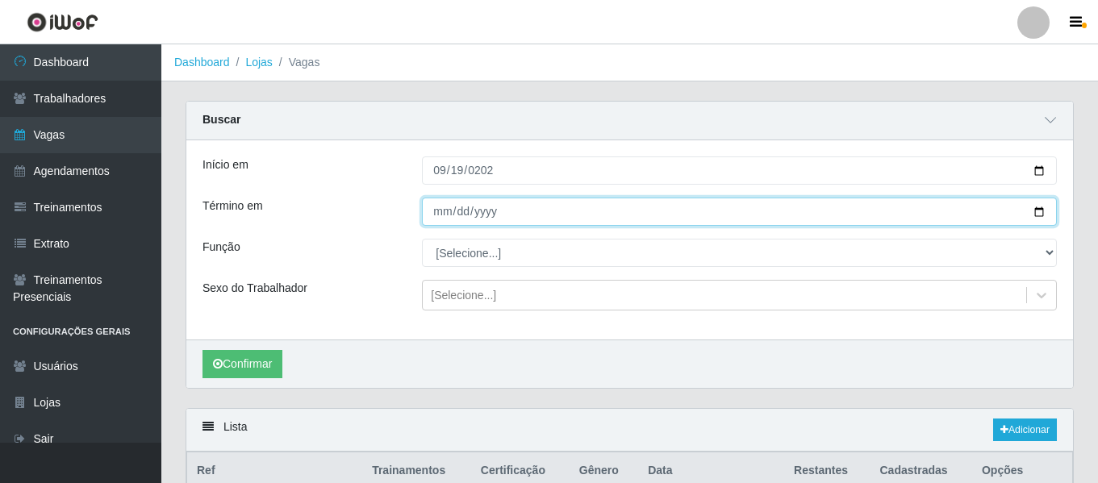
click at [441, 213] on input "Término em" at bounding box center [739, 212] width 635 height 28
type input "[DATE]"
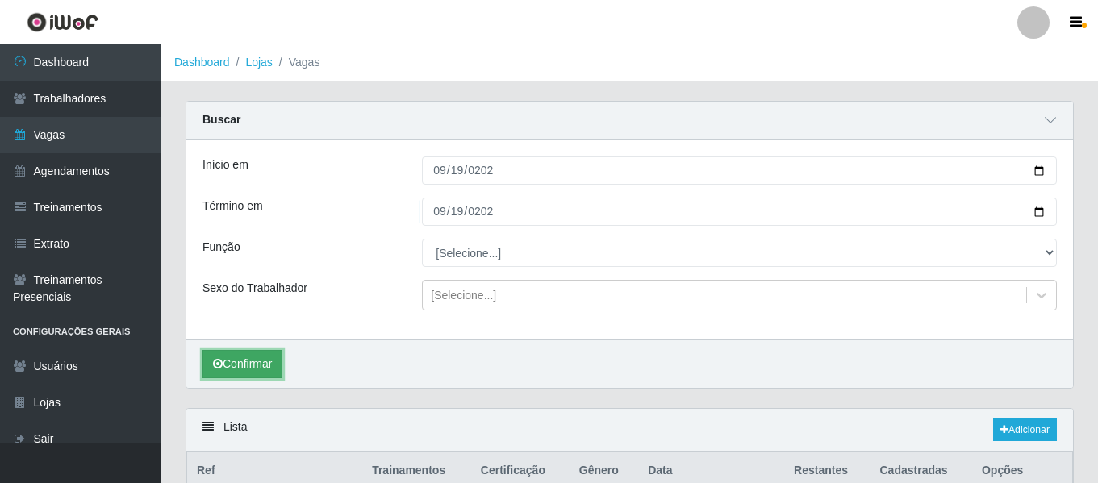
click at [257, 357] on button "Confirmar" at bounding box center [243, 364] width 80 height 28
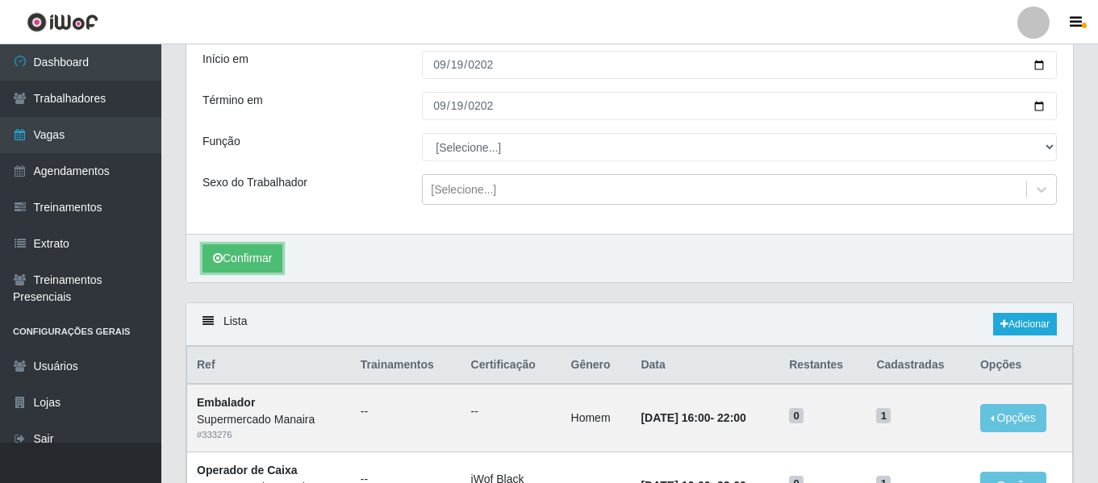
scroll to position [253, 0]
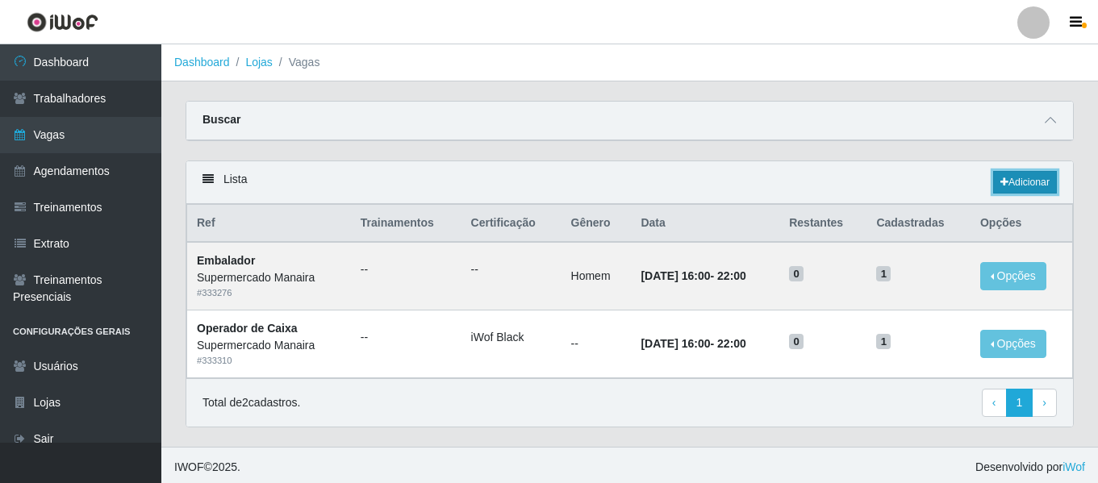
click at [1009, 182] on link "Adicionar" at bounding box center [1025, 182] width 64 height 23
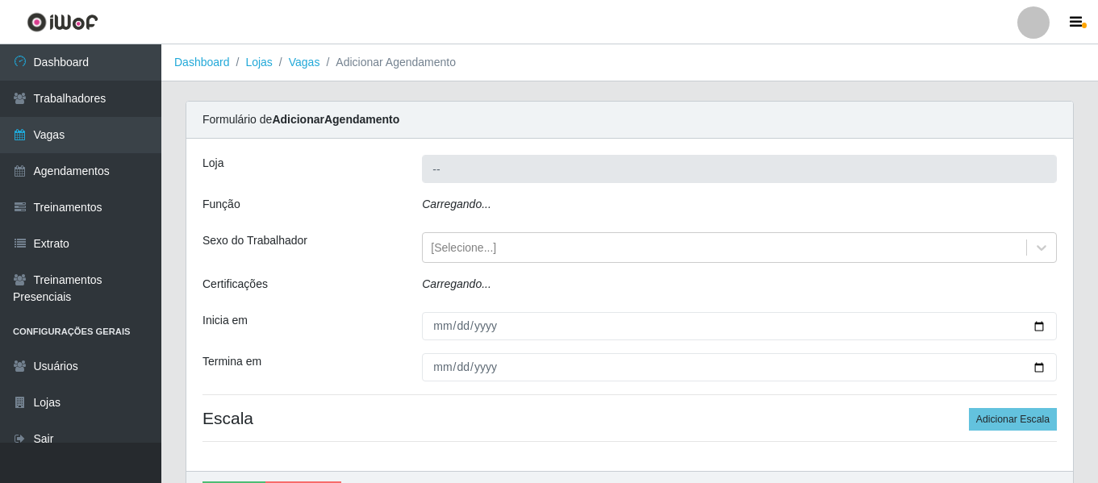
type input "Supermercado Manaira"
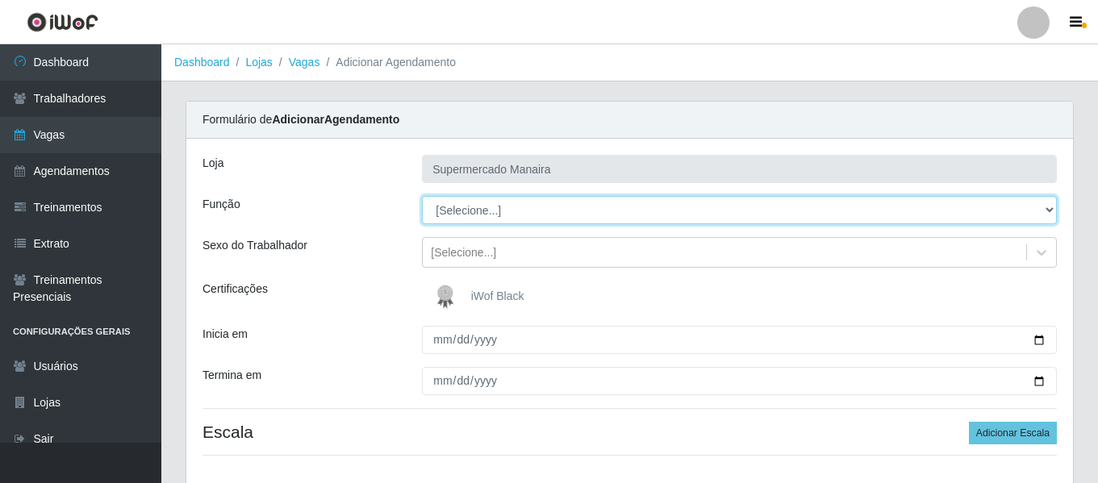
click at [482, 212] on select "[Selecione...] ASG ASG + ASG ++ Embalador Embalador + Embalador ++ Operador de …" at bounding box center [739, 210] width 635 height 28
click at [422, 196] on select "[Selecione...] ASG ASG + ASG ++ Embalador Embalador + Embalador ++ Operador de …" at bounding box center [739, 210] width 635 height 28
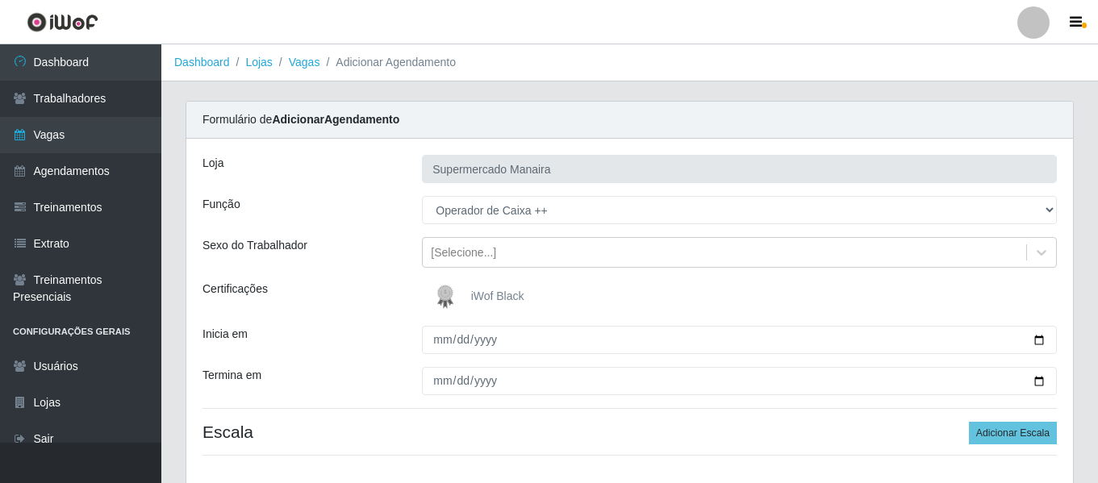
click at [444, 299] on img at bounding box center [448, 297] width 39 height 32
click at [0, 0] on input "iWof Black" at bounding box center [0, 0] width 0 height 0
click at [436, 358] on div "Loja Supermercado Manaira Função [Selecione...] ASG ASG + ASG ++ Embalador Emba…" at bounding box center [629, 312] width 887 height 346
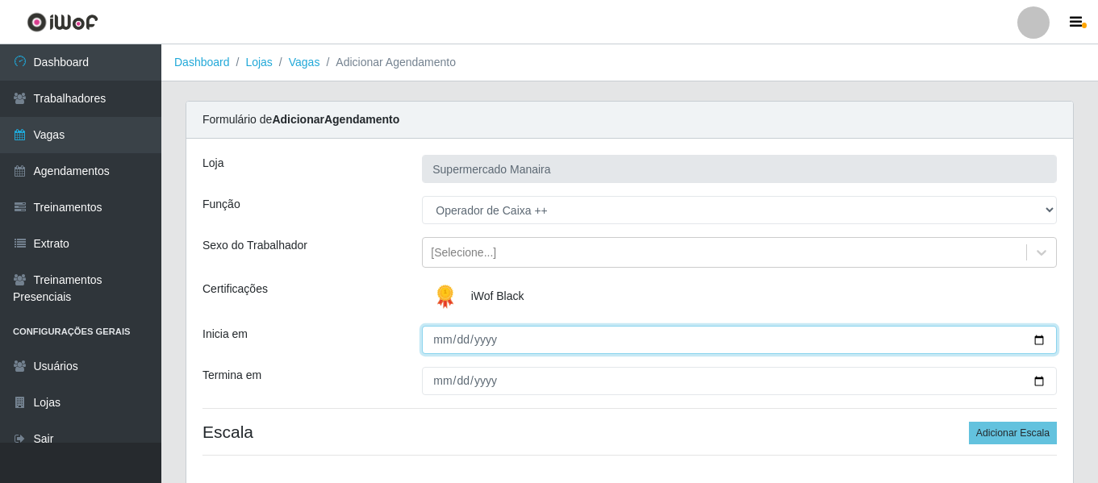
click at [440, 345] on input "Inicia em" at bounding box center [739, 340] width 635 height 28
click at [440, 343] on input "Inicia em" at bounding box center [739, 340] width 635 height 28
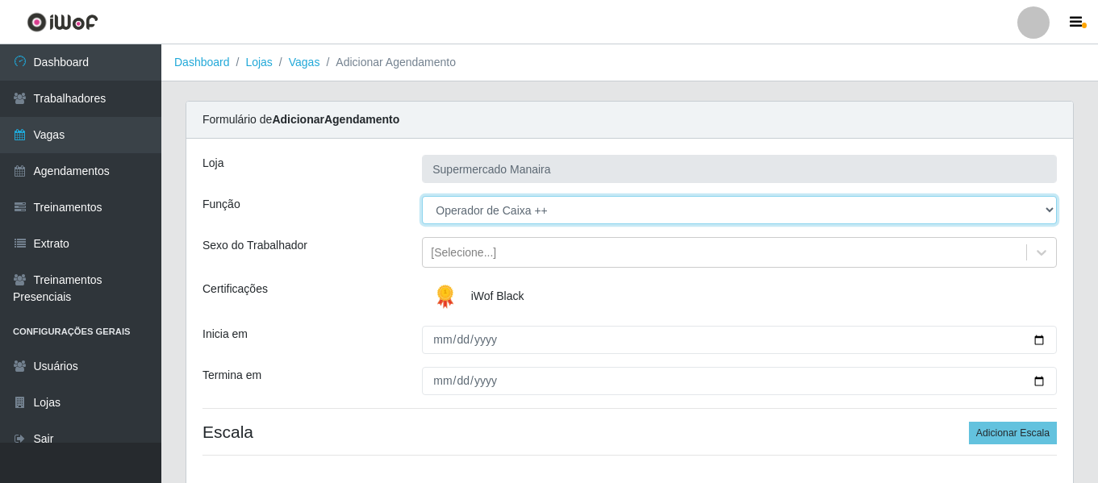
click at [521, 219] on select "[Selecione...] ASG ASG + ASG ++ Embalador Embalador + Embalador ++ Operador de …" at bounding box center [739, 210] width 635 height 28
select select "72"
click at [422, 196] on select "[Selecione...] ASG ASG + ASG ++ Embalador Embalador + Embalador ++ Operador de …" at bounding box center [739, 210] width 635 height 28
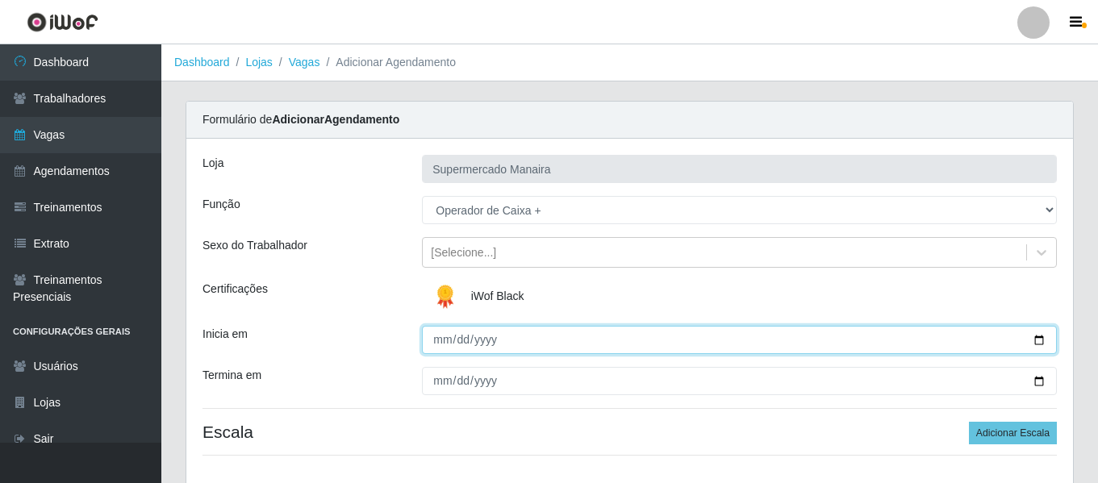
click at [441, 339] on input "Inicia em" at bounding box center [739, 340] width 635 height 28
type input "2025-09-20"
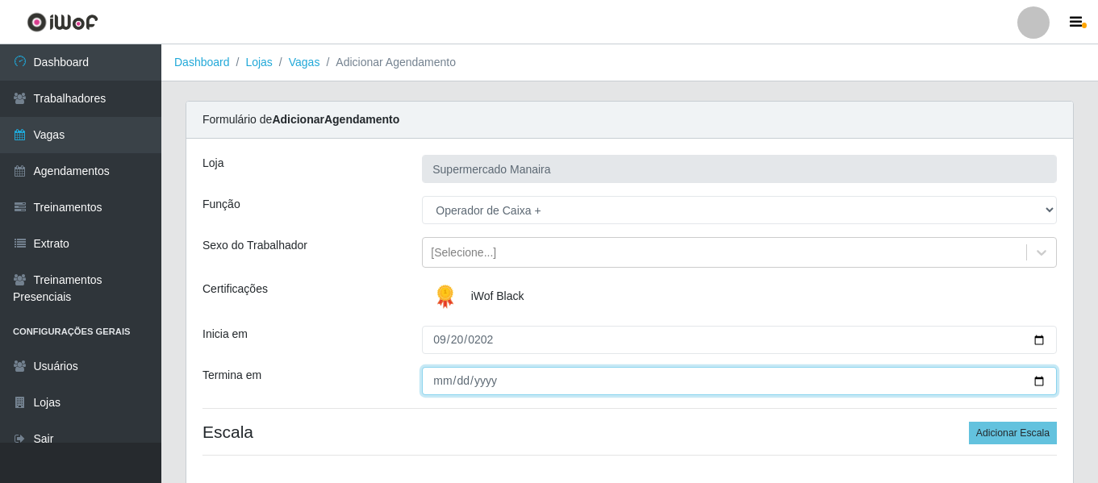
click at [435, 380] on input "Termina em" at bounding box center [739, 381] width 635 height 28
type input "2025-09-20"
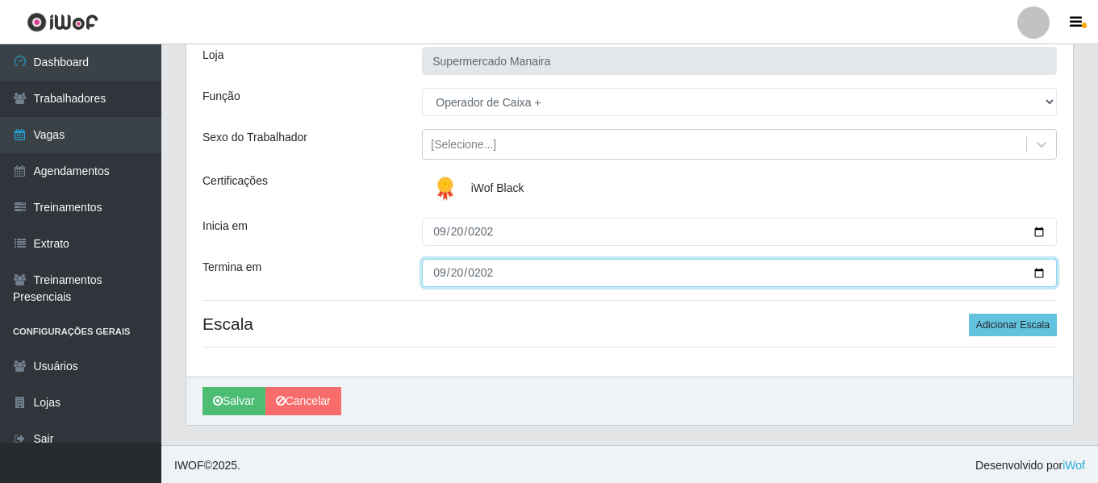
scroll to position [111, 0]
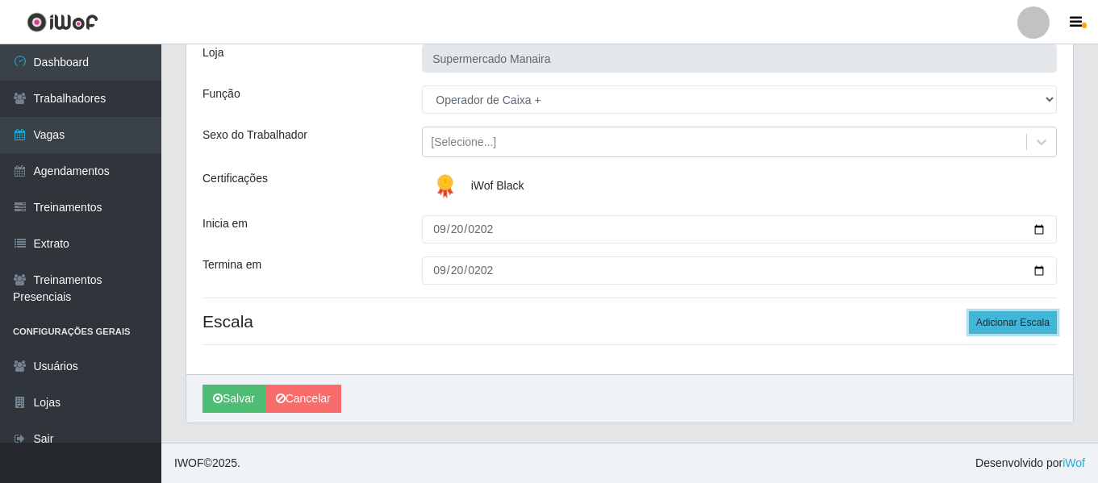
click at [1026, 320] on button "Adicionar Escala" at bounding box center [1013, 322] width 88 height 23
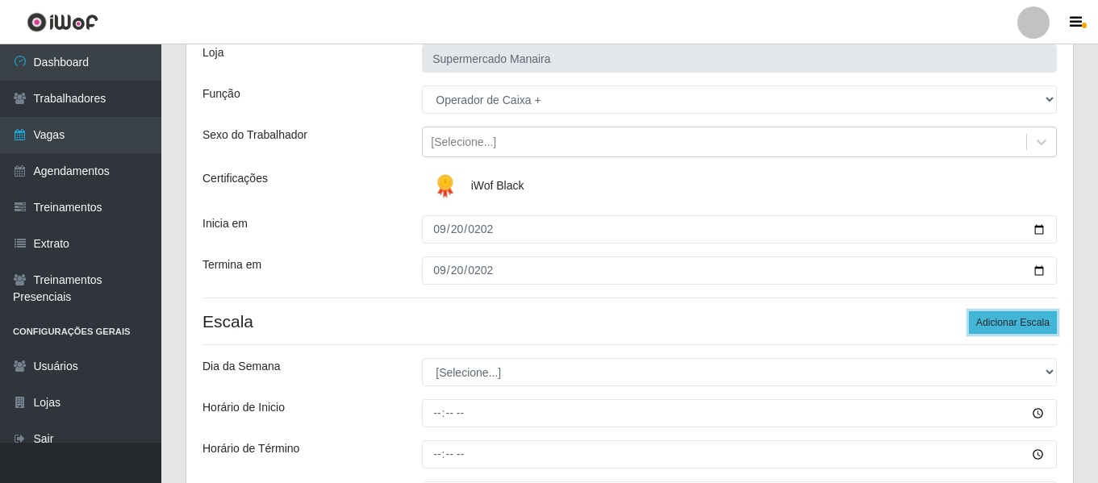
click at [1026, 320] on button "Adicionar Escala" at bounding box center [1013, 322] width 88 height 23
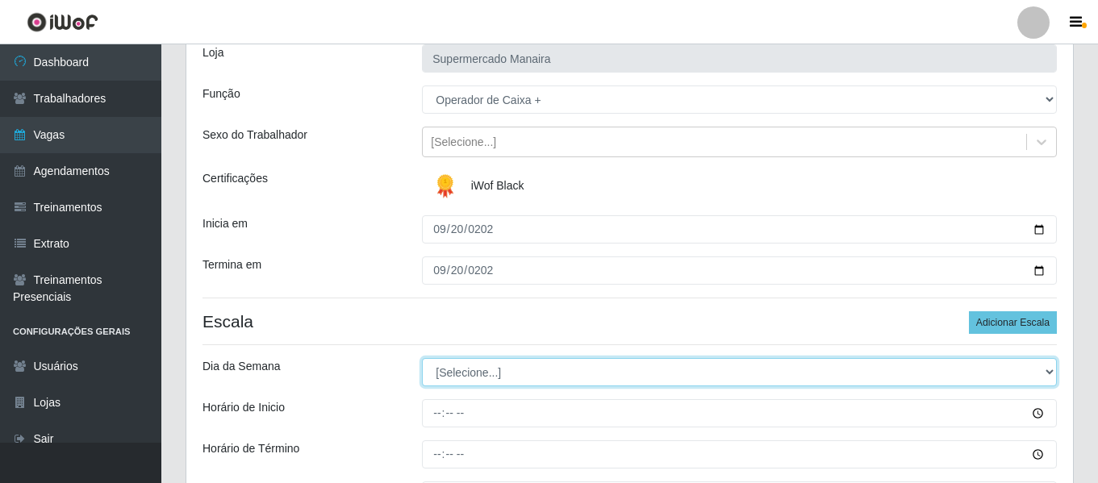
click at [480, 375] on select "[Selecione...] Segunda Terça Quarta Quinta Sexta Sábado Domingo" at bounding box center [739, 372] width 635 height 28
select select "6"
click at [422, 358] on select "[Selecione...] Segunda Terça Quarta Quinta Sexta Sábado Domingo" at bounding box center [739, 372] width 635 height 28
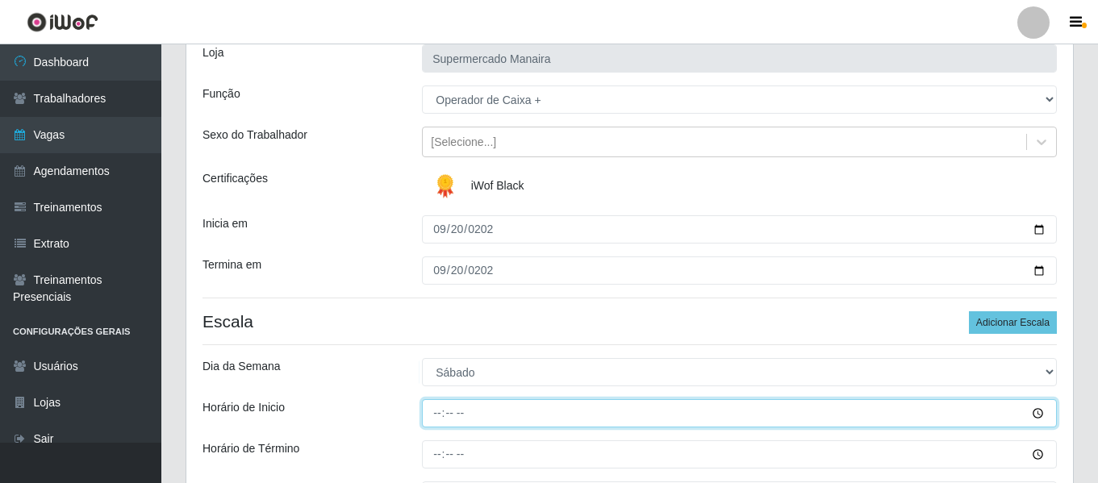
click at [424, 420] on input "Horário de Inicio" at bounding box center [739, 413] width 635 height 28
type input "08:20"
type input "08:00"
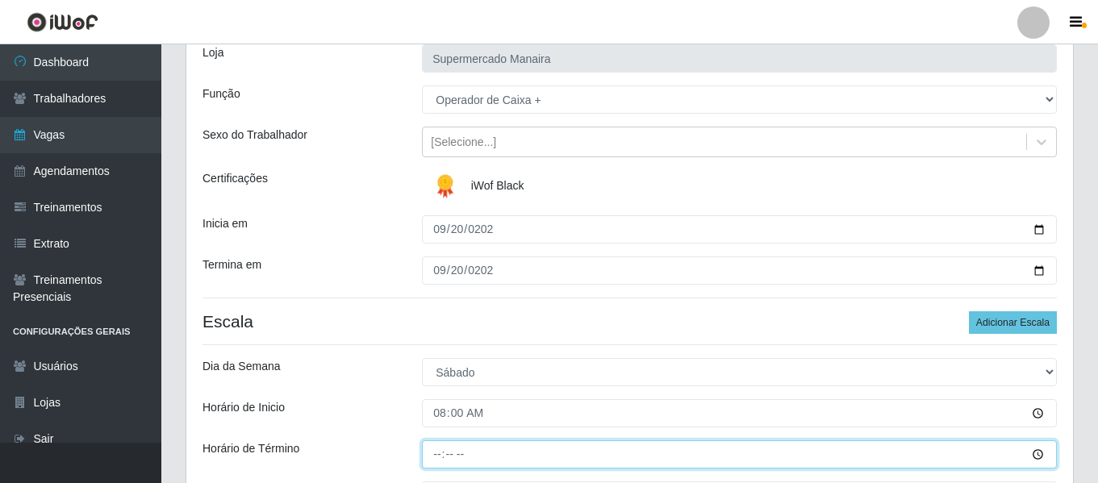
click at [449, 454] on input "Horário de Término" at bounding box center [739, 455] width 635 height 28
click at [441, 454] on input "Horário de Término" at bounding box center [739, 455] width 635 height 28
type input "14:00"
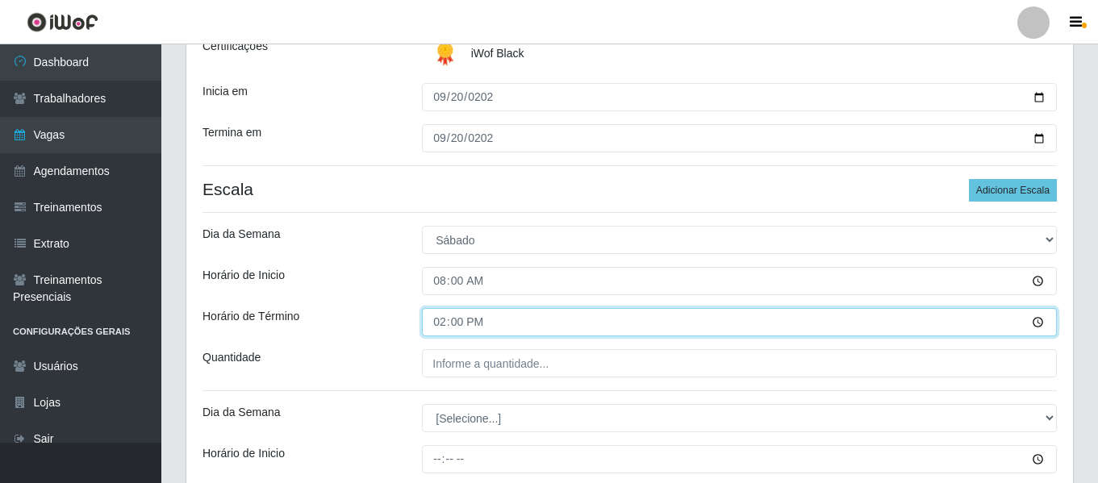
scroll to position [272, 0]
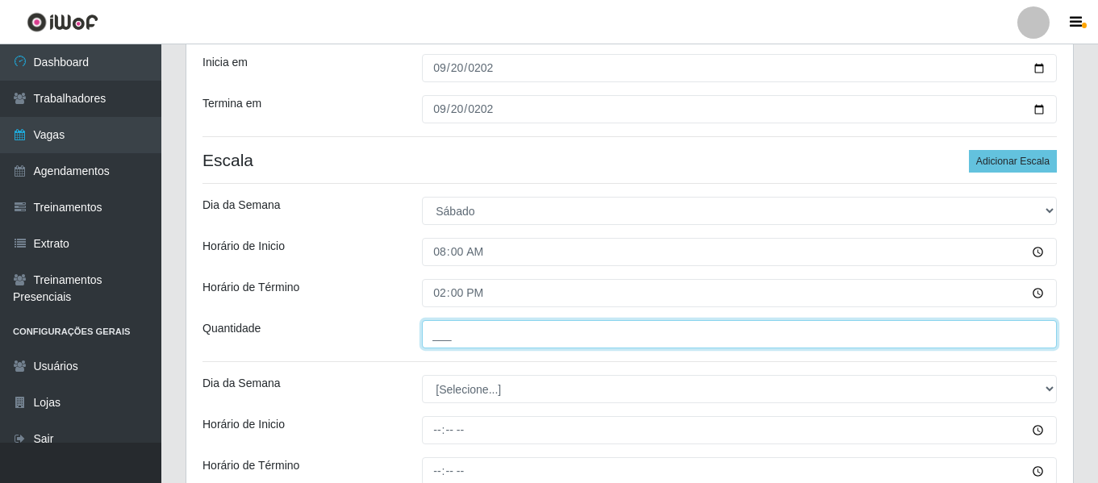
click at [465, 337] on input "___" at bounding box center [739, 334] width 635 height 28
type input "2__"
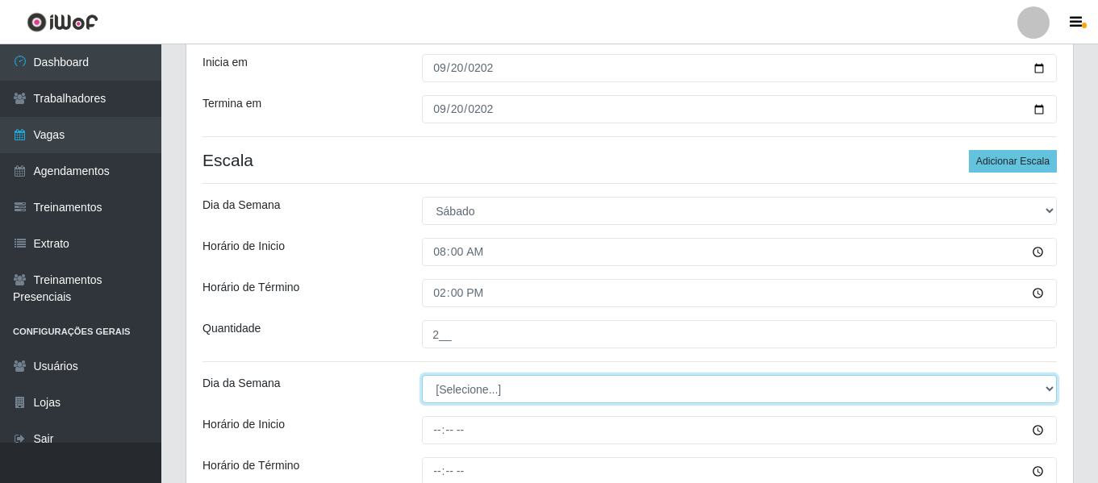
click at [487, 378] on select "[Selecione...] Segunda Terça Quarta Quinta Sexta Sábado Domingo" at bounding box center [739, 389] width 635 height 28
select select "6"
click at [422, 375] on select "[Selecione...] Segunda Terça Quarta Quinta Sexta Sábado Domingo" at bounding box center [739, 389] width 635 height 28
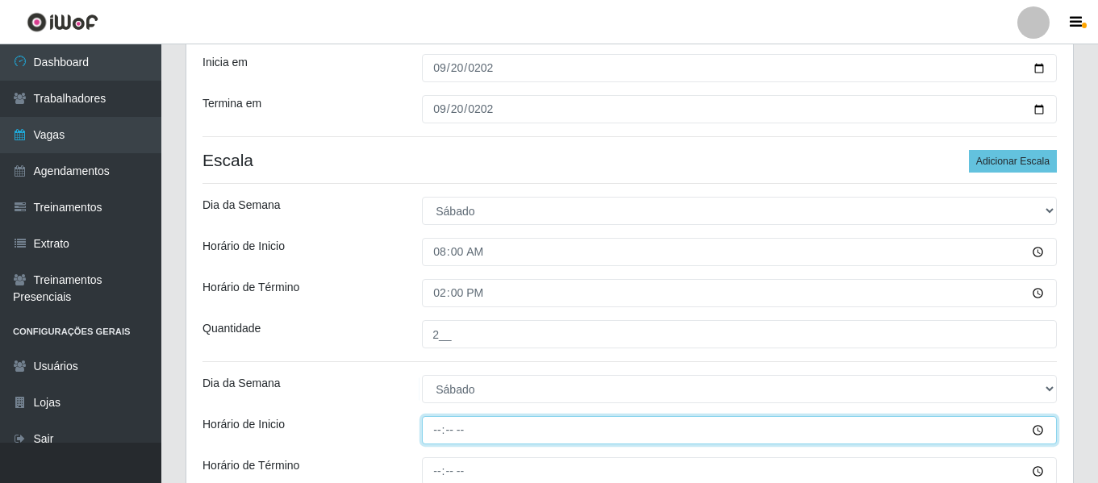
click at [430, 429] on input "Horário de Inicio" at bounding box center [739, 430] width 635 height 28
type input "16:00"
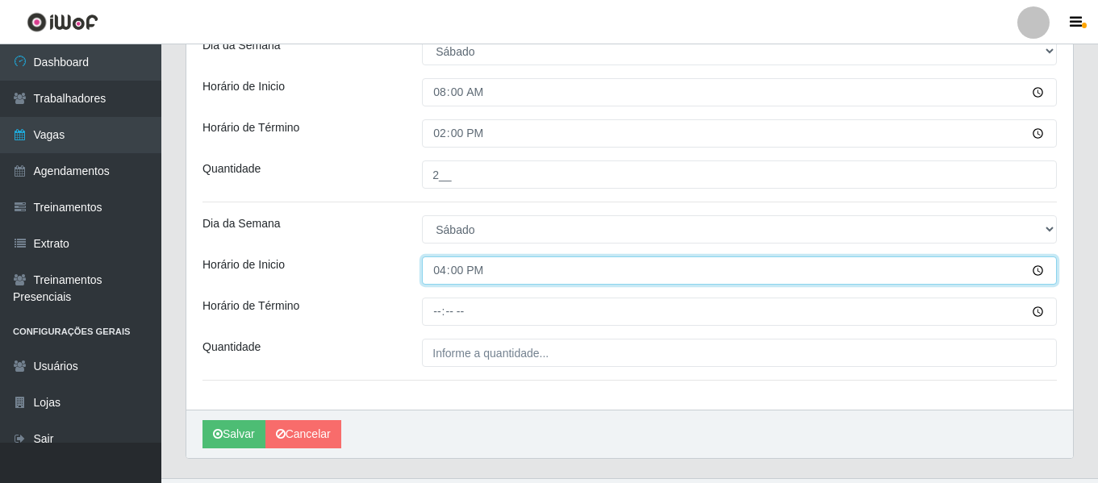
scroll to position [433, 0]
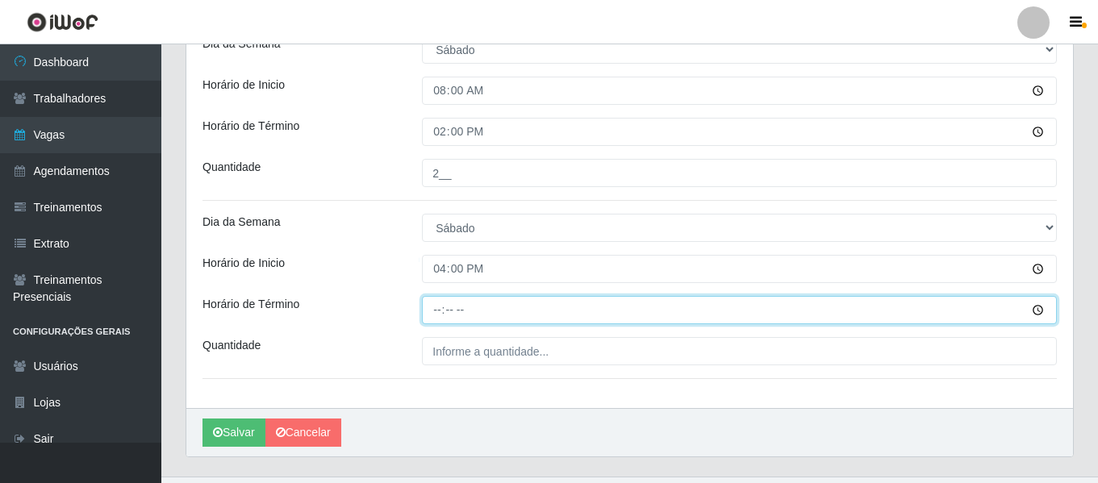
click at [432, 321] on input "Horário de Término" at bounding box center [739, 310] width 635 height 28
type input "22:00"
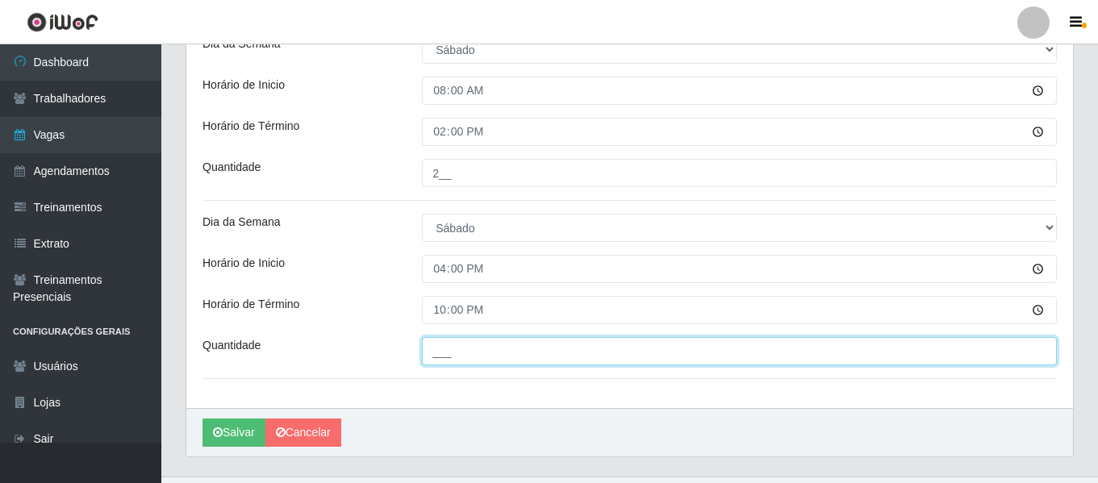
click at [445, 348] on input "___" at bounding box center [739, 351] width 635 height 28
type input "2__"
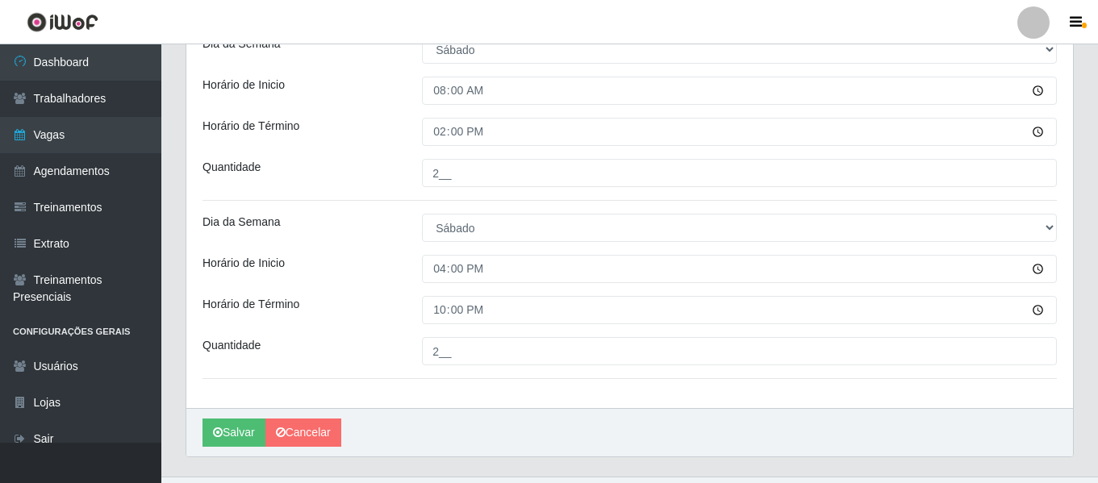
click at [349, 261] on div "Horário de Inicio" at bounding box center [299, 269] width 219 height 28
click at [234, 430] on button "Salvar" at bounding box center [234, 433] width 63 height 28
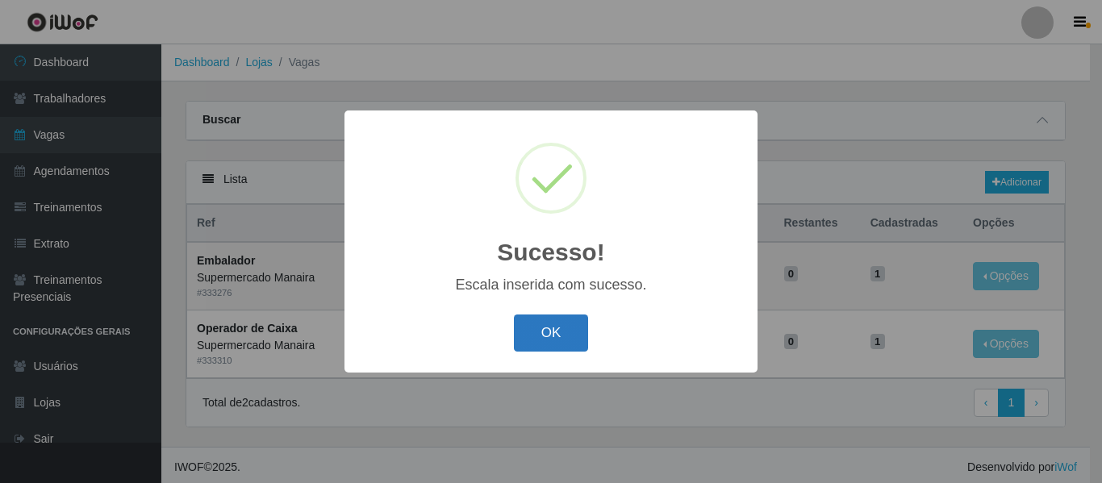
click at [556, 332] on button "OK" at bounding box center [551, 334] width 75 height 38
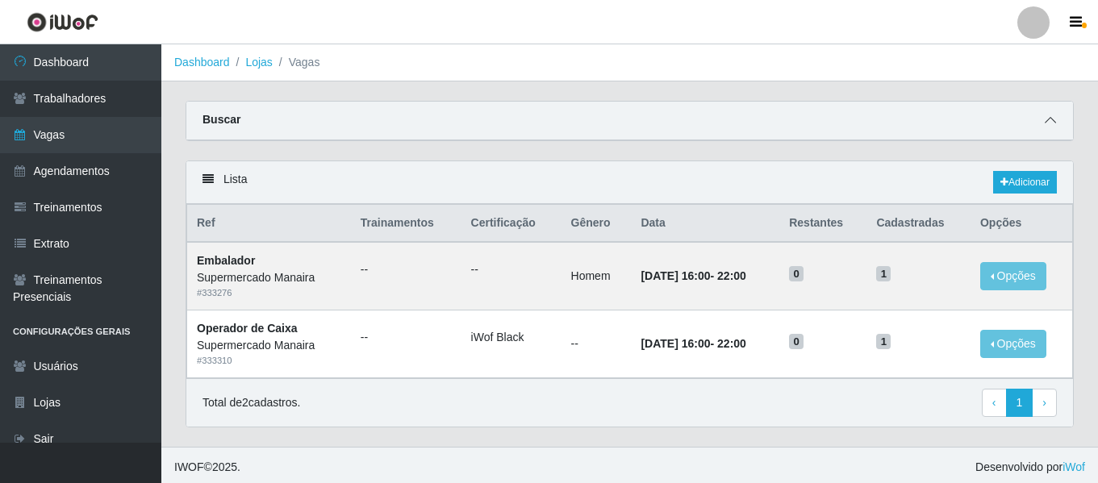
click at [1049, 120] on icon at bounding box center [1050, 120] width 11 height 11
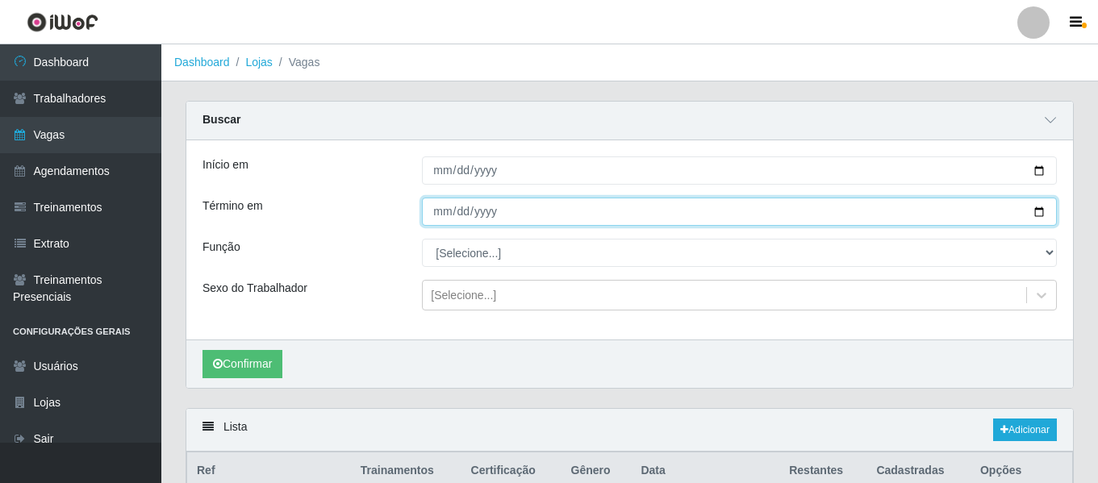
click at [446, 215] on input "2025-09-19" at bounding box center [739, 212] width 635 height 28
type input "2025-09-20"
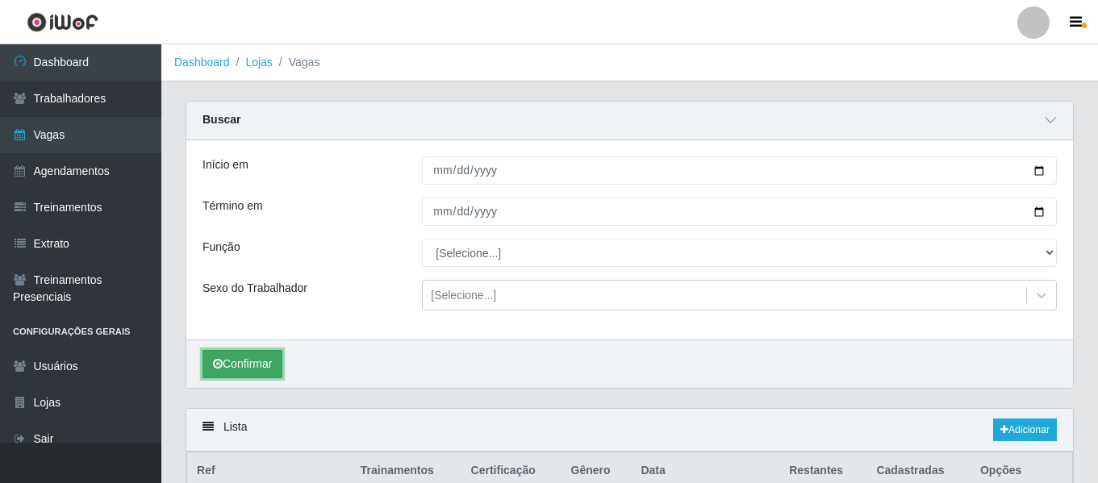
click at [247, 371] on button "Confirmar" at bounding box center [243, 364] width 80 height 28
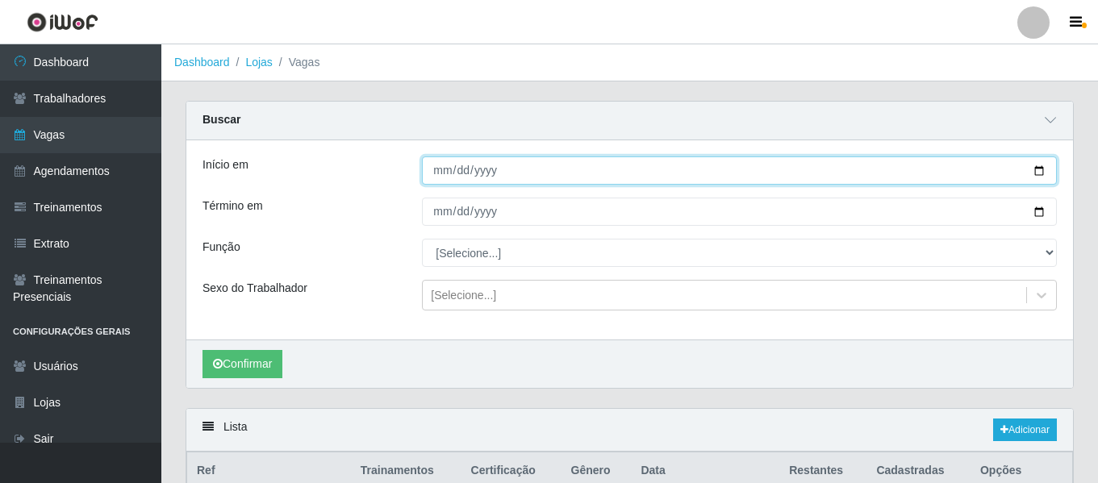
click at [445, 176] on input "2025-09-19" at bounding box center [739, 171] width 635 height 28
type input "2025-09-20"
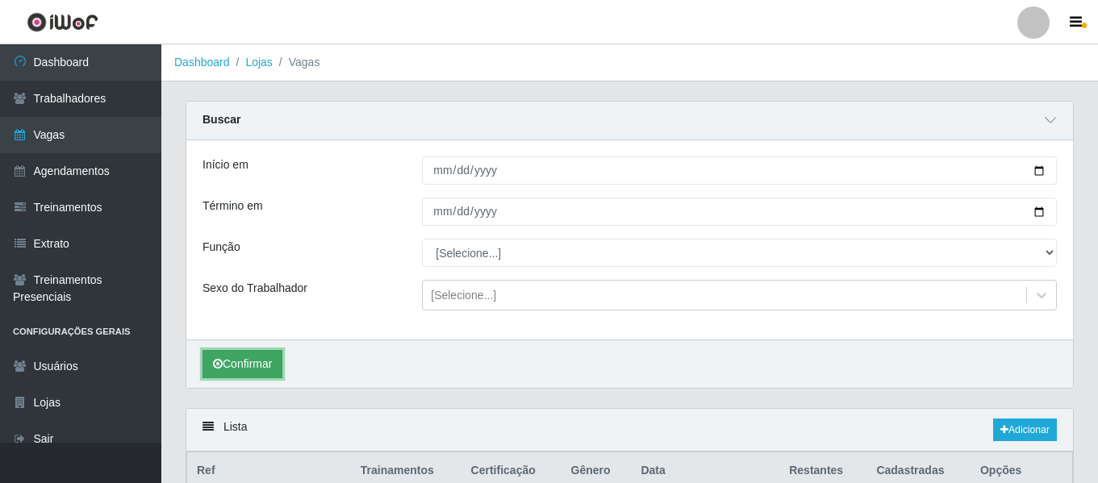
click at [247, 360] on button "Confirmar" at bounding box center [243, 364] width 80 height 28
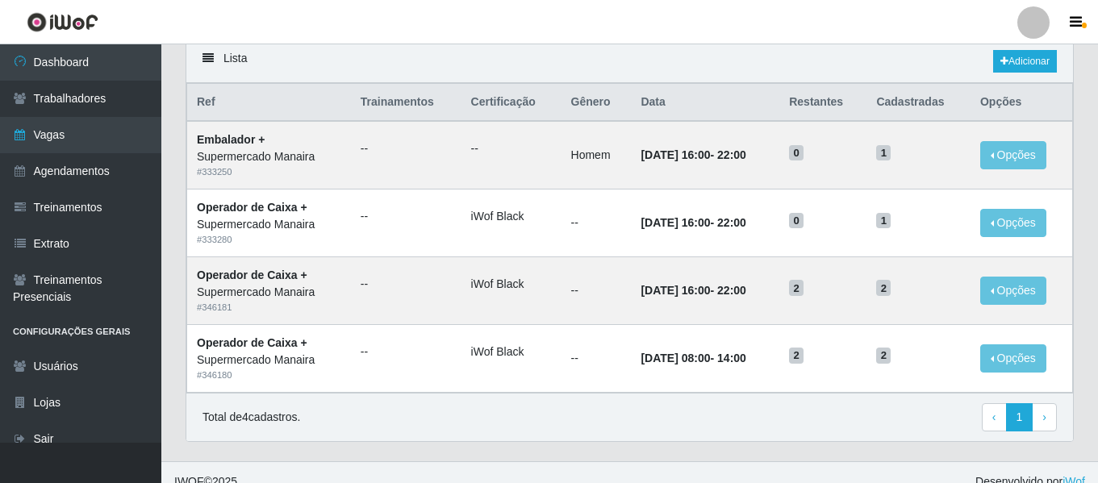
scroll to position [388, 0]
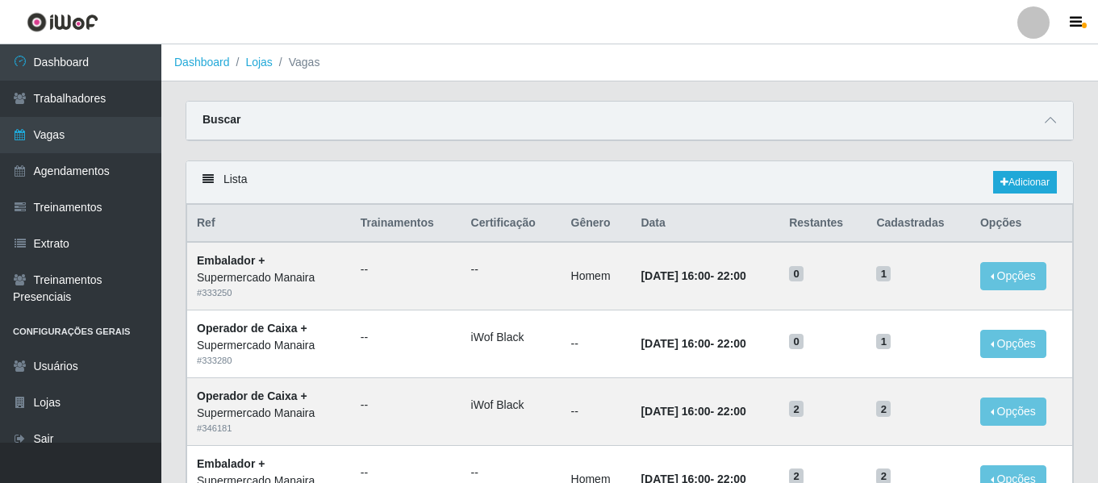
click at [1051, 132] on div "Buscar" at bounding box center [629, 121] width 887 height 39
drag, startPoint x: 1056, startPoint y: 107, endPoint x: 1051, endPoint y: 119, distance: 13.0
click at [1056, 107] on div "Buscar" at bounding box center [629, 121] width 887 height 39
drag, startPoint x: 1049, startPoint y: 124, endPoint x: 655, endPoint y: 98, distance: 394.6
click at [1048, 125] on icon at bounding box center [1050, 120] width 11 height 11
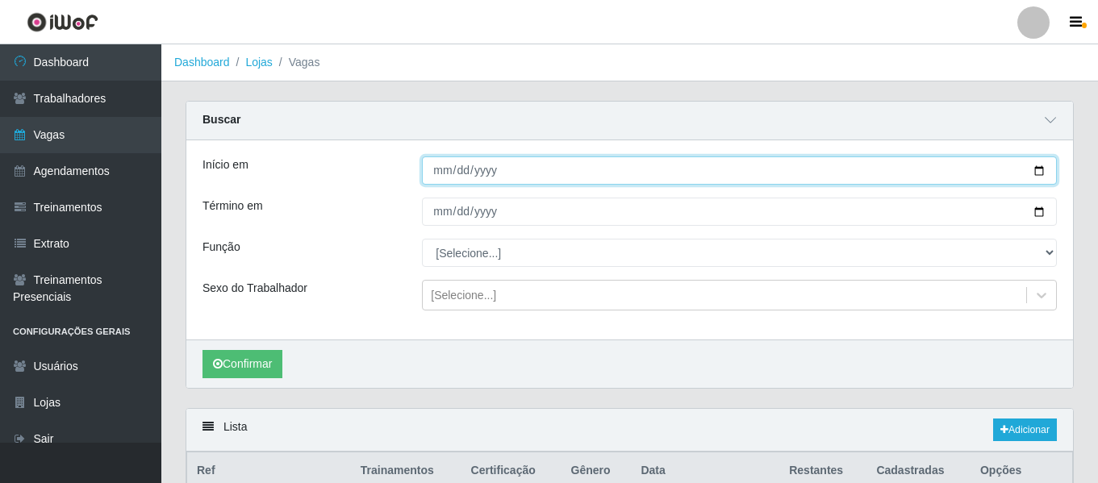
click at [440, 175] on input "2025-09-20" at bounding box center [739, 171] width 635 height 28
type input "2025-09-19"
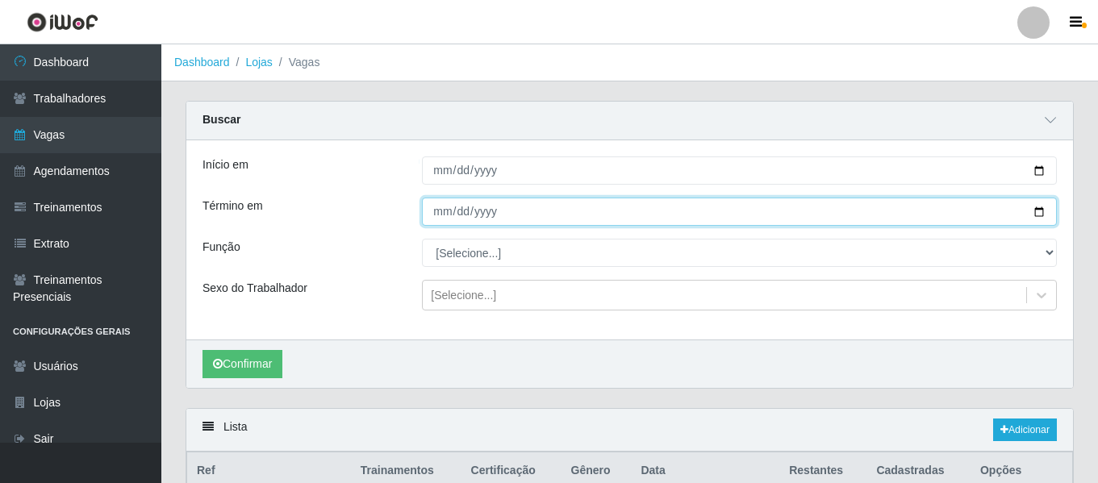
click at [424, 220] on input "2025-09-20" at bounding box center [739, 212] width 635 height 28
type input "2025-09-19"
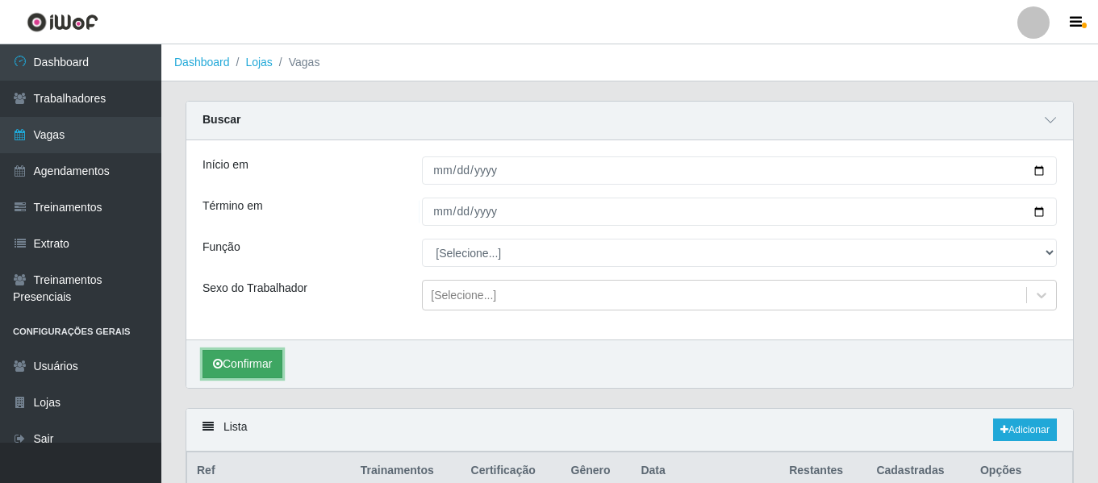
click at [244, 373] on button "Confirmar" at bounding box center [243, 364] width 80 height 28
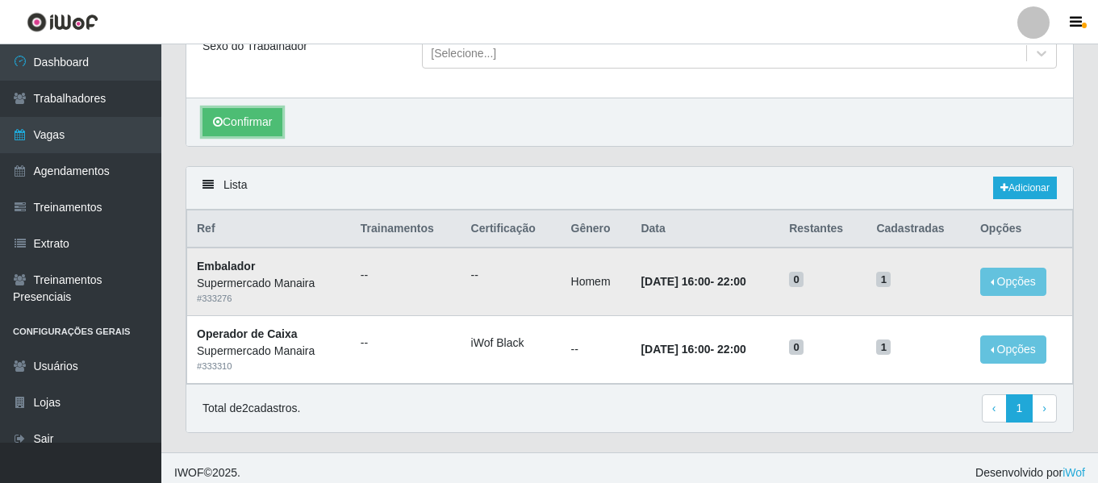
scroll to position [253, 0]
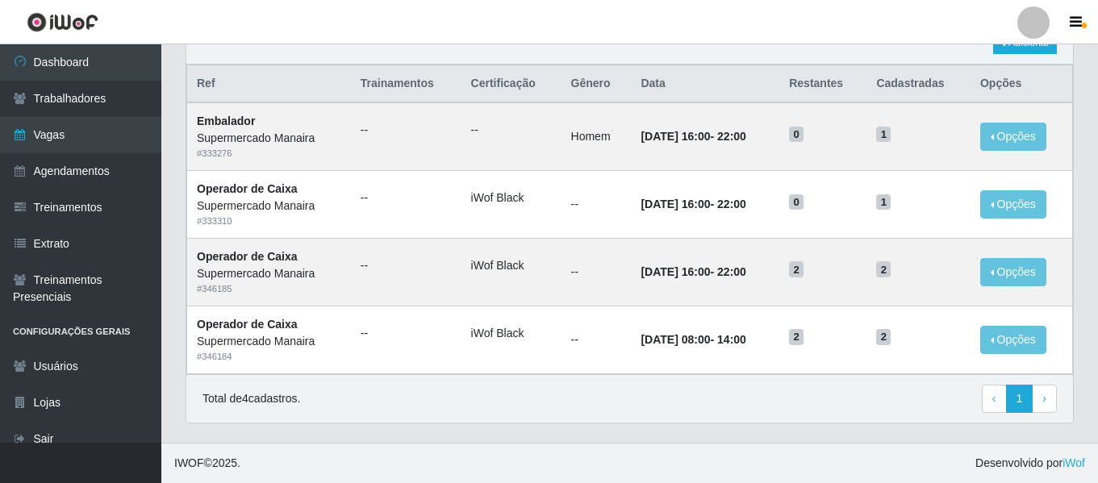
scroll to position [140, 0]
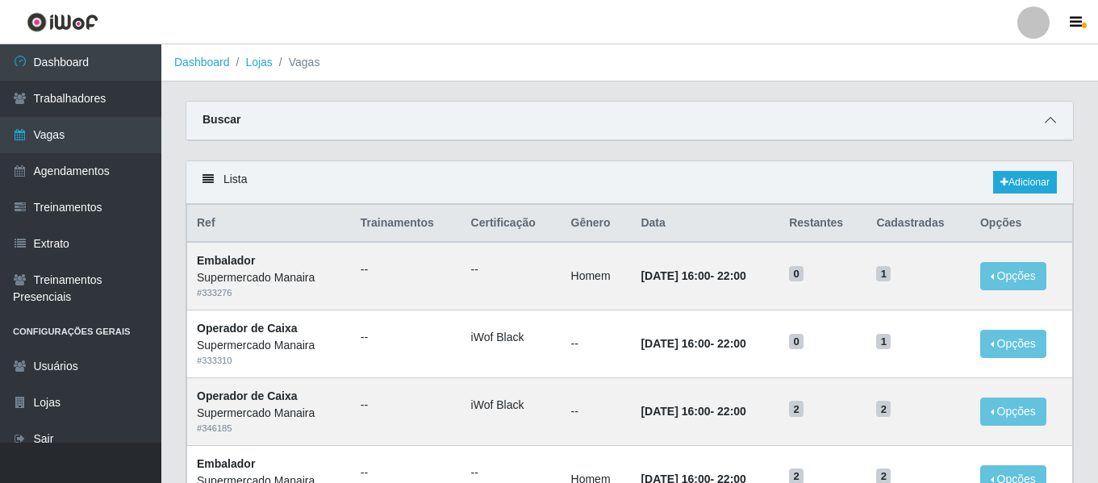
click at [1054, 122] on icon at bounding box center [1050, 120] width 11 height 11
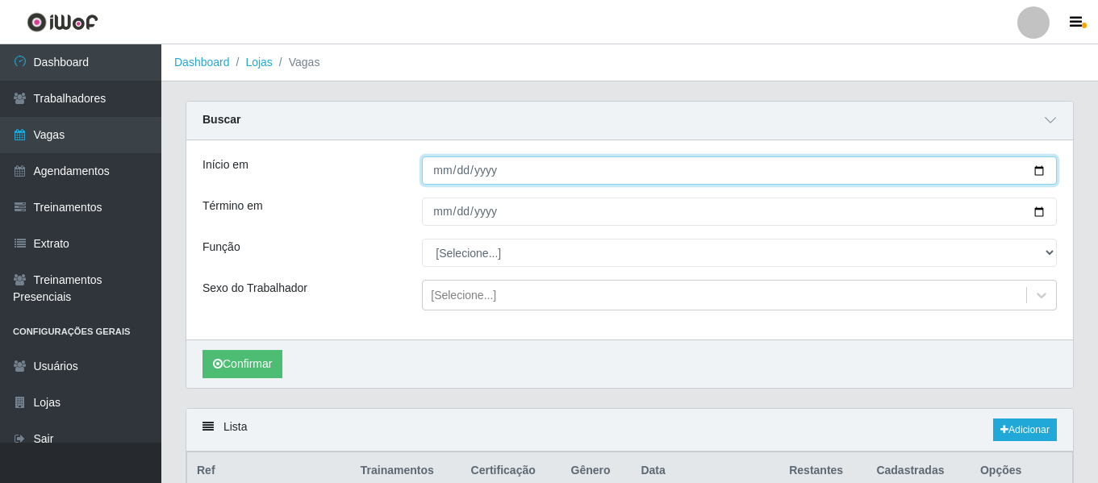
click at [434, 176] on input "[DATE]" at bounding box center [739, 171] width 635 height 28
type input "[DATE]"
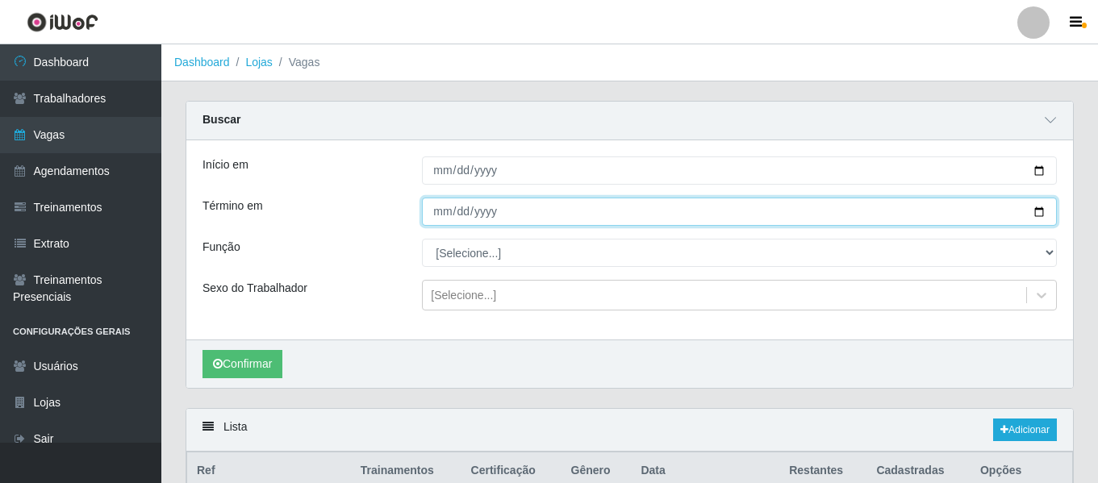
click at [445, 208] on input "[DATE]" at bounding box center [739, 212] width 635 height 28
type input "[DATE]"
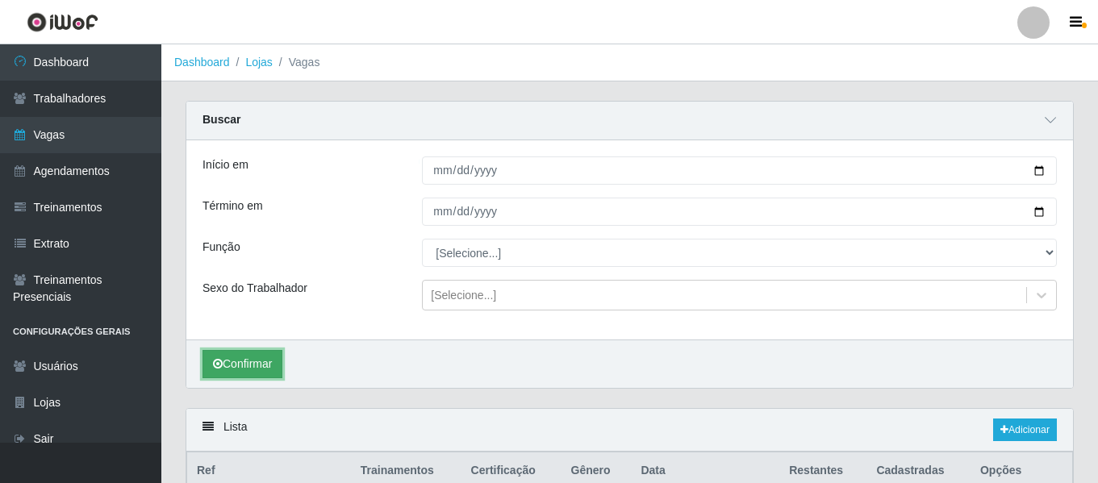
click at [263, 369] on button "Confirmar" at bounding box center [243, 364] width 80 height 28
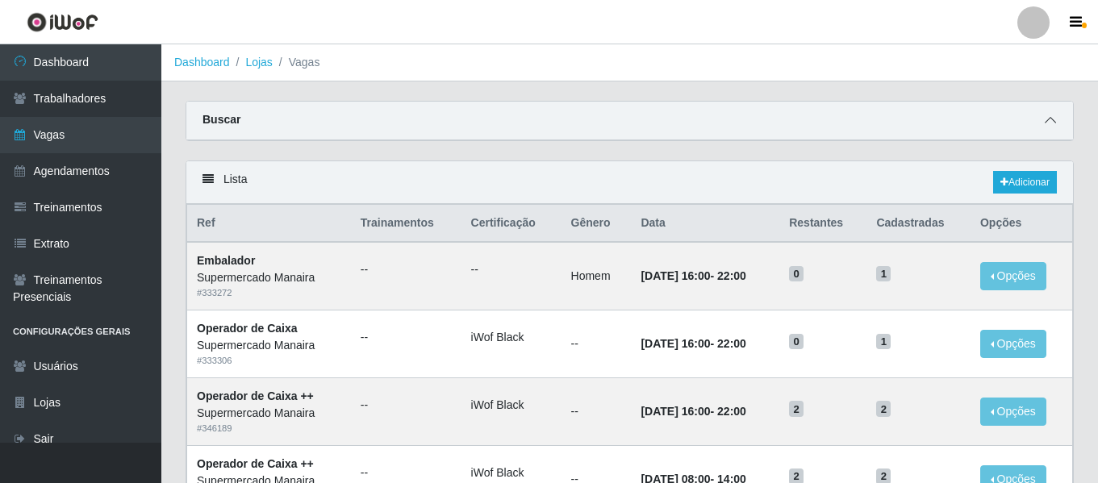
click at [1042, 126] on span at bounding box center [1050, 120] width 19 height 19
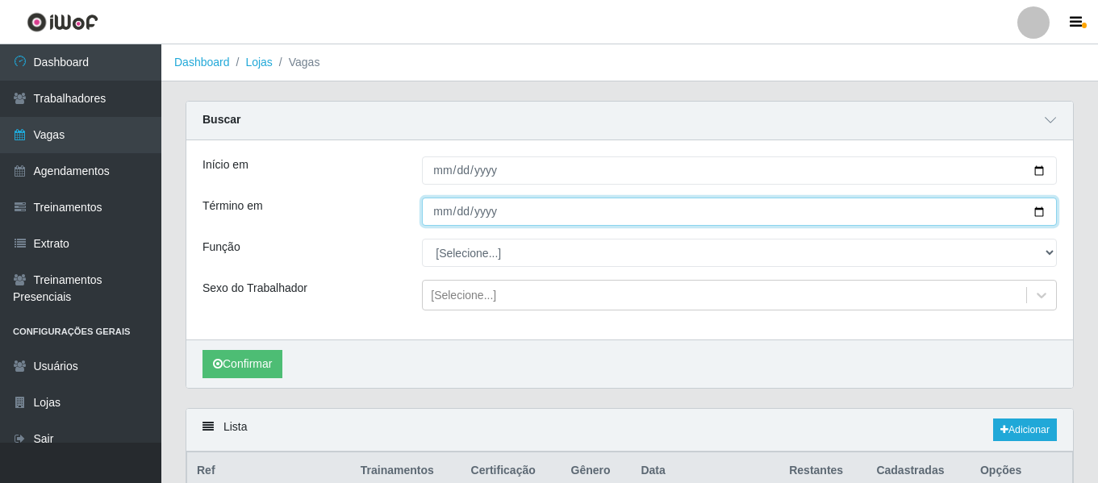
click at [444, 219] on input "[DATE]" at bounding box center [739, 212] width 635 height 28
type input "[DATE]"
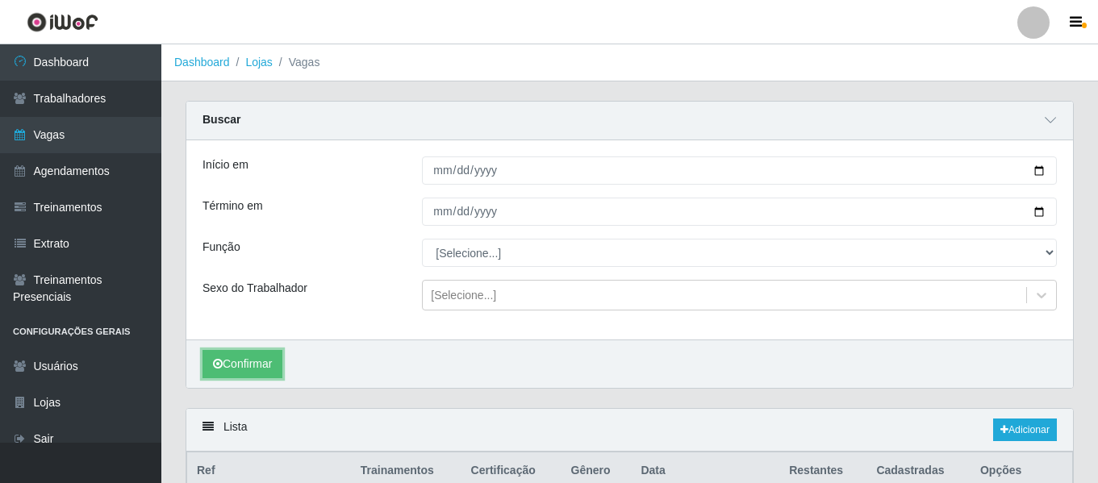
drag, startPoint x: 225, startPoint y: 361, endPoint x: 255, endPoint y: 347, distance: 32.9
click at [225, 361] on button "Confirmar" at bounding box center [243, 364] width 80 height 28
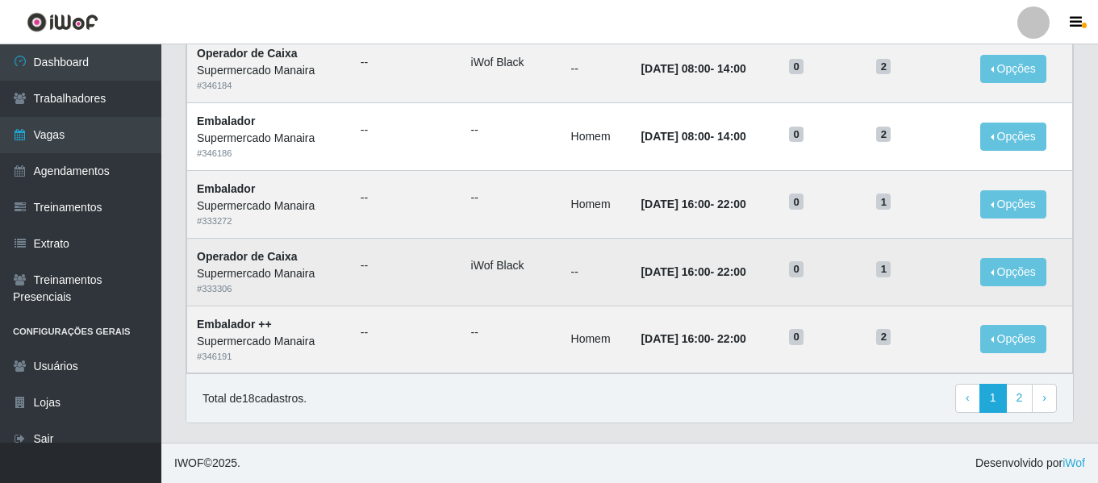
scroll to position [1132, 0]
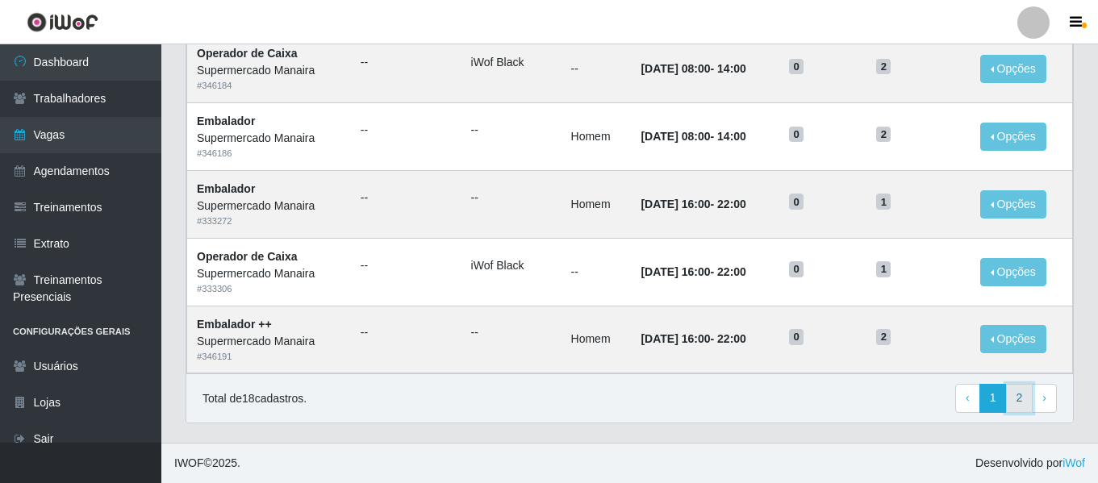
click at [1031, 396] on link "2" at bounding box center [1019, 398] width 27 height 29
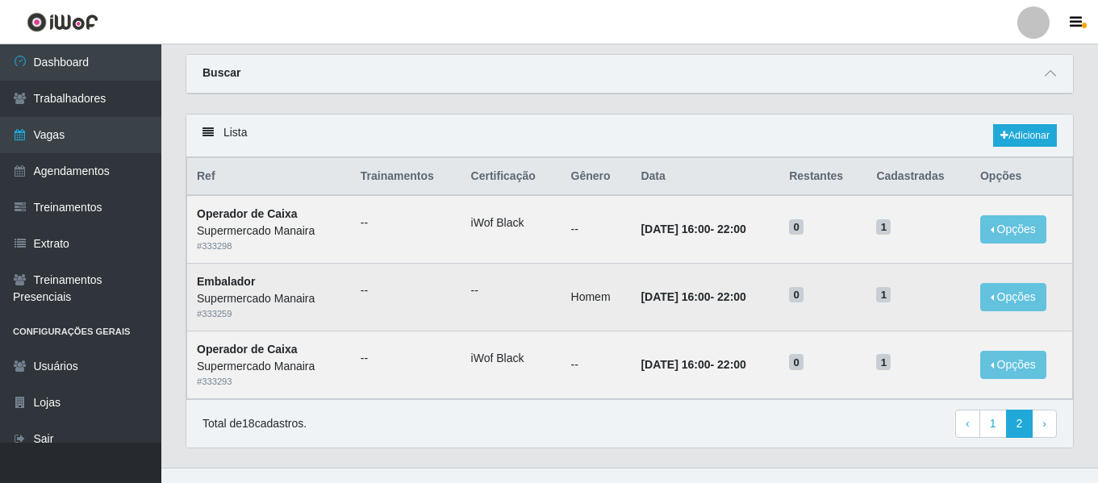
scroll to position [73, 0]
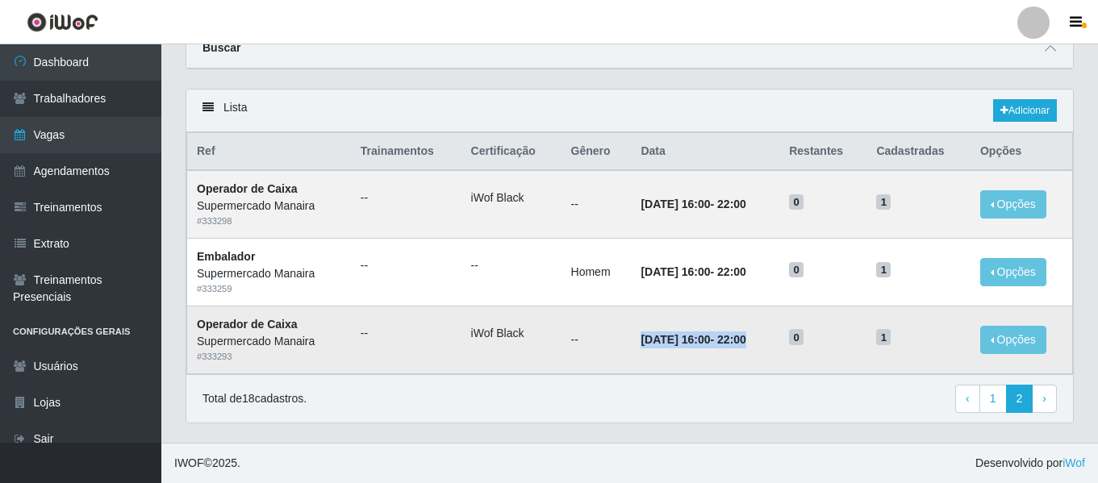
drag, startPoint x: 617, startPoint y: 342, endPoint x: 791, endPoint y: 347, distance: 173.6
click at [780, 347] on td "[DATE] 16:00 - 22:00" at bounding box center [705, 340] width 148 height 68
drag, startPoint x: 884, startPoint y: 345, endPoint x: 907, endPoint y: 343, distance: 22.7
click at [907, 343] on td "1" at bounding box center [919, 340] width 104 height 68
click at [874, 381] on div "Total de 18 cadastros. ‹ Previous 1 2 › Next" at bounding box center [629, 398] width 887 height 49
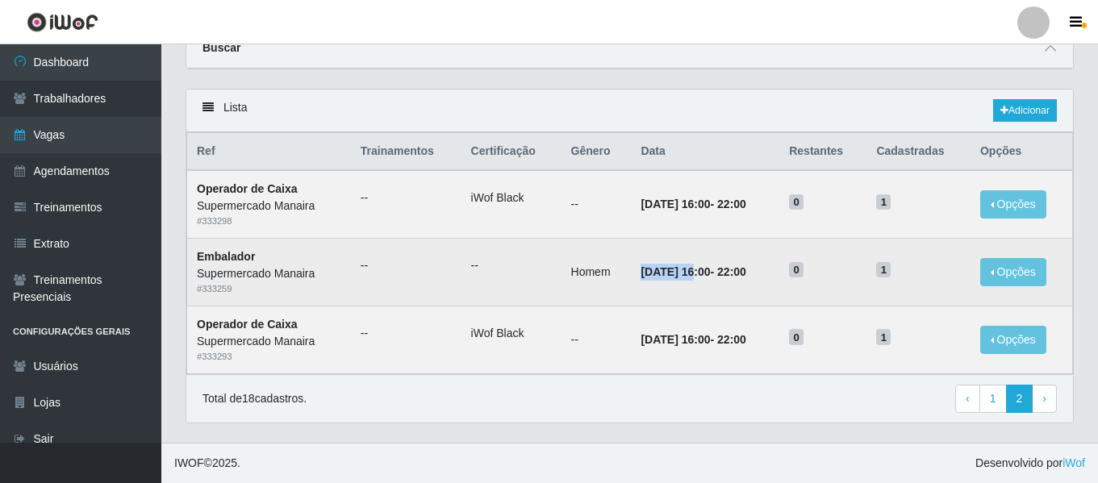
drag, startPoint x: 614, startPoint y: 269, endPoint x: 679, endPoint y: 275, distance: 64.9
click at [679, 275] on td "[DATE] 16:00 - 22:00" at bounding box center [705, 273] width 148 height 68
drag, startPoint x: 885, startPoint y: 278, endPoint x: 906, endPoint y: 277, distance: 21.0
click at [906, 277] on td "1" at bounding box center [919, 273] width 104 height 68
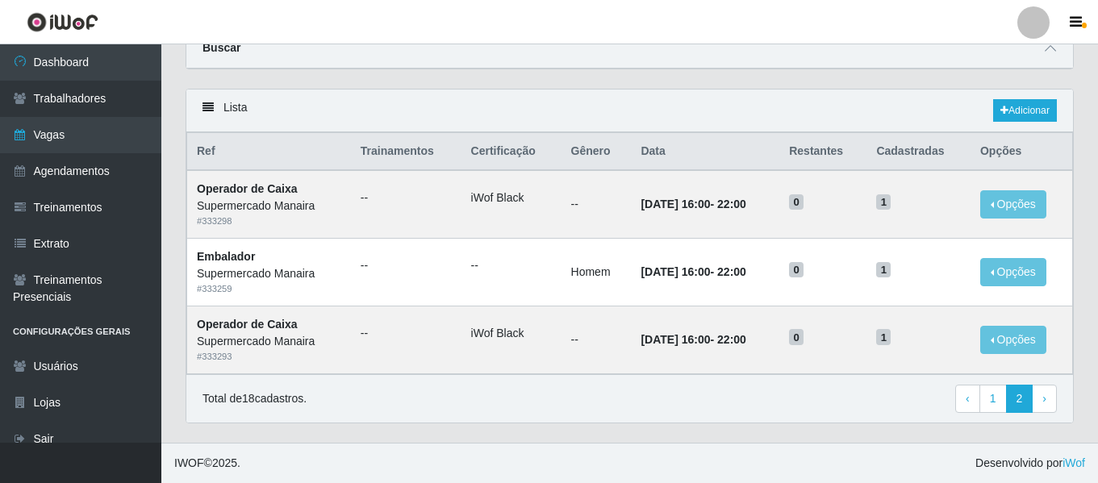
click at [806, 374] on div "Total de 18 cadastros. ‹ Previous 1 2 › Next" at bounding box center [629, 398] width 887 height 49
drag, startPoint x: 635, startPoint y: 208, endPoint x: 734, endPoint y: 212, distance: 98.5
click at [734, 211] on strong "23/09/2025, 16:00 - 22:00" at bounding box center [693, 204] width 105 height 13
drag, startPoint x: 876, startPoint y: 208, endPoint x: 918, endPoint y: 204, distance: 42.2
click at [918, 204] on tr "Operador de Caixa Supermercado Manaira # 333298 -- iWof Black -- 23/09/2025, 16…" at bounding box center [630, 204] width 886 height 68
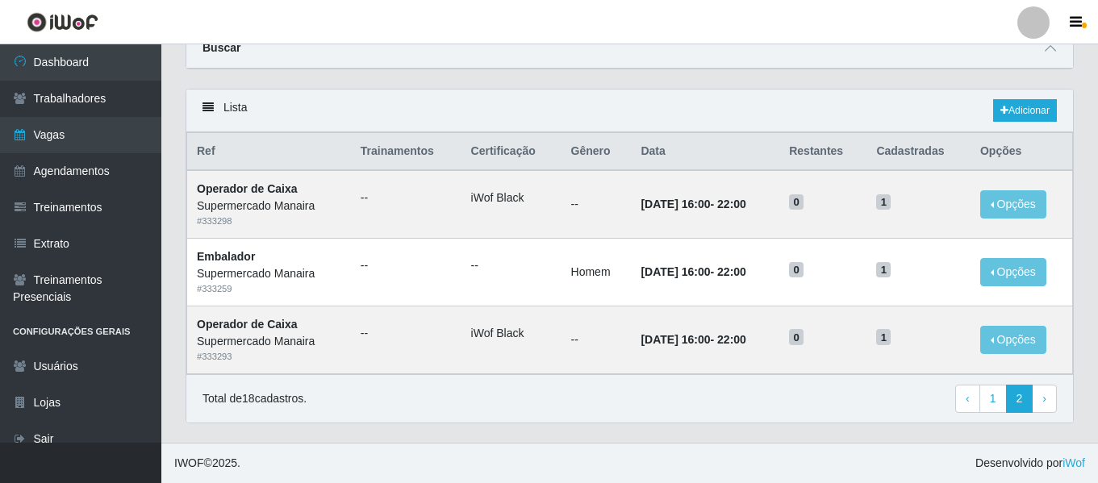
click at [786, 403] on div "Total de 18 cadastros. ‹ Previous 1 2 › Next" at bounding box center [630, 399] width 855 height 29
drag, startPoint x: 617, startPoint y: 207, endPoint x: 675, endPoint y: 212, distance: 59.2
click at [675, 212] on td "23/09/2025, 16:00 - 22:00" at bounding box center [705, 204] width 148 height 68
click at [851, 403] on div "Total de 18 cadastros. ‹ Previous 1 2 › Next" at bounding box center [630, 399] width 855 height 29
click at [994, 398] on link "1" at bounding box center [993, 399] width 27 height 29
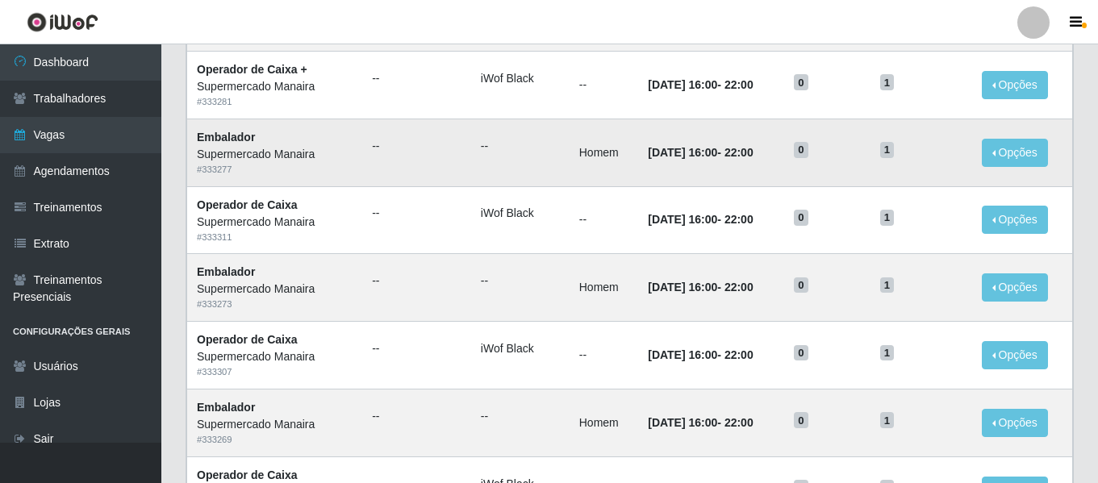
scroll to position [884, 0]
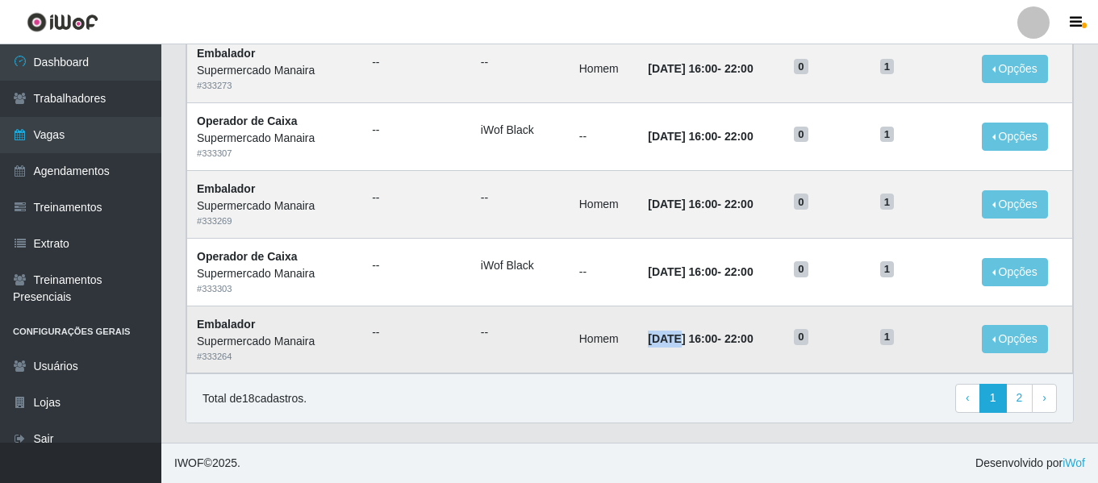
drag, startPoint x: 638, startPoint y: 345, endPoint x: 667, endPoint y: 345, distance: 29.9
click at [667, 345] on time "[DATE] 16:00" at bounding box center [682, 338] width 69 height 13
click at [894, 345] on span "1" at bounding box center [887, 337] width 15 height 16
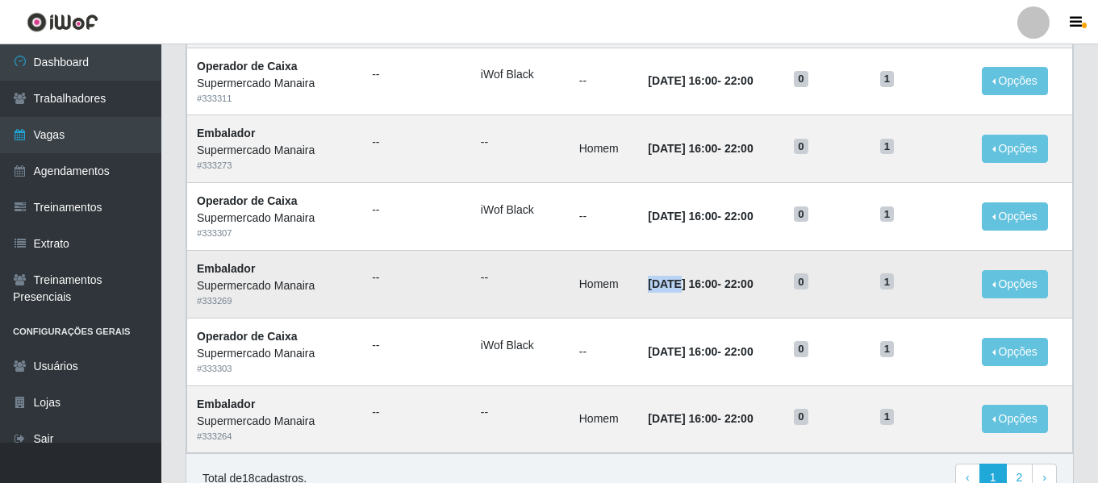
drag, startPoint x: 634, startPoint y: 285, endPoint x: 666, endPoint y: 290, distance: 31.8
click at [666, 290] on time "[DATE] 16:00" at bounding box center [682, 284] width 69 height 13
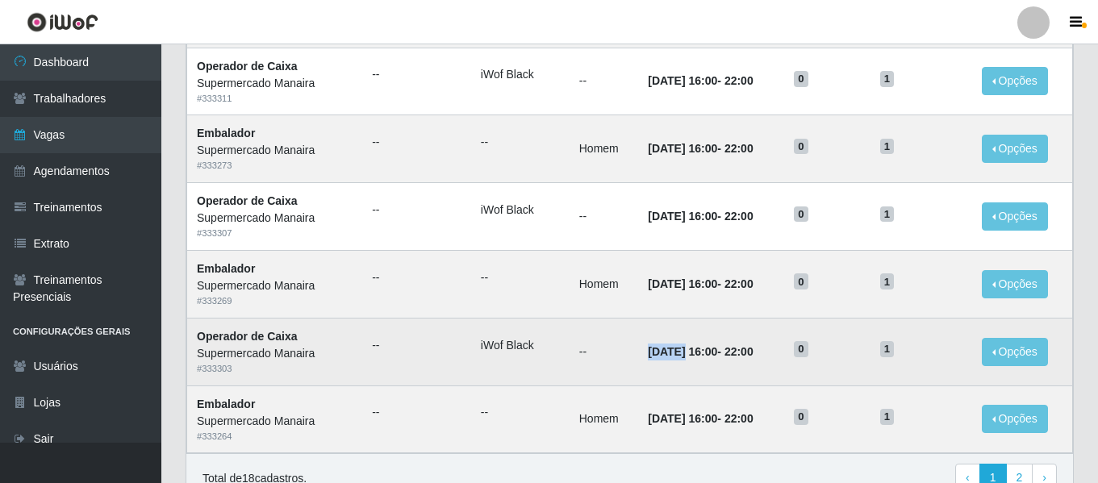
click at [670, 352] on time "[DATE] 16:00" at bounding box center [682, 351] width 69 height 13
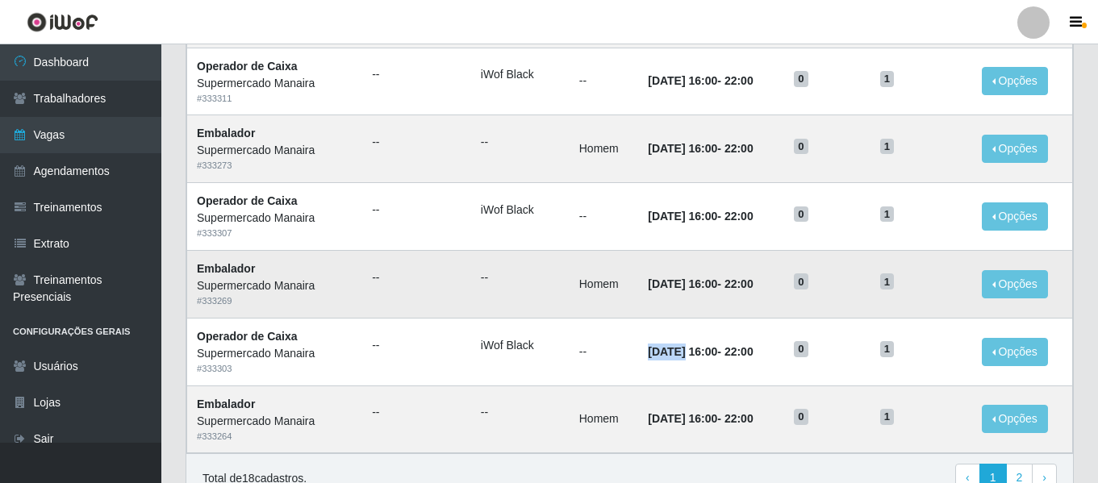
scroll to position [723, 0]
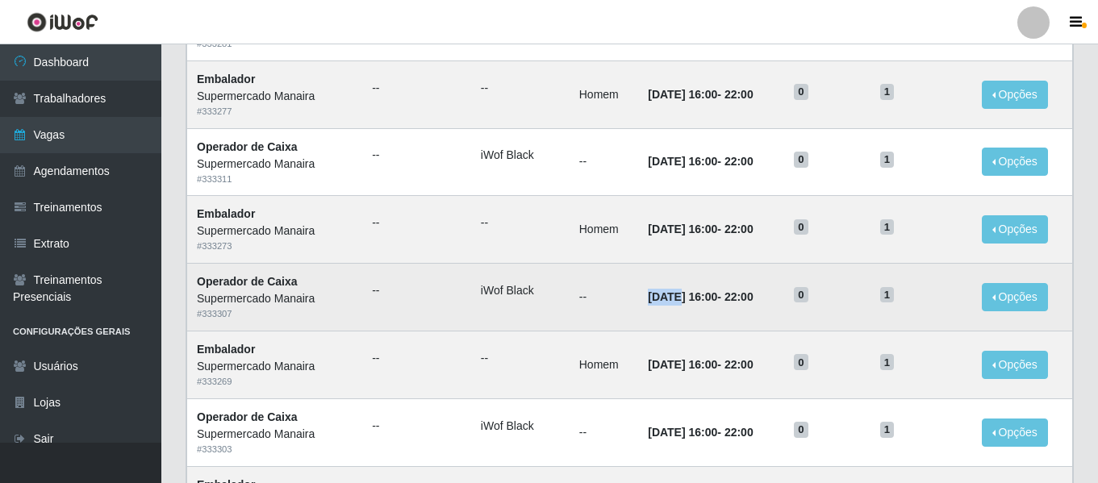
drag, startPoint x: 629, startPoint y: 302, endPoint x: 667, endPoint y: 303, distance: 37.9
click at [667, 303] on td "[DATE] 16:00 - 22:00" at bounding box center [711, 298] width 146 height 68
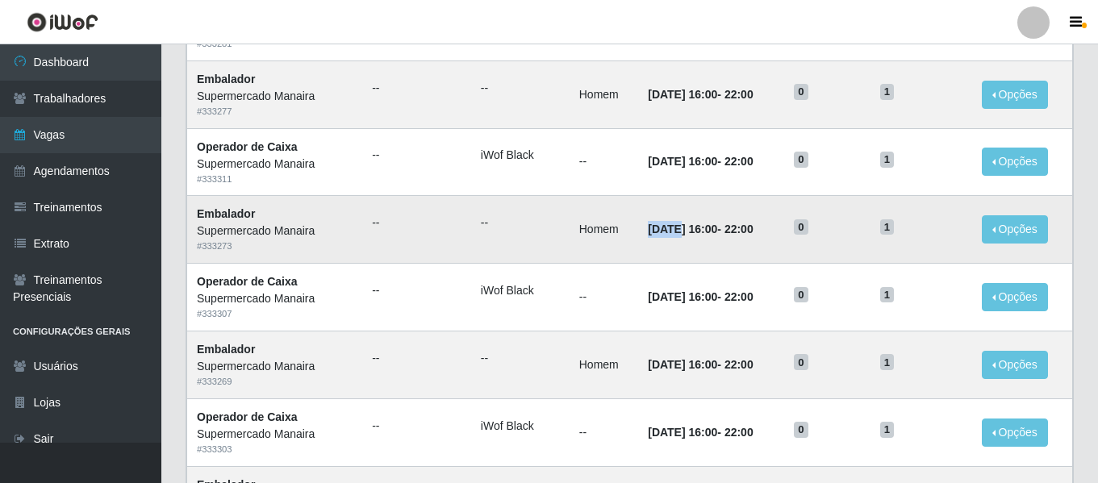
drag, startPoint x: 633, startPoint y: 227, endPoint x: 665, endPoint y: 231, distance: 32.5
click at [665, 231] on td "[DATE] 16:00 - 22:00" at bounding box center [711, 230] width 146 height 68
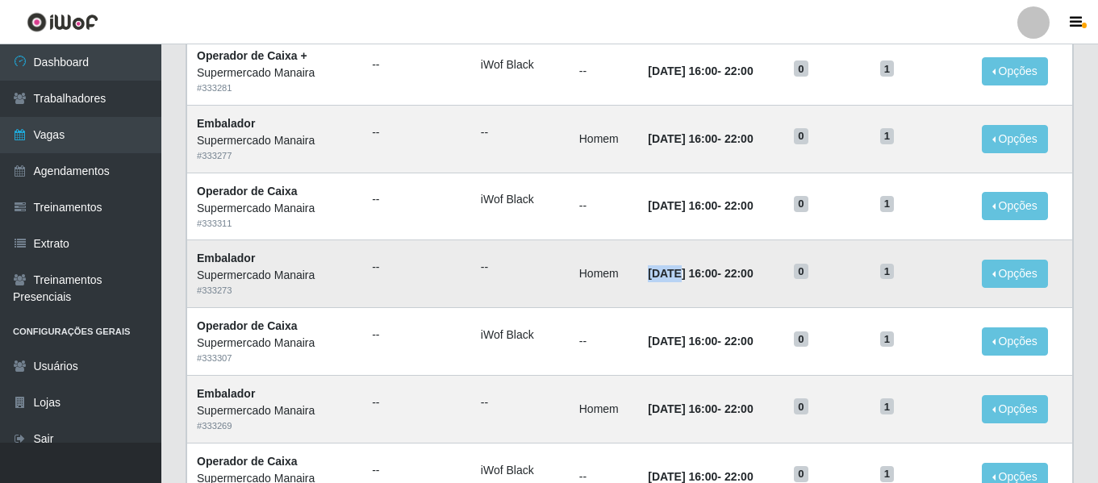
scroll to position [642, 0]
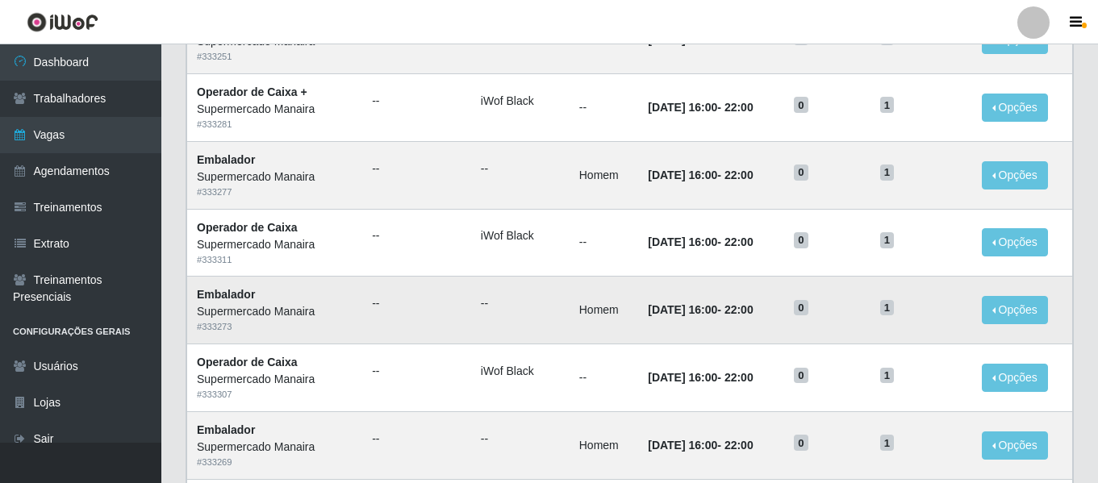
click at [619, 295] on td "Homem" at bounding box center [604, 311] width 69 height 68
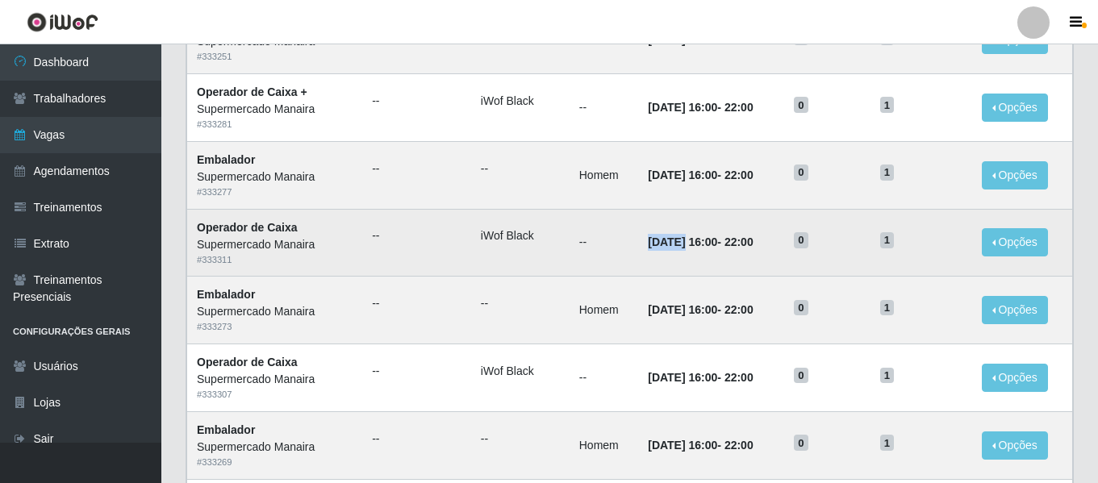
drag, startPoint x: 633, startPoint y: 245, endPoint x: 671, endPoint y: 249, distance: 38.9
click at [671, 249] on td "[DATE] 16:00 - 22:00" at bounding box center [711, 243] width 146 height 68
click at [703, 268] on td "[DATE] 16:00 - 22:00" at bounding box center [711, 243] width 146 height 68
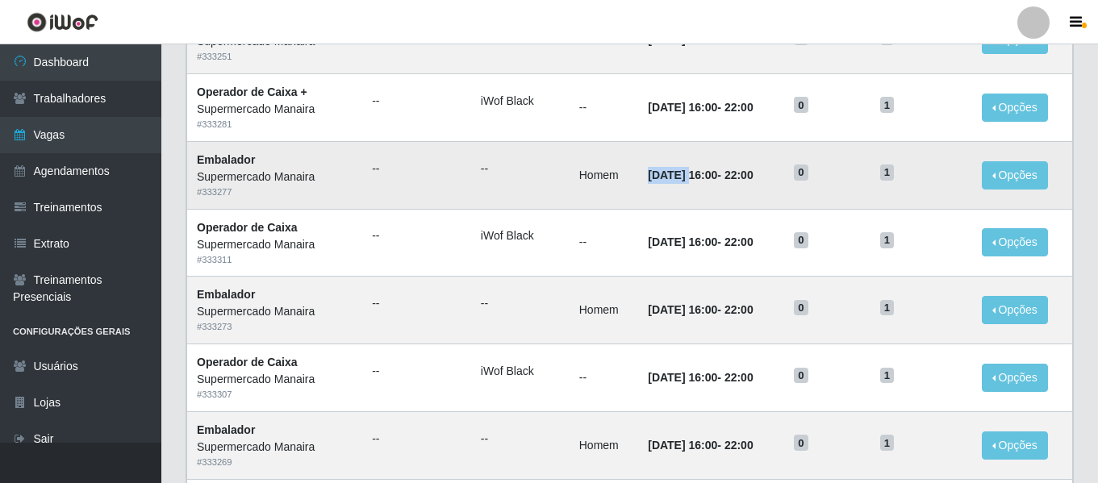
drag, startPoint x: 633, startPoint y: 177, endPoint x: 674, endPoint y: 181, distance: 41.4
click at [674, 181] on td "[DATE] 16:00 - 22:00" at bounding box center [711, 175] width 146 height 68
click at [595, 196] on td "Homem" at bounding box center [604, 175] width 69 height 68
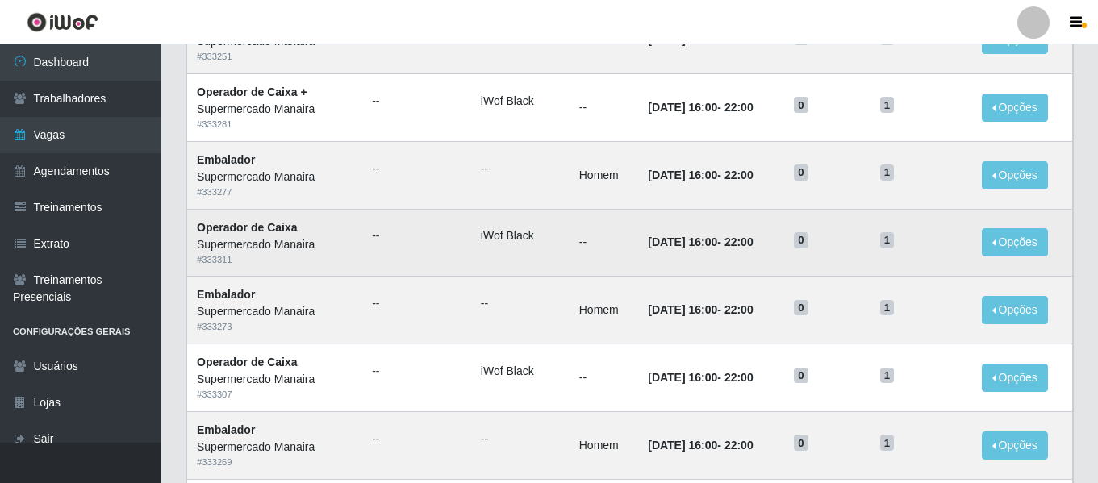
scroll to position [562, 0]
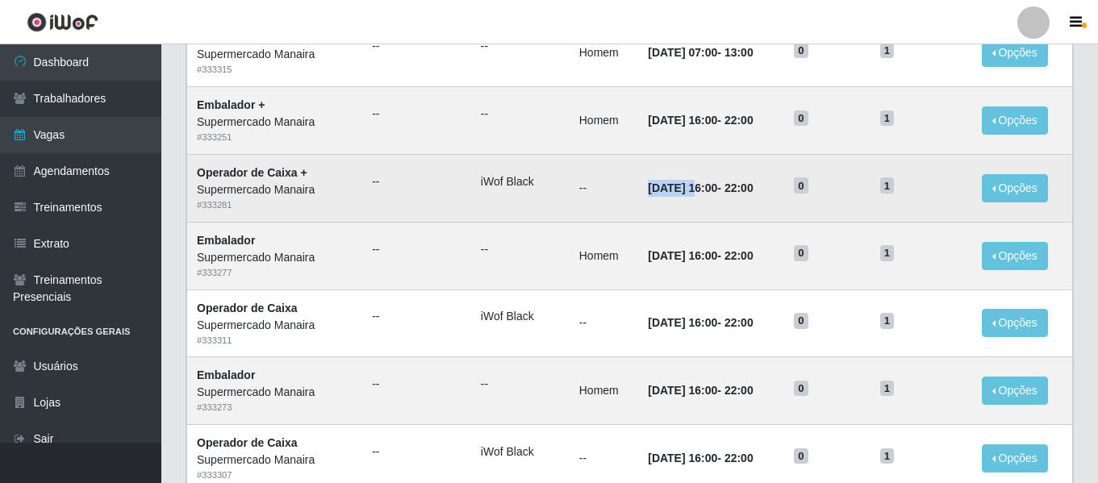
drag, startPoint x: 633, startPoint y: 199, endPoint x: 683, endPoint y: 194, distance: 49.5
click at [683, 194] on td "[DATE] 16:00 - 22:00" at bounding box center [711, 188] width 146 height 68
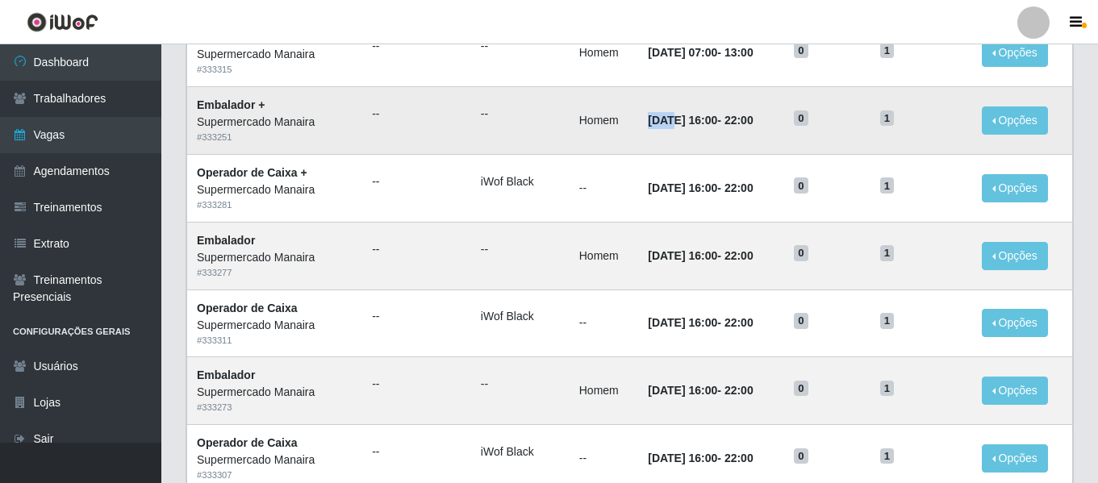
drag, startPoint x: 628, startPoint y: 116, endPoint x: 661, endPoint y: 119, distance: 33.2
click at [661, 119] on td "[DATE] 16:00 - 22:00" at bounding box center [711, 121] width 146 height 68
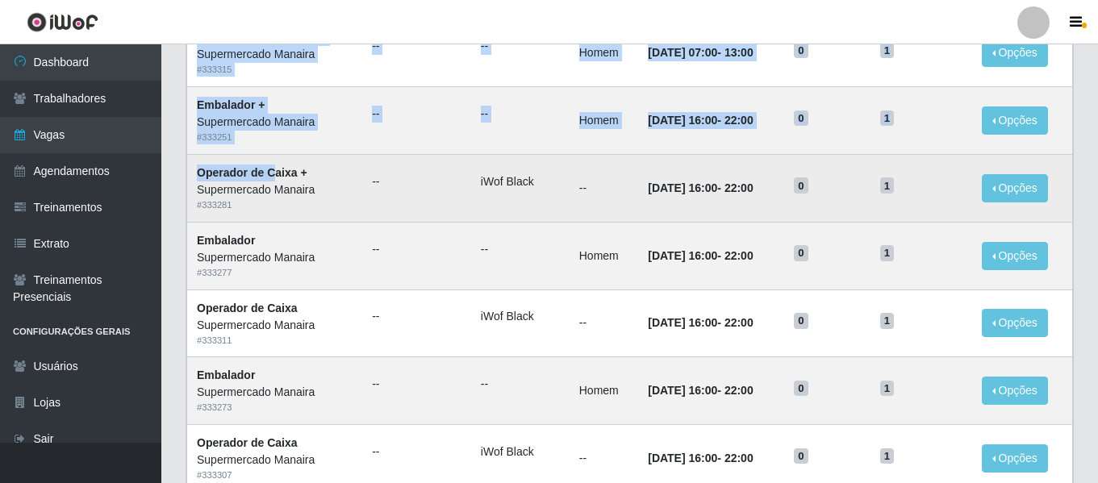
drag, startPoint x: 185, startPoint y: 181, endPoint x: 272, endPoint y: 174, distance: 87.4
click at [272, 174] on div "Lista Adicionar Ref Trainamentos Certificação Gênero Data Restantes Cadastradas…" at bounding box center [629, 182] width 913 height 1166
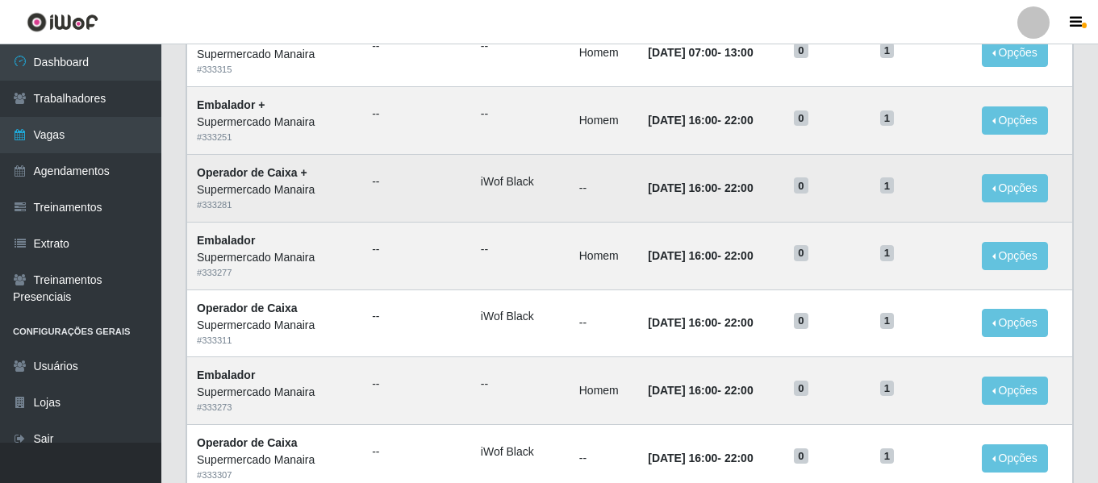
click at [352, 189] on td "Operador de Caixa + Supermercado Manaira # 333281" at bounding box center [275, 188] width 176 height 68
drag, startPoint x: 303, startPoint y: 175, endPoint x: 262, endPoint y: 175, distance: 40.3
click at [262, 175] on strong "Operador de Caixa +" at bounding box center [252, 172] width 111 height 13
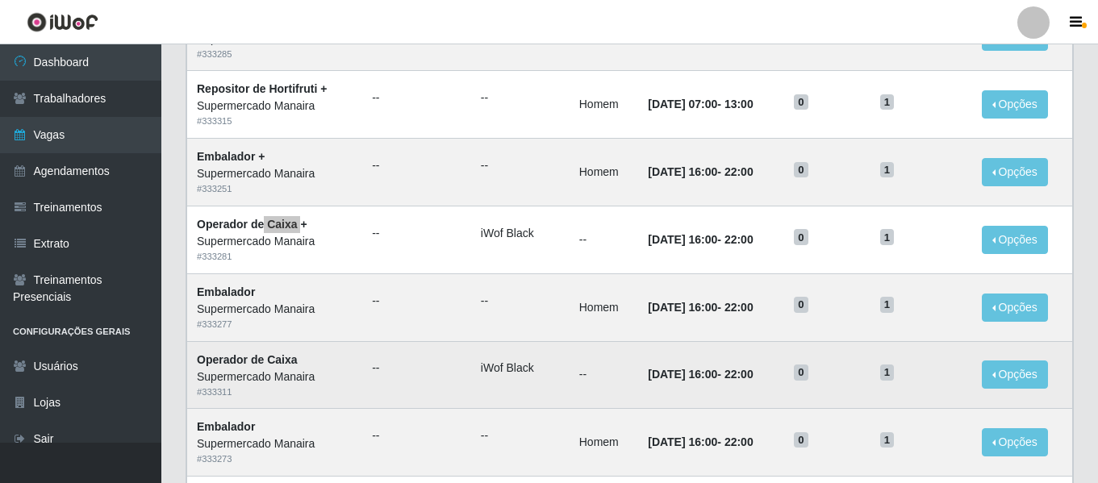
scroll to position [481, 0]
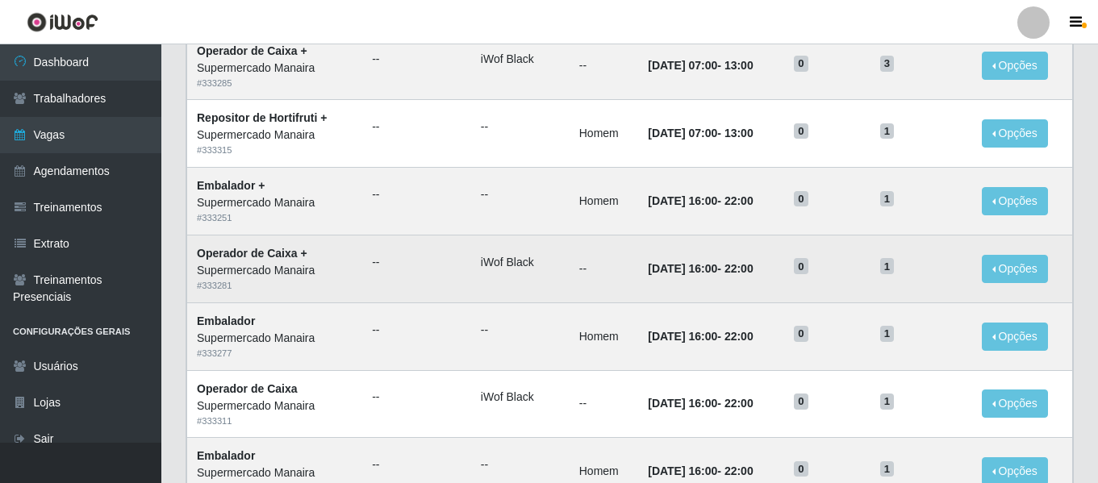
click at [538, 296] on td "iWof Black" at bounding box center [520, 269] width 98 height 68
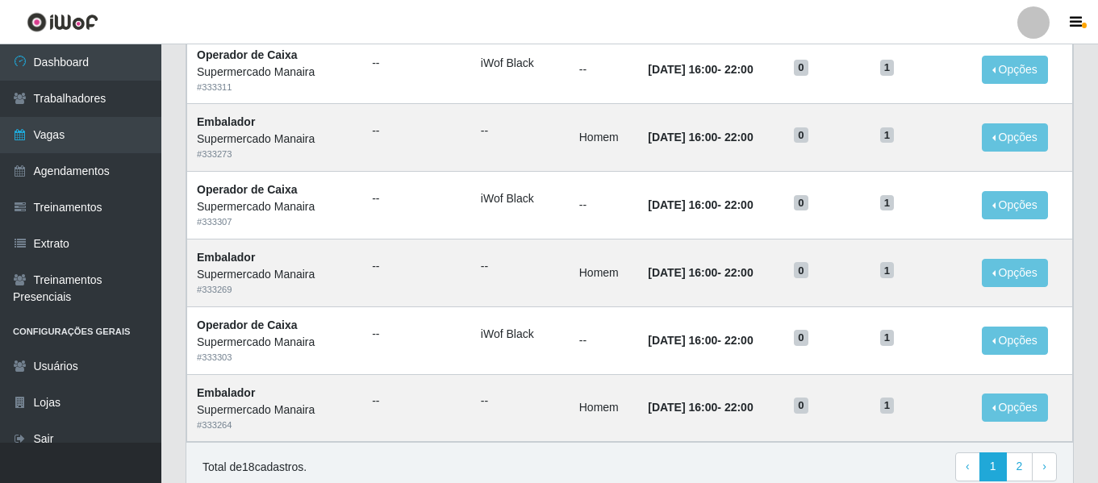
scroll to position [884, 0]
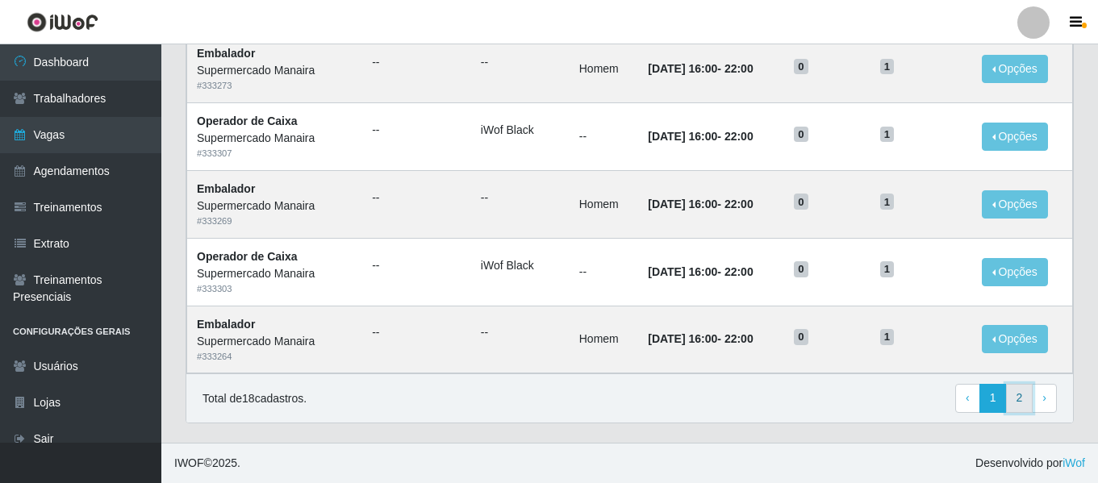
click at [1023, 403] on link "2" at bounding box center [1019, 398] width 27 height 29
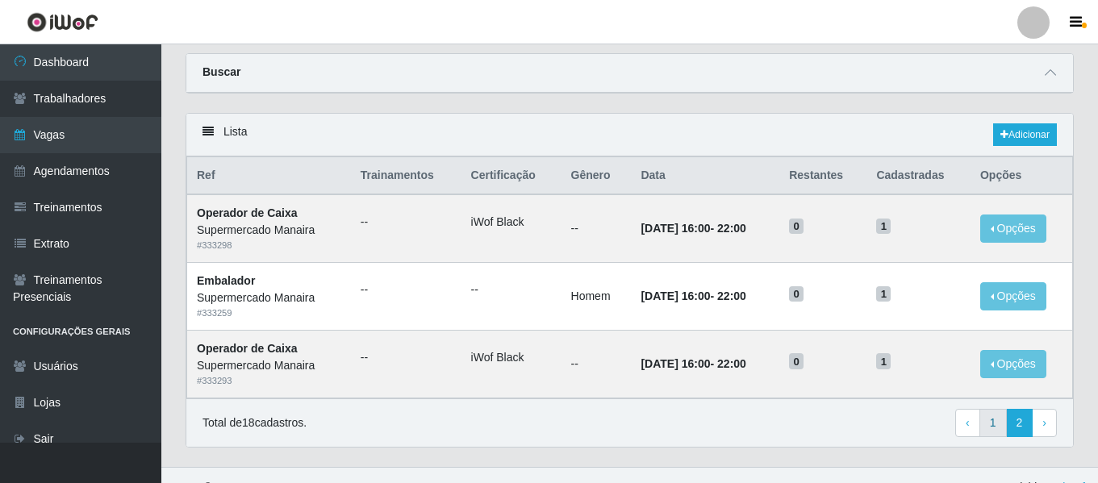
scroll to position [73, 0]
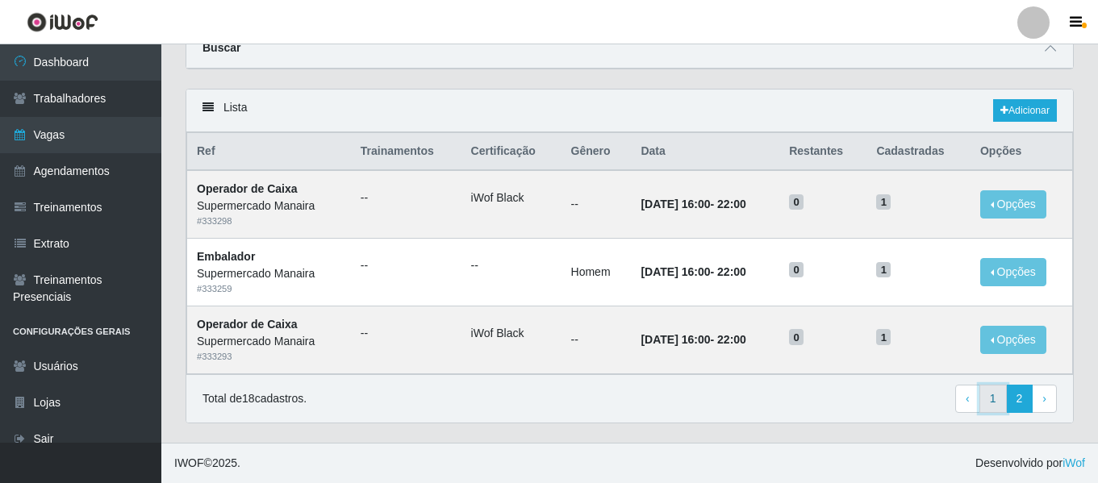
click at [985, 403] on link "1" at bounding box center [993, 399] width 27 height 29
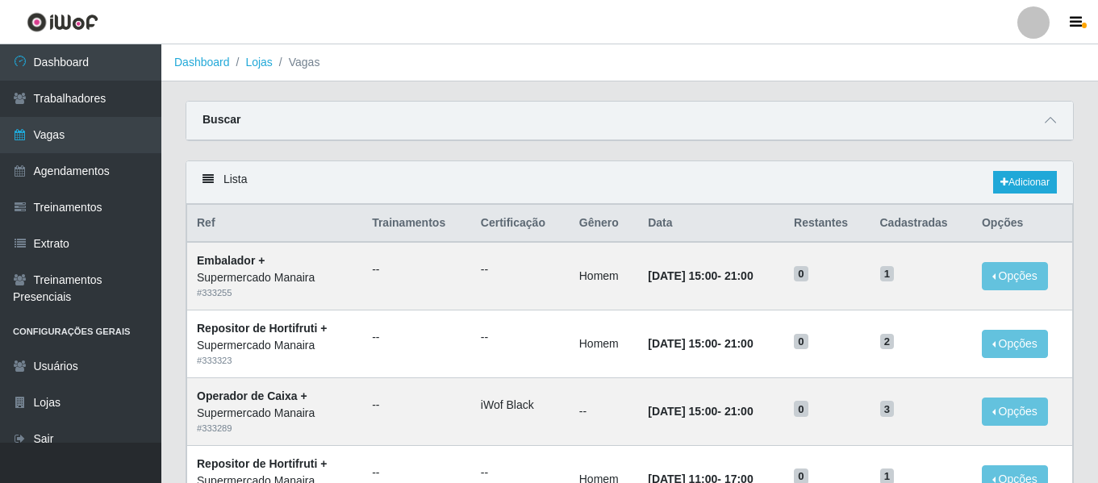
click at [1063, 119] on div "Buscar" at bounding box center [629, 121] width 887 height 39
click at [1058, 123] on span at bounding box center [1050, 120] width 19 height 19
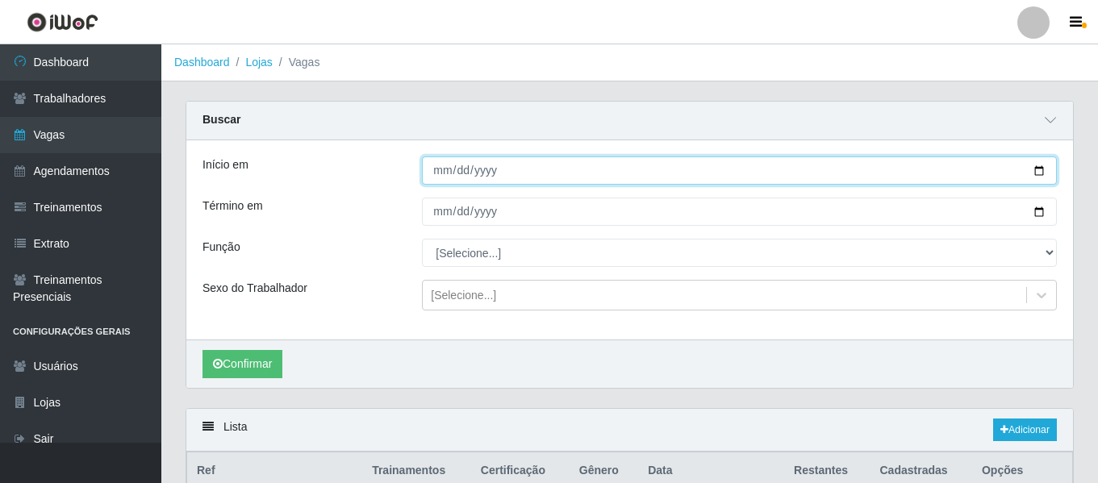
click at [444, 176] on input "2025-09-22" at bounding box center [739, 171] width 635 height 28
type input "2025-09-27"
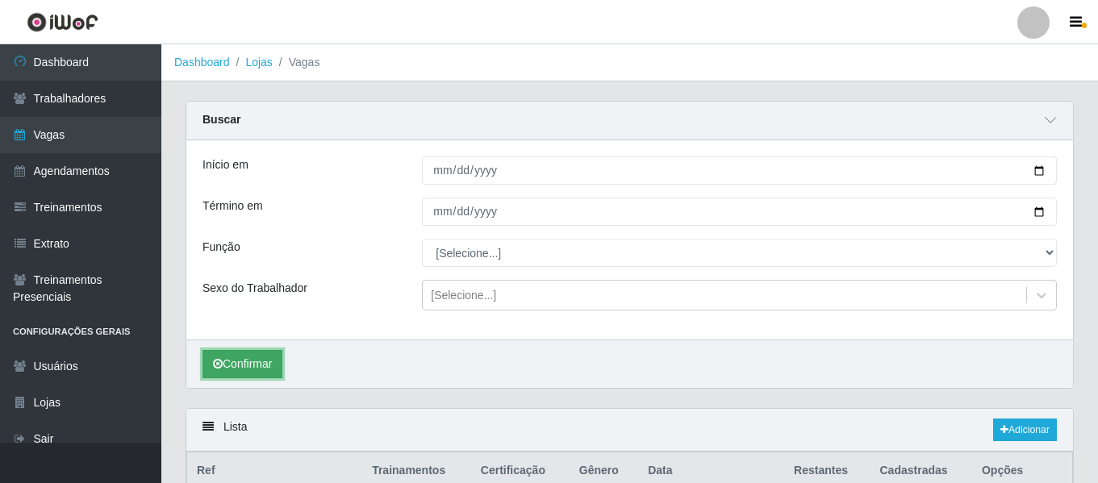
click at [270, 367] on button "Confirmar" at bounding box center [243, 364] width 80 height 28
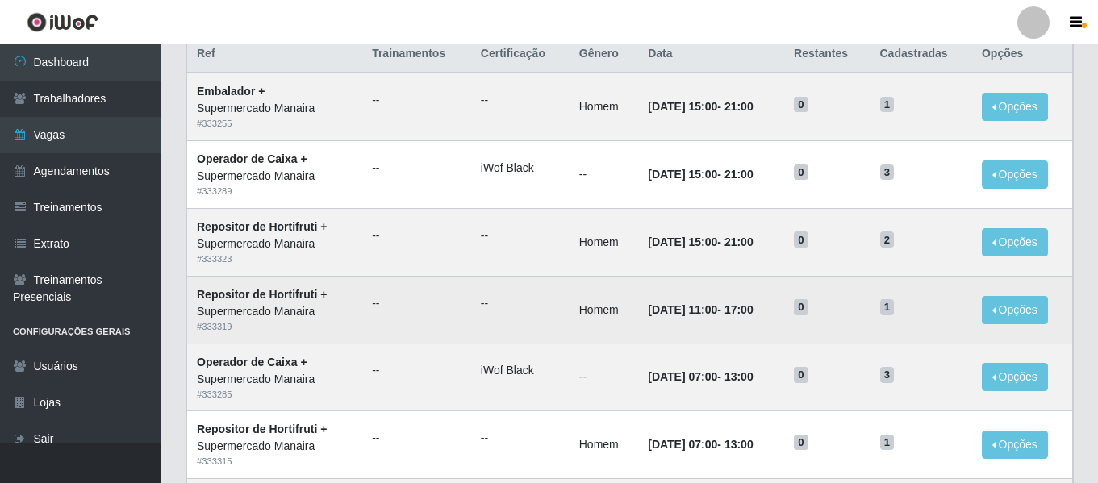
scroll to position [416, 0]
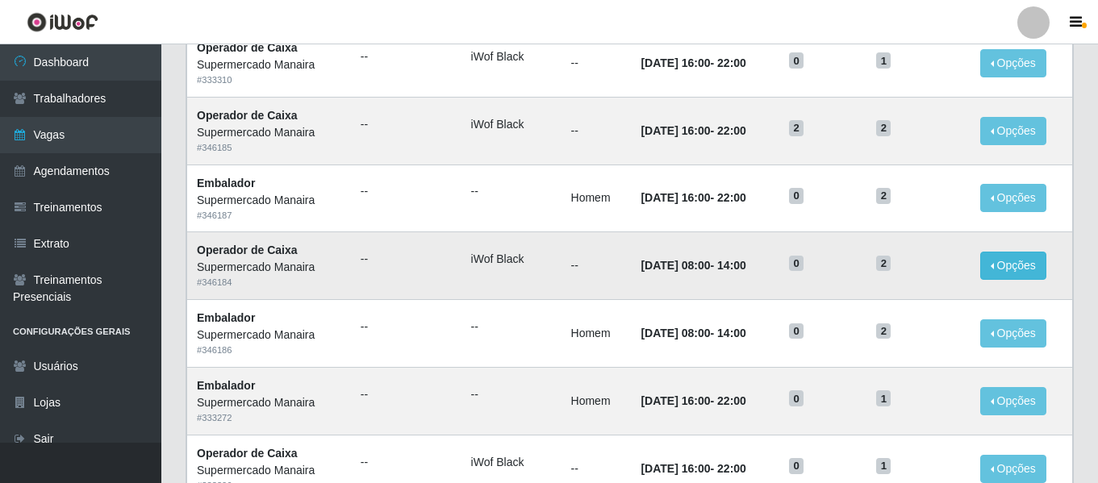
scroll to position [884, 0]
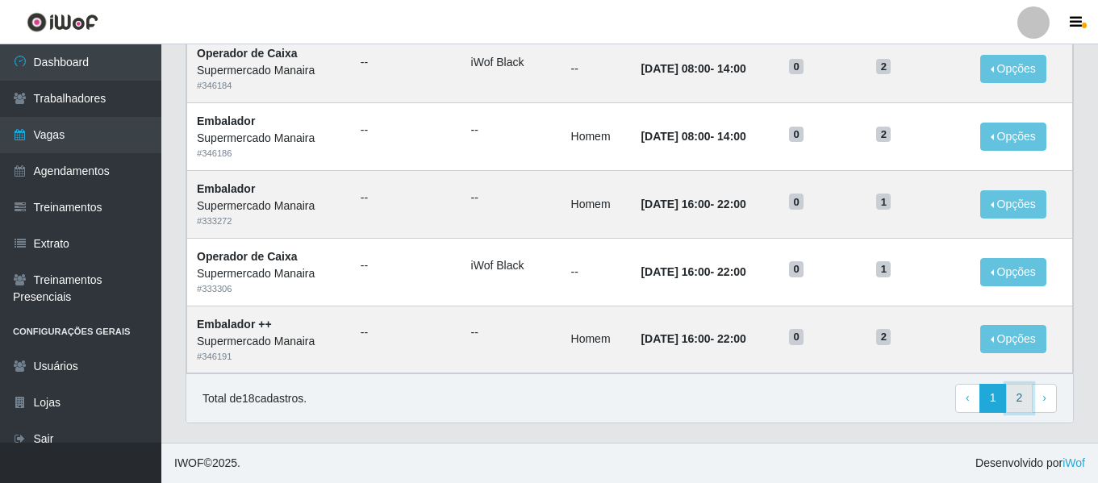
click at [1018, 401] on link "2" at bounding box center [1019, 398] width 27 height 29
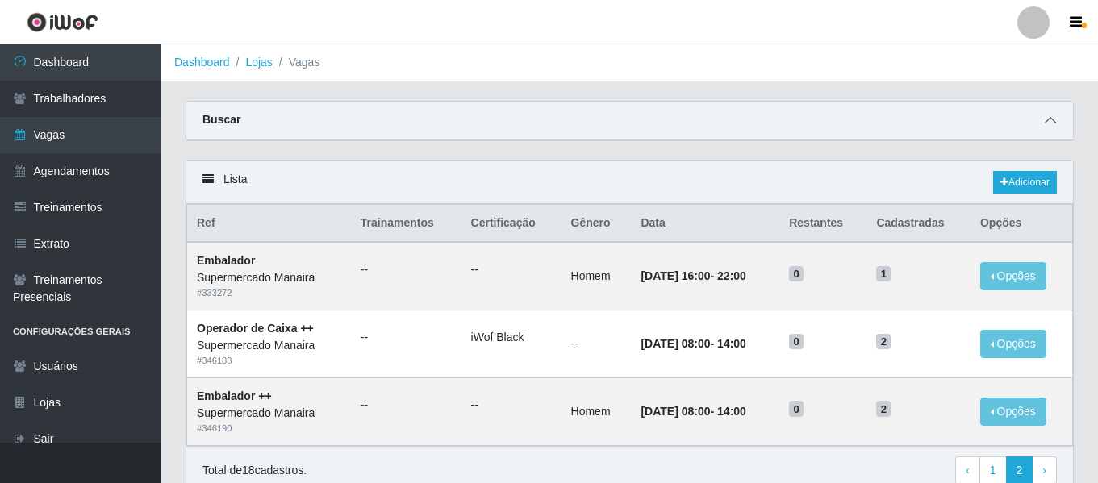
click at [1042, 120] on span at bounding box center [1050, 120] width 19 height 19
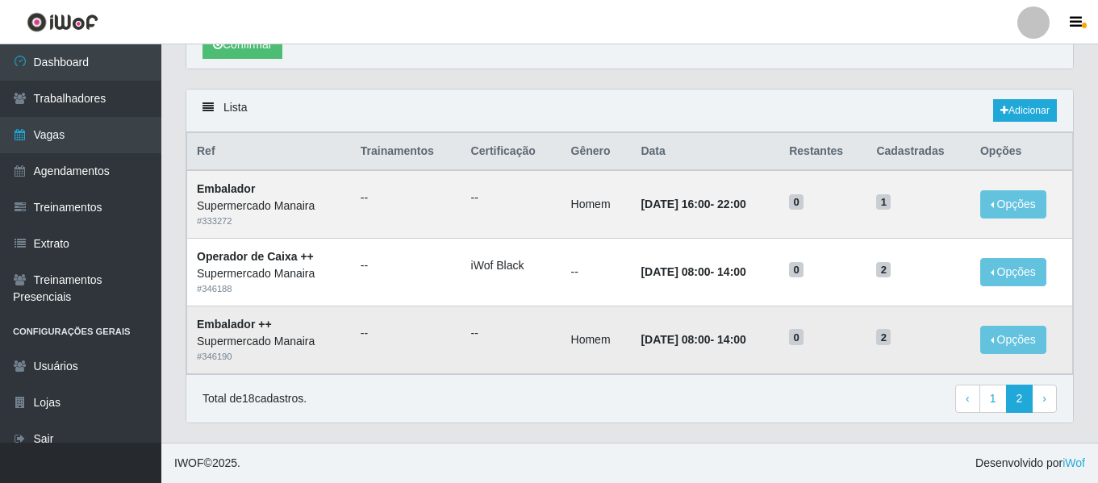
scroll to position [320, 0]
click at [994, 396] on link "1" at bounding box center [993, 399] width 27 height 29
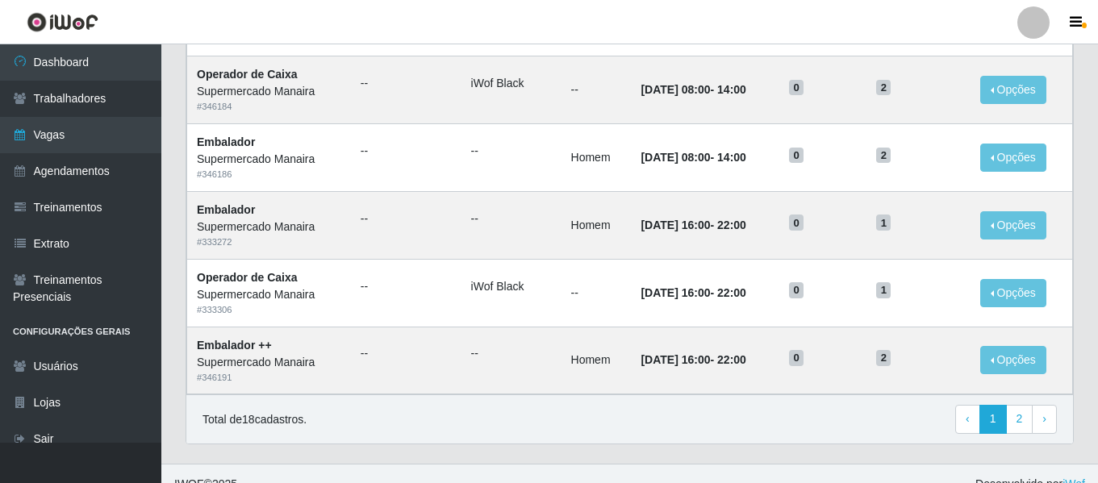
scroll to position [884, 0]
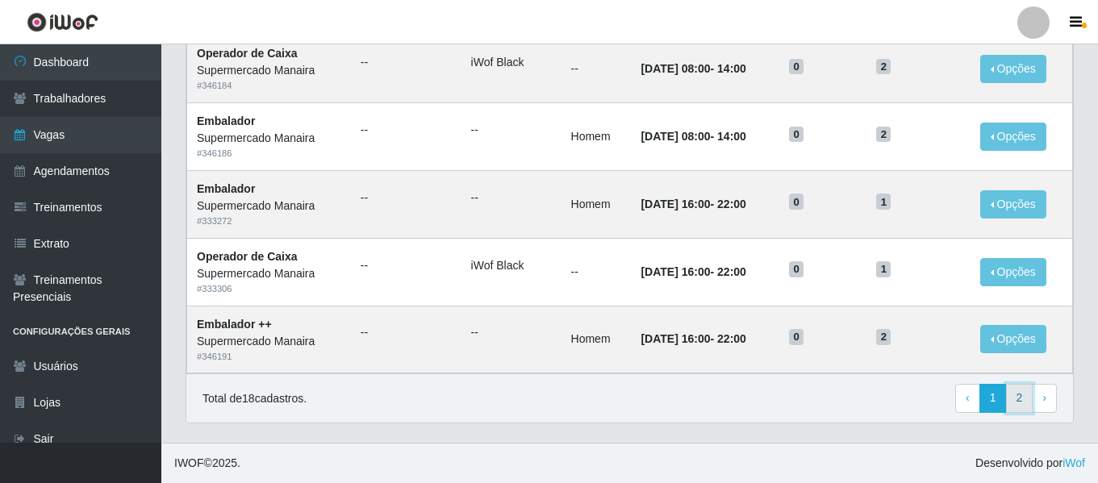
click at [1024, 393] on link "2" at bounding box center [1019, 398] width 27 height 29
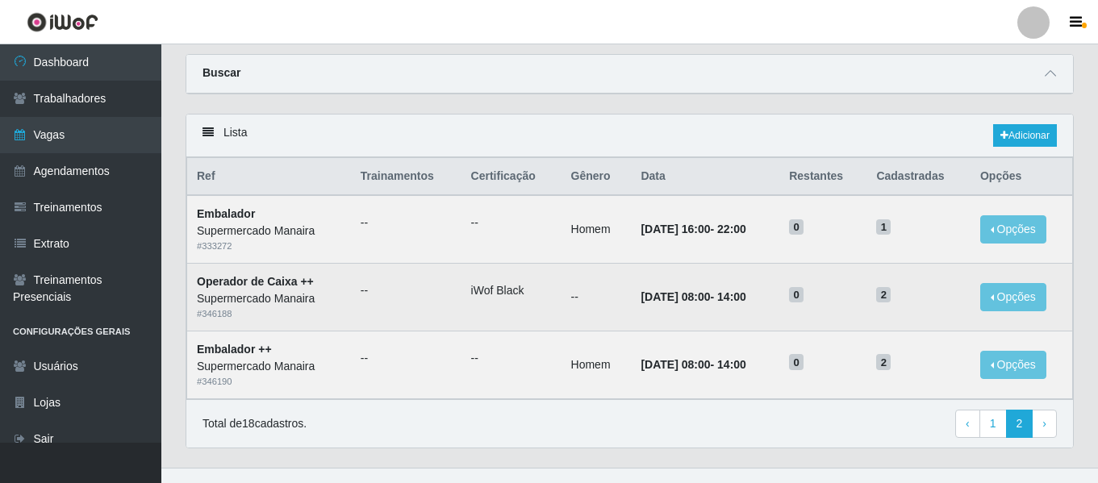
scroll to position [73, 0]
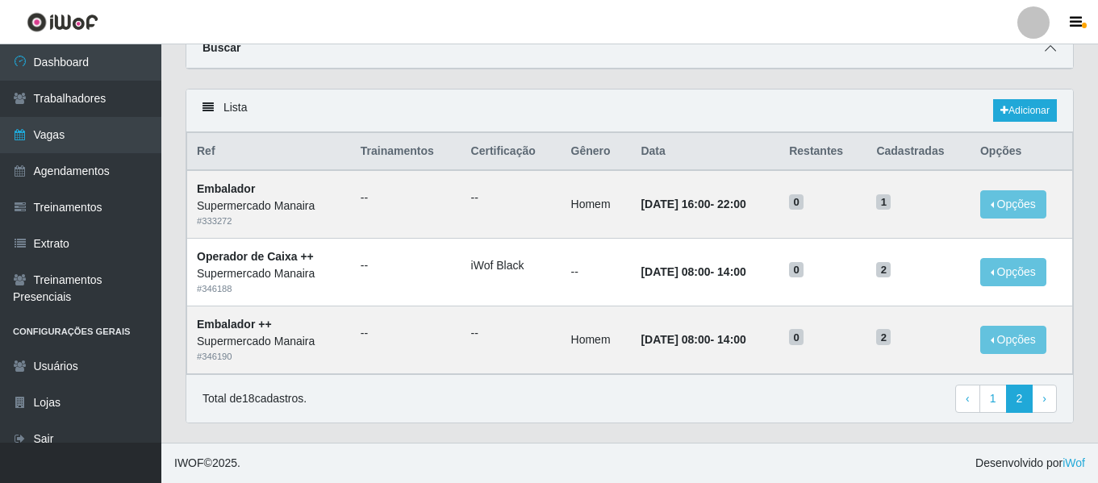
click at [1051, 52] on icon at bounding box center [1050, 48] width 11 height 11
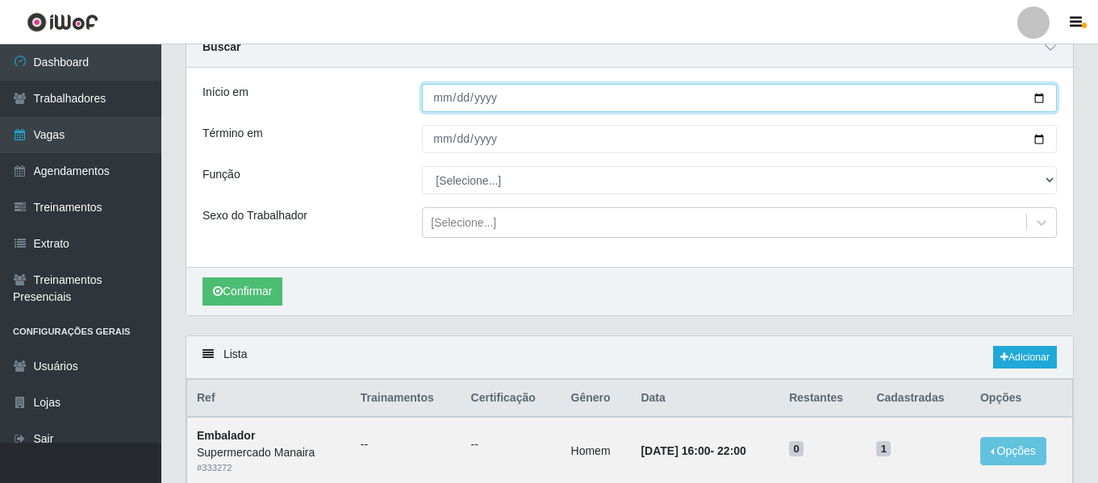
click at [448, 107] on input "2025-09-18" at bounding box center [739, 98] width 635 height 28
type input "[DATE]"
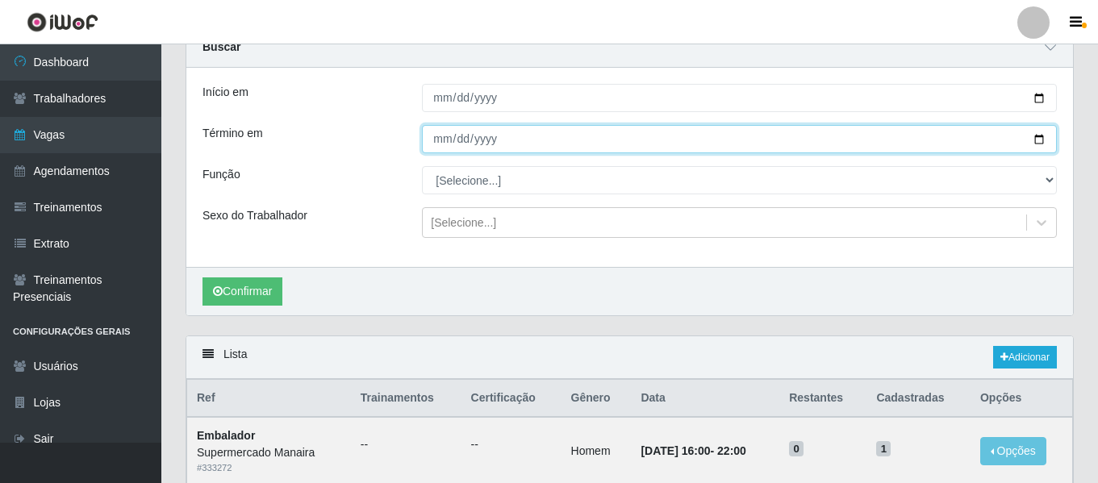
click at [440, 140] on input "2025-09-20" at bounding box center [739, 139] width 635 height 28
type input "[DATE]"
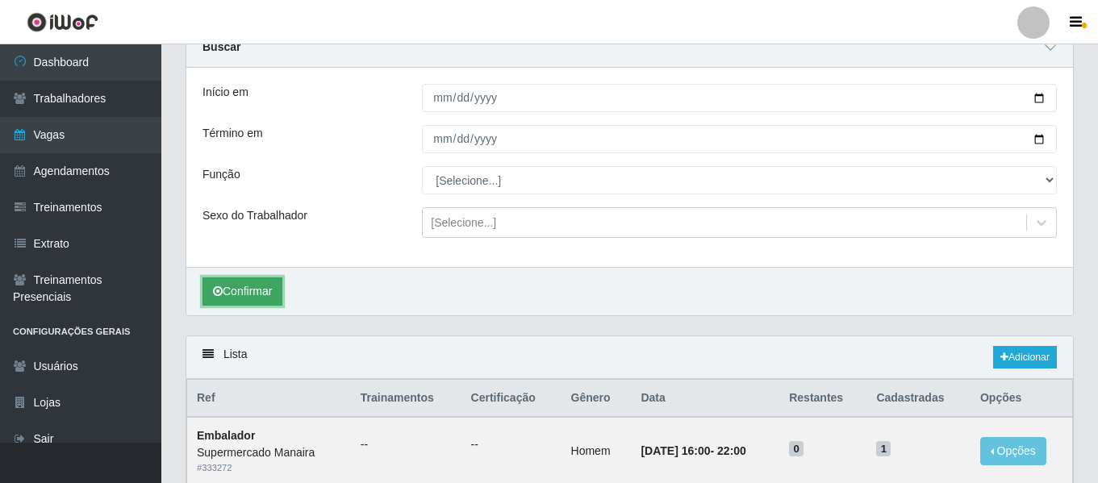
click at [276, 290] on button "Confirmar" at bounding box center [243, 292] width 80 height 28
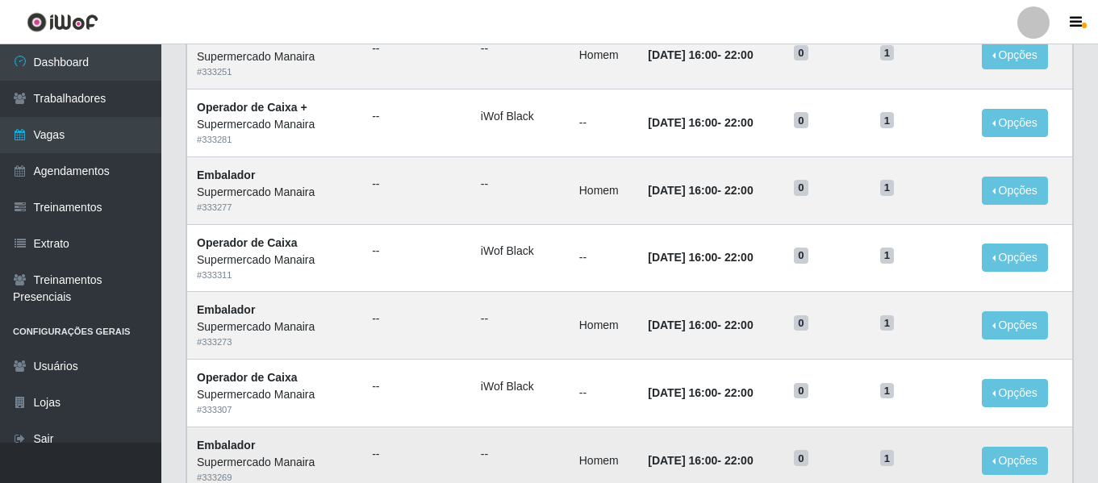
scroll to position [1132, 0]
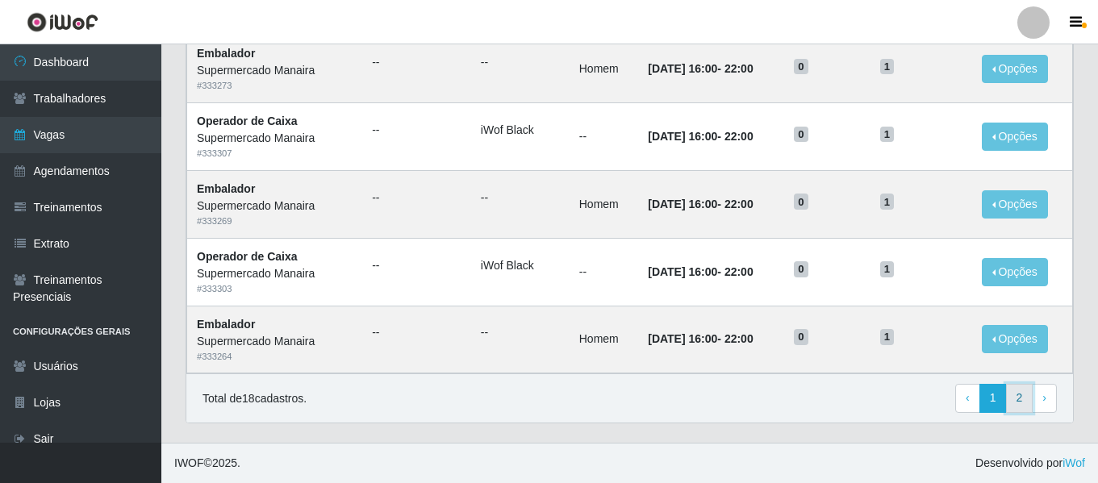
click at [1019, 396] on link "2" at bounding box center [1019, 398] width 27 height 29
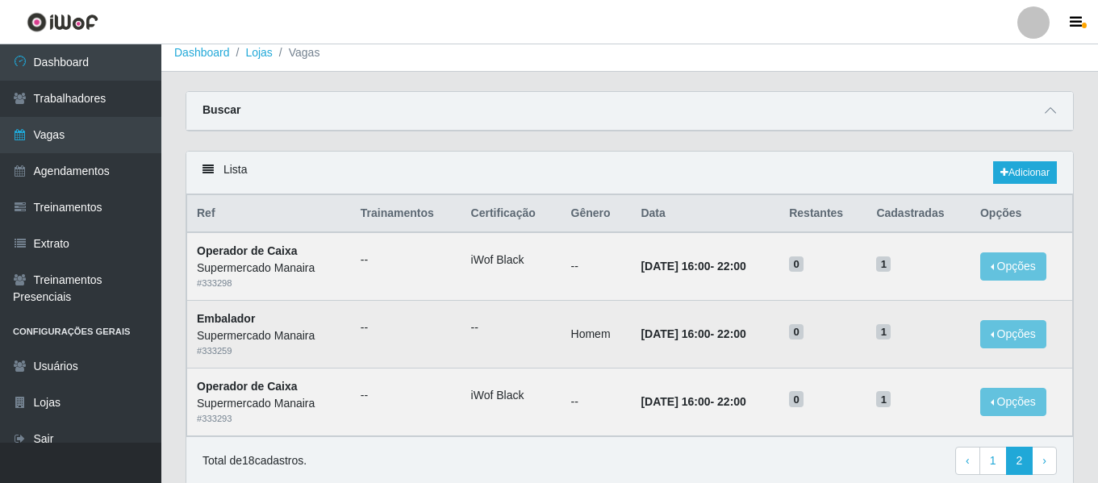
scroll to position [73, 0]
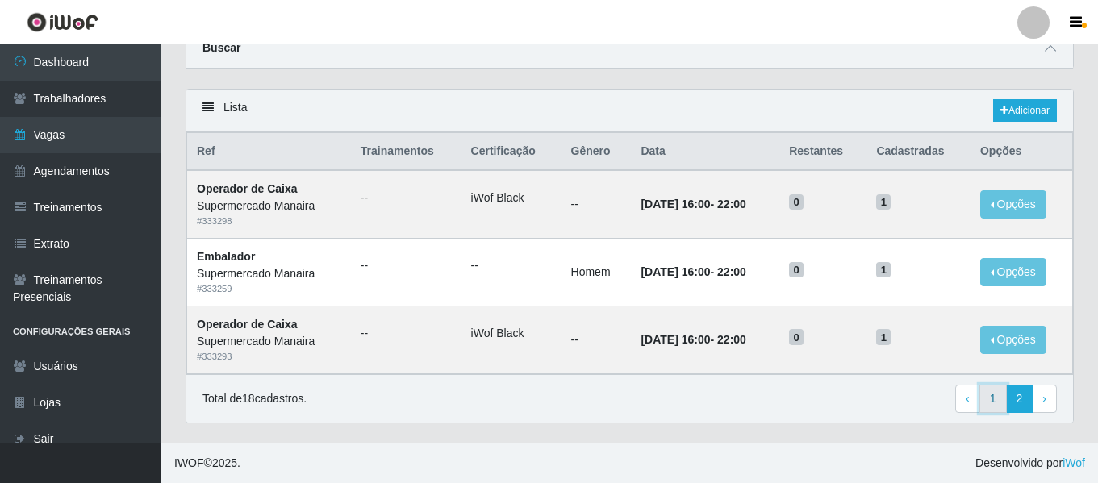
click at [994, 393] on link "1" at bounding box center [993, 399] width 27 height 29
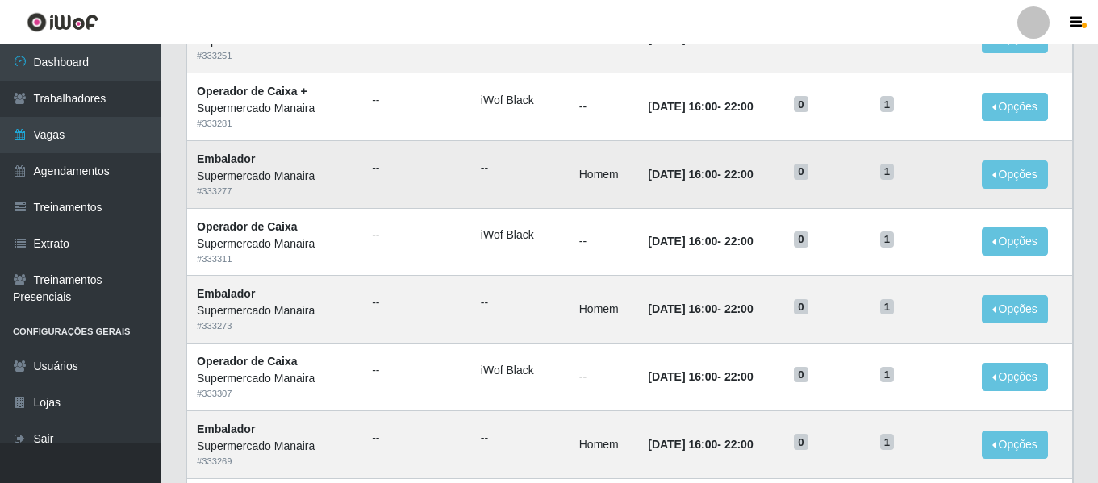
scroll to position [884, 0]
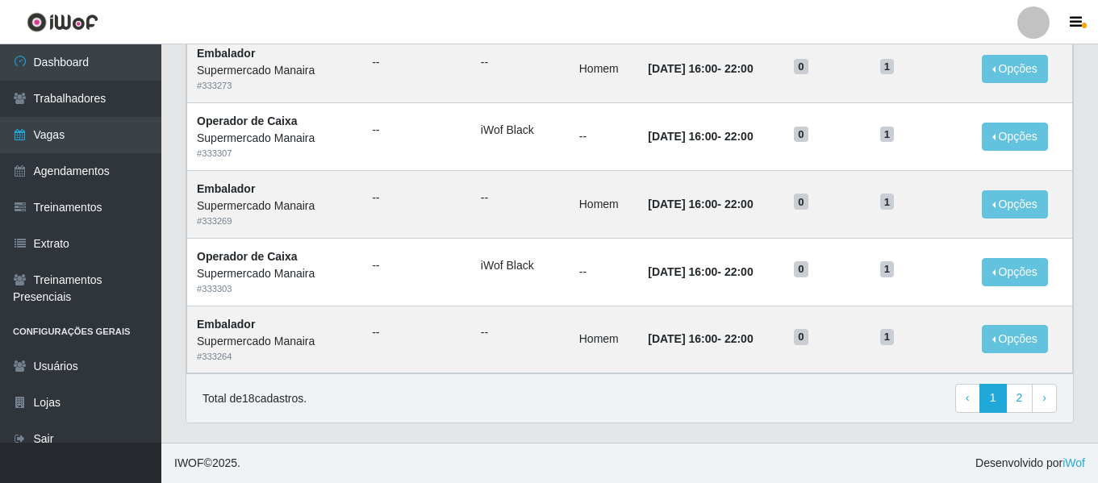
click at [1033, 17] on div at bounding box center [1034, 22] width 32 height 32
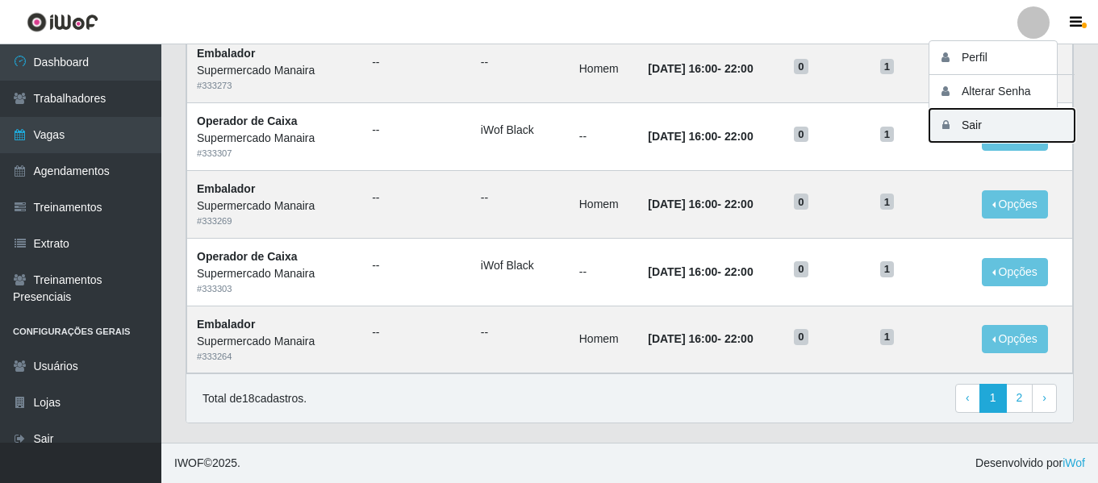
click at [1005, 120] on button "Sair" at bounding box center [1002, 125] width 145 height 33
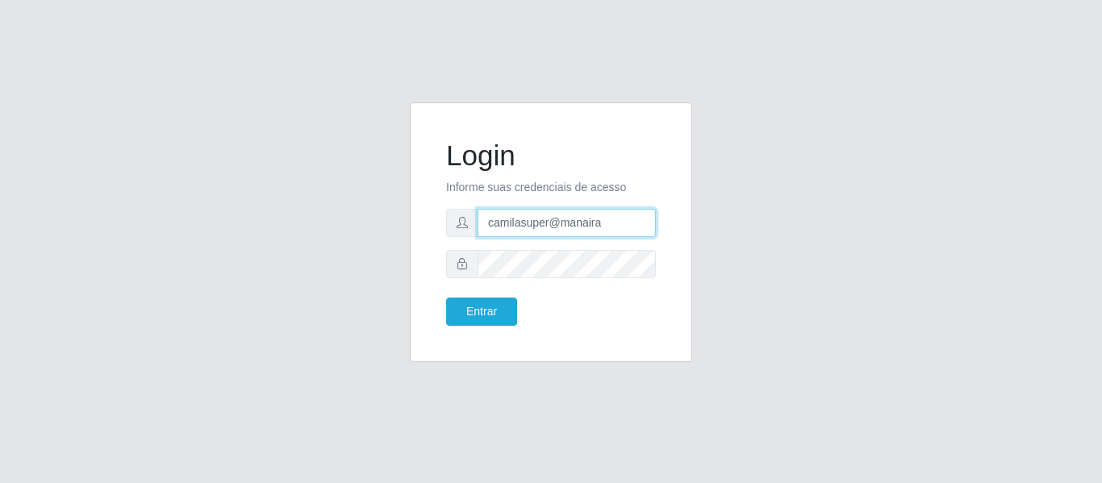
drag, startPoint x: 631, startPoint y: 227, endPoint x: 395, endPoint y: 190, distance: 239.3
click at [395, 190] on div "Login Informe suas credenciais de acesso camilasuper@manaira Entrar" at bounding box center [551, 241] width 920 height 279
type input "camila@carnesecortes"
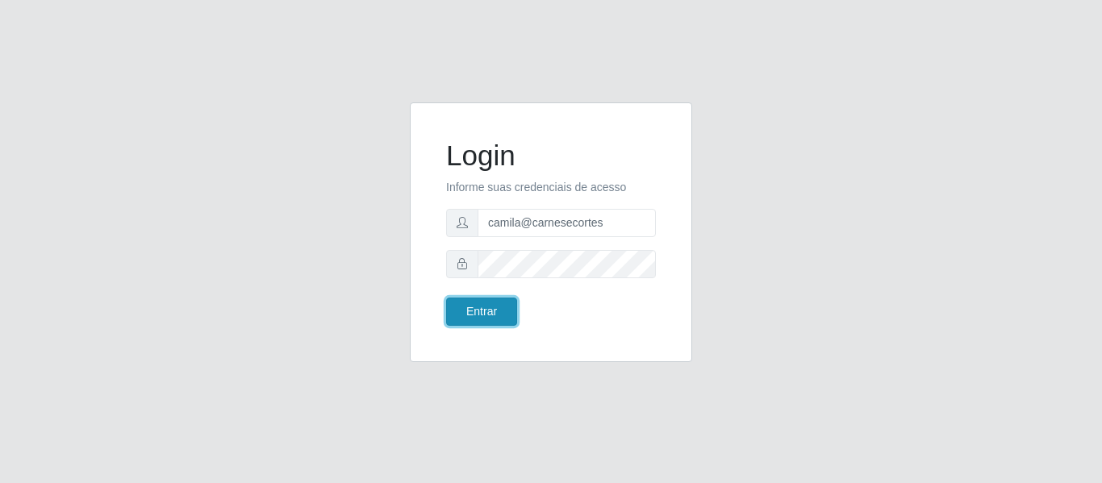
click at [488, 316] on button "Entrar" at bounding box center [481, 312] width 71 height 28
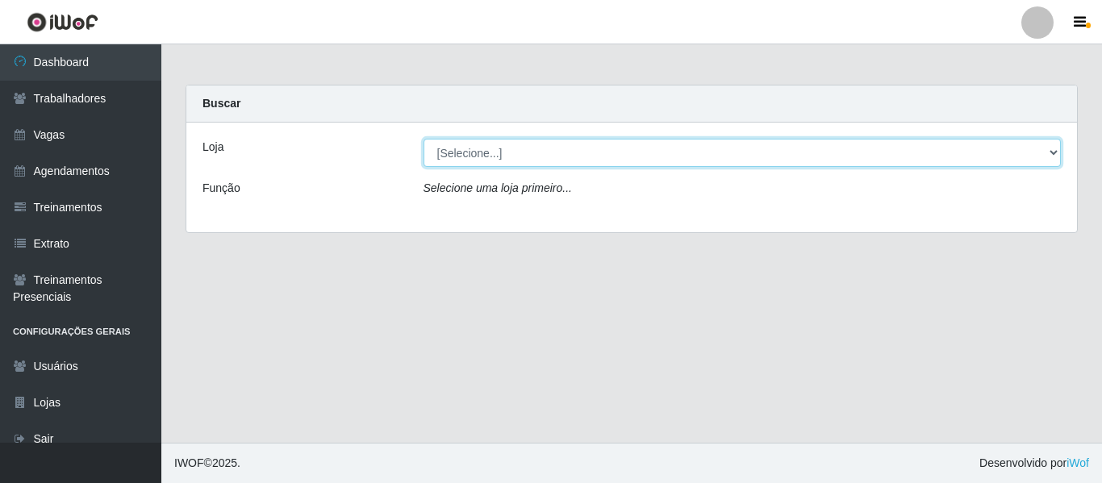
click at [454, 153] on select "[Selecione...] Carnes & Cortes" at bounding box center [743, 153] width 638 height 28
select select "433"
click at [424, 139] on select "[Selecione...] Carnes & Cortes" at bounding box center [743, 153] width 638 height 28
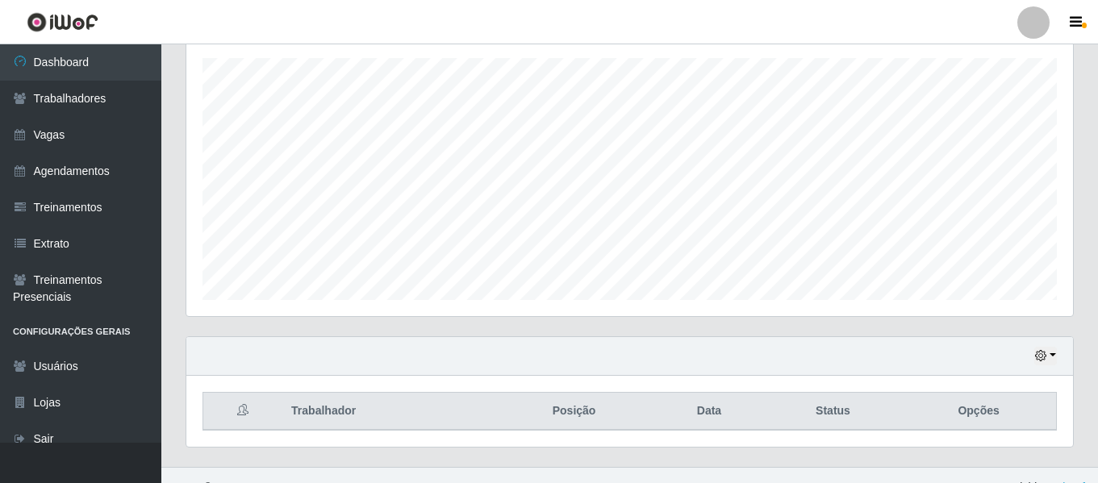
scroll to position [301, 0]
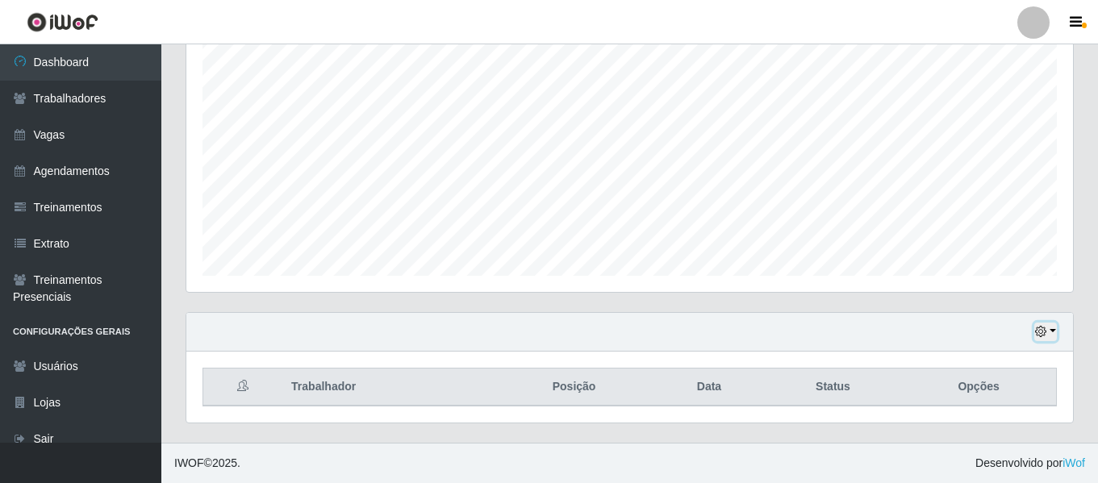
click at [1040, 330] on icon "button" at bounding box center [1040, 331] width 11 height 11
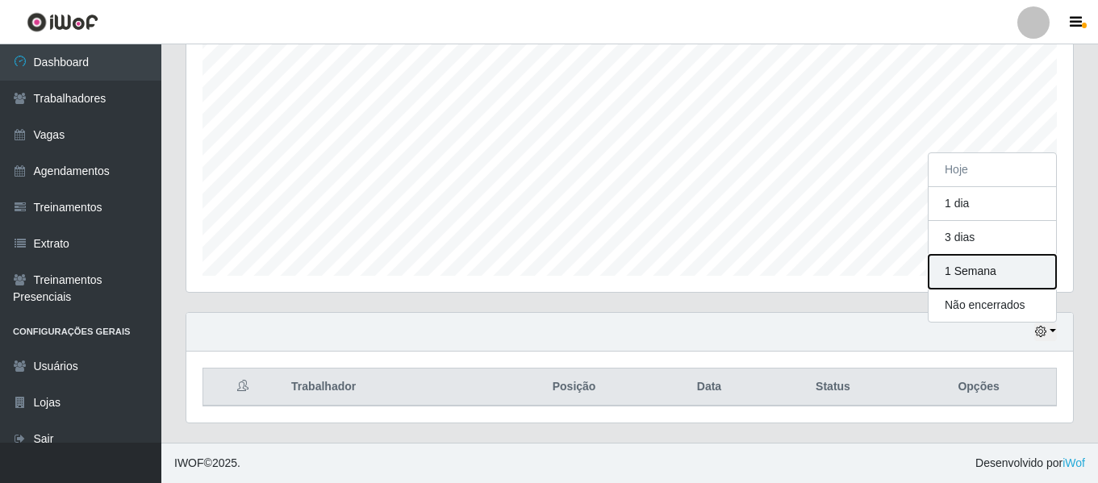
click at [1007, 265] on button "1 Semana" at bounding box center [993, 272] width 128 height 34
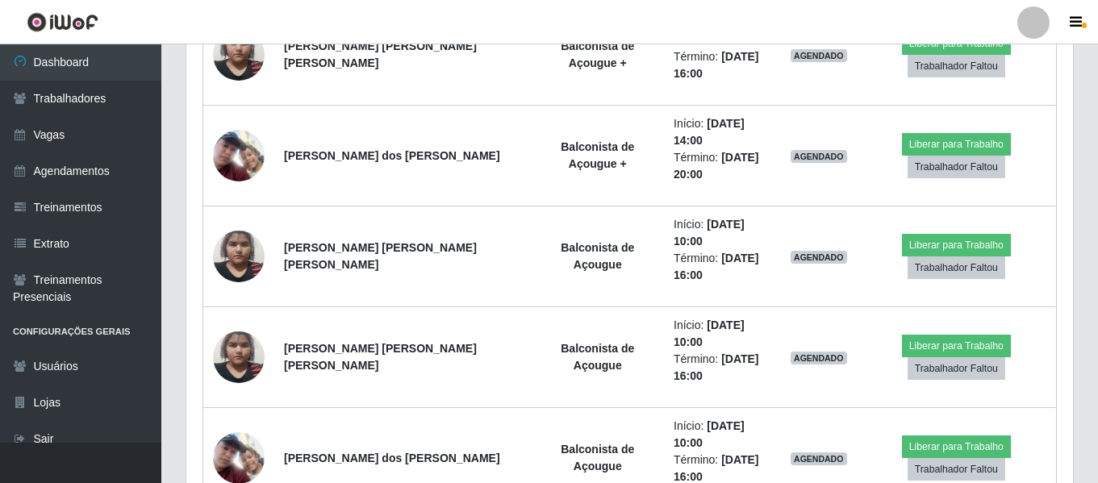
scroll to position [805, 0]
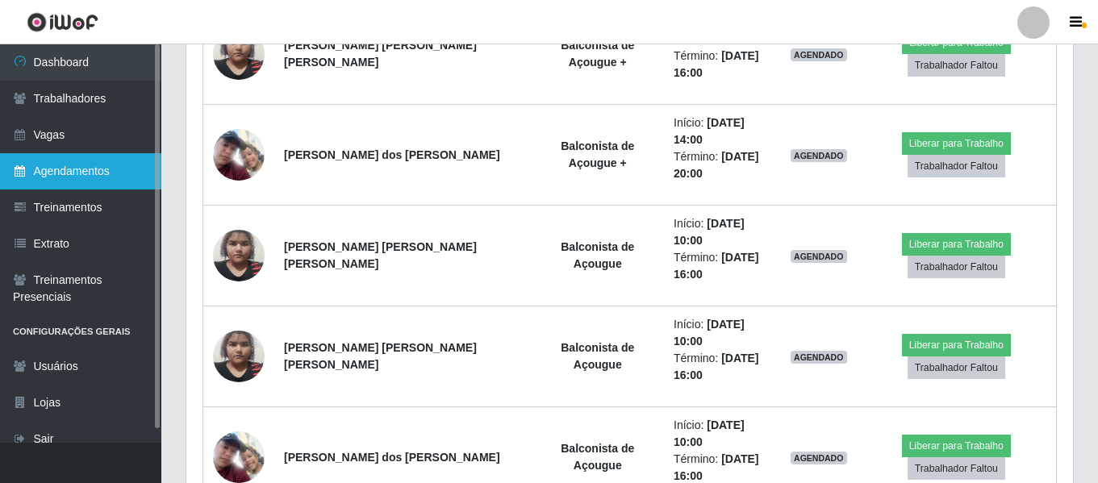
click at [101, 166] on link "Agendamentos" at bounding box center [80, 171] width 161 height 36
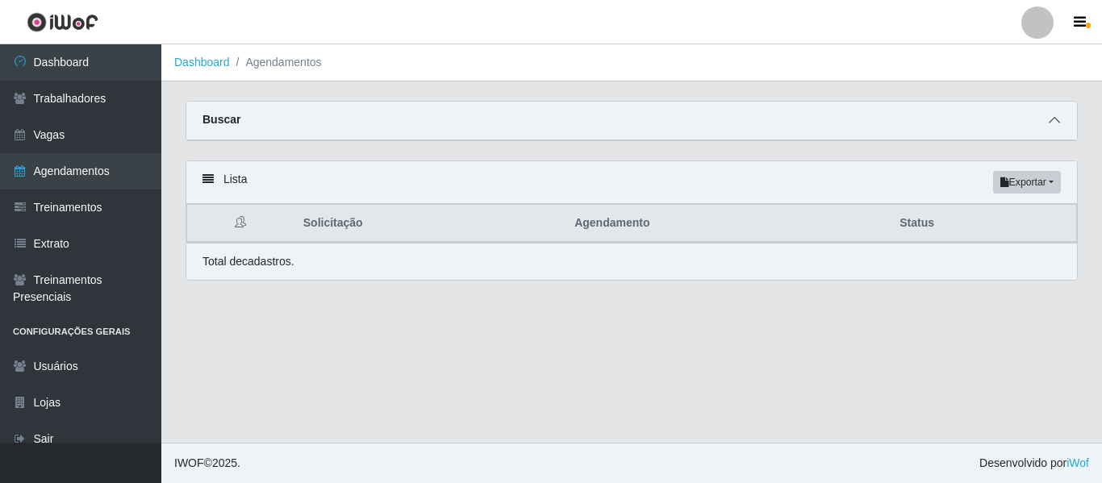
click at [1060, 120] on icon at bounding box center [1054, 120] width 11 height 11
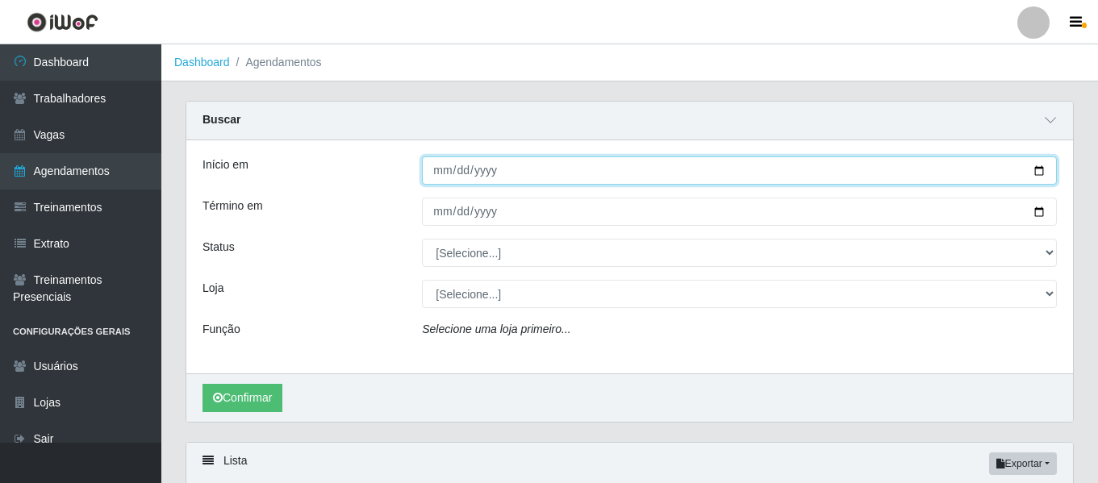
click at [441, 170] on input "Início em" at bounding box center [739, 171] width 635 height 28
type input "[DATE]"
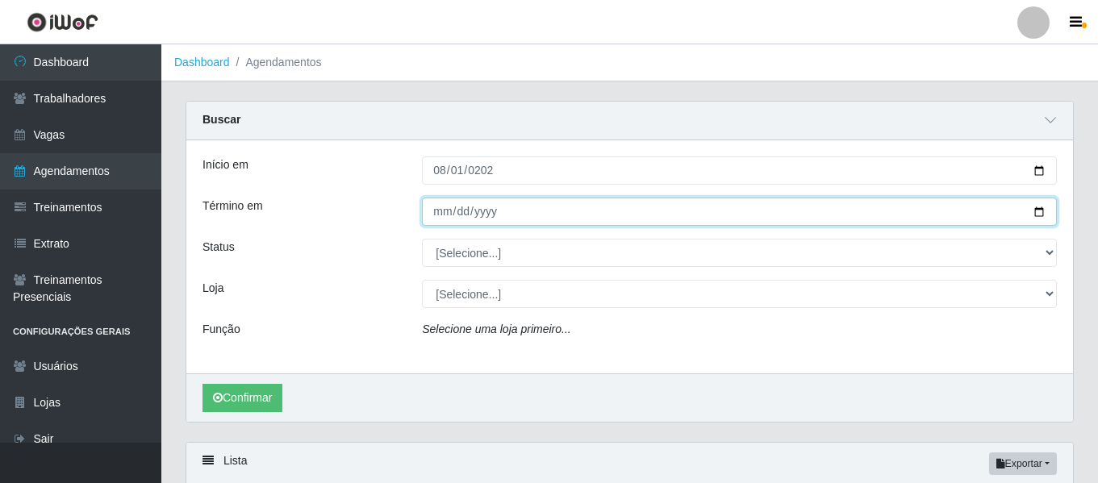
click at [437, 199] on input "Término em" at bounding box center [739, 212] width 635 height 28
type input "[DATE]"
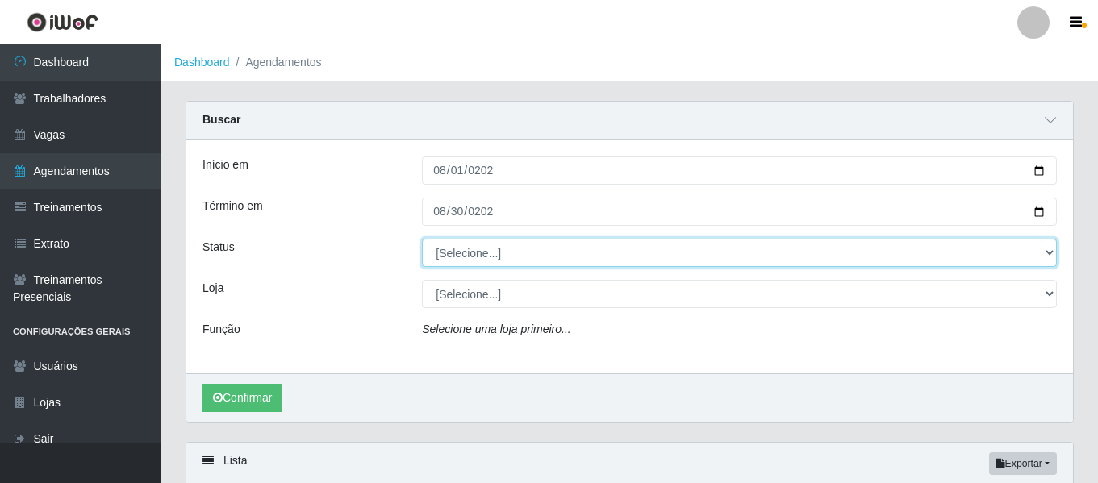
click at [467, 258] on select "[Selecione...] AGENDADO AGUARDANDO LIBERAR EM ANDAMENTO EM REVISÃO FINALIZADO C…" at bounding box center [739, 253] width 635 height 28
select select "FINALIZADO"
click at [422, 240] on select "[Selecione...] AGENDADO AGUARDANDO LIBERAR EM ANDAMENTO EM REVISÃO FINALIZADO C…" at bounding box center [739, 253] width 635 height 28
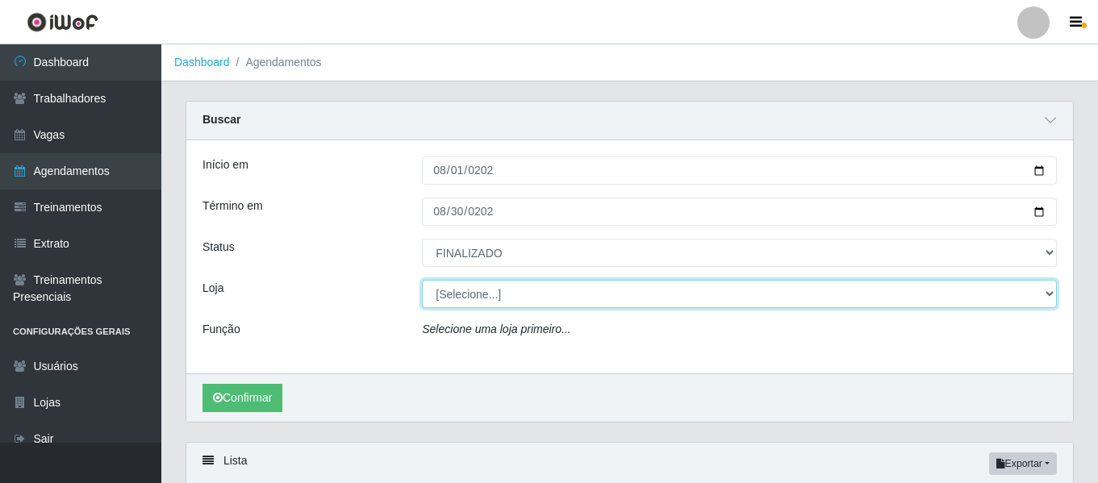
click at [474, 295] on select "[Selecione...] Carnes & Cortes" at bounding box center [739, 294] width 635 height 28
select select "433"
click at [422, 281] on select "[Selecione...] Carnes & Cortes" at bounding box center [739, 294] width 635 height 28
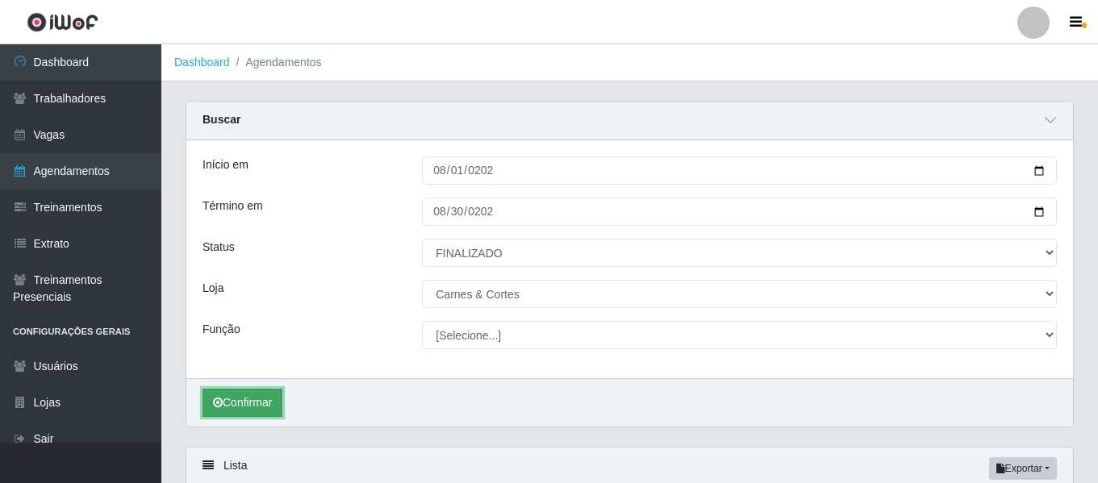
click at [258, 396] on button "Confirmar" at bounding box center [243, 403] width 80 height 28
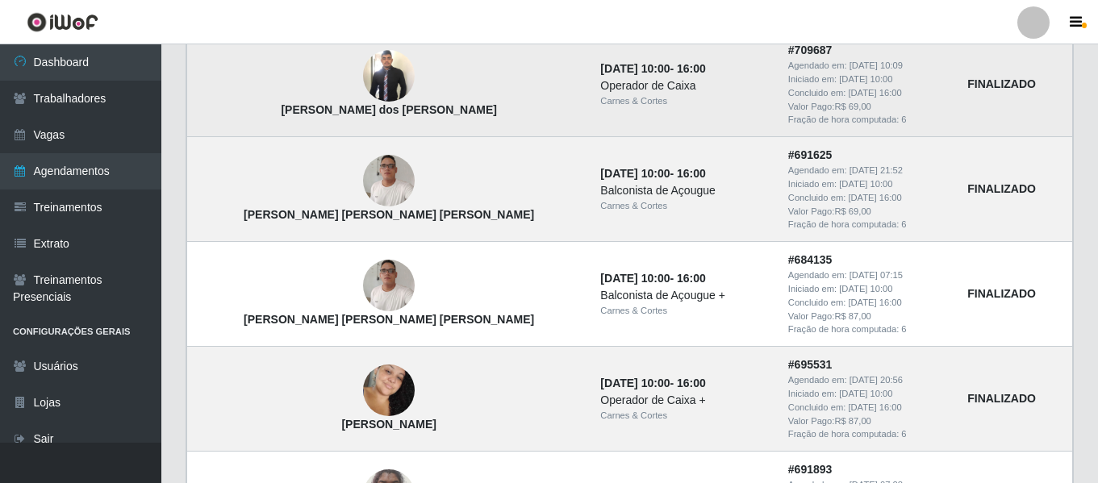
scroll to position [1274, 0]
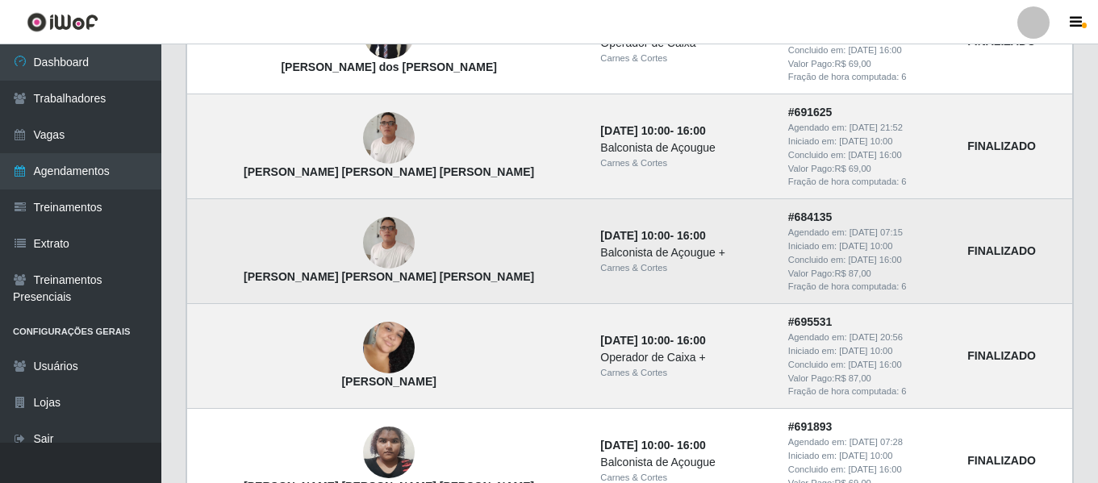
click at [363, 257] on img at bounding box center [389, 242] width 52 height 69
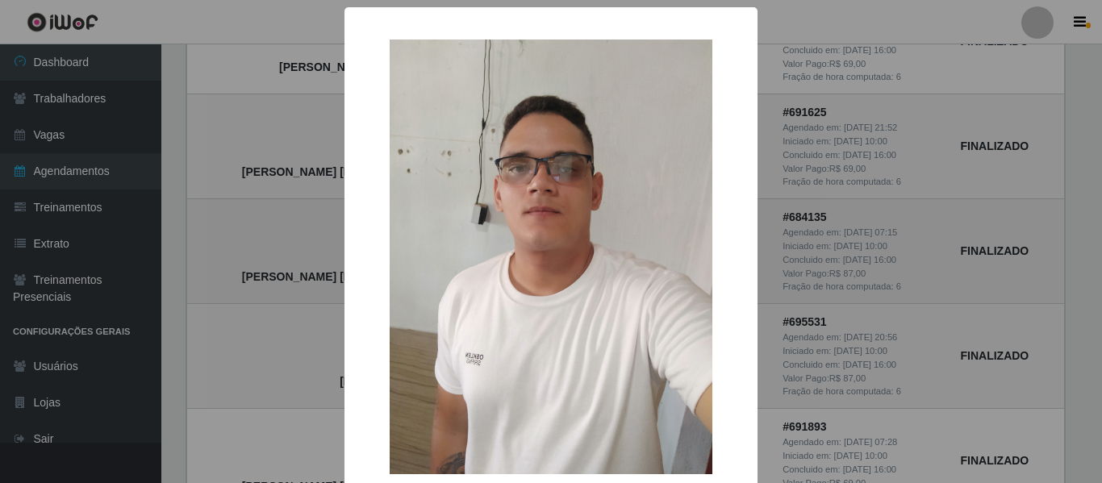
click at [361, 257] on div "×" at bounding box center [551, 256] width 381 height 467
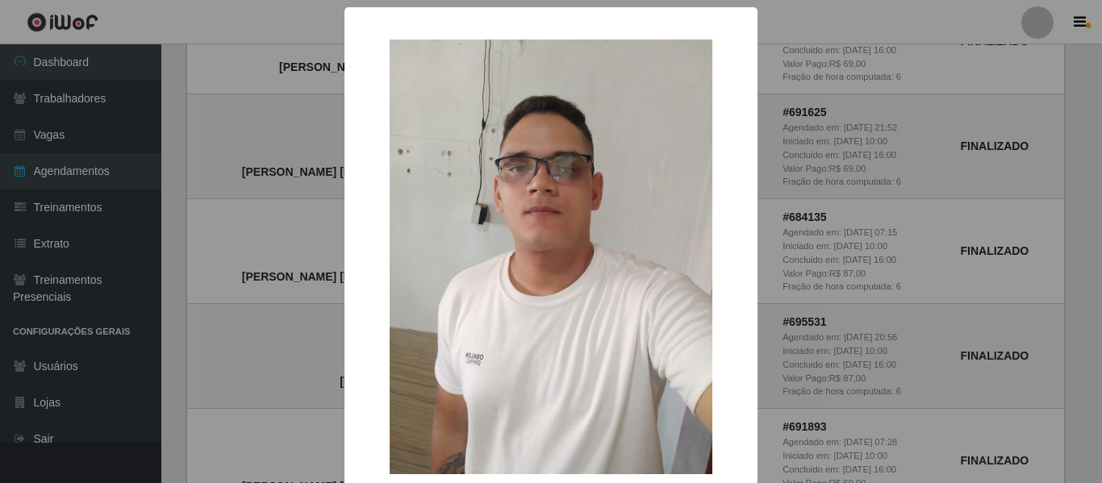
click at [345, 278] on div "× [PERSON_NAME] [PERSON_NAME] [PERSON_NAME] OK Cancel" at bounding box center [551, 296] width 413 height 579
click at [232, 242] on div "× [PERSON_NAME] [PERSON_NAME] [PERSON_NAME] OK Cancel" at bounding box center [551, 241] width 1102 height 483
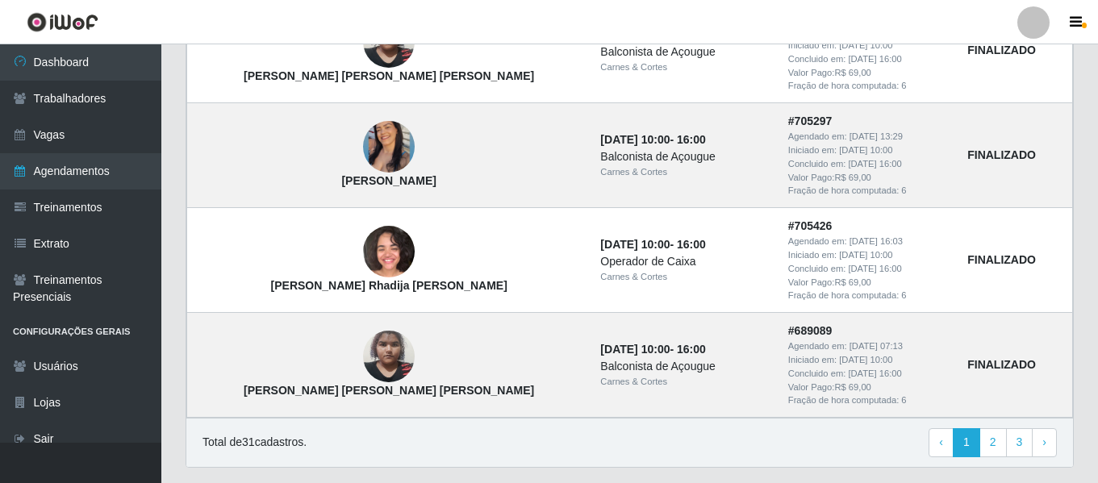
scroll to position [1730, 0]
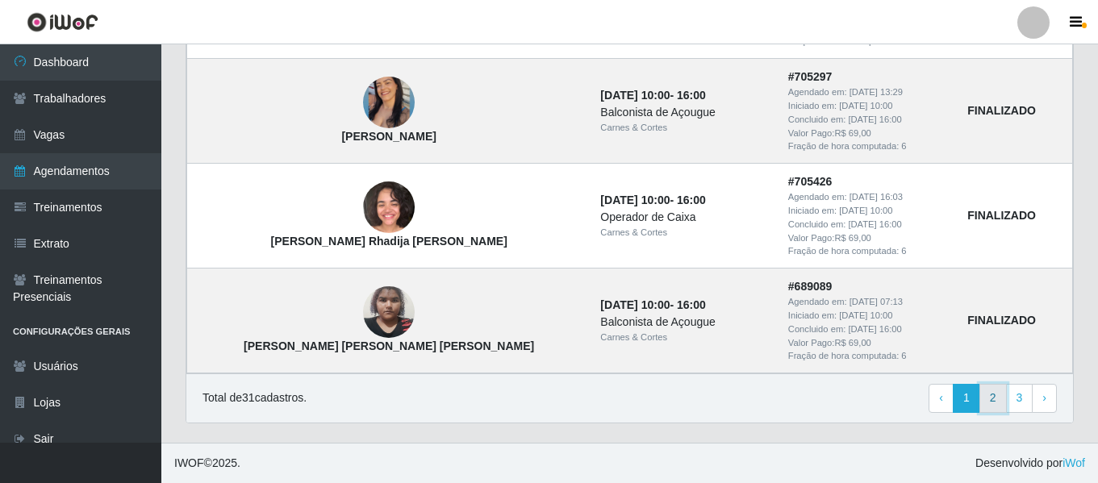
click at [995, 406] on link "2" at bounding box center [993, 398] width 27 height 29
